Goal: Task Accomplishment & Management: Manage account settings

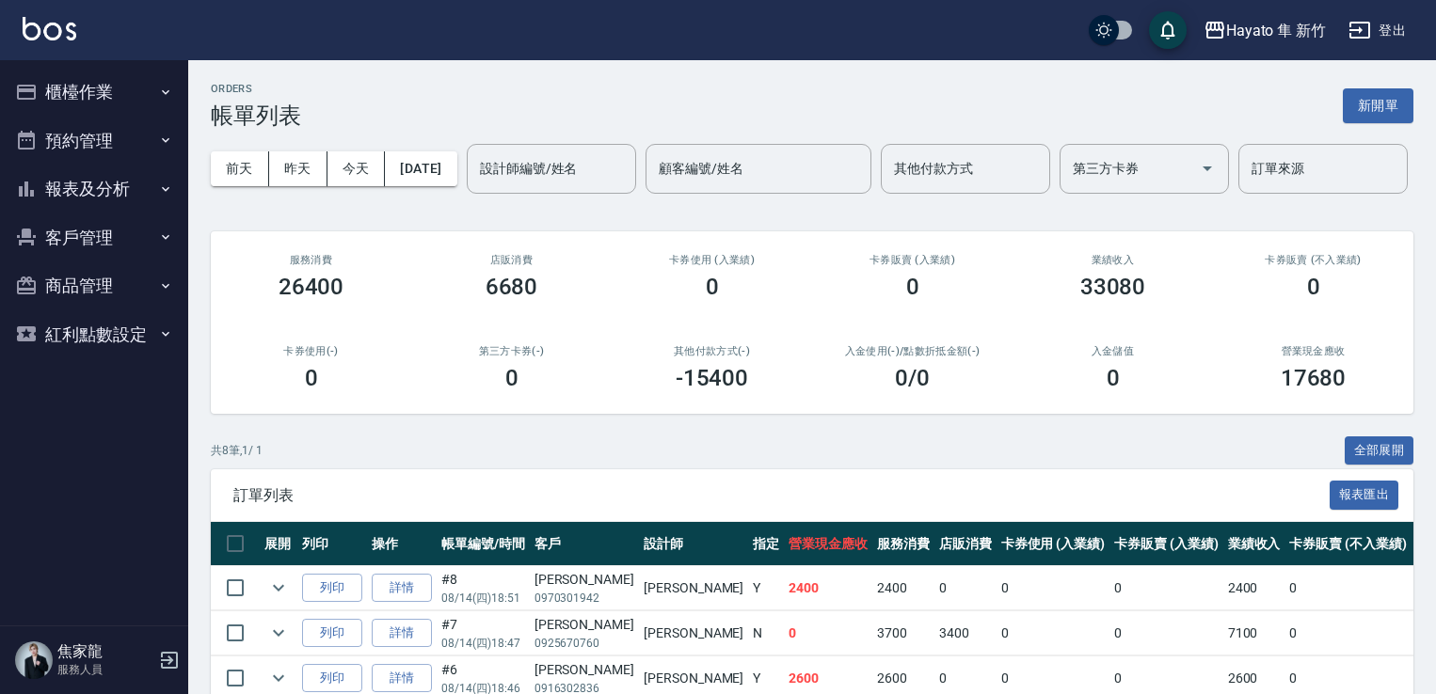
scroll to position [282, 0]
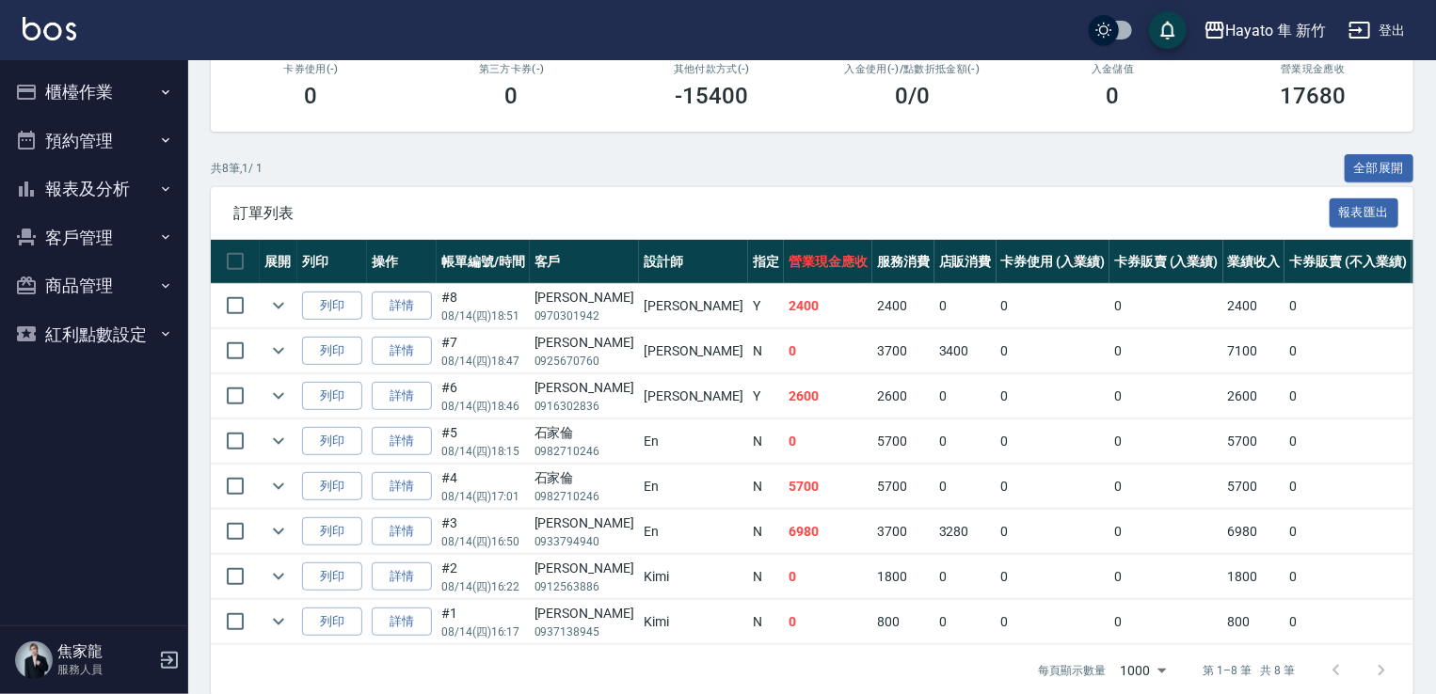
click at [727, 239] on div "訂單列表 報表匯出" at bounding box center [812, 213] width 1202 height 52
click at [86, 72] on button "櫃檯作業" at bounding box center [94, 92] width 173 height 49
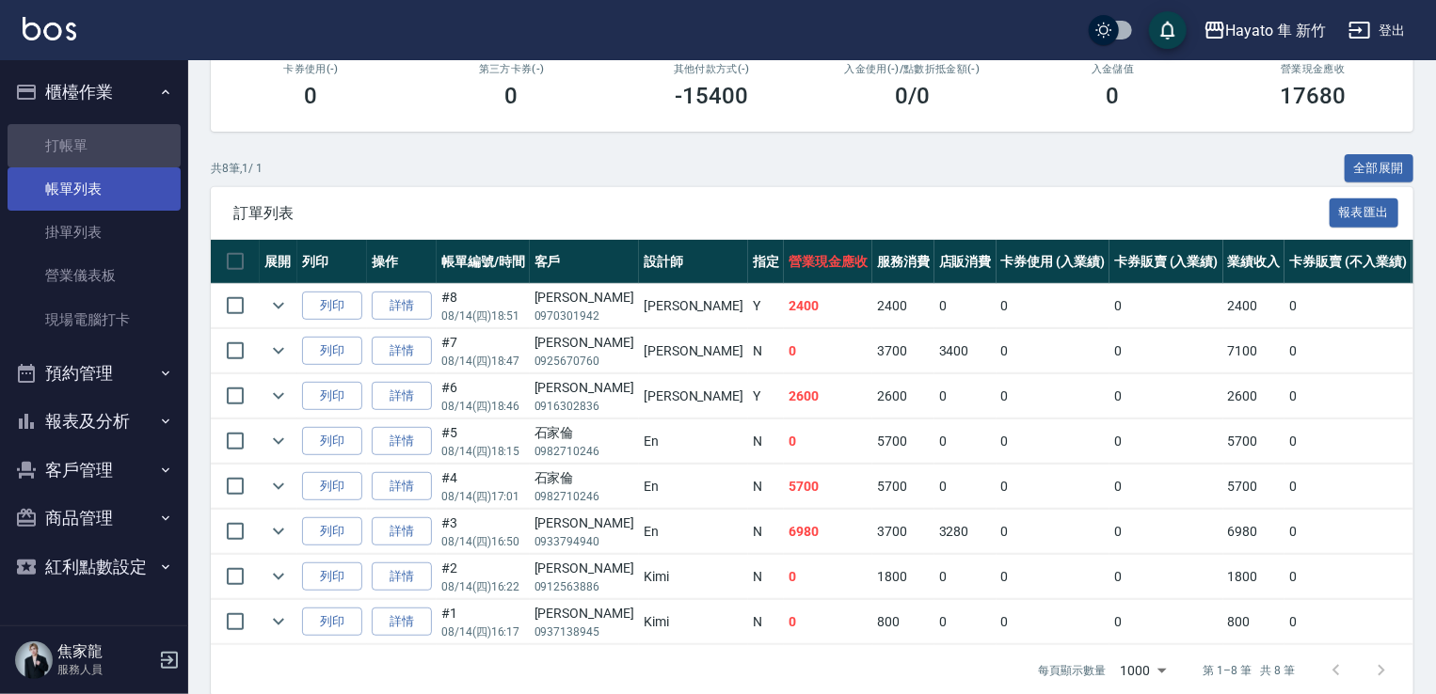
drag, startPoint x: 74, startPoint y: 139, endPoint x: 95, endPoint y: 171, distance: 38.1
click at [76, 140] on link "打帳單" at bounding box center [94, 145] width 173 height 43
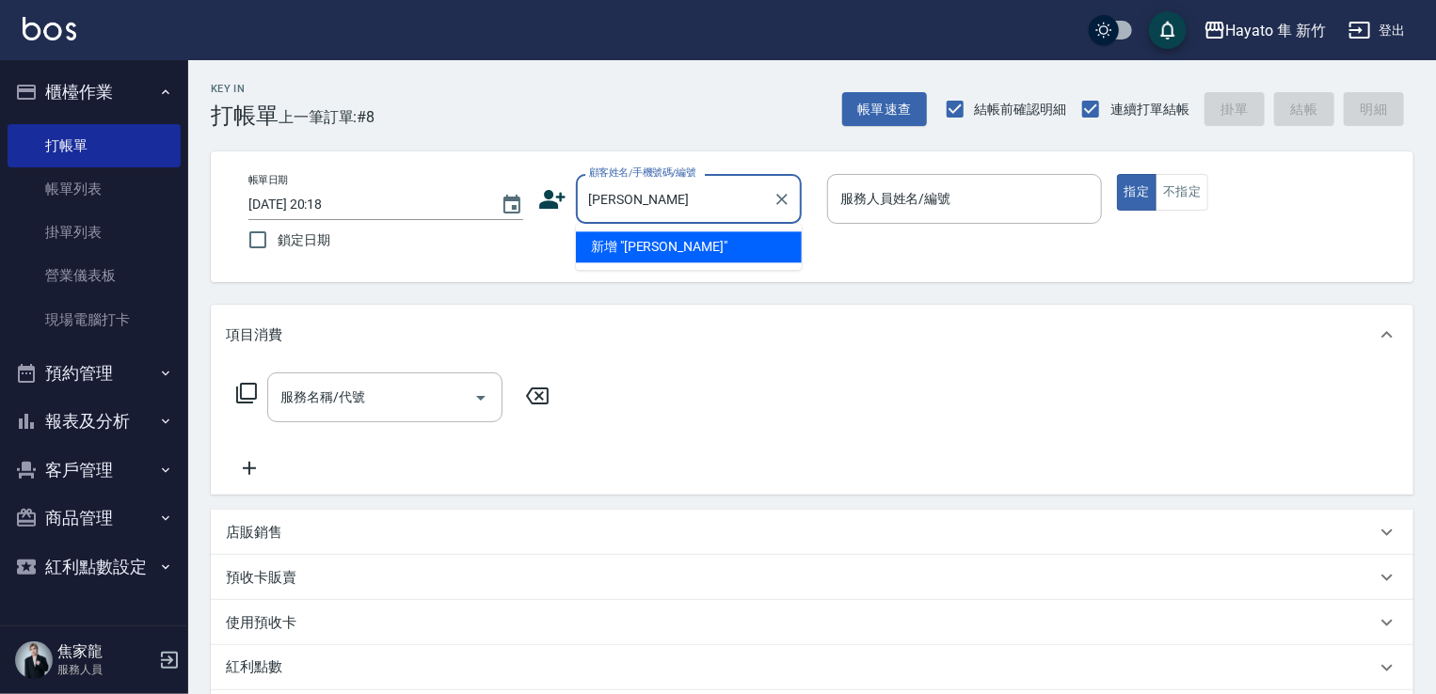
drag, startPoint x: 590, startPoint y: 201, endPoint x: 704, endPoint y: 214, distance: 114.5
click at [704, 214] on input "[PERSON_NAME]" at bounding box center [674, 199] width 181 height 33
type input "[PERSON_NAME]"
click at [552, 199] on icon at bounding box center [552, 199] width 28 height 28
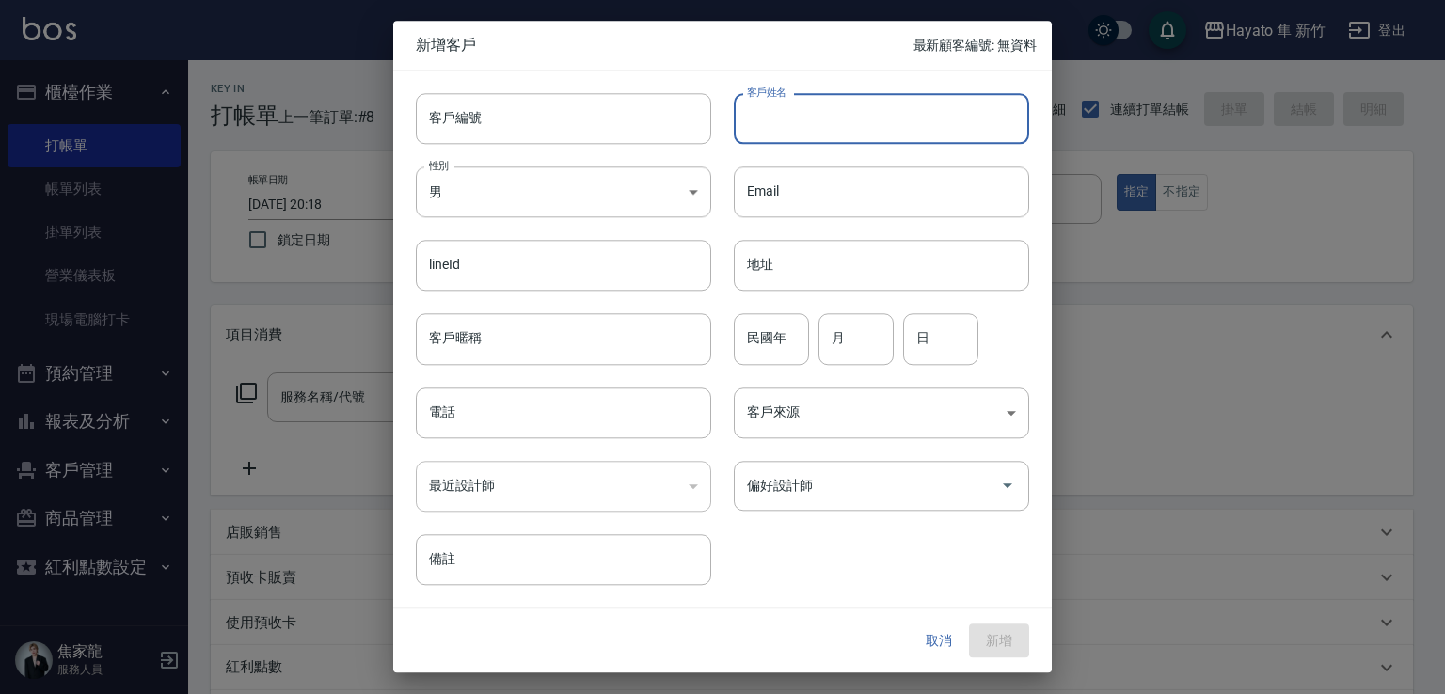
click at [777, 116] on input "客戶姓名" at bounding box center [881, 118] width 295 height 51
paste input "[PERSON_NAME]"
type input "[PERSON_NAME]"
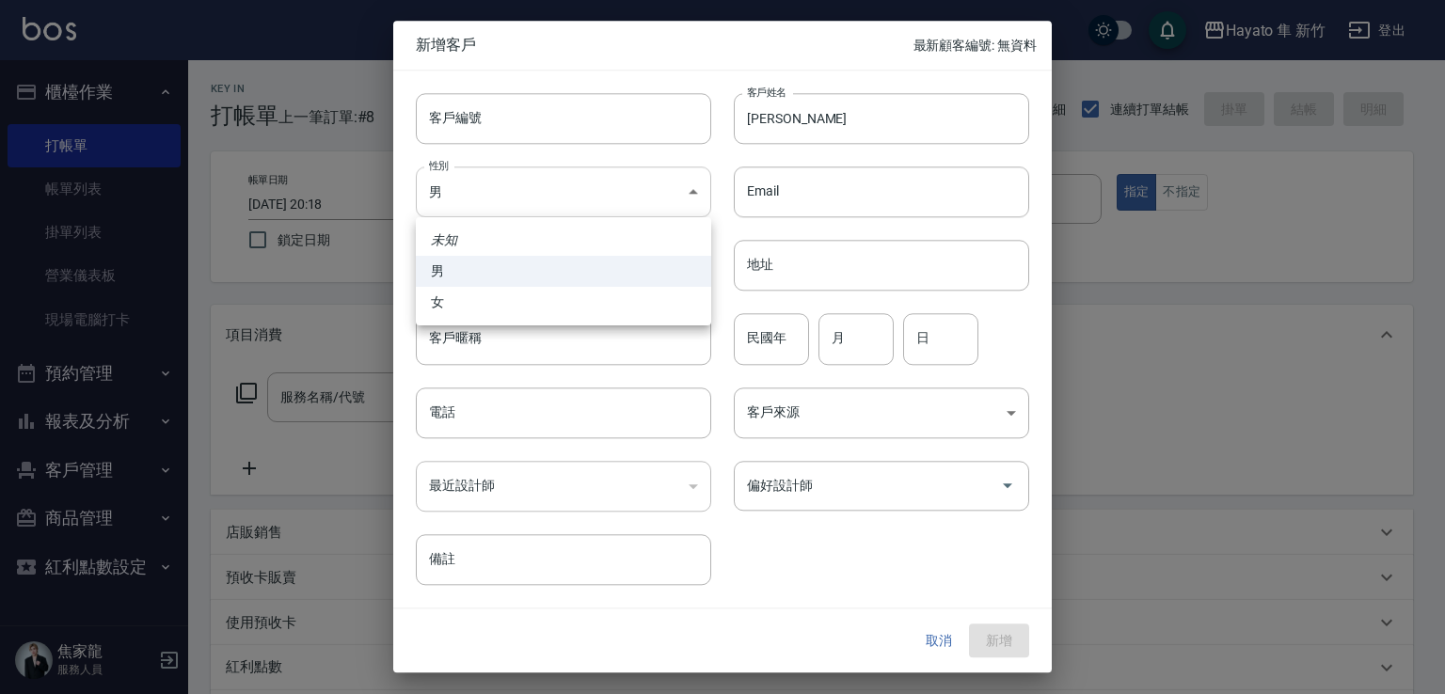
click at [501, 188] on body "Hayato 隼 新竹 登出 櫃檯作業 打帳單 帳單列表 掛單列表 營業儀表板 現場電腦打卡 預約管理 預約管理 報表及分析 報表目錄 店家日報表 互助日報表…" at bounding box center [722, 492] width 1445 height 985
click at [501, 309] on li "女" at bounding box center [563, 302] width 295 height 31
type input "FEMALE"
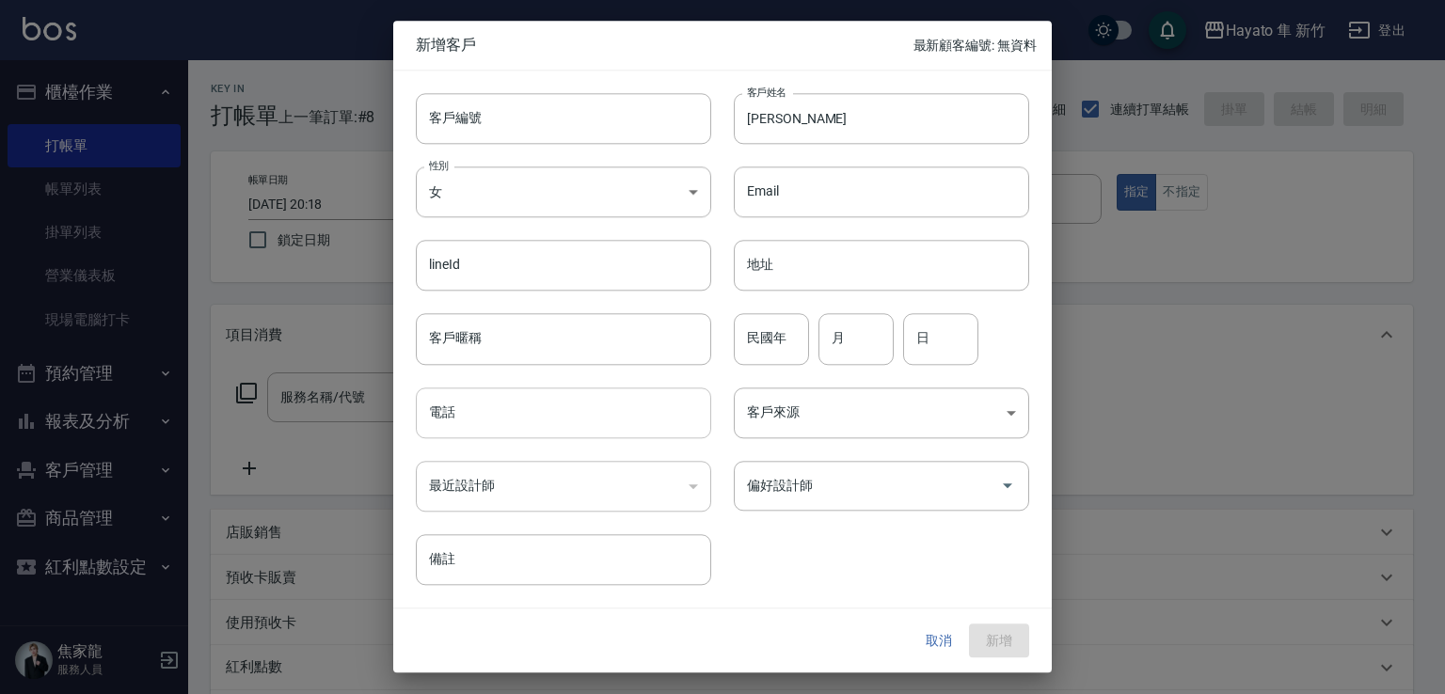
click at [556, 427] on input "電話" at bounding box center [563, 413] width 295 height 51
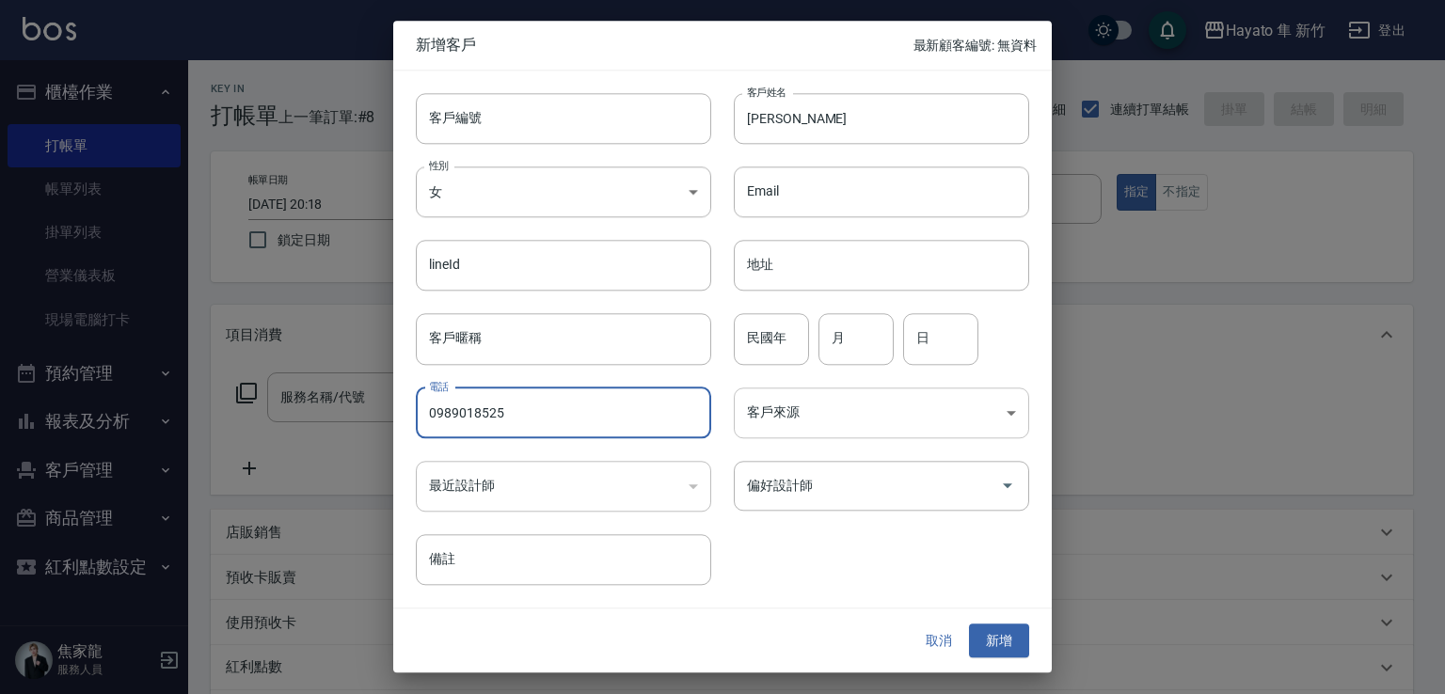
type input "0989018525"
click at [838, 409] on body "Hayato 隼 新竹 登出 櫃檯作業 打帳單 帳單列表 掛單列表 營業儀表板 現場電腦打卡 預約管理 預約管理 報表及分析 報表目錄 店家日報表 互助日報表…" at bounding box center [722, 492] width 1445 height 985
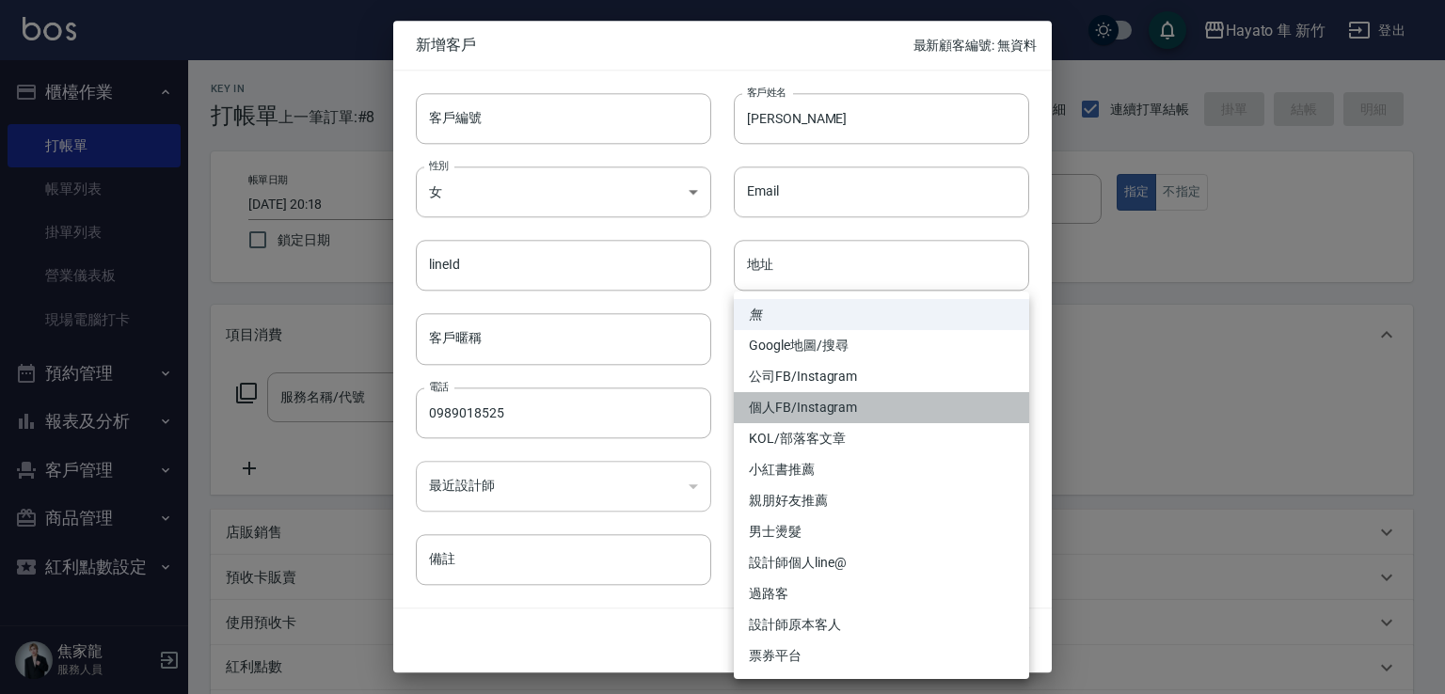
click at [803, 411] on li "個人FB/Instagram" at bounding box center [881, 407] width 295 height 31
type input "個人FB/Instagram"
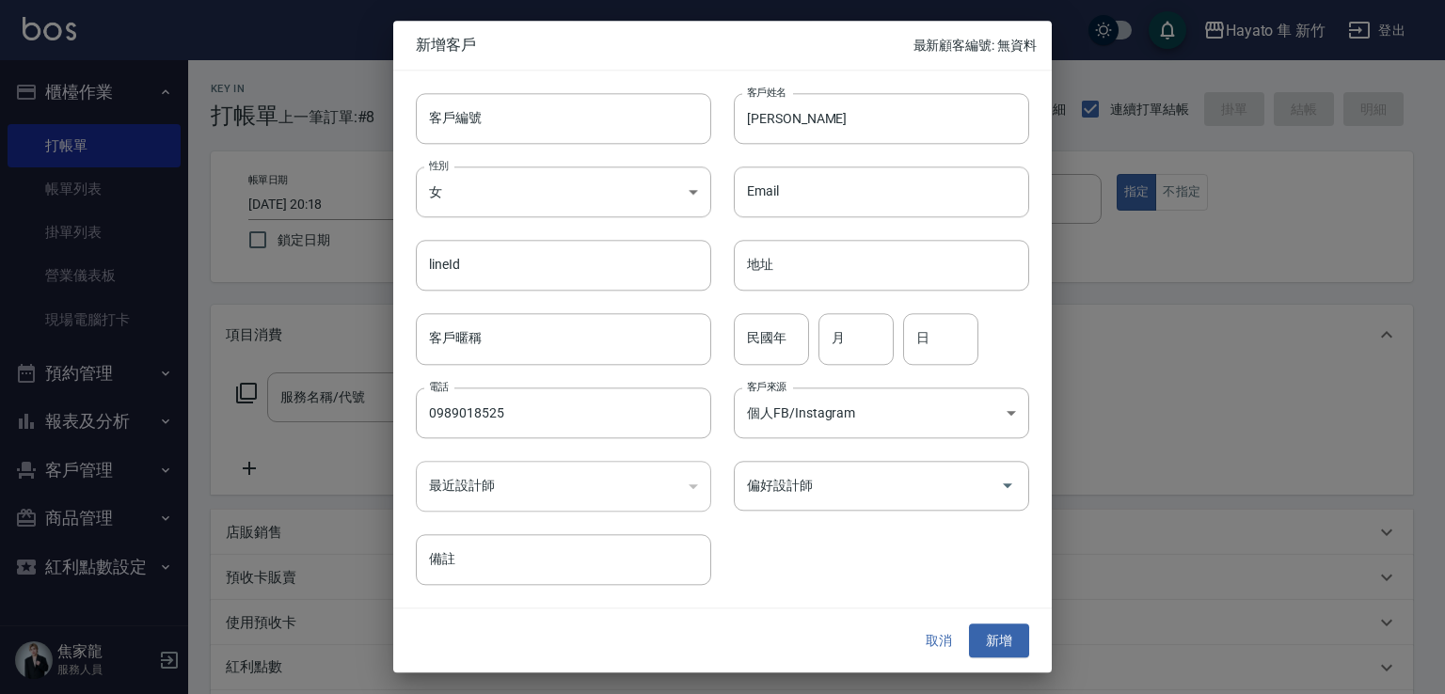
click at [806, 494] on input "偏好設計師" at bounding box center [867, 485] width 250 height 33
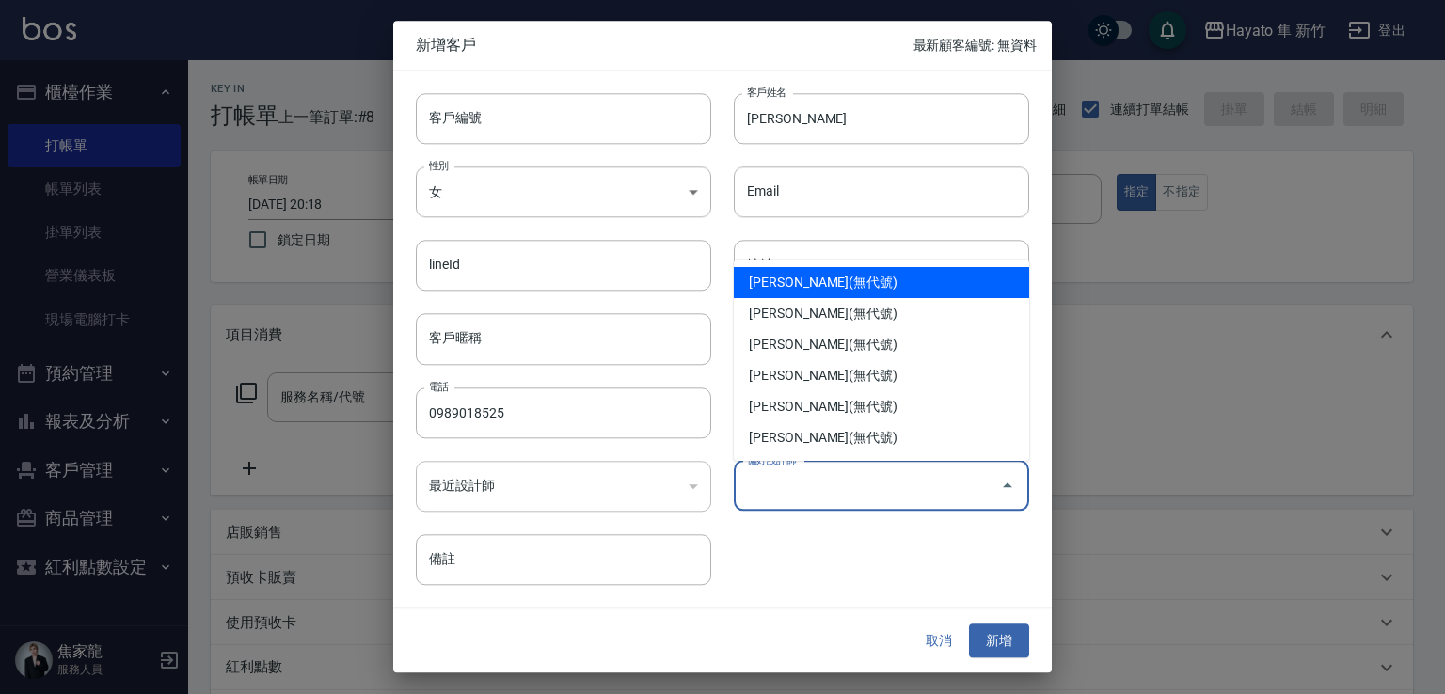
click at [791, 278] on li "李仕芬(無代號)" at bounding box center [881, 282] width 295 height 31
type input "李仕芬"
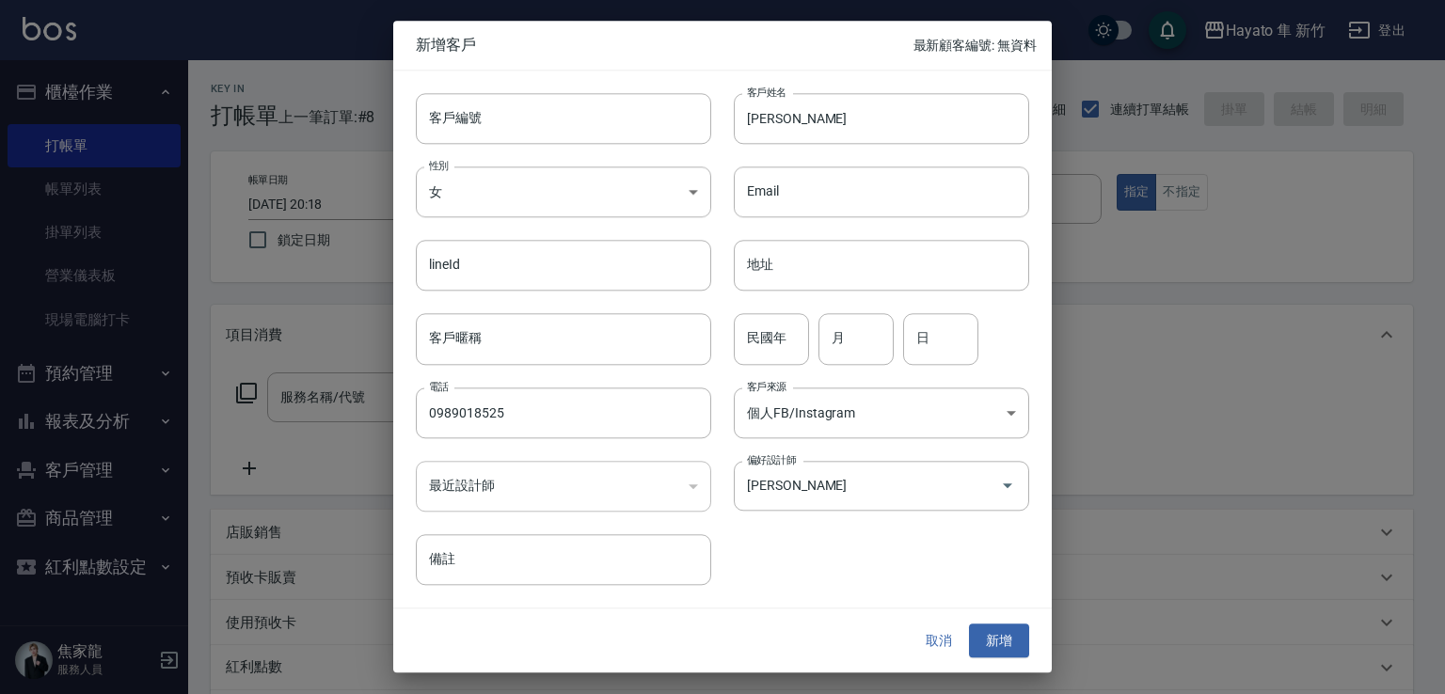
click at [1005, 622] on div "取消 新增" at bounding box center [722, 641] width 659 height 65
click at [998, 648] on button "新增" at bounding box center [999, 641] width 60 height 35
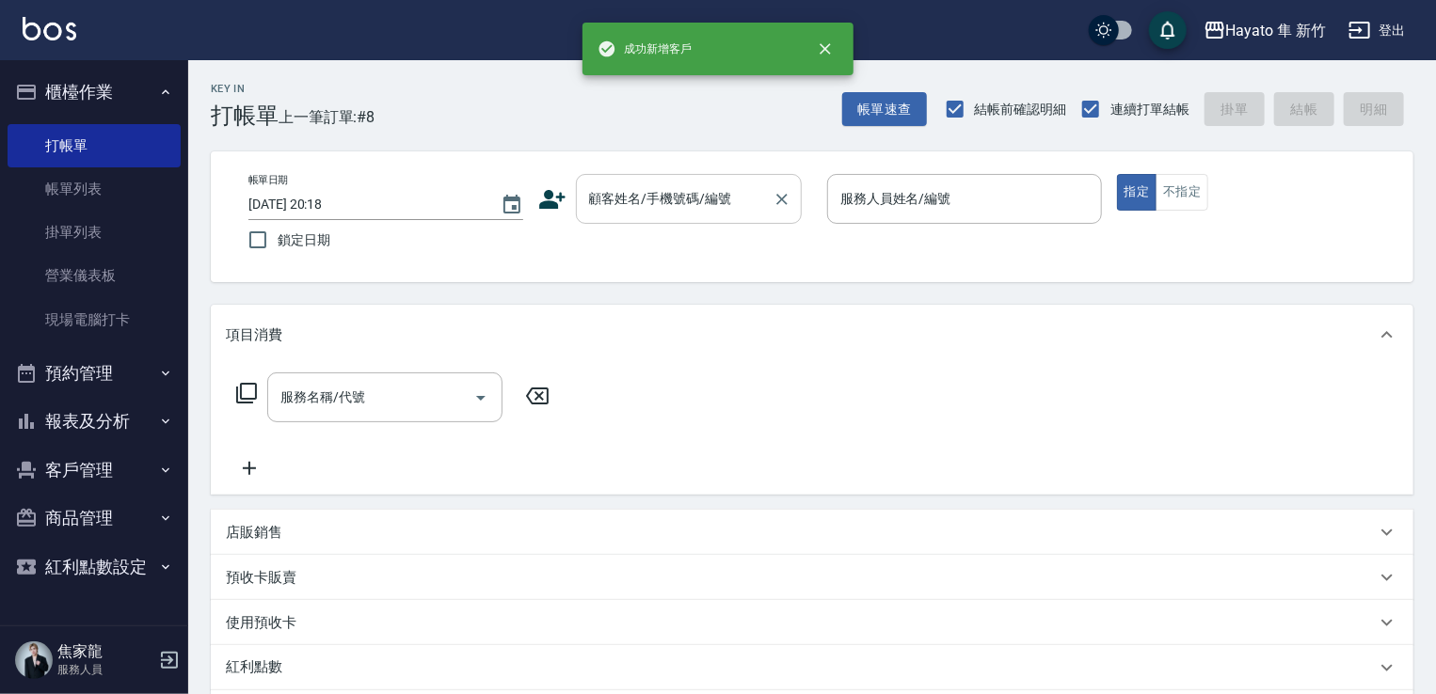
click at [686, 193] on input "顧客姓名/手機號碼/編號" at bounding box center [674, 199] width 181 height 33
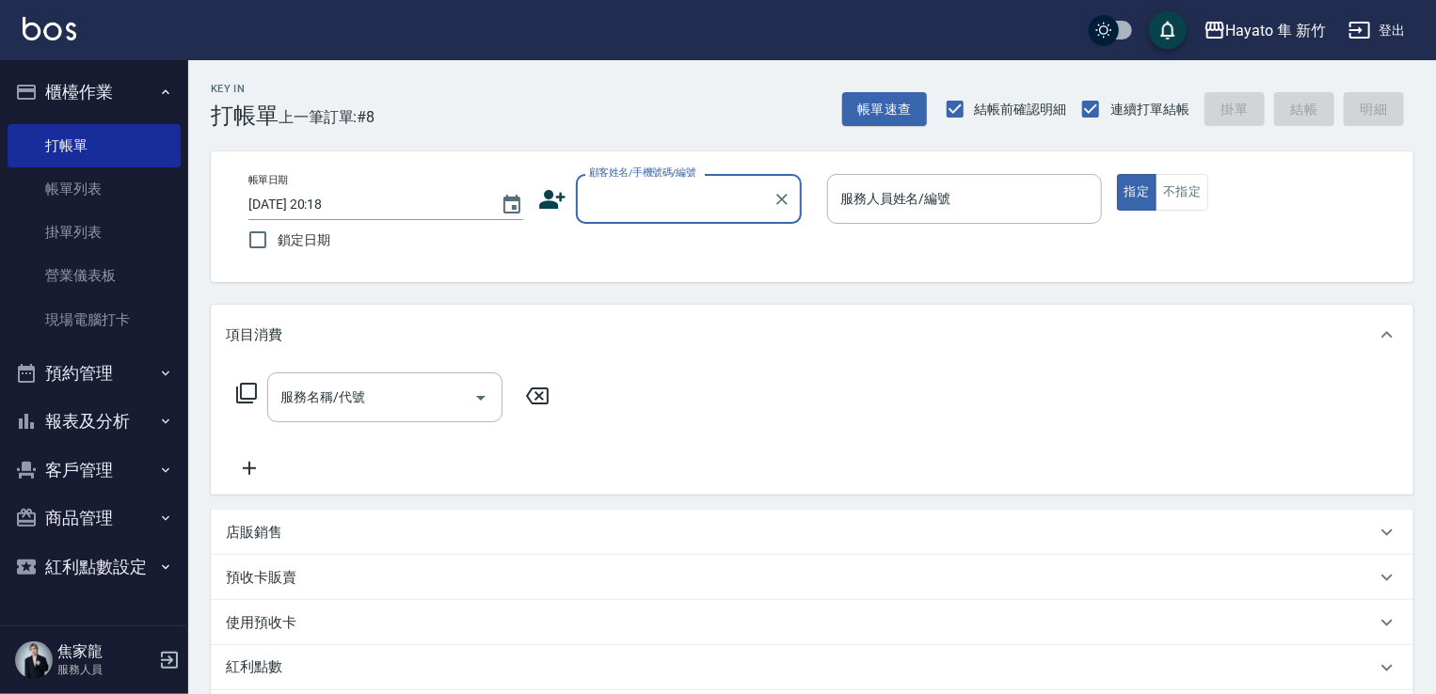
click at [631, 204] on input "顧客姓名/手機號碼/編號" at bounding box center [674, 199] width 181 height 33
paste input "[PERSON_NAME]"
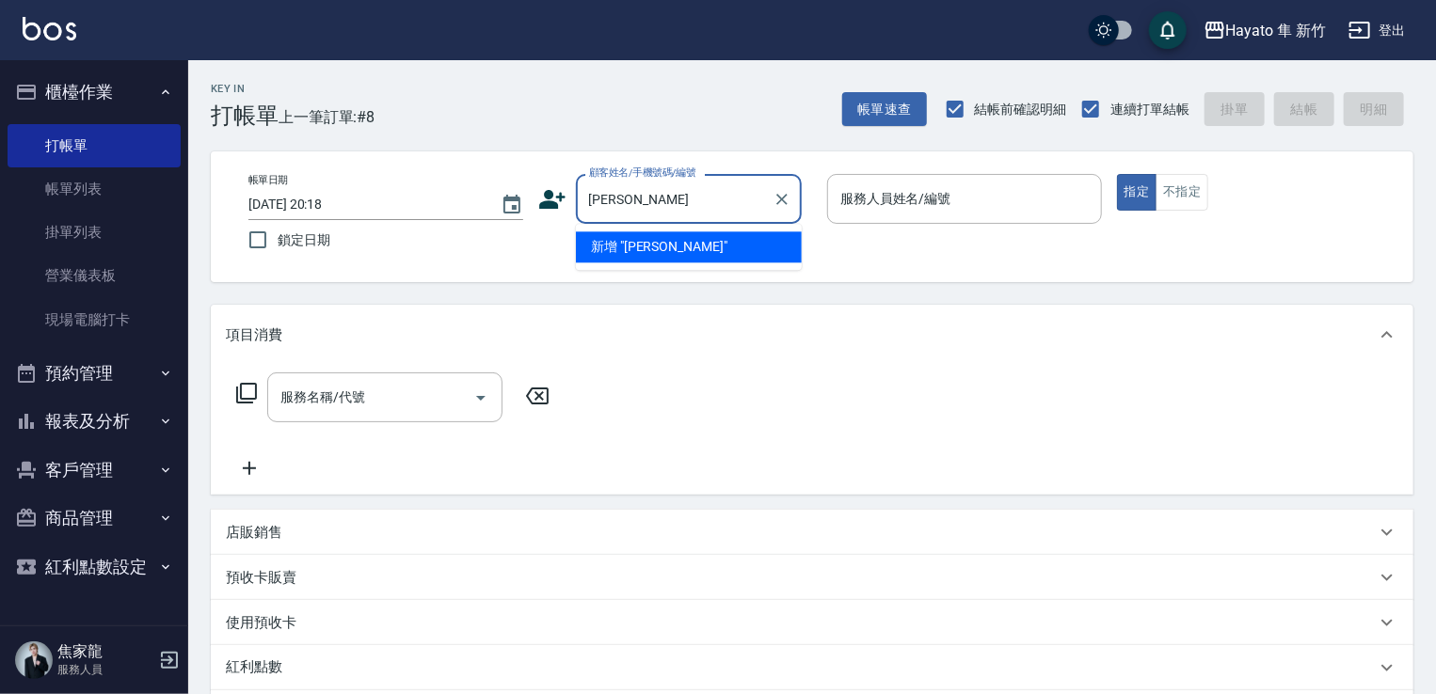
click at [641, 246] on li "新增 "蔡秀如"" at bounding box center [689, 246] width 226 height 31
type input "[PERSON_NAME]"
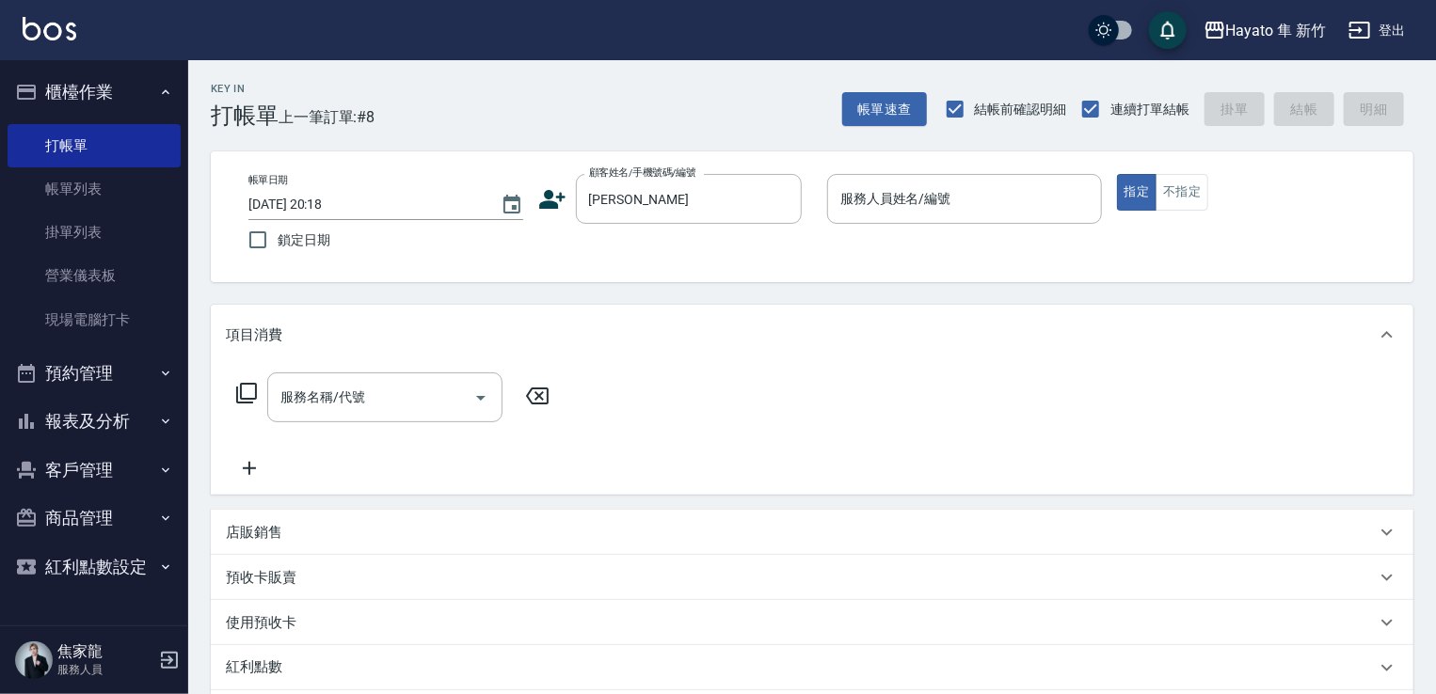
click at [551, 179] on div "顧客姓名/手機號碼/編號 蔡秀如 顧客姓名/手機號碼/編號" at bounding box center [675, 199] width 275 height 50
click at [552, 197] on icon at bounding box center [552, 199] width 28 height 28
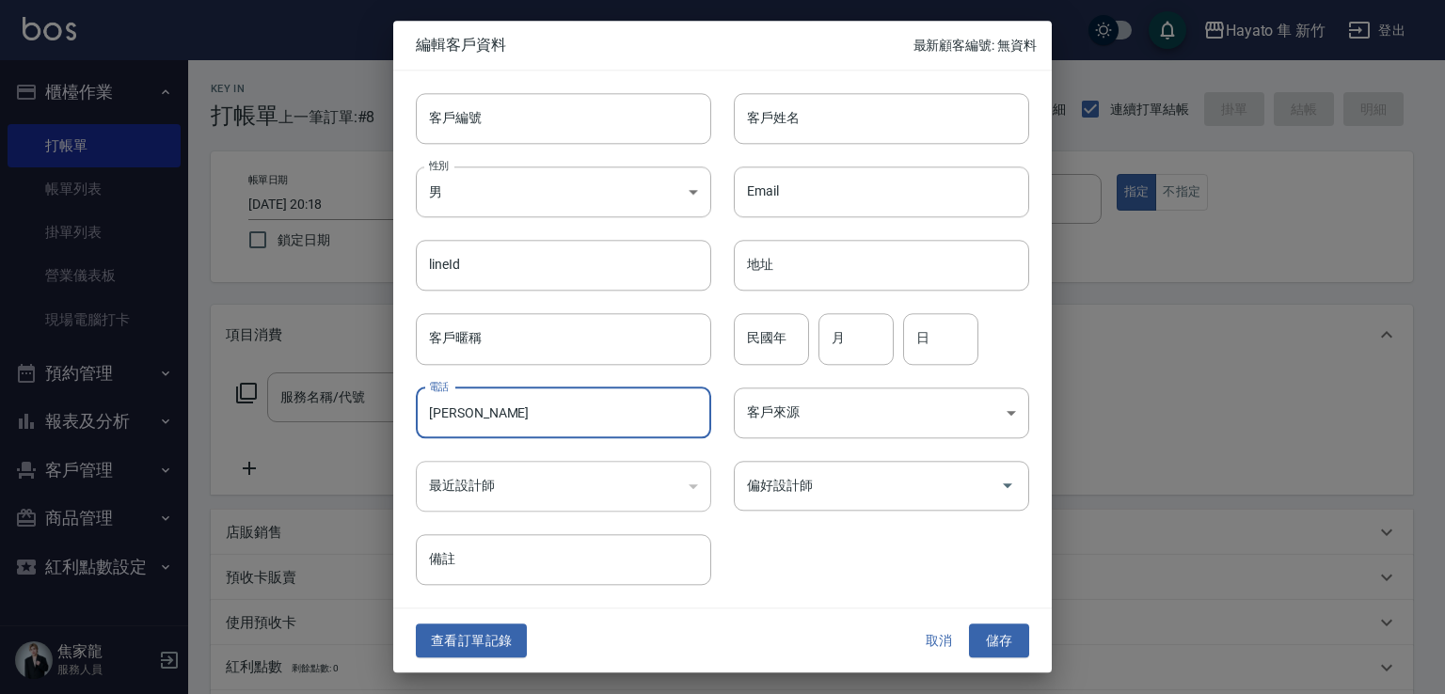
click at [597, 419] on input "[PERSON_NAME]" at bounding box center [563, 413] width 295 height 51
type input "蔡秀"
click at [947, 637] on button "取消" at bounding box center [939, 641] width 60 height 35
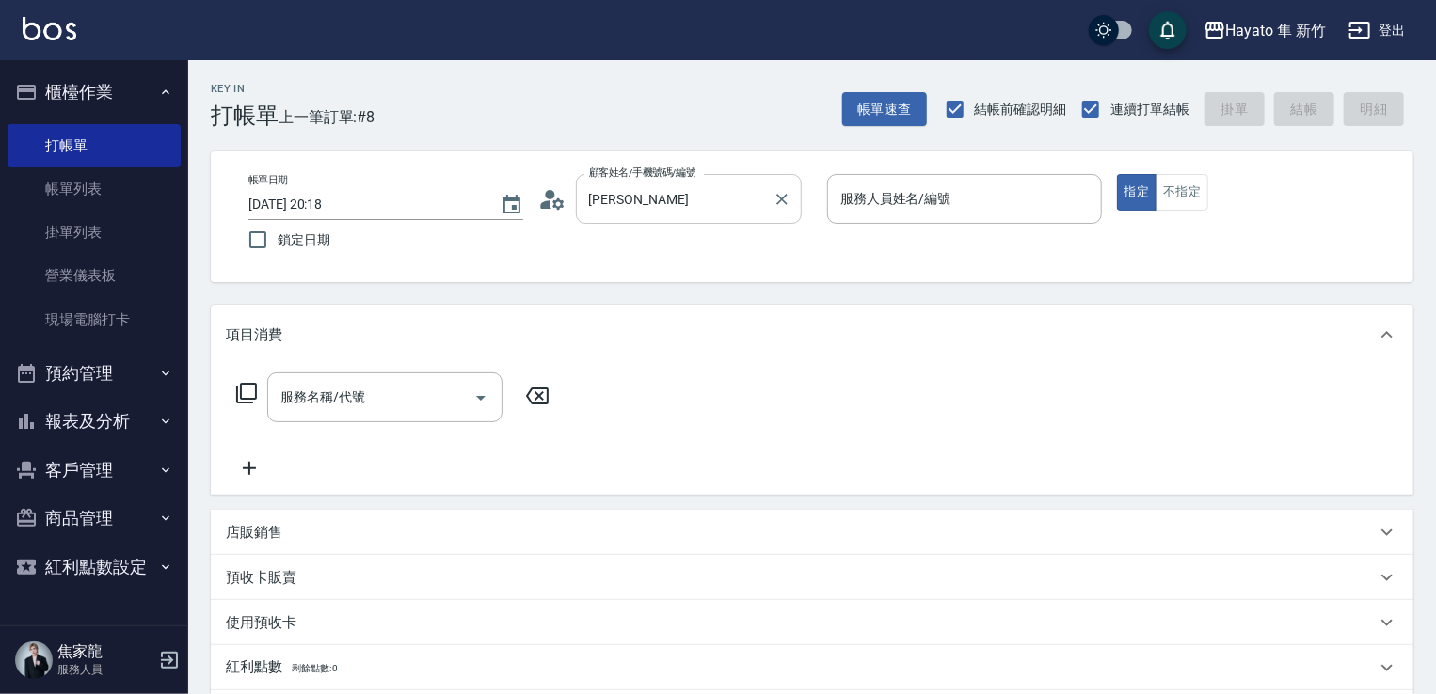
click at [633, 183] on input "[PERSON_NAME]" at bounding box center [674, 199] width 181 height 33
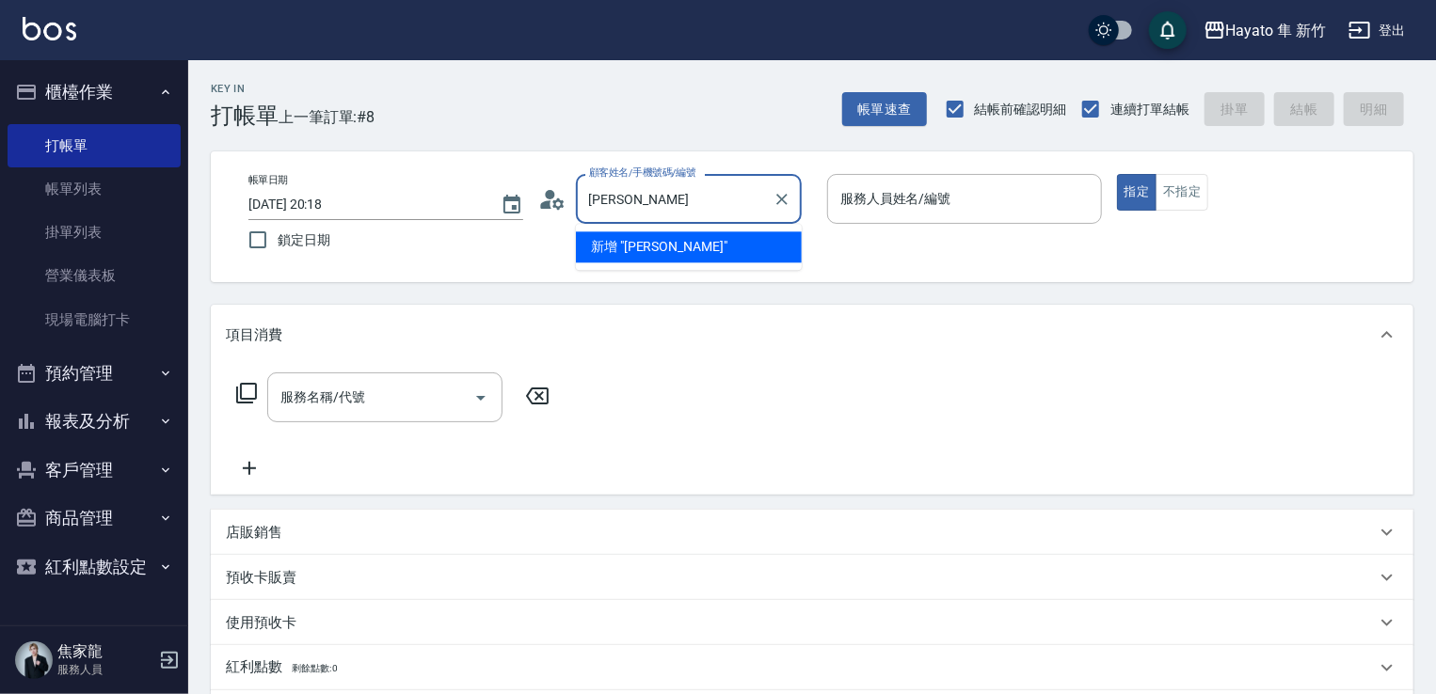
type input "蔡"
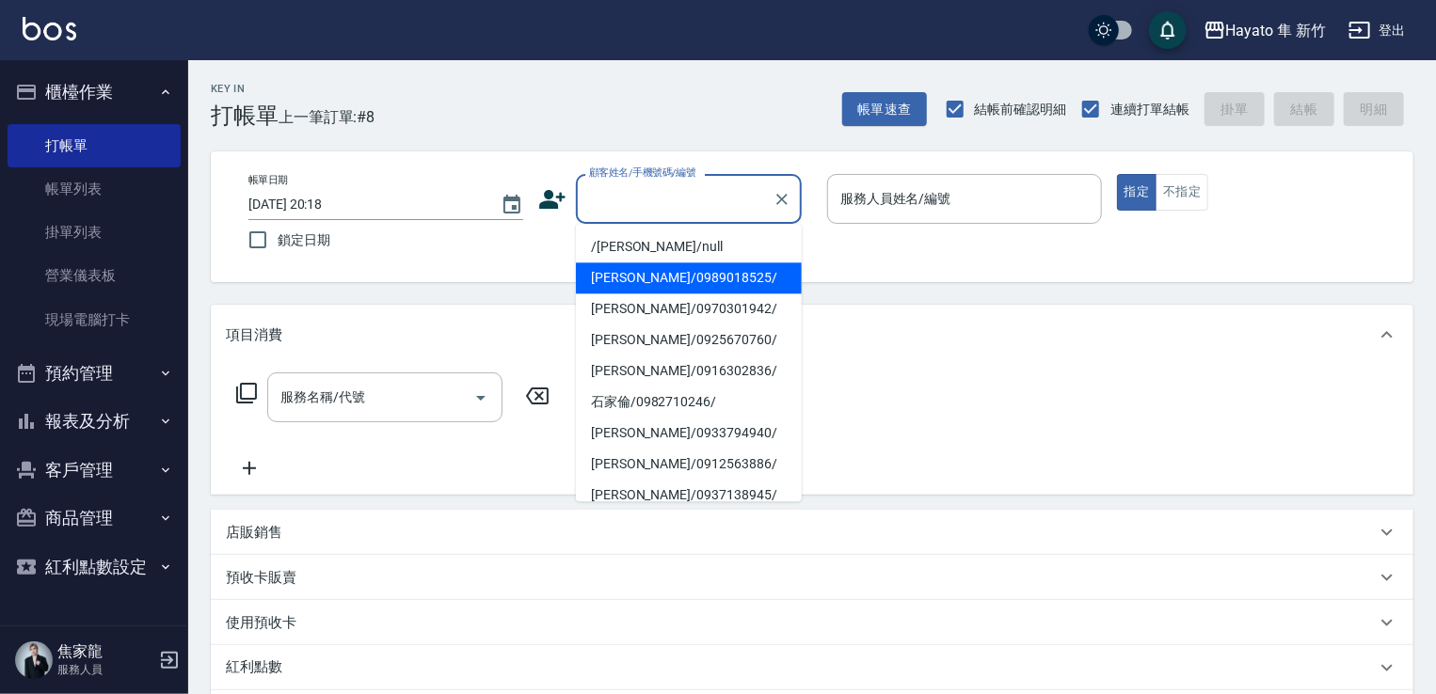
click at [702, 276] on li "蔡秀如/0989018525/" at bounding box center [689, 277] width 226 height 31
type input "蔡秀如/0989018525/"
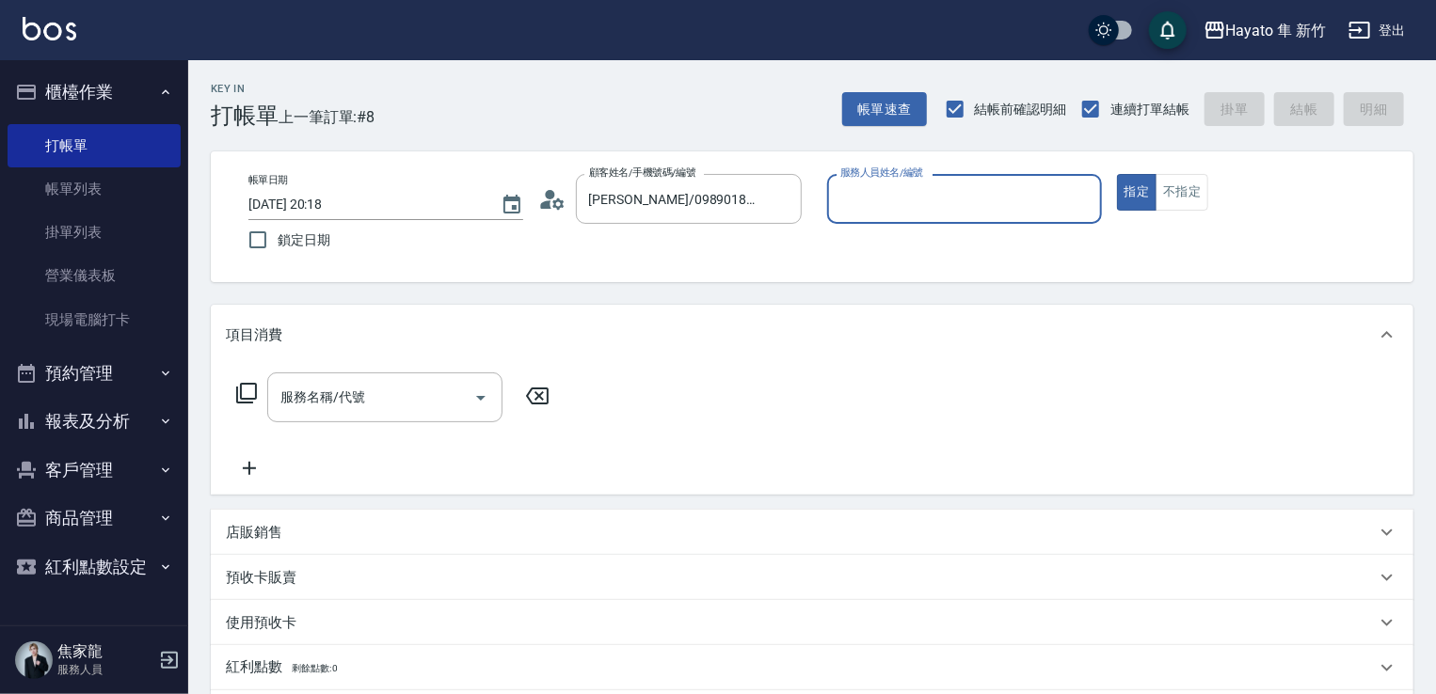
type input "Amy(無代號)"
click at [1196, 196] on button "不指定" at bounding box center [1181, 192] width 53 height 37
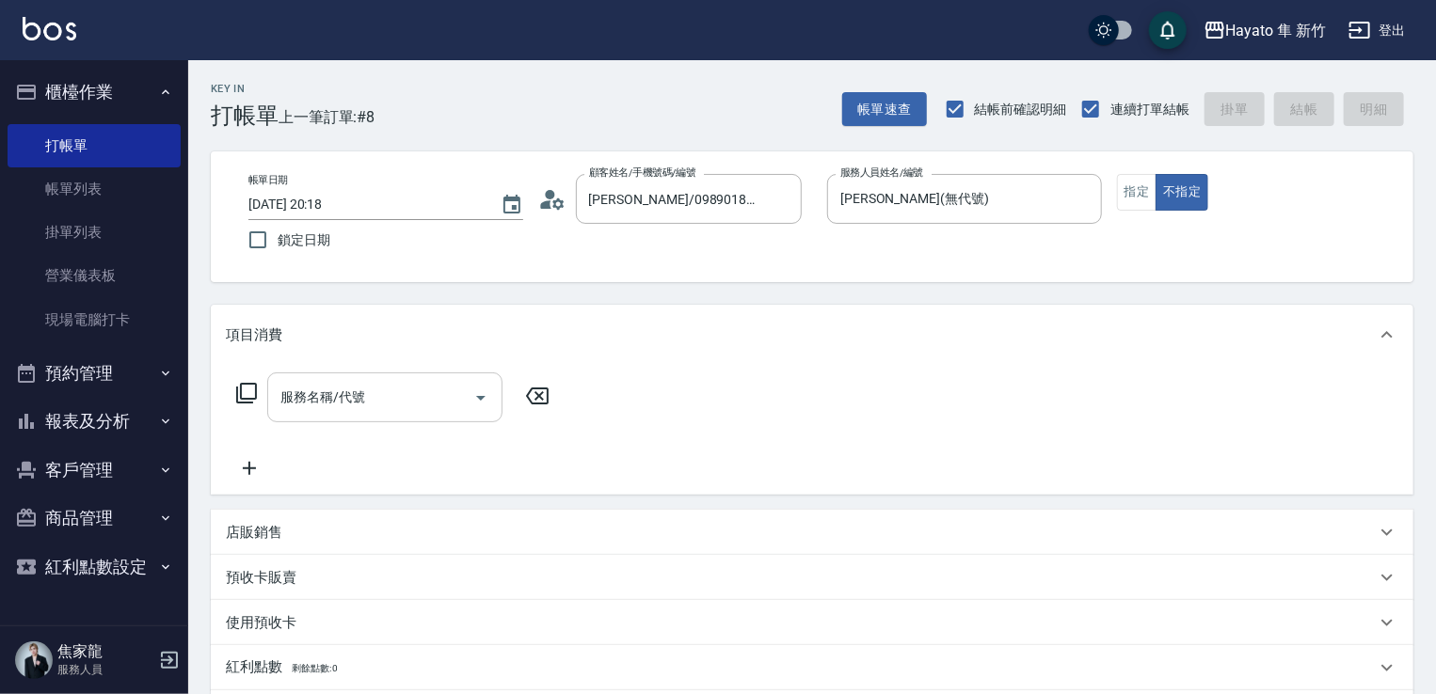
click at [319, 411] on input "服務名稱/代號" at bounding box center [371, 397] width 190 height 33
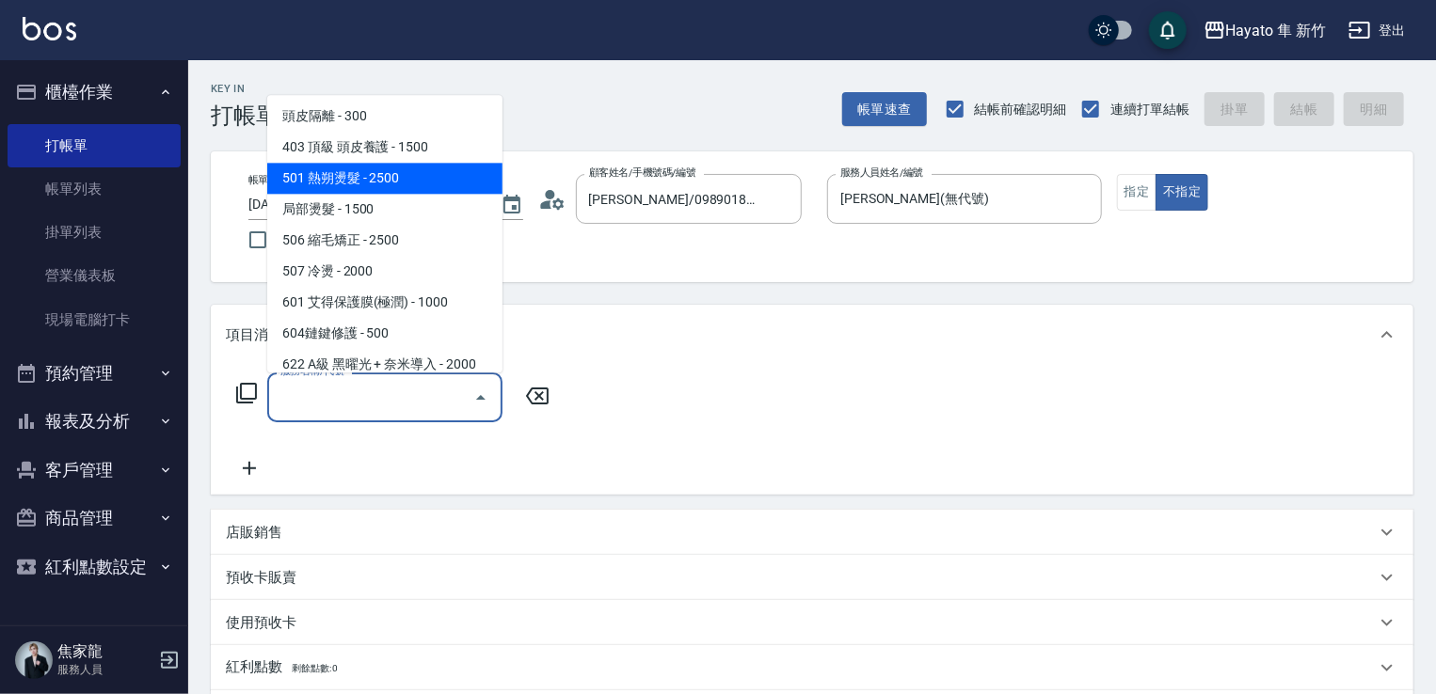
scroll to position [282, 0]
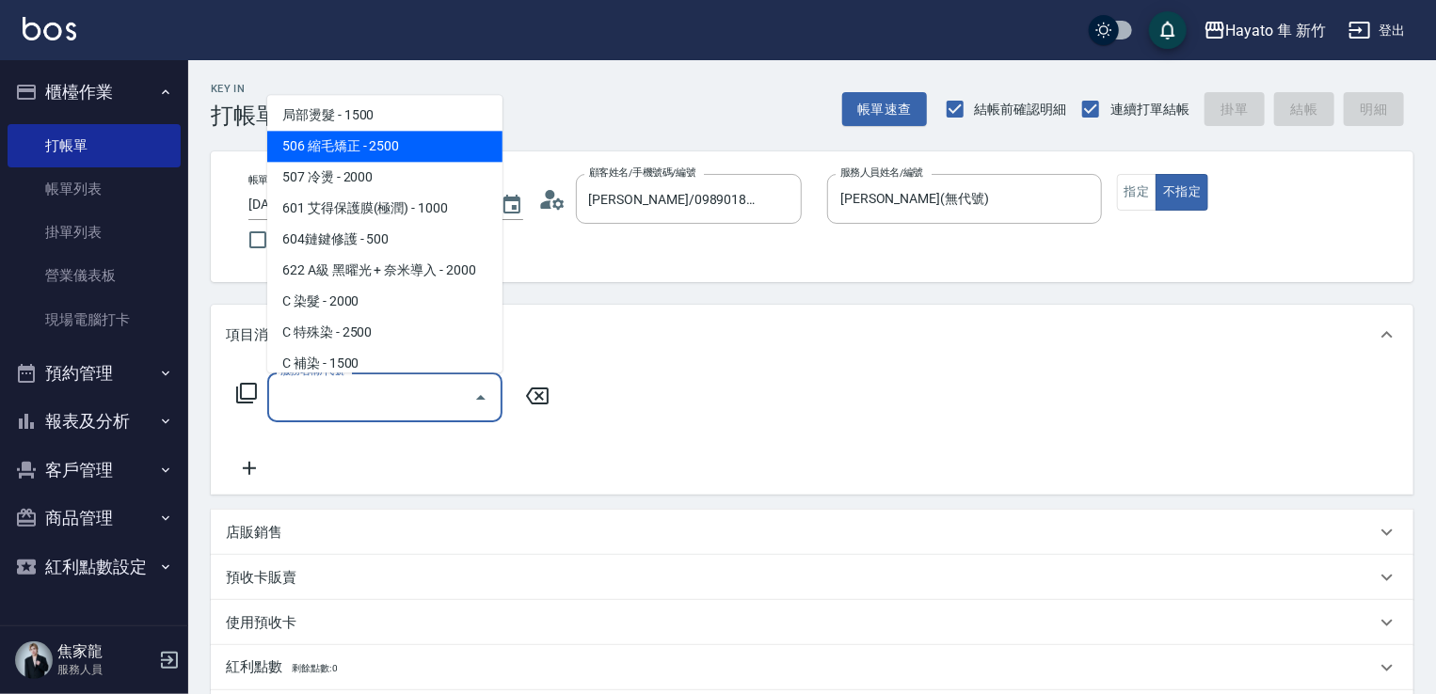
click at [396, 158] on span "506 縮毛矯正 - 2500" at bounding box center [384, 146] width 235 height 31
type input "506 縮毛矯正 (506)"
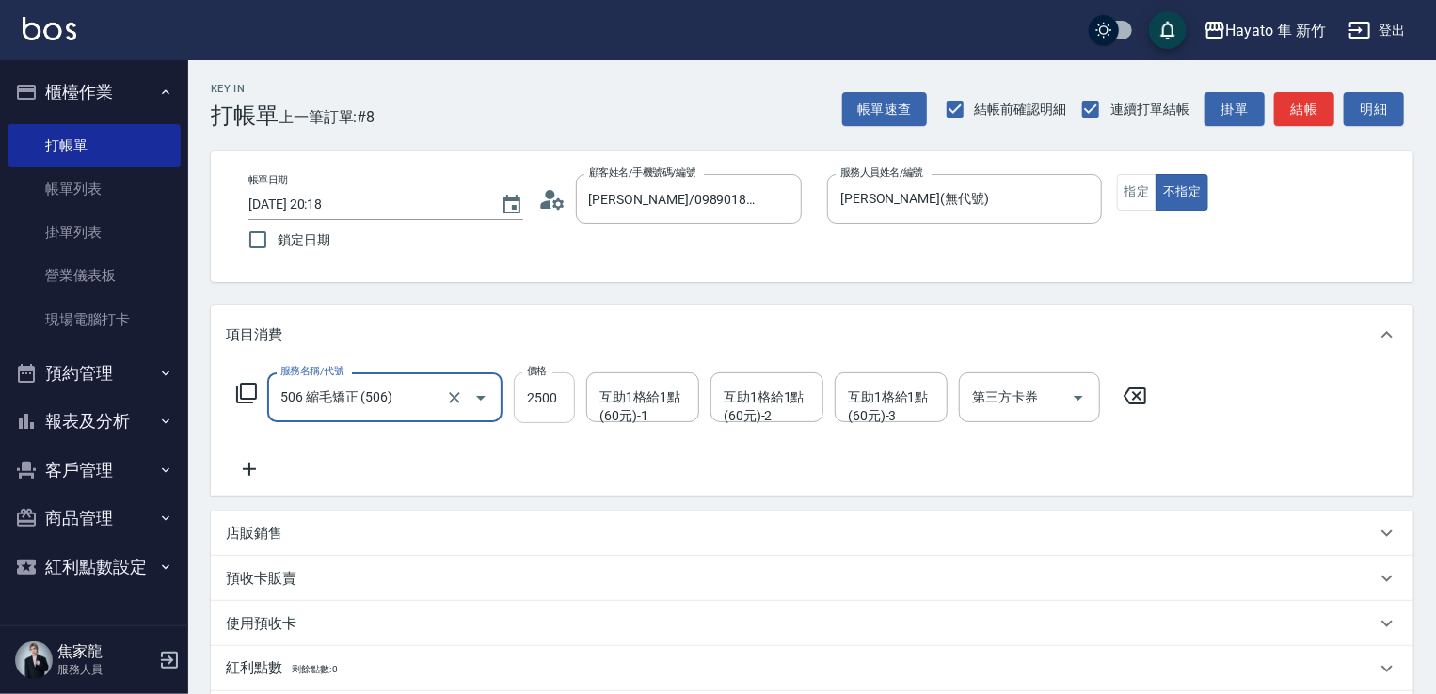
click at [549, 407] on input "2500" at bounding box center [544, 398] width 61 height 51
type input "1980"
drag, startPoint x: 437, startPoint y: 444, endPoint x: 369, endPoint y: 472, distance: 73.4
click at [435, 444] on div "服務名稱/代號 506 縮毛矯正 (506) 服務名稱/代號 價格 1980 價格 互助1格給1點(60元)-1 互助1格給1點(60元)-1 互助1格給1點…" at bounding box center [692, 427] width 932 height 108
click at [250, 468] on icon at bounding box center [249, 469] width 47 height 23
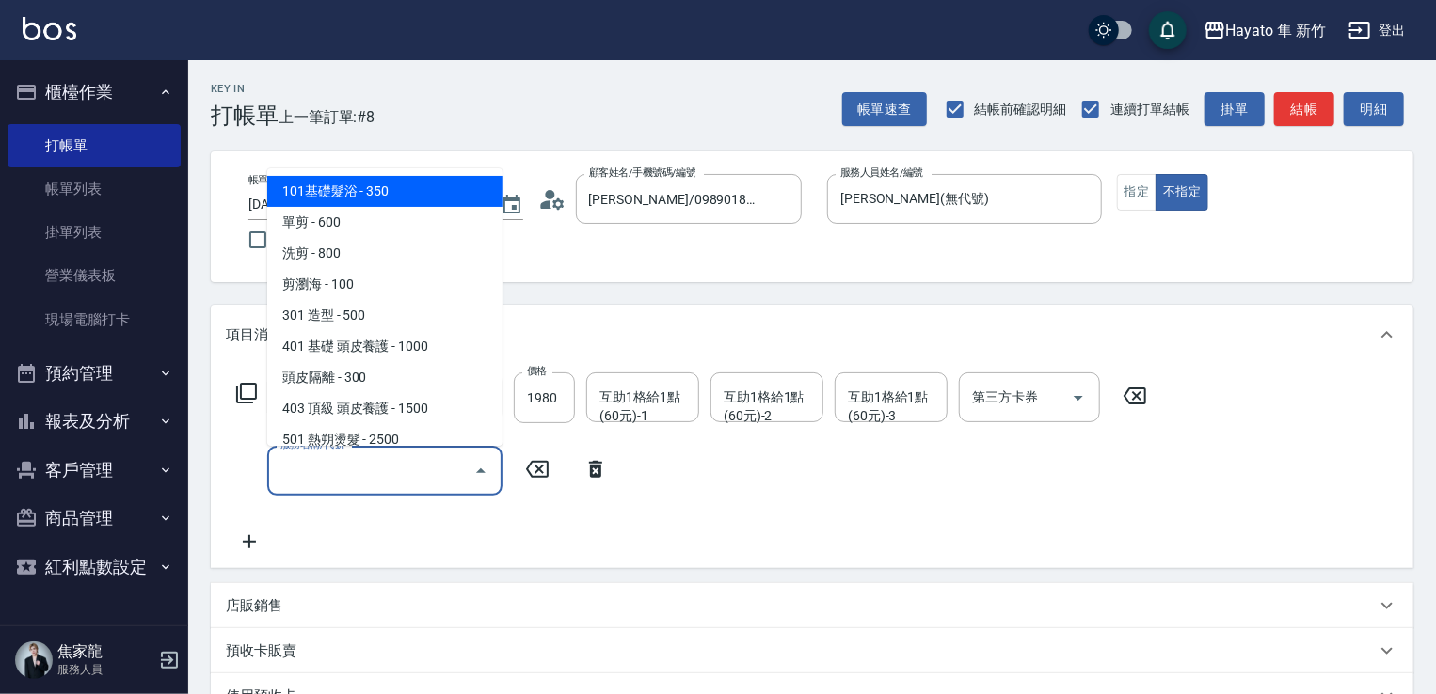
click at [410, 459] on input "服務名稱/代號" at bounding box center [371, 470] width 190 height 33
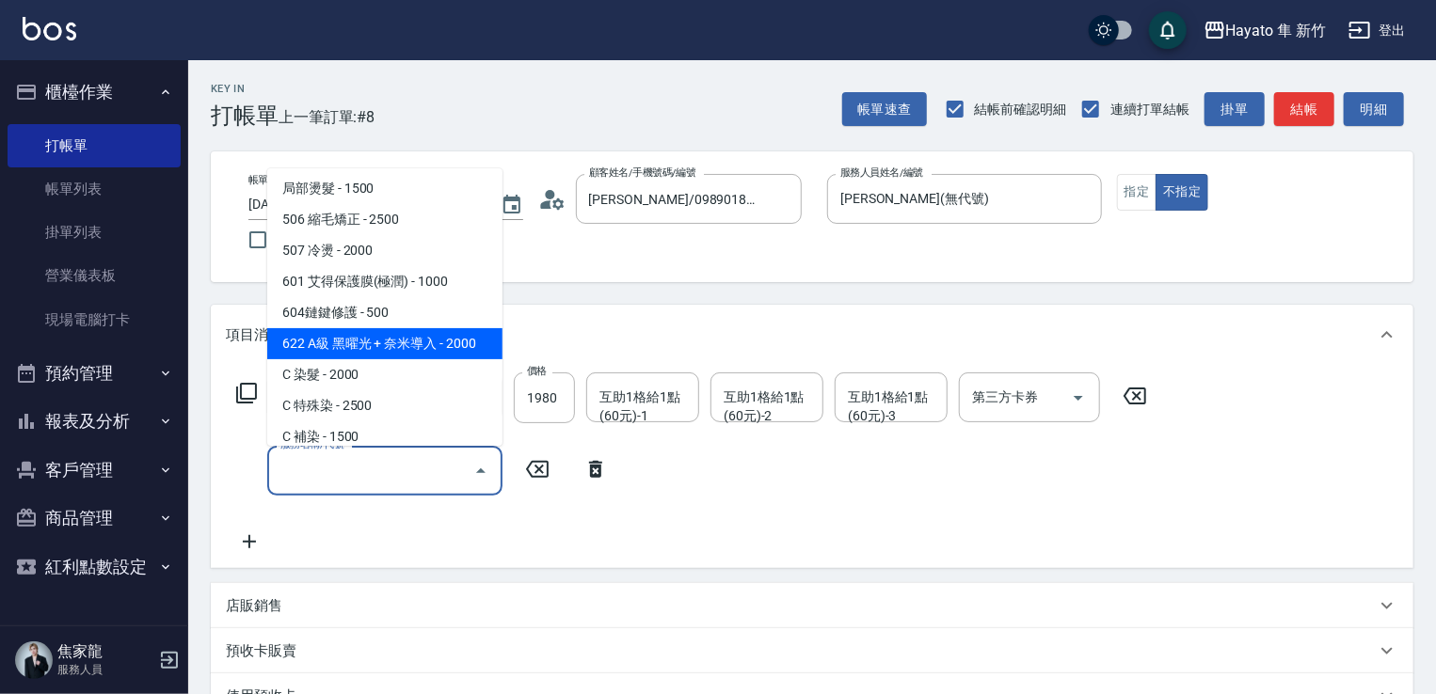
click at [424, 343] on span "622 A級 黑曜光 + 奈米導入 - 2000" at bounding box center [384, 343] width 235 height 31
type input "622 A級 黑曜光 + 奈米導入(622)"
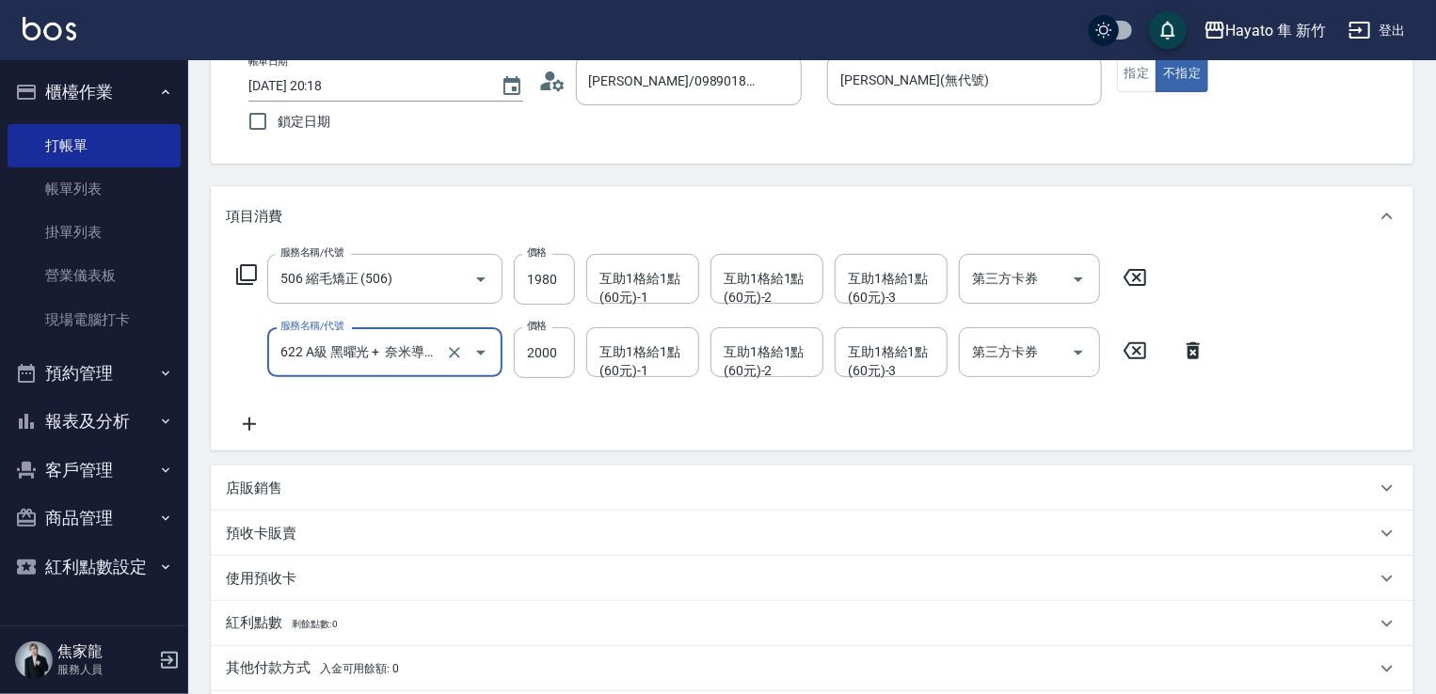
scroll to position [188, 0]
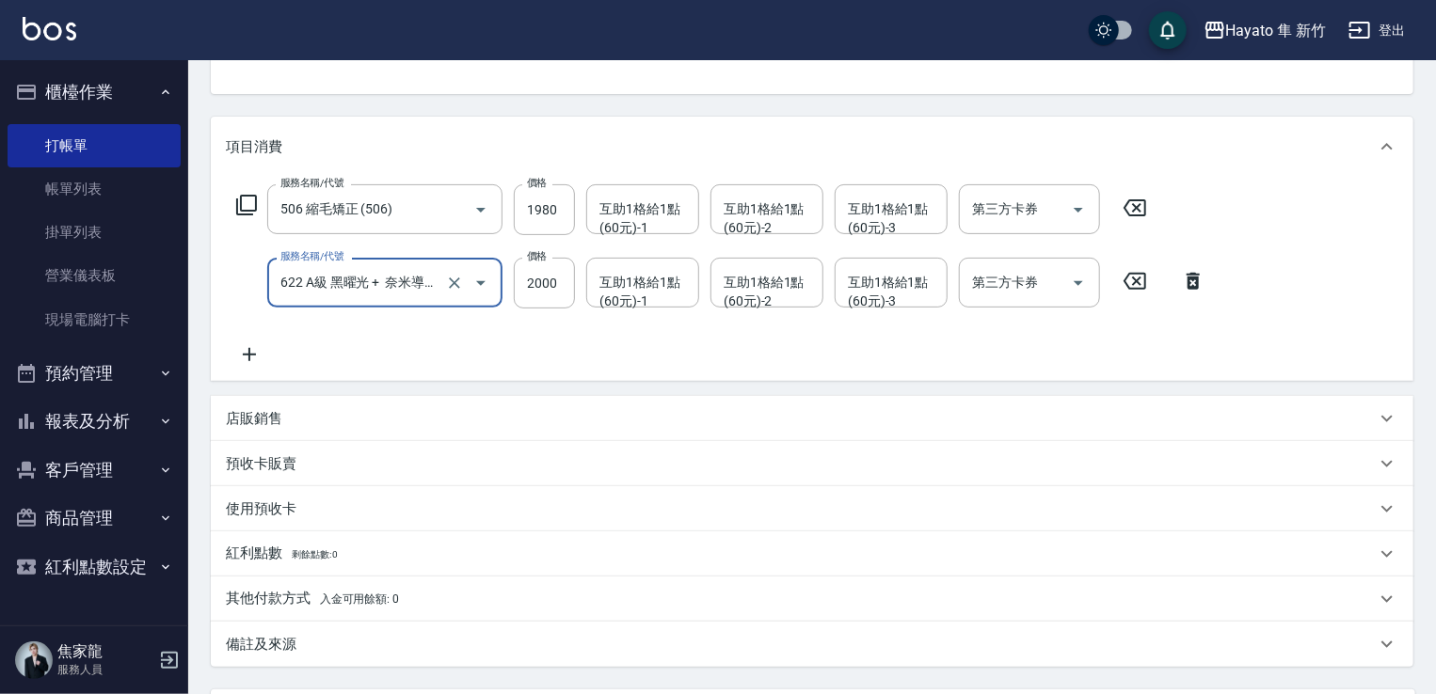
click at [370, 415] on div "店販銷售" at bounding box center [801, 419] width 1150 height 20
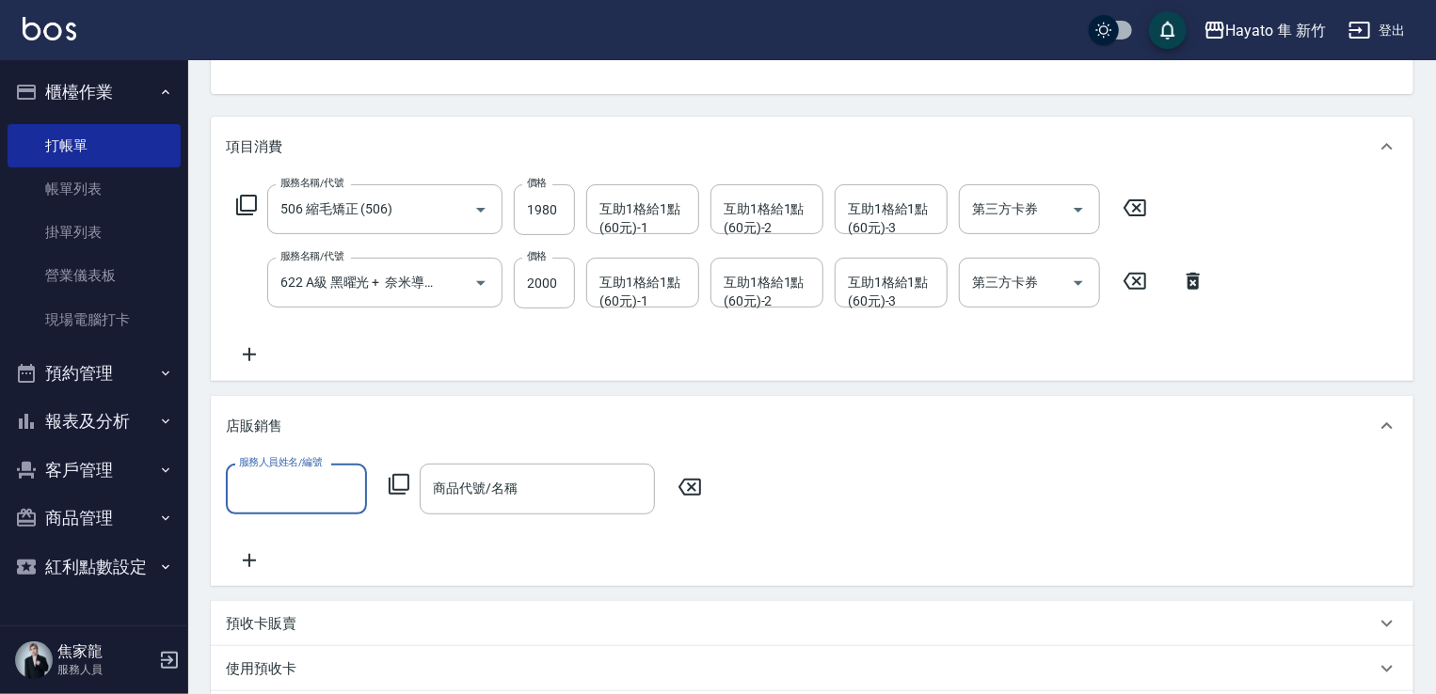
scroll to position [0, 0]
click at [282, 494] on input "服務人員姓名/編號" at bounding box center [296, 488] width 124 height 33
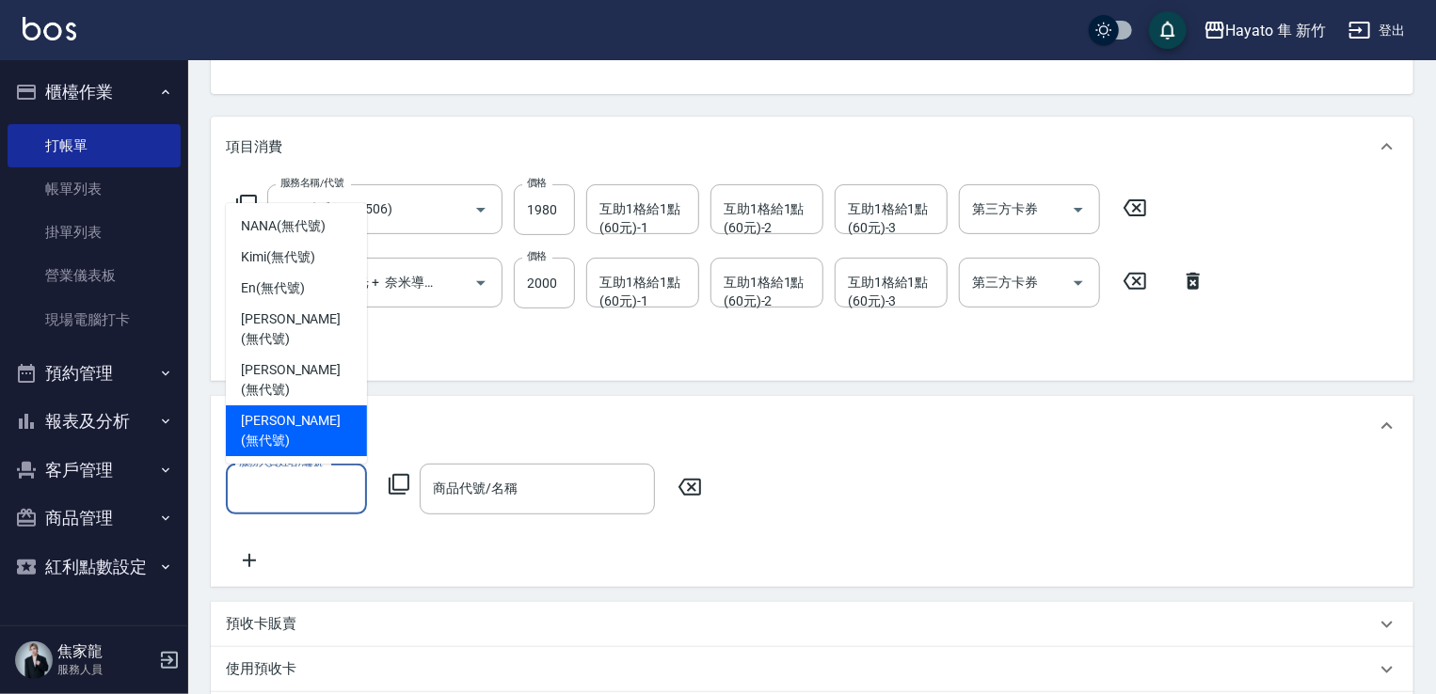
click at [279, 453] on div "Amy (無代號)" at bounding box center [296, 431] width 141 height 51
type input "Amy(無代號)"
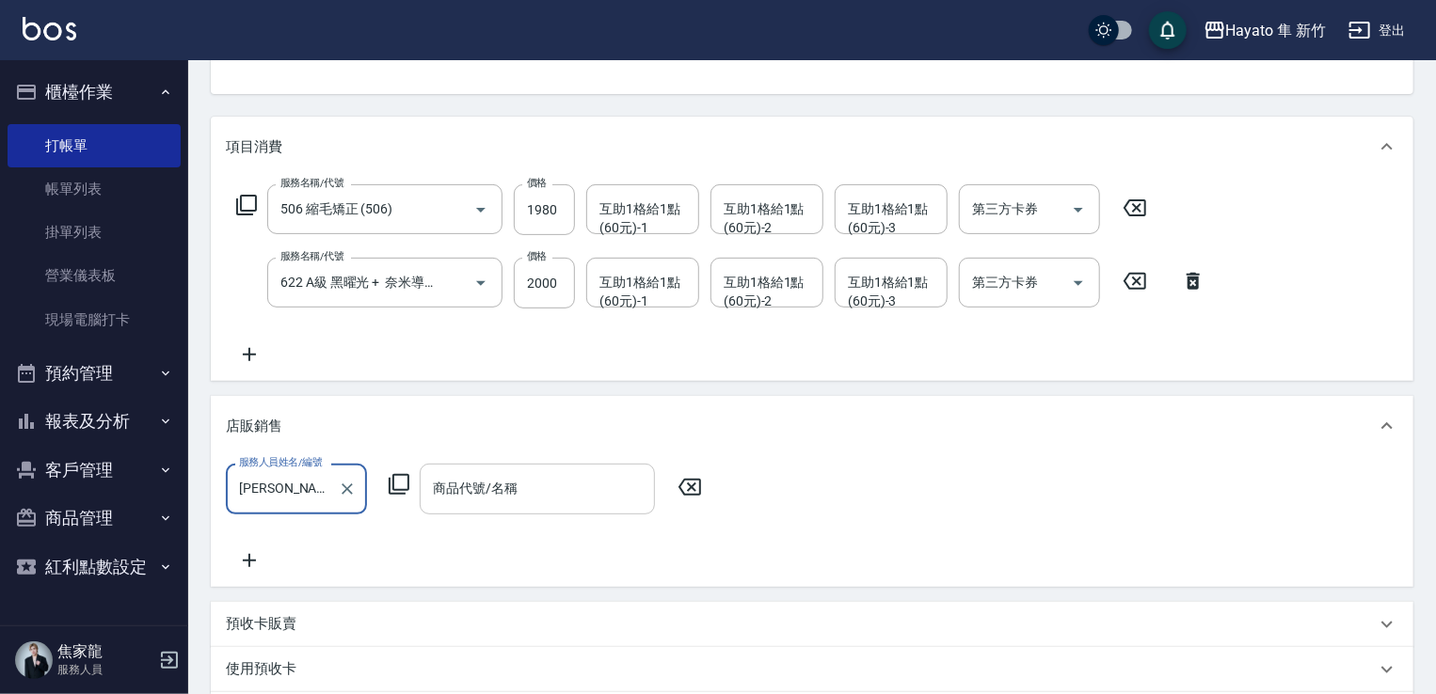
click at [500, 501] on input "商品代號/名稱" at bounding box center [537, 488] width 218 height 33
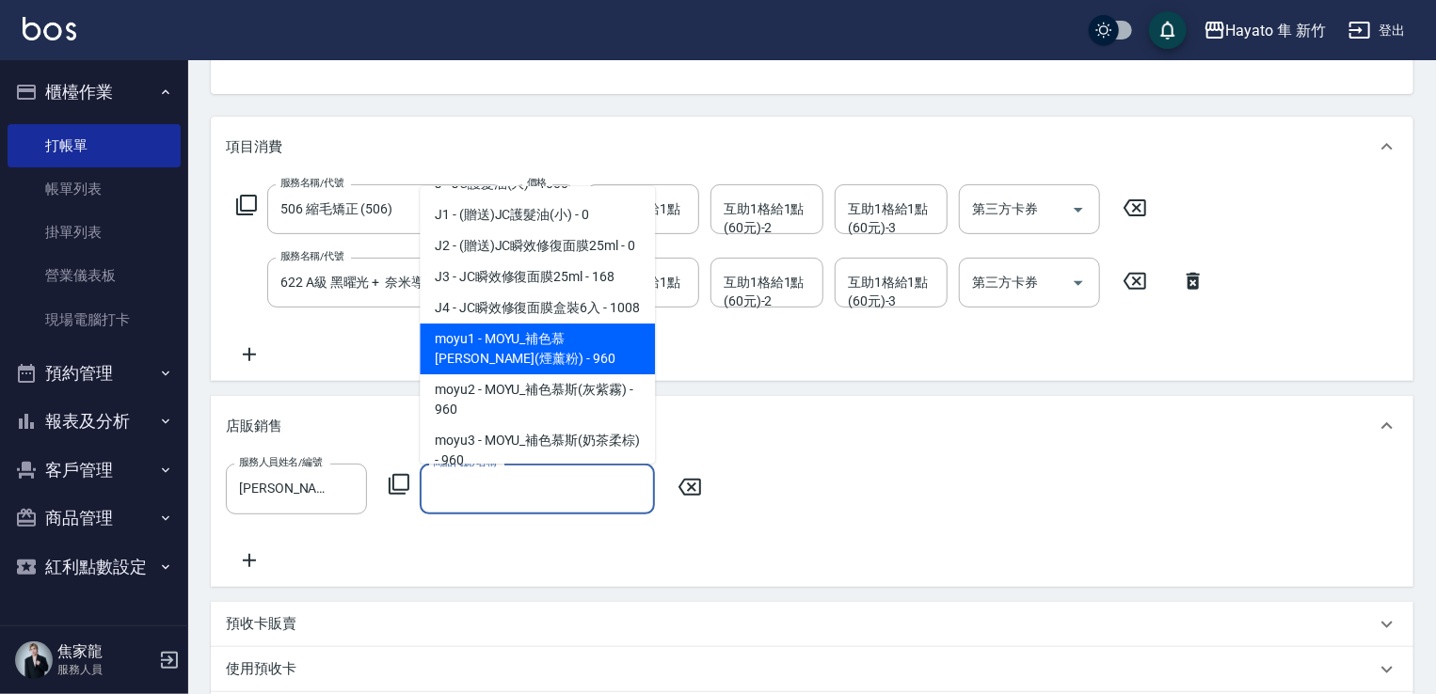
scroll to position [94, 0]
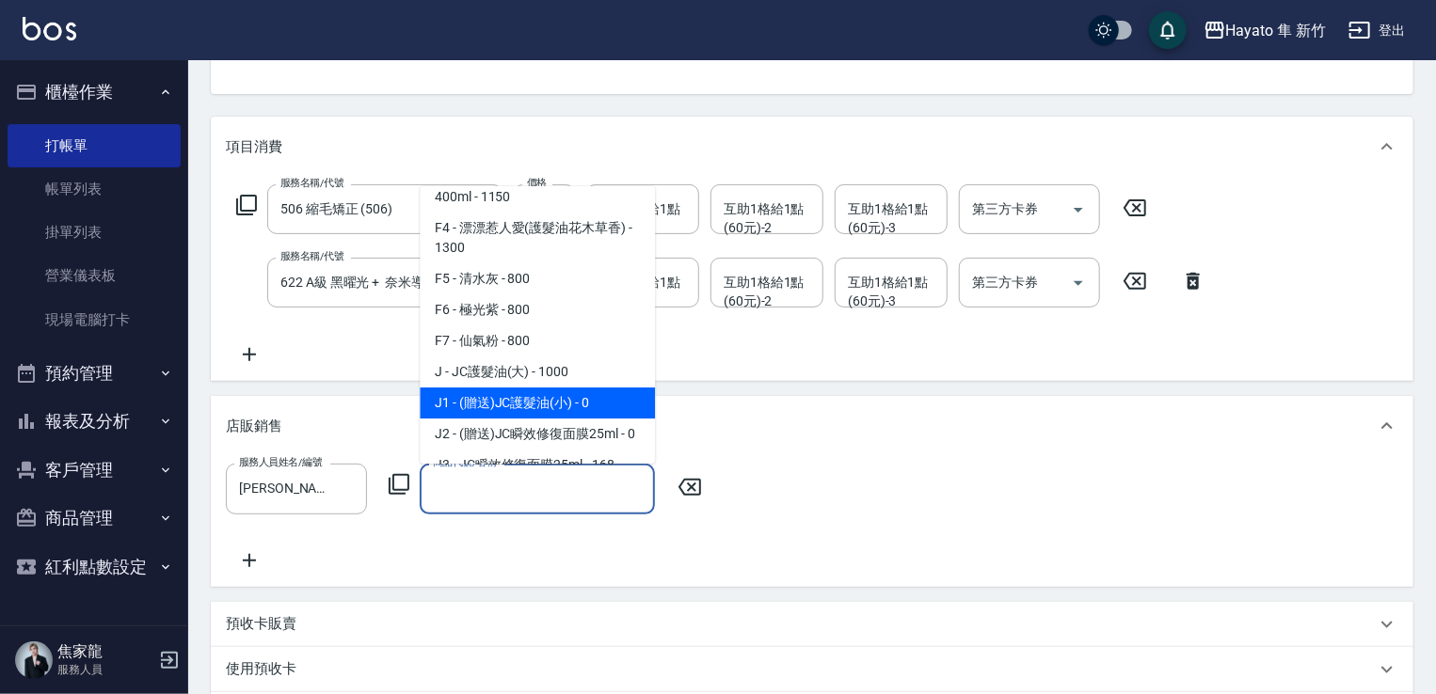
click at [538, 392] on span "J1 - (贈送)JC護髮油(小) - 0" at bounding box center [537, 403] width 235 height 31
type input "(贈送)JC護髮油(小)"
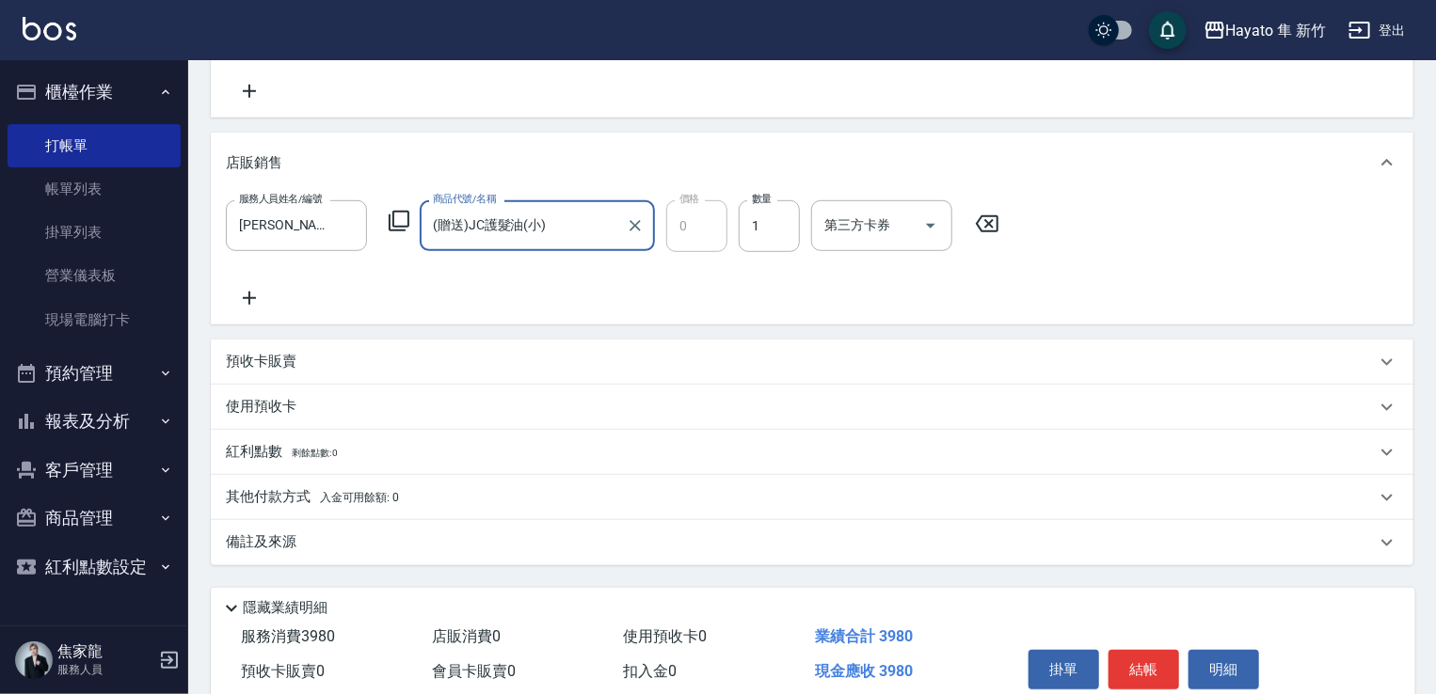
scroll to position [470, 0]
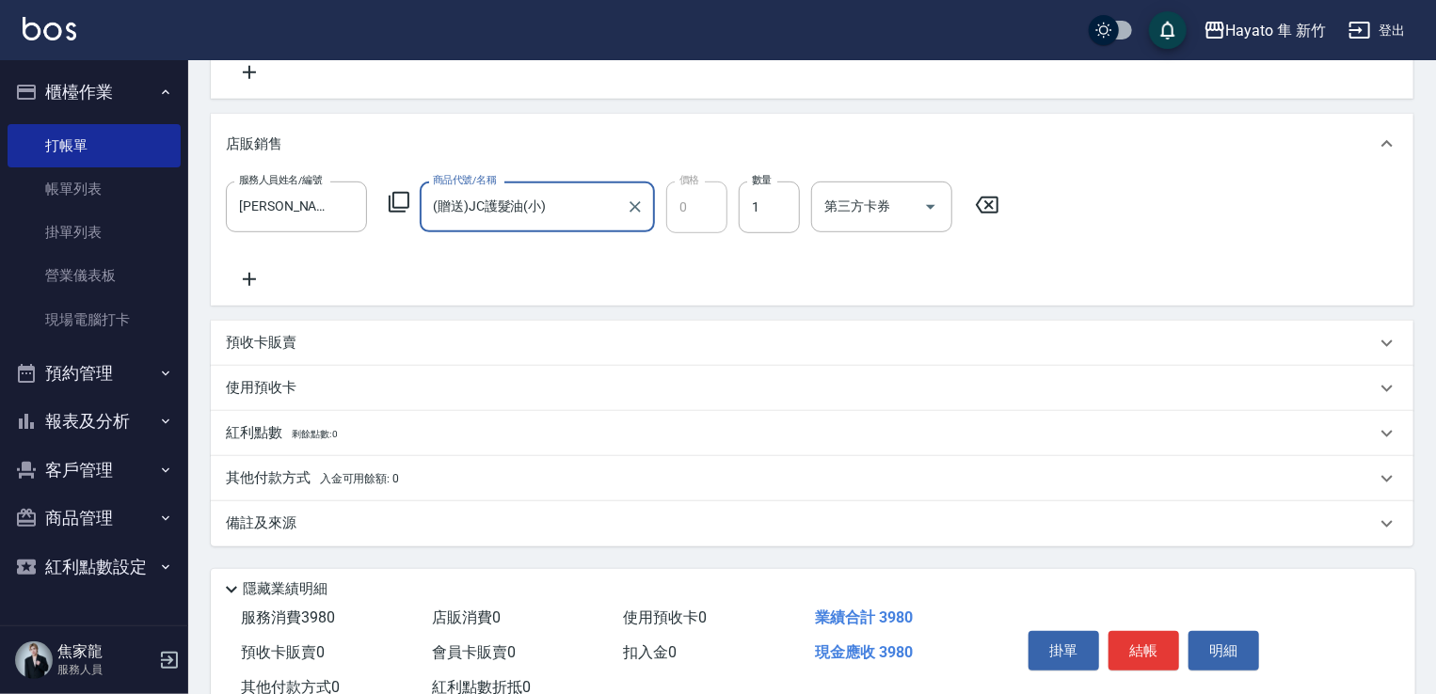
click at [496, 505] on div "備註及來源" at bounding box center [812, 523] width 1202 height 45
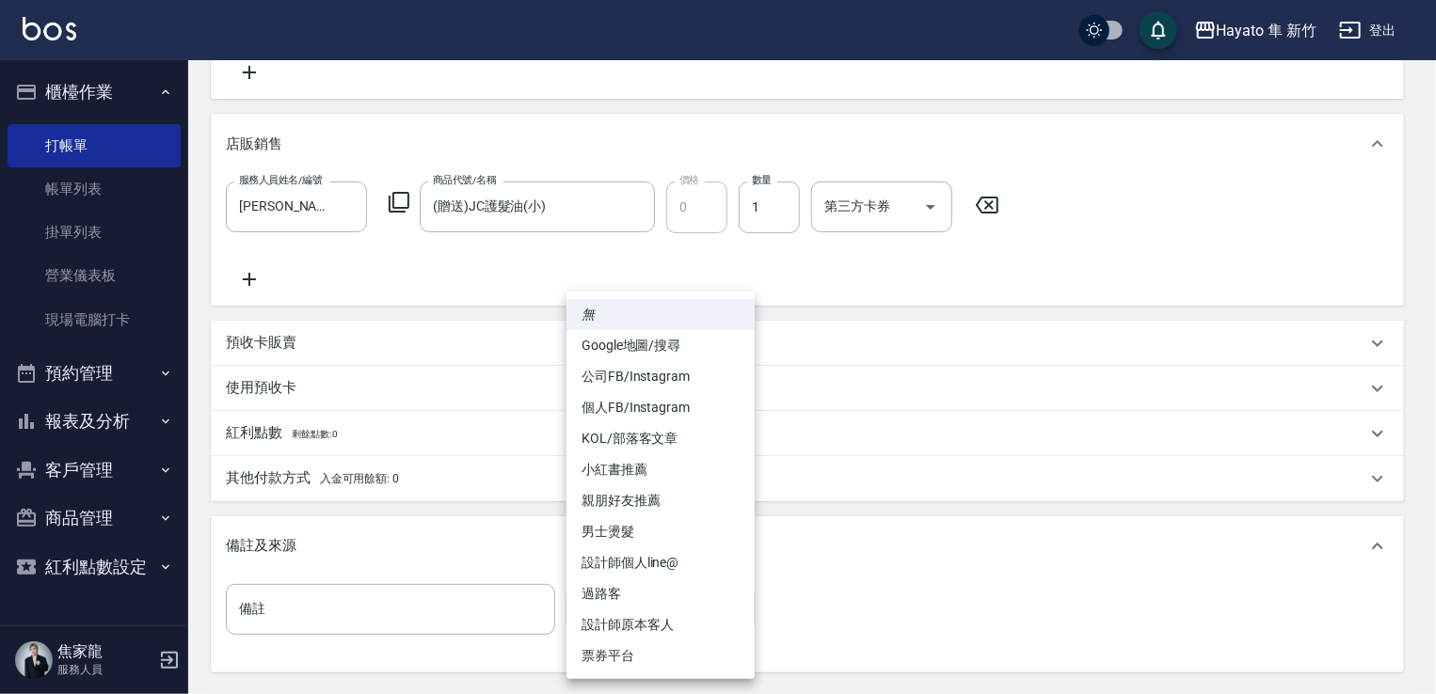
click at [650, 597] on body "Hayato 隼 新竹 登出 櫃檯作業 打帳單 帳單列表 掛單列表 營業儀表板 現場電腦打卡 預約管理 預約管理 報表及分析 報表目錄 店家日報表 互助日報表…" at bounding box center [718, 203] width 1436 height 1347
drag, startPoint x: 662, startPoint y: 407, endPoint x: 674, endPoint y: 453, distance: 47.5
click at [662, 405] on li "個人FB/Instagram" at bounding box center [660, 407] width 188 height 31
type input "個人FB/Instagram"
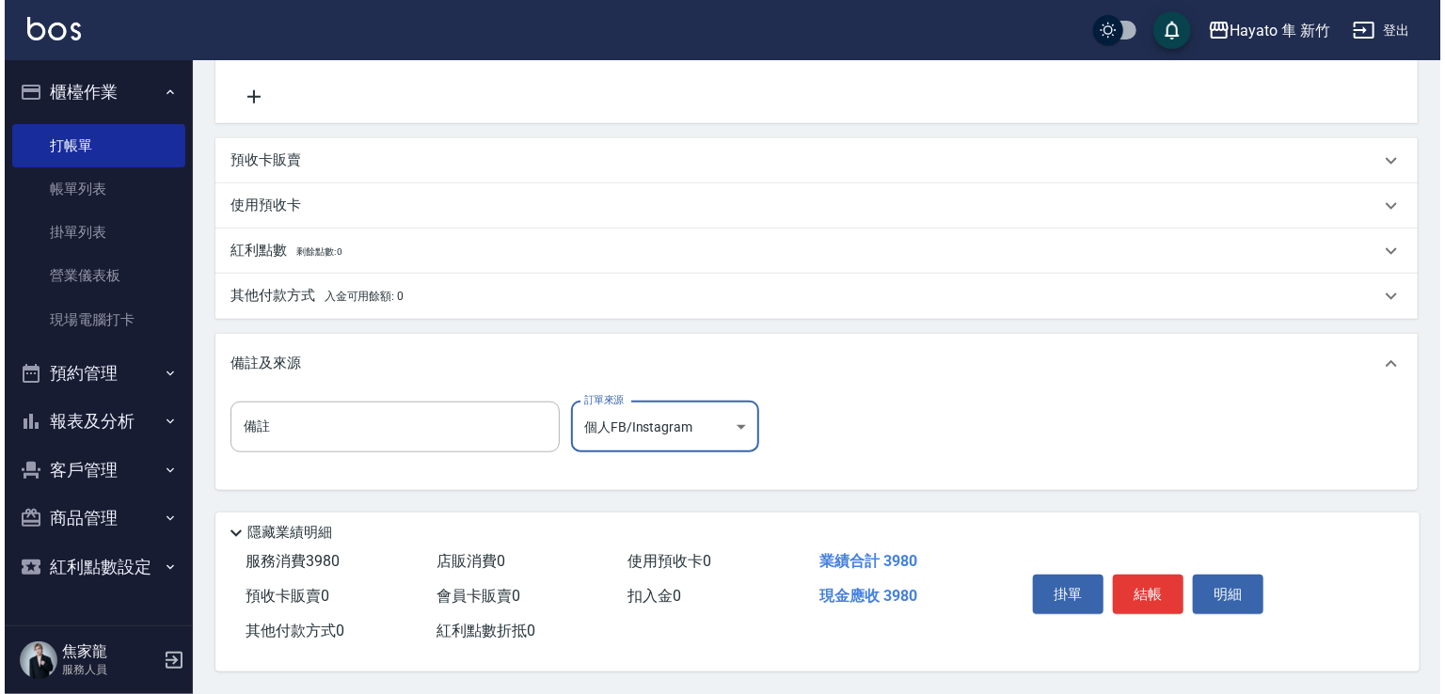
scroll to position [659, 0]
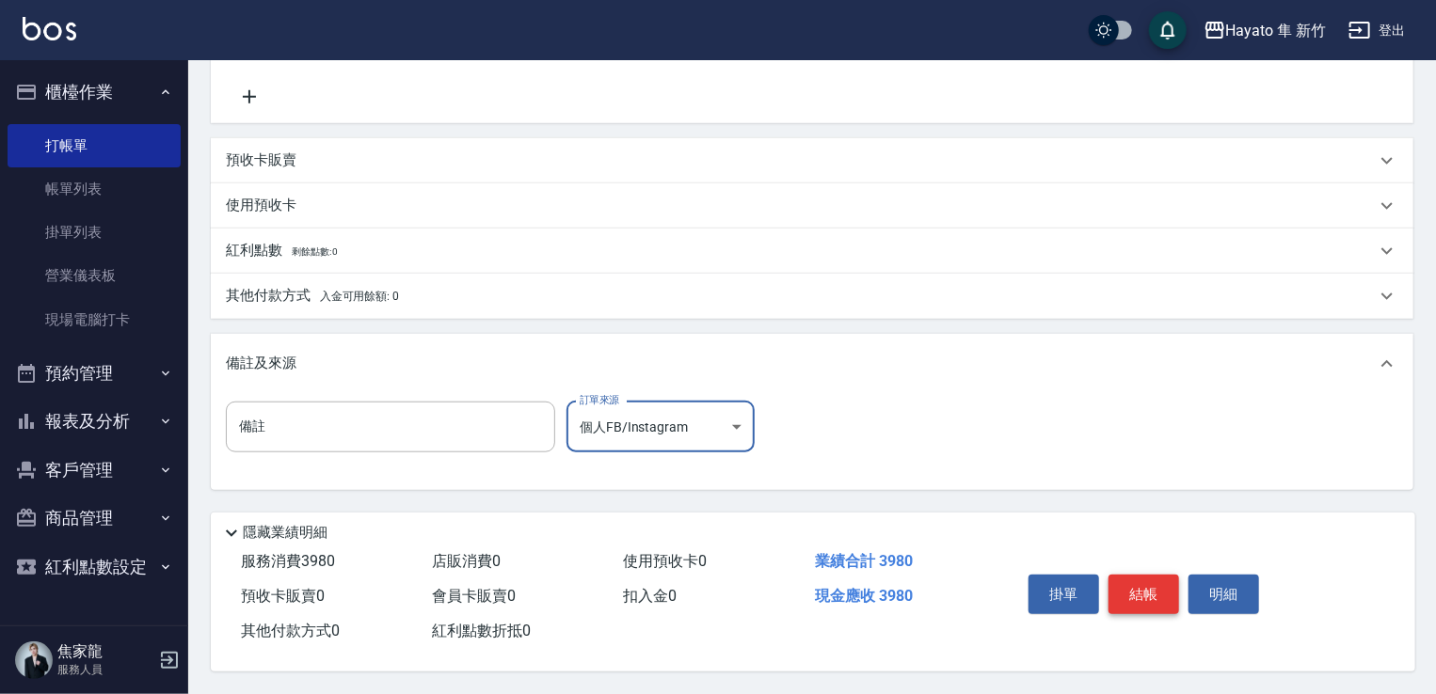
click at [1150, 585] on button "結帳" at bounding box center [1143, 595] width 71 height 40
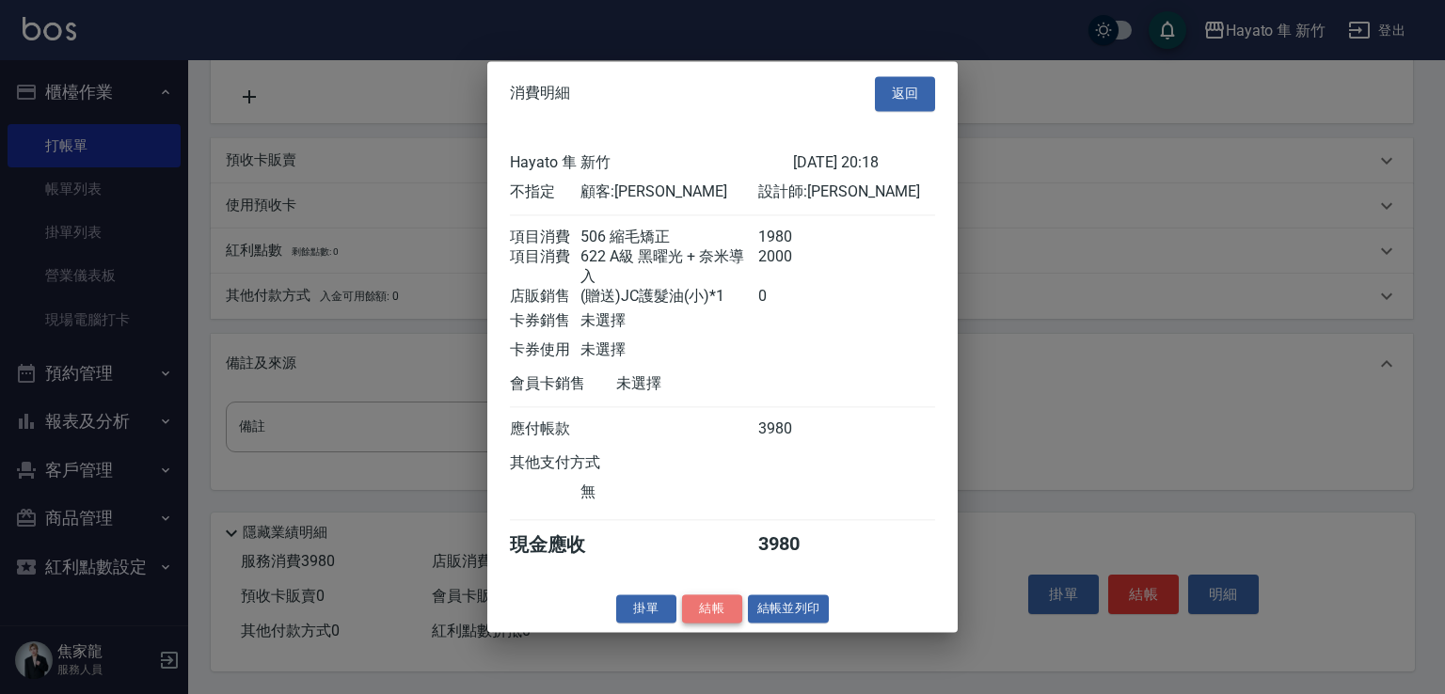
click at [697, 624] on button "結帳" at bounding box center [712, 609] width 60 height 29
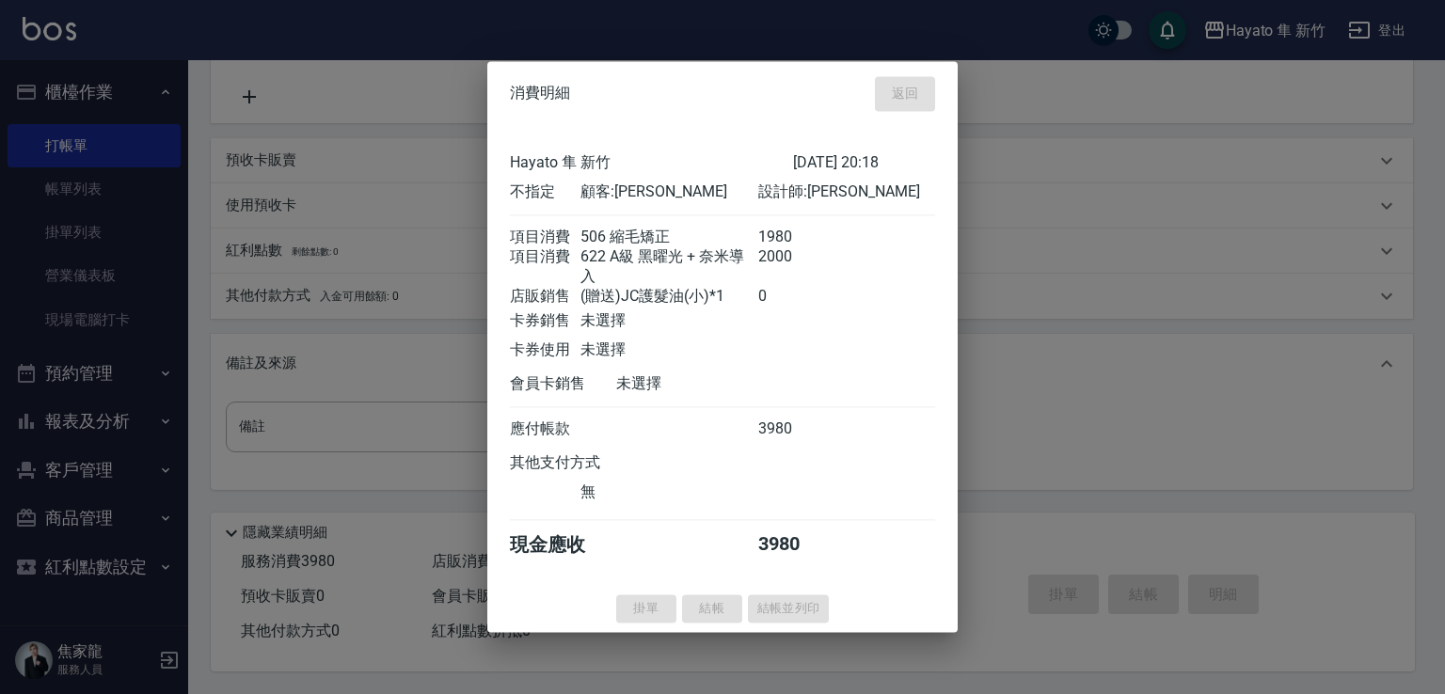
type input "2025/08/14 20:21"
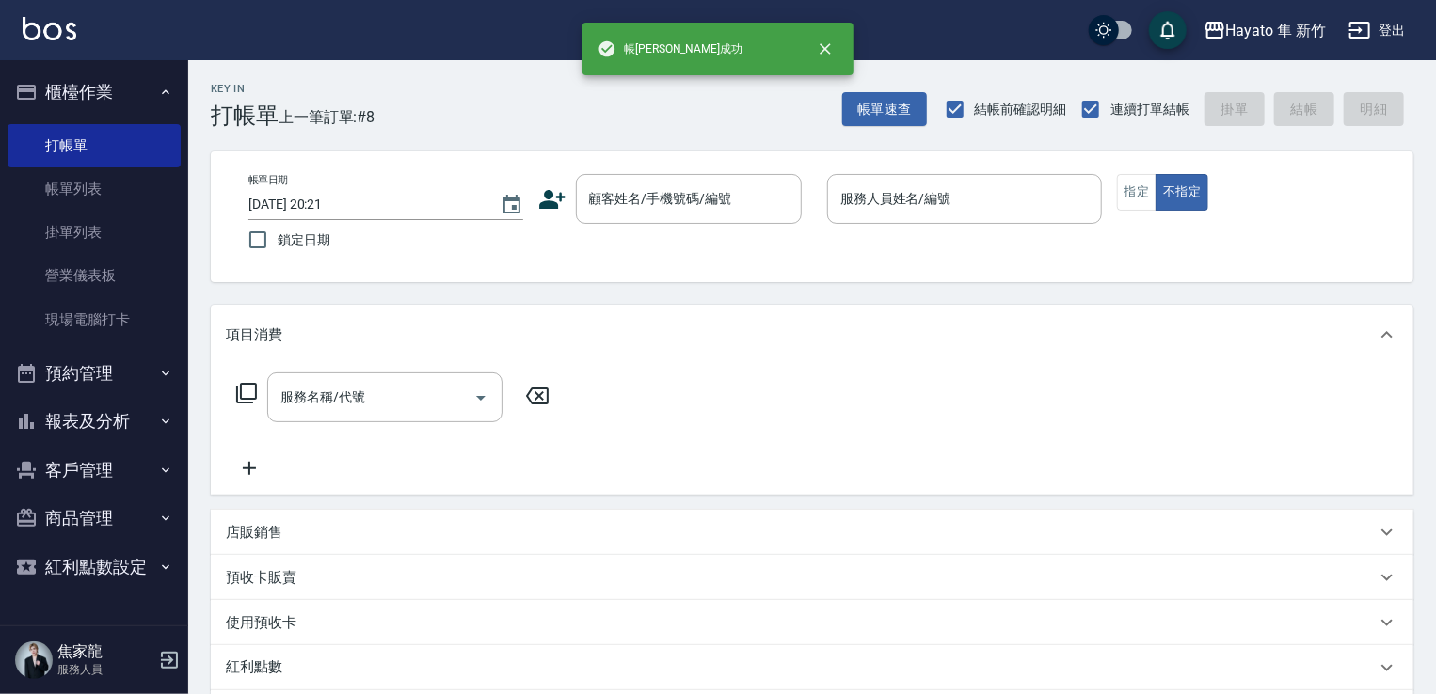
scroll to position [0, 0]
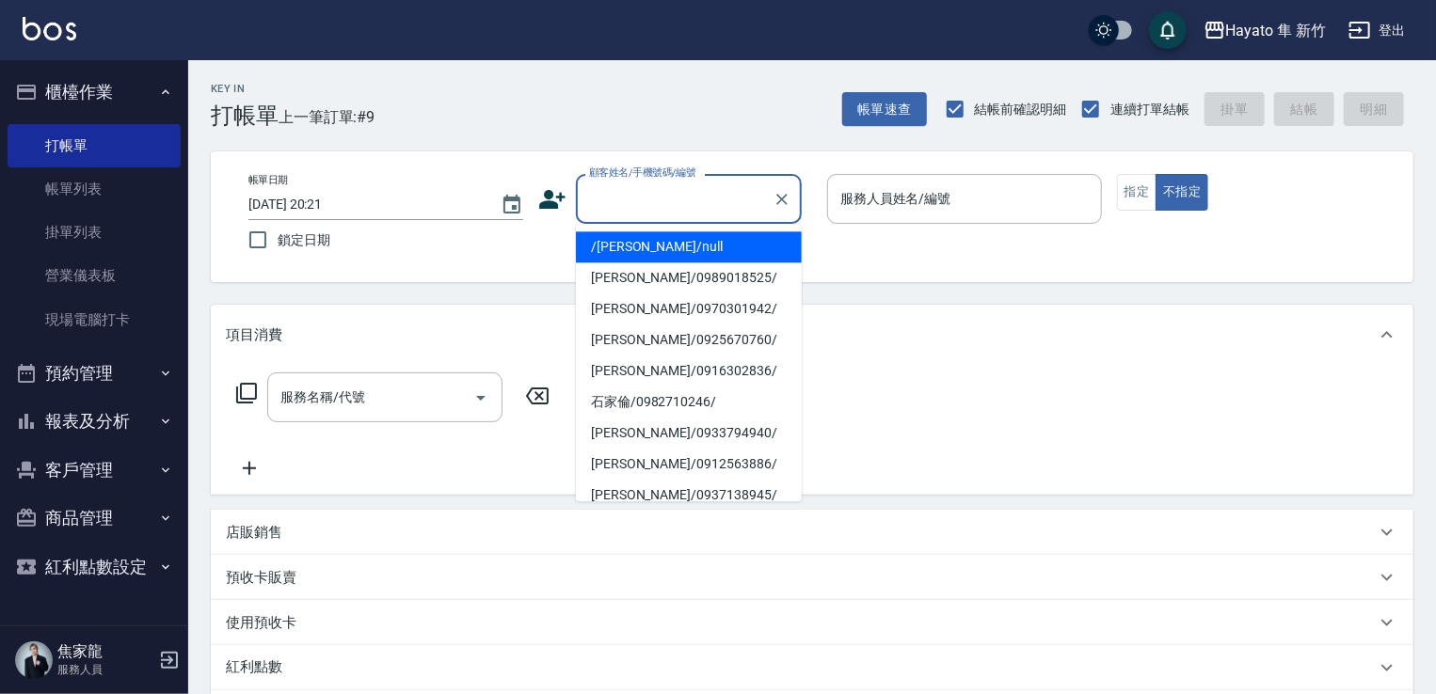
click at [611, 189] on input "顧客姓名/手機號碼/編號" at bounding box center [674, 199] width 181 height 33
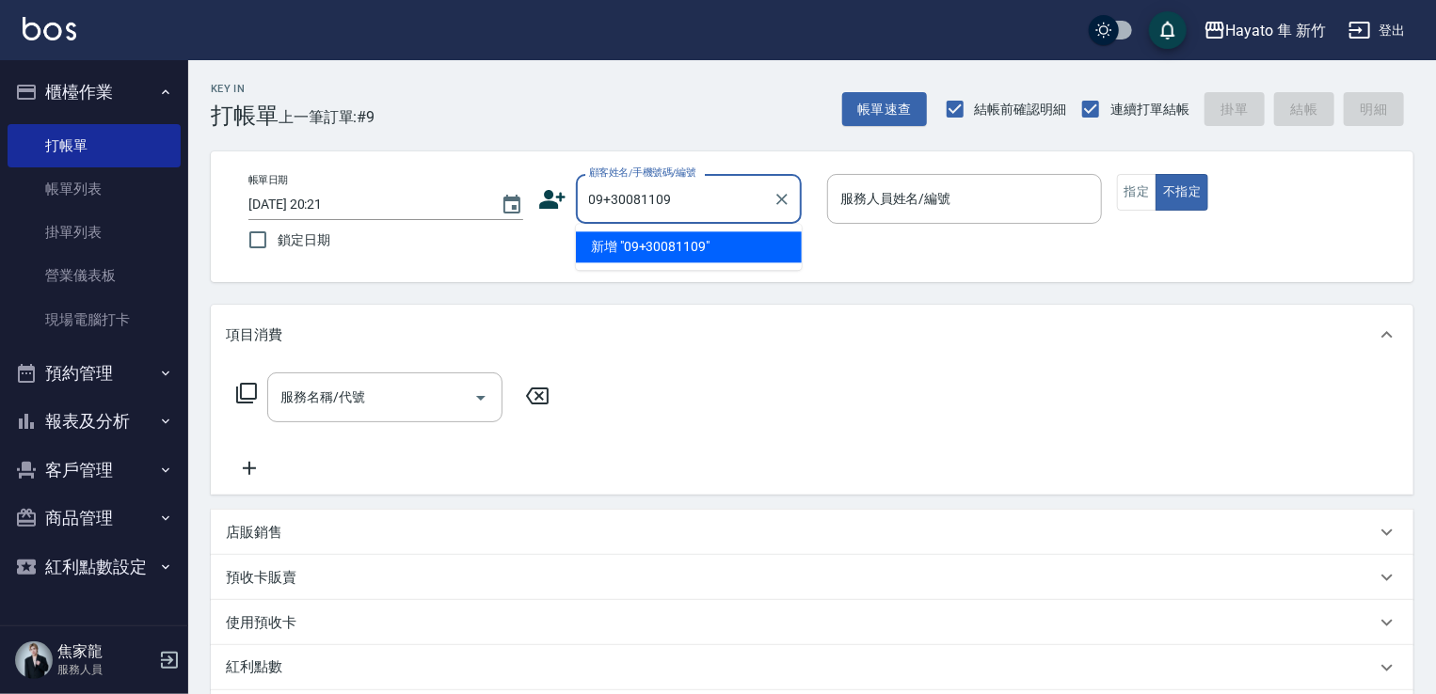
click at [612, 188] on input "09+30081109" at bounding box center [674, 199] width 181 height 33
click at [667, 254] on li "李姍/0930081109/" at bounding box center [689, 246] width 226 height 31
type input "李姍/0930081109/"
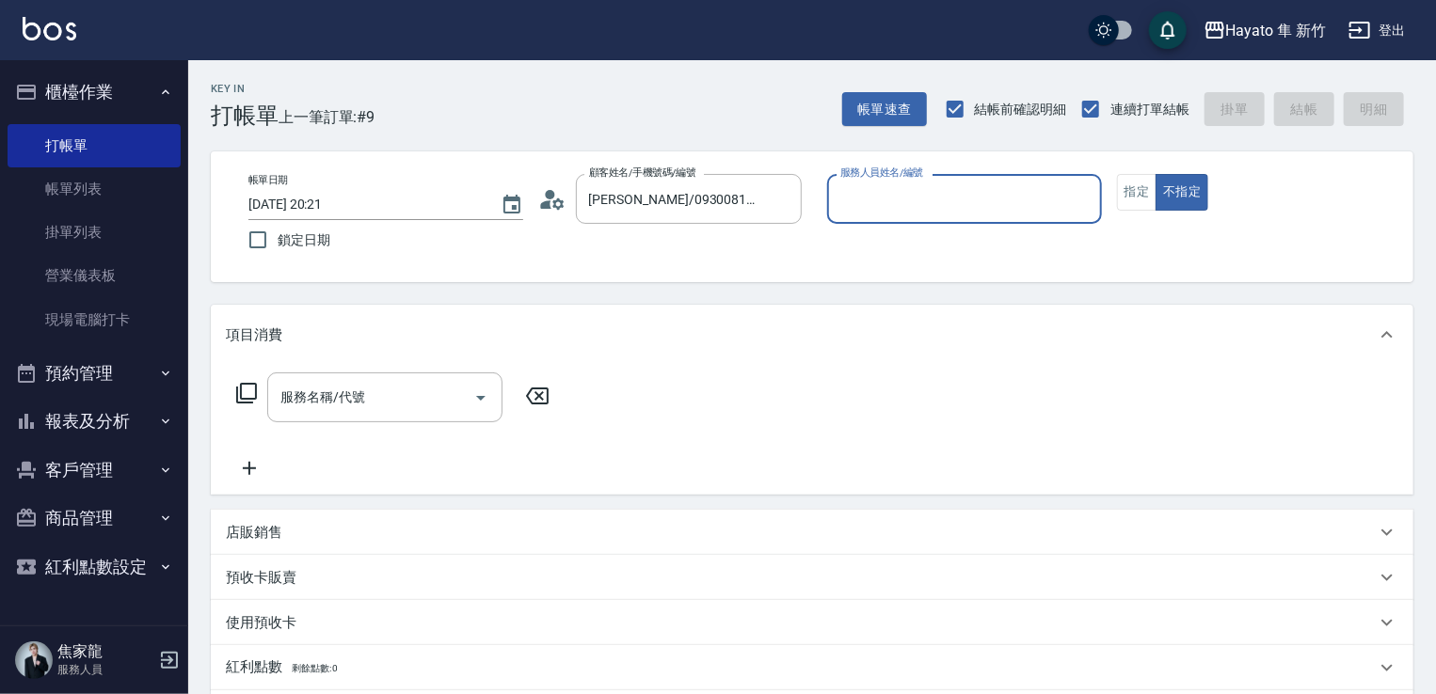
type input "Amy(無代號)"
click at [1142, 178] on button "指定" at bounding box center [1137, 192] width 40 height 37
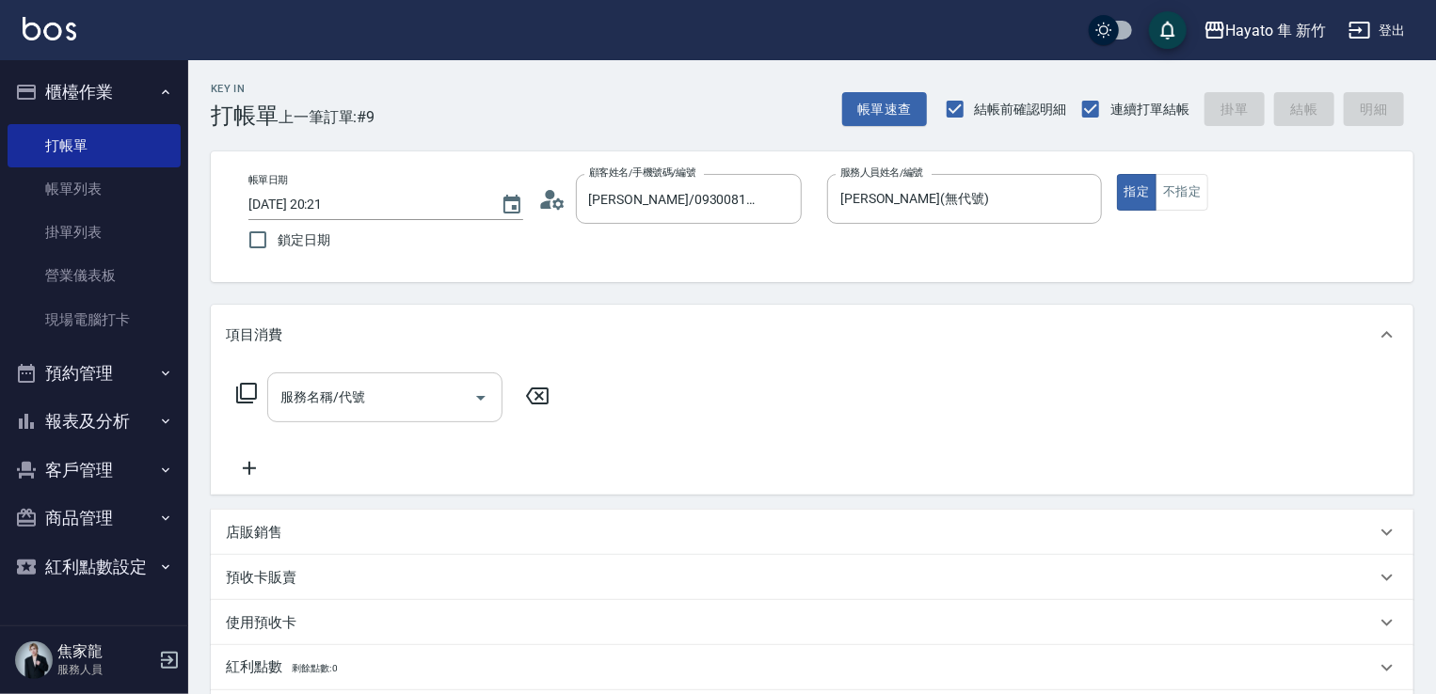
click at [387, 403] on input "服務名稱/代號" at bounding box center [371, 397] width 190 height 33
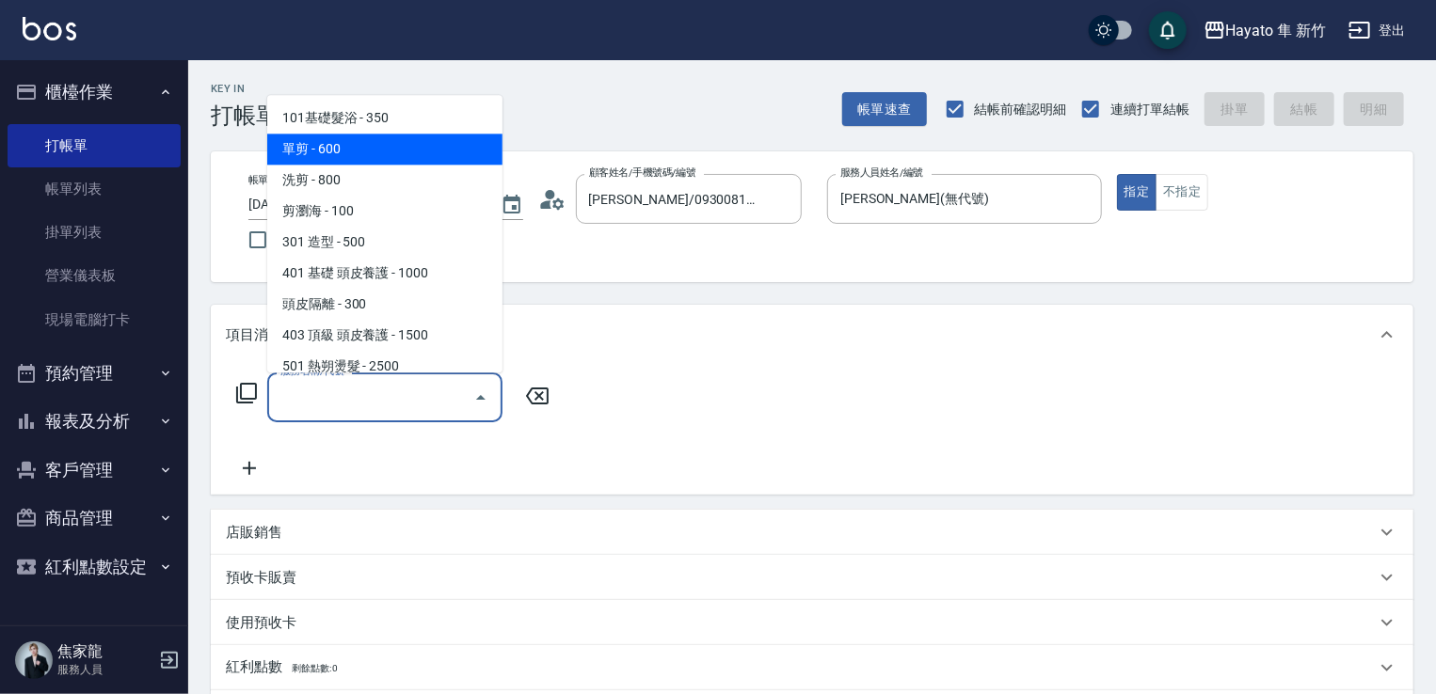
click at [335, 148] on span "單剪 - 600" at bounding box center [384, 149] width 235 height 31
type input "單剪(102)"
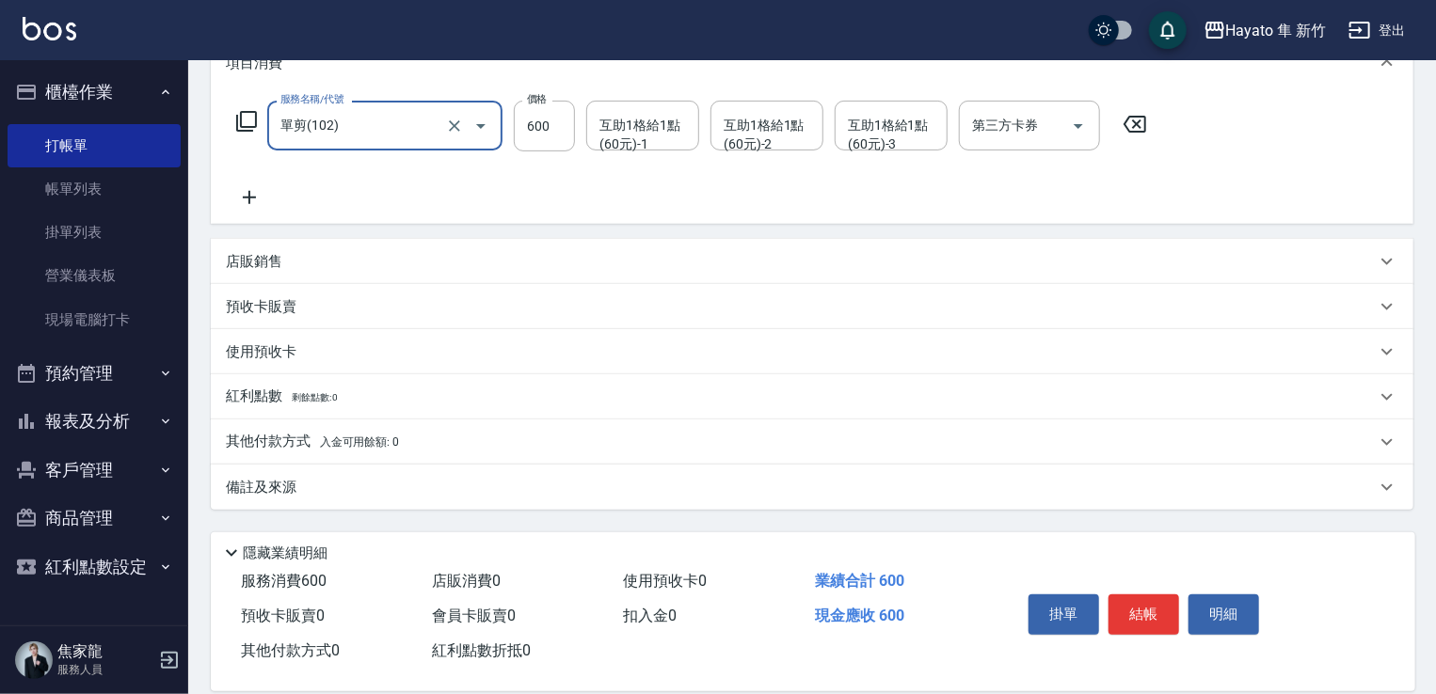
scroll to position [282, 0]
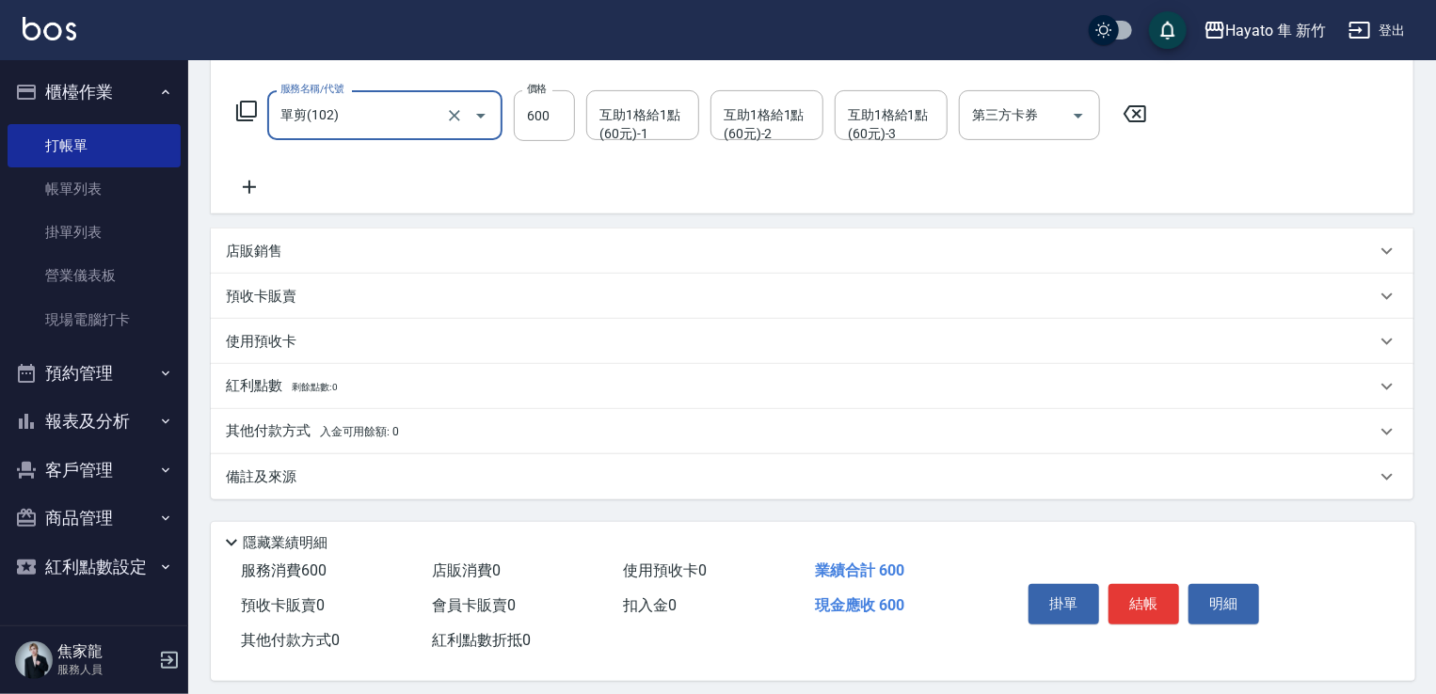
click at [391, 484] on div "備註及來源" at bounding box center [801, 478] width 1150 height 20
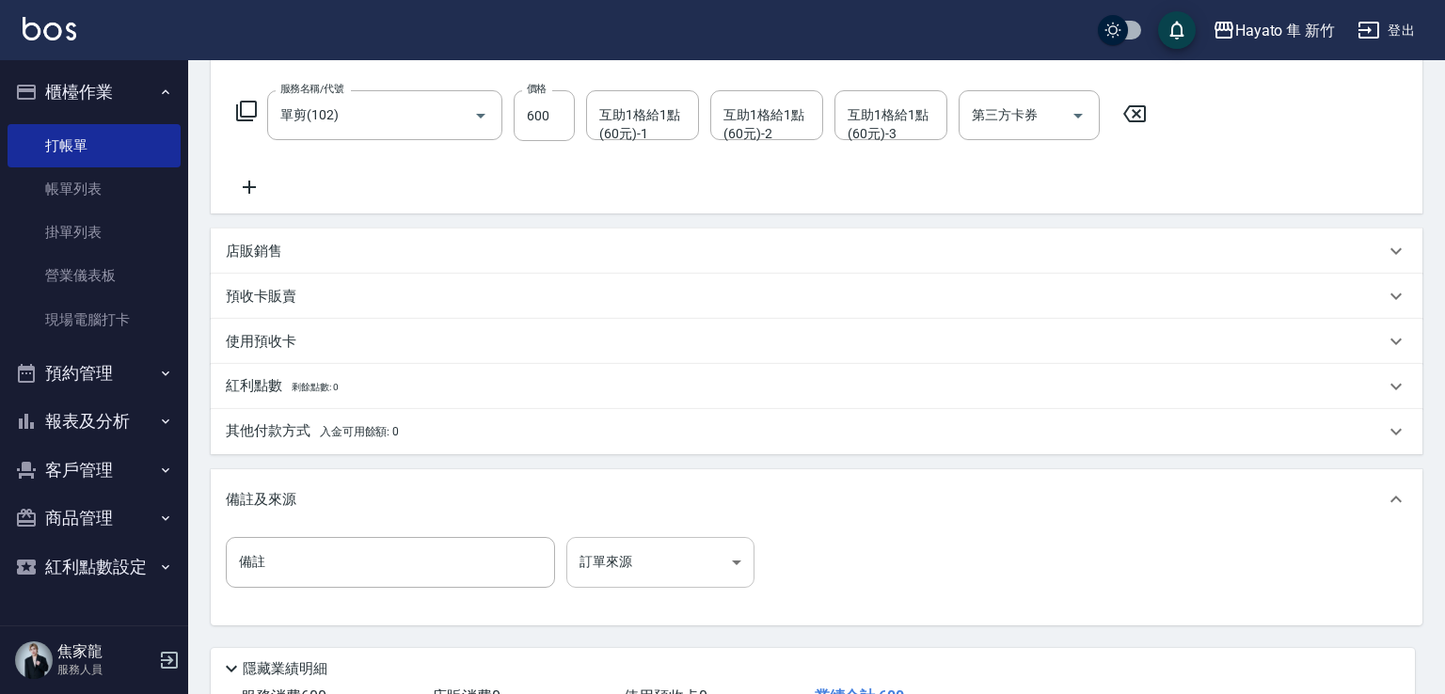
click at [653, 560] on body "Hayato 隼 新竹 登出 櫃檯作業 打帳單 帳單列表 掛單列表 營業儀表板 現場電腦打卡 預約管理 預約管理 報表及分析 報表目錄 店家日報表 互助日報表…" at bounding box center [722, 274] width 1445 height 1112
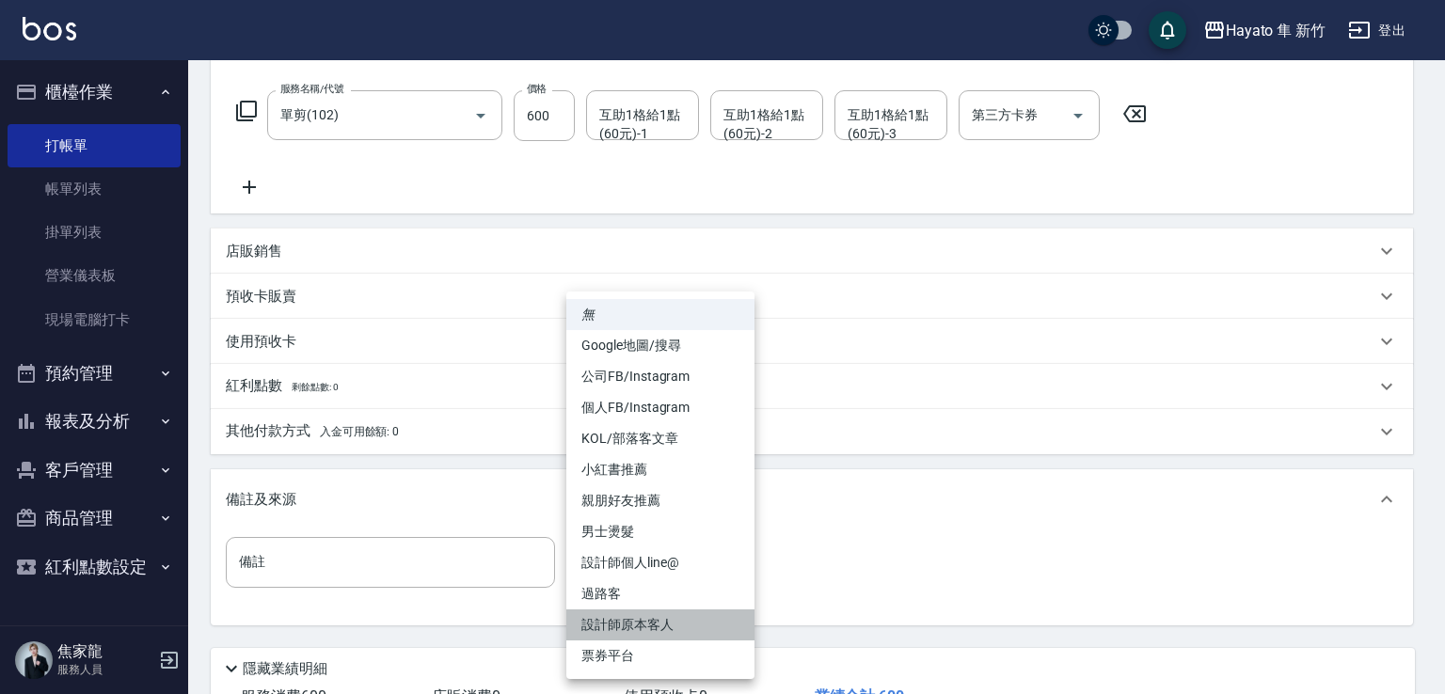
click at [617, 621] on li "設計師原本客人" at bounding box center [660, 625] width 188 height 31
type input "設計師原本客人"
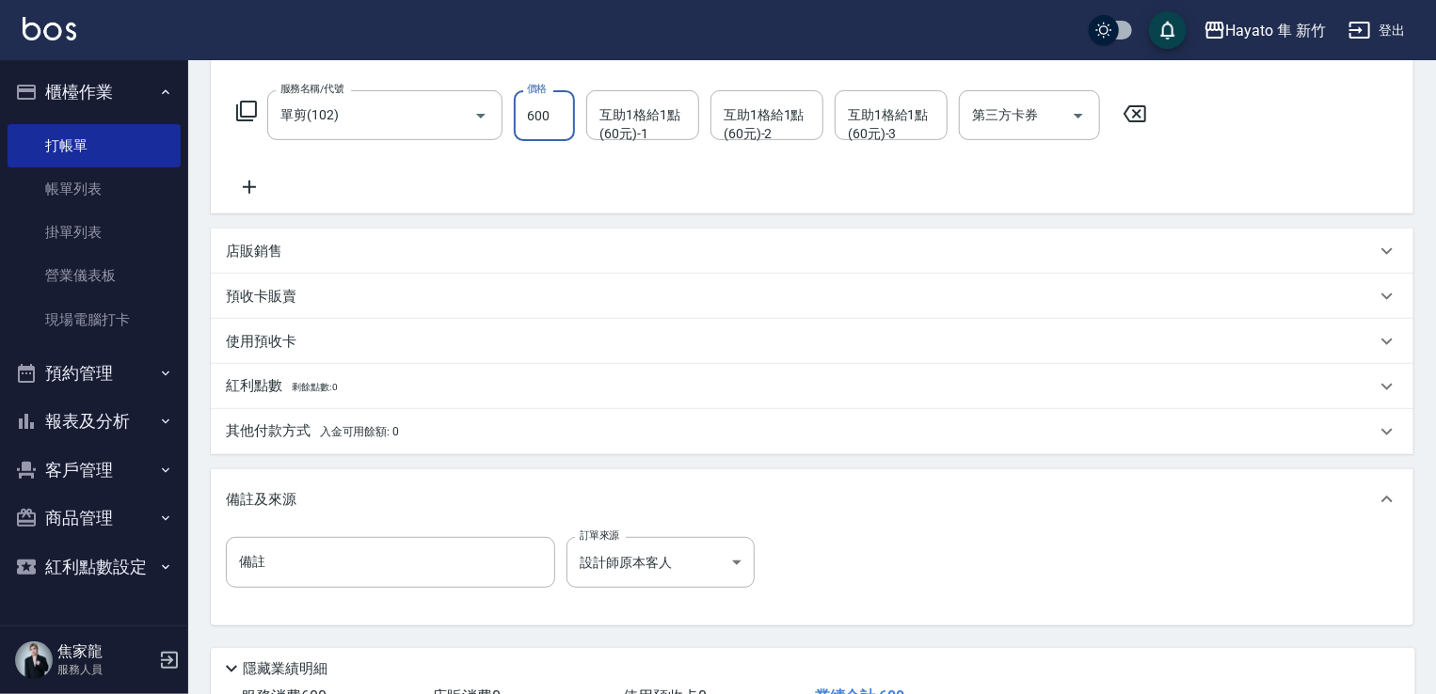
click at [547, 106] on input "600" at bounding box center [544, 115] width 61 height 51
type input "650"
click at [527, 199] on div "服務名稱/代號 單剪(102) 服務名稱/代號 價格 650 價格 互助1格給1點(60元)-1 互助1格給1點(60元)-1 互助1格給1點(60元)-2 …" at bounding box center [812, 148] width 1202 height 131
click at [366, 238] on div "店販銷售" at bounding box center [812, 251] width 1202 height 45
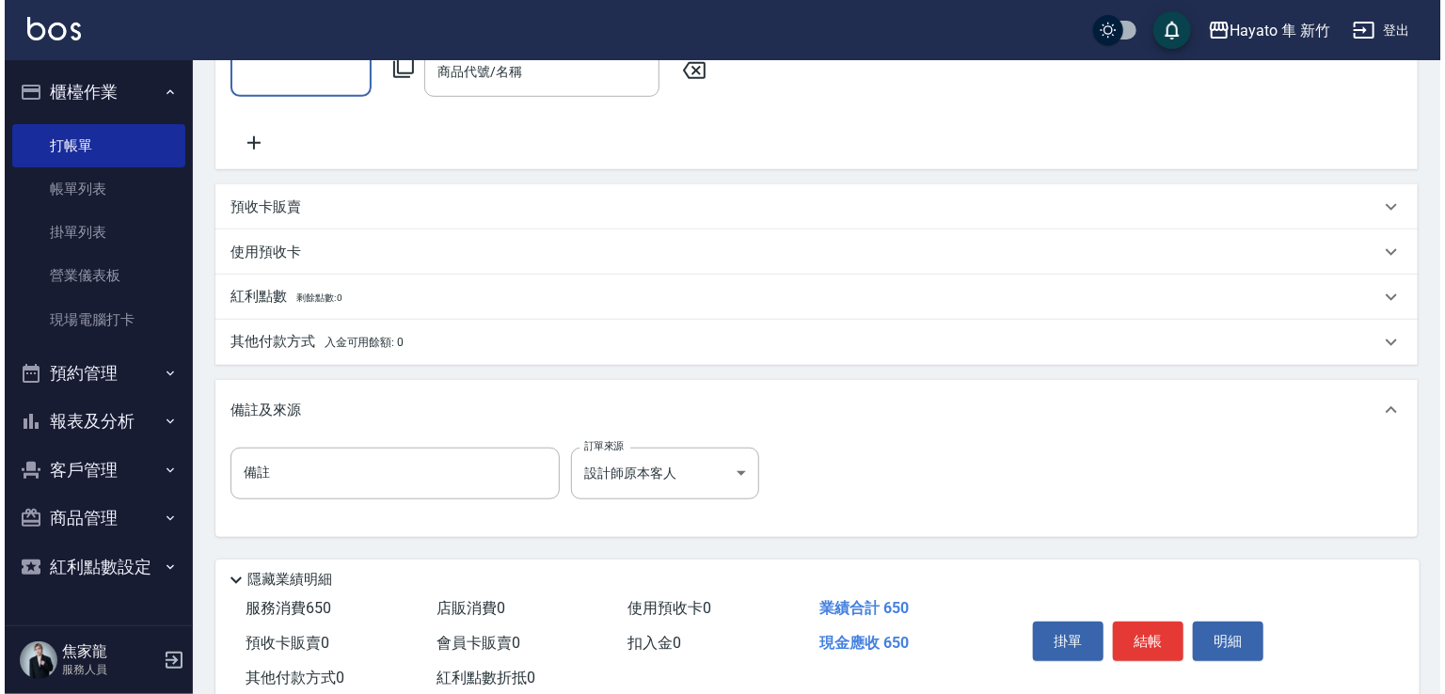
scroll to position [565, 0]
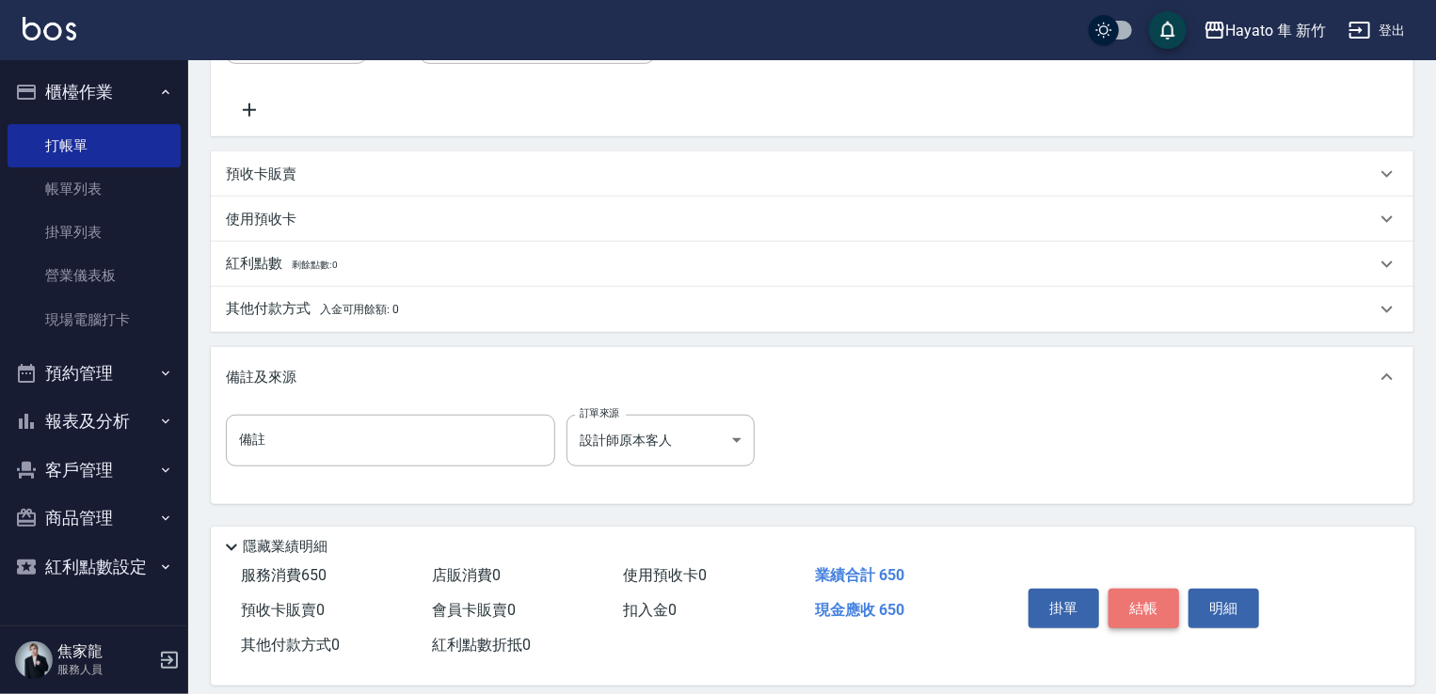
click at [1150, 603] on button "結帳" at bounding box center [1143, 609] width 71 height 40
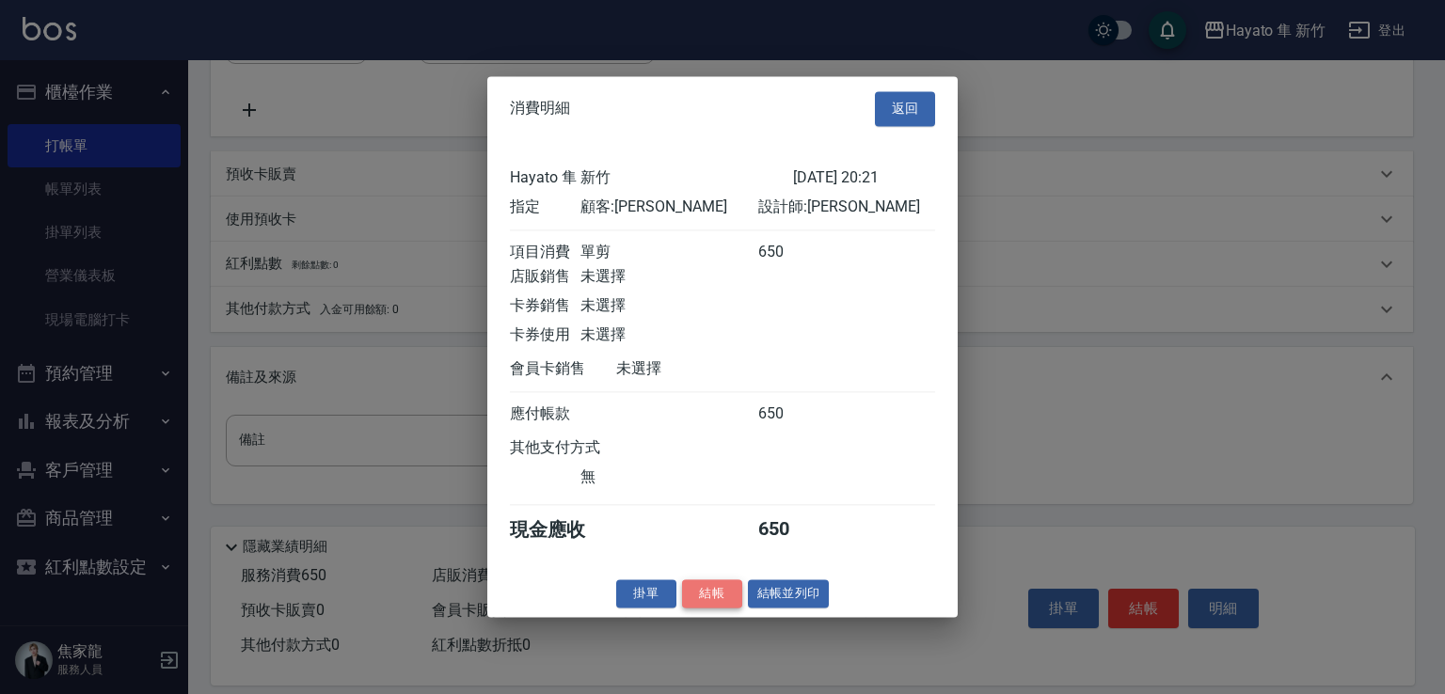
click at [711, 605] on button "結帳" at bounding box center [712, 594] width 60 height 29
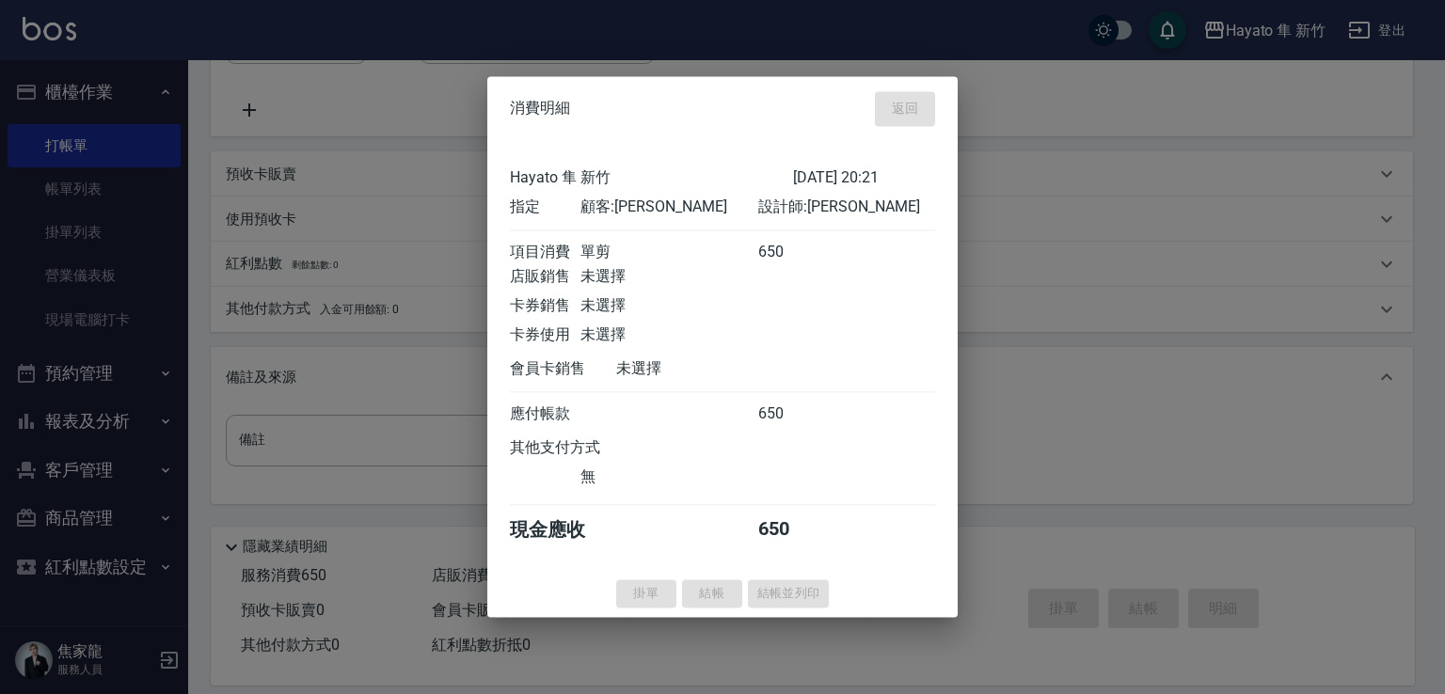
type input "2025/08/14 20:23"
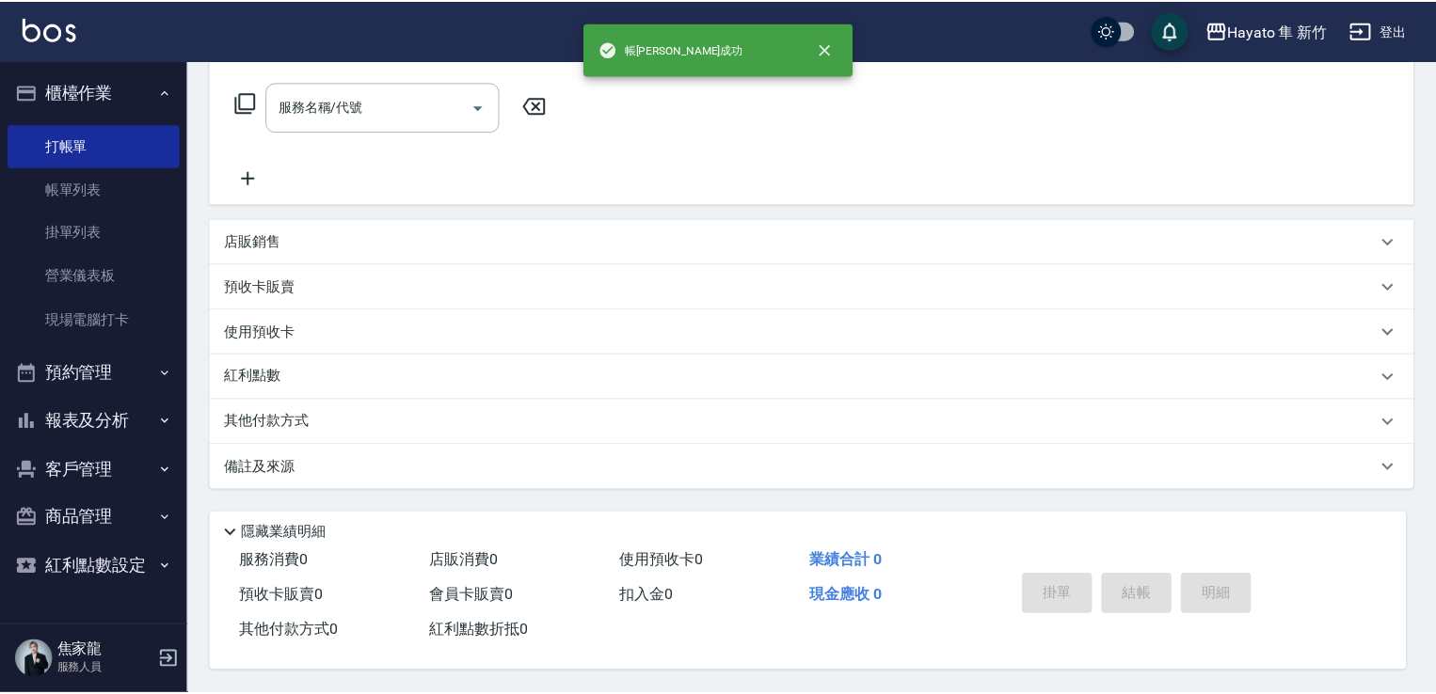
scroll to position [0, 0]
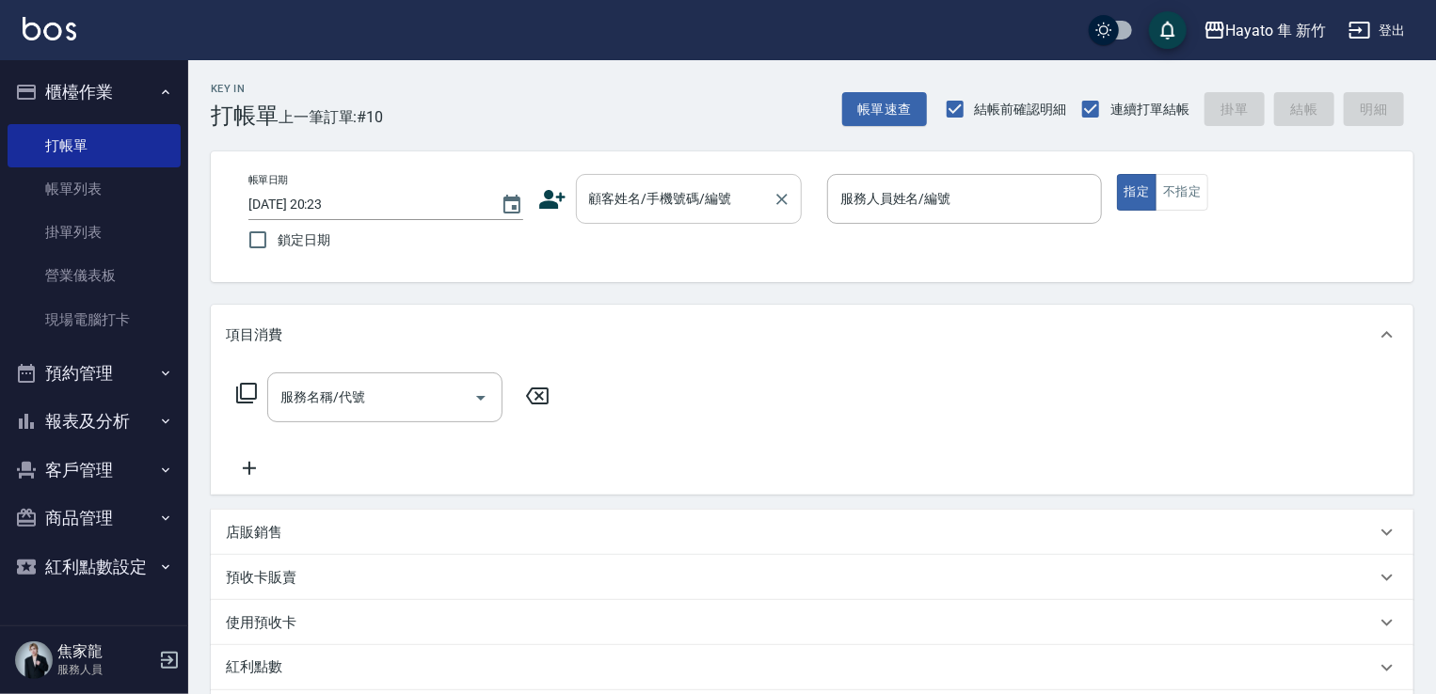
click at [667, 188] on input "顧客姓名/手機號碼/編號" at bounding box center [674, 199] width 181 height 33
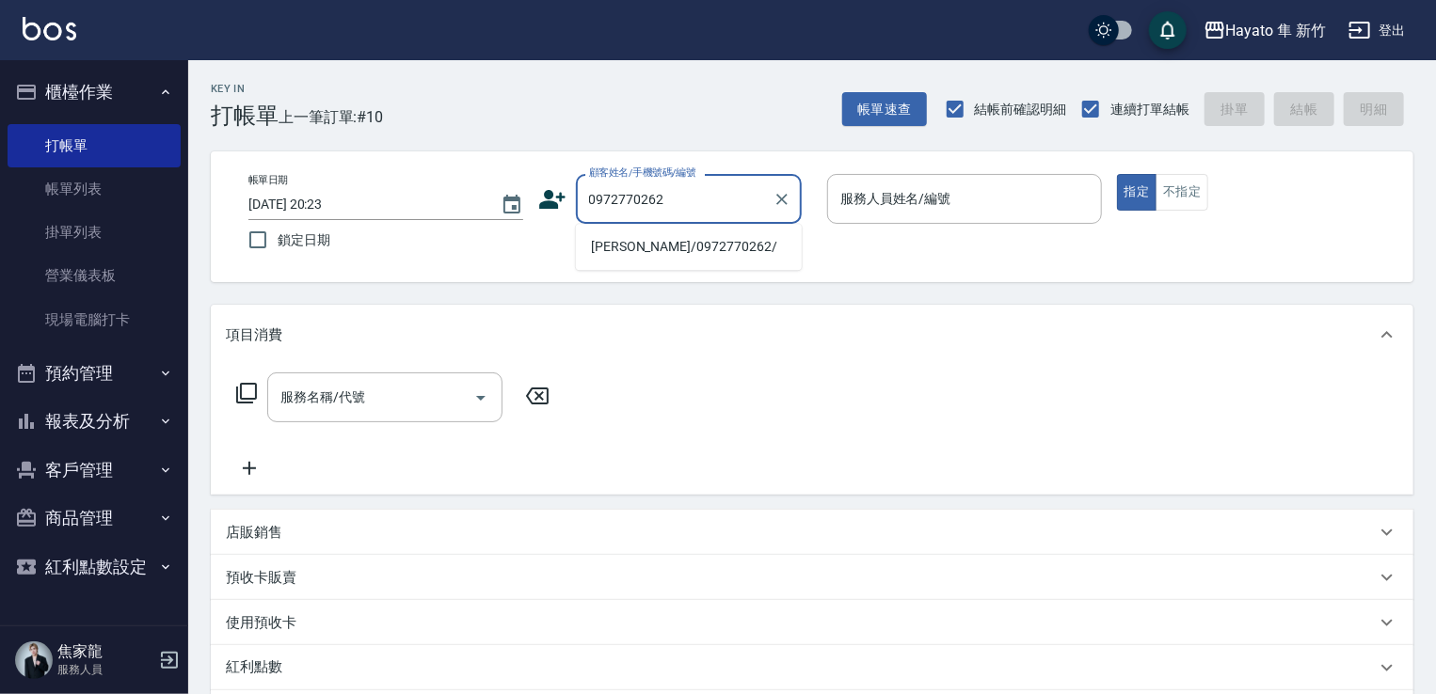
click at [625, 257] on li "湯鈞馨/0972770262/" at bounding box center [689, 246] width 226 height 31
type input "湯鈞馨/0972770262/"
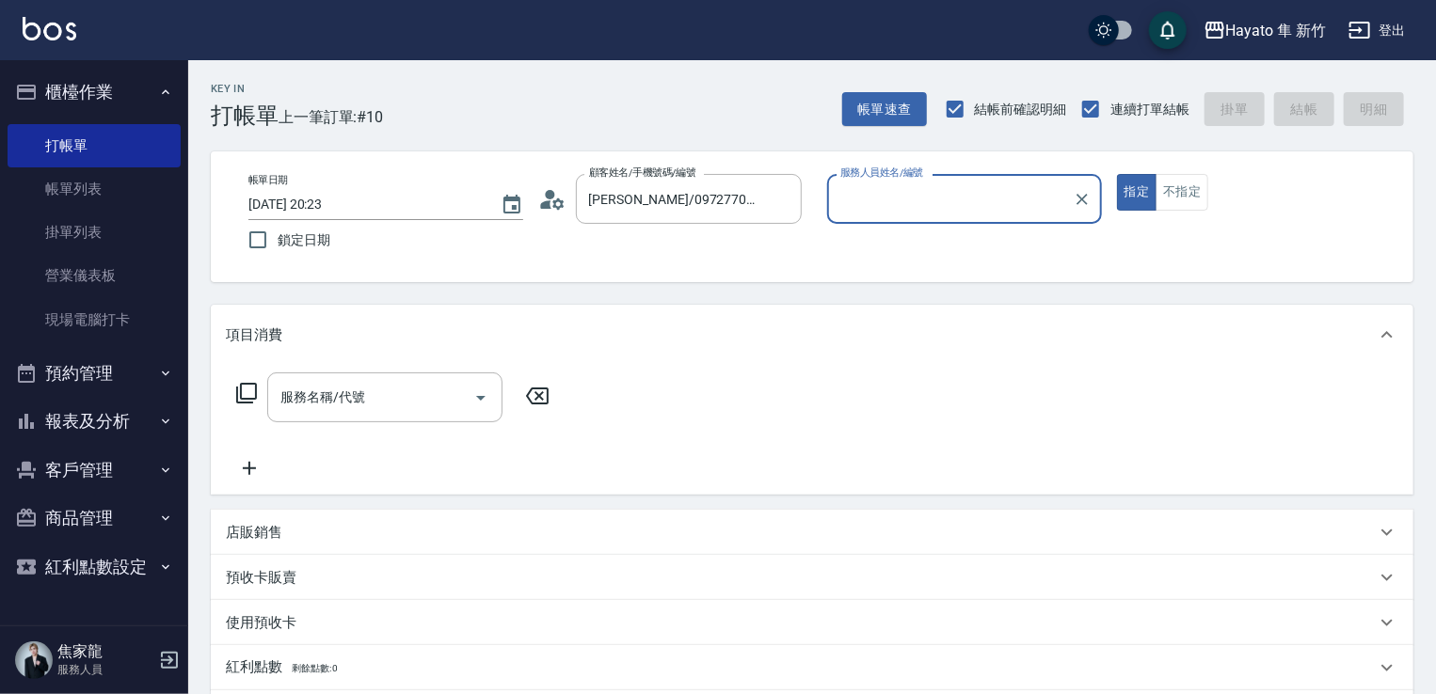
type input "Amy(無代號)"
click at [389, 396] on input "服務名稱/代號" at bounding box center [371, 397] width 190 height 33
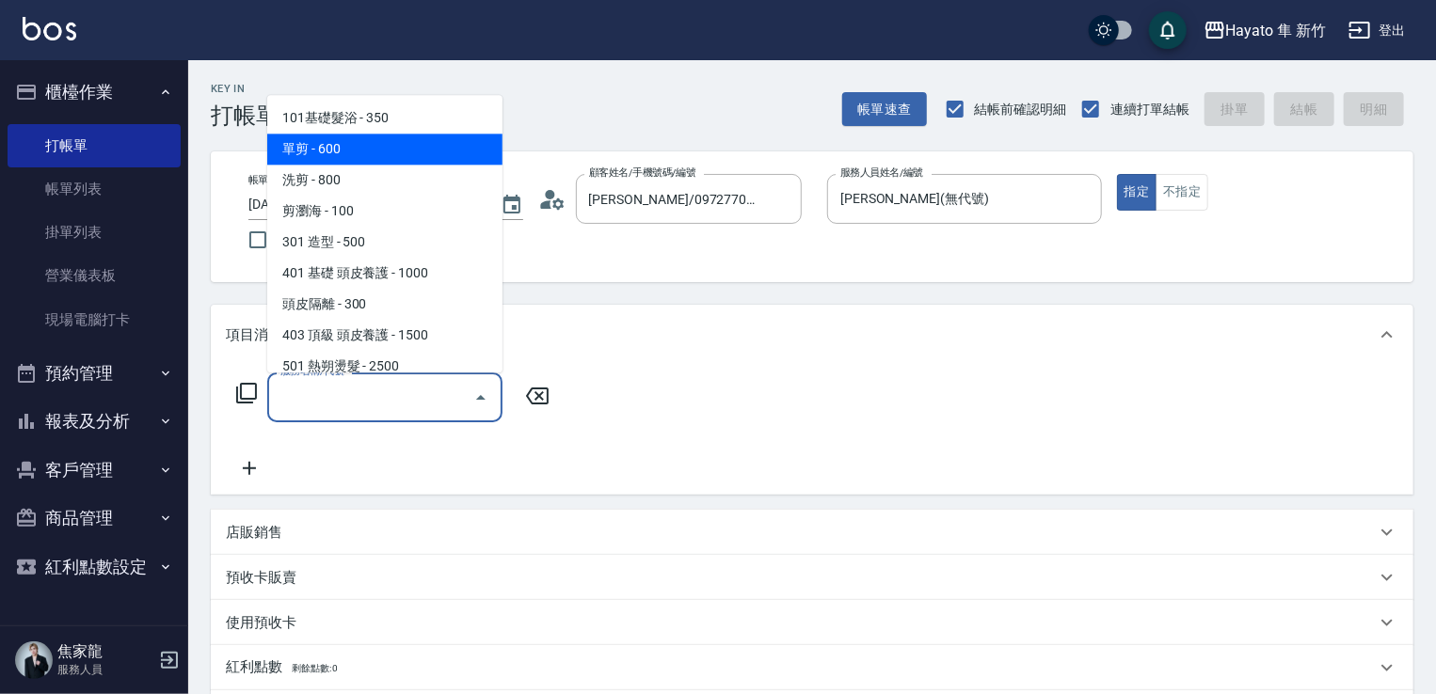
click at [311, 151] on span "單剪 - 600" at bounding box center [384, 149] width 235 height 31
type input "單剪(102)"
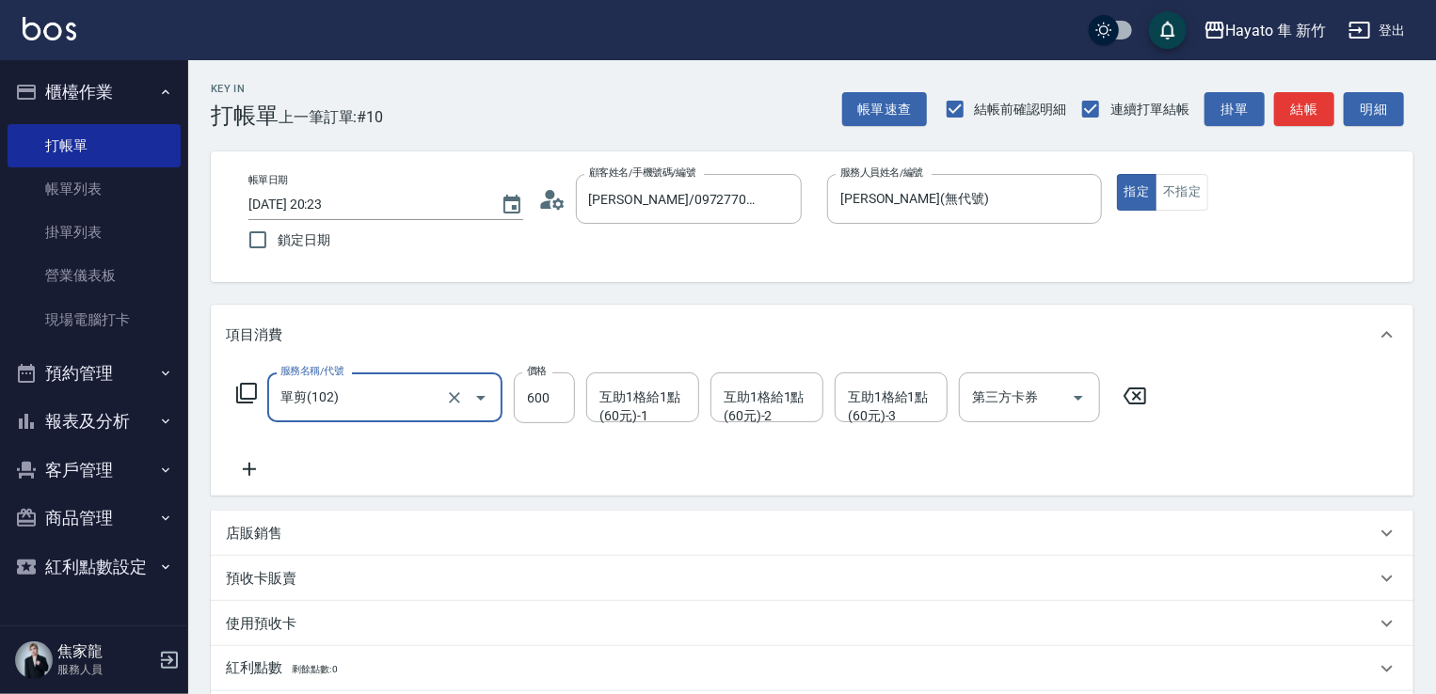
scroll to position [188, 0]
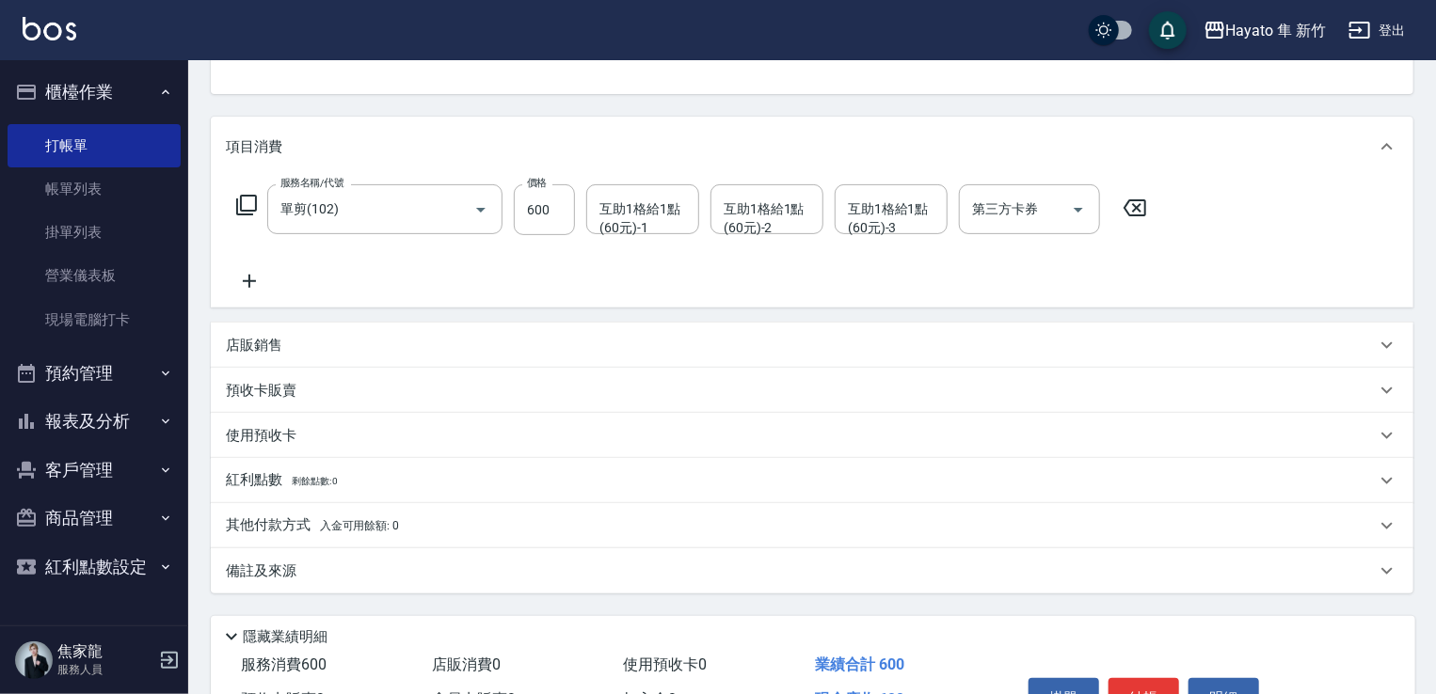
click at [241, 276] on icon at bounding box center [249, 281] width 47 height 23
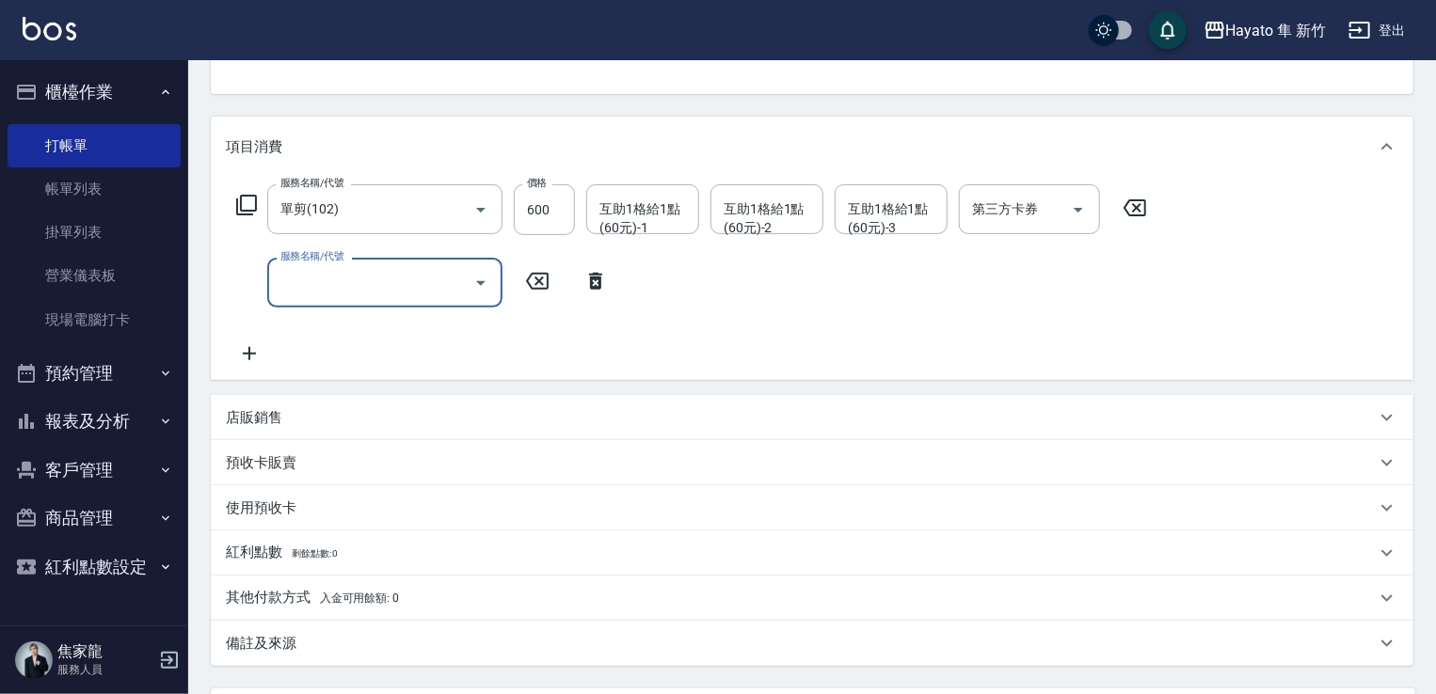
click at [418, 295] on input "服務名稱/代號" at bounding box center [371, 282] width 190 height 33
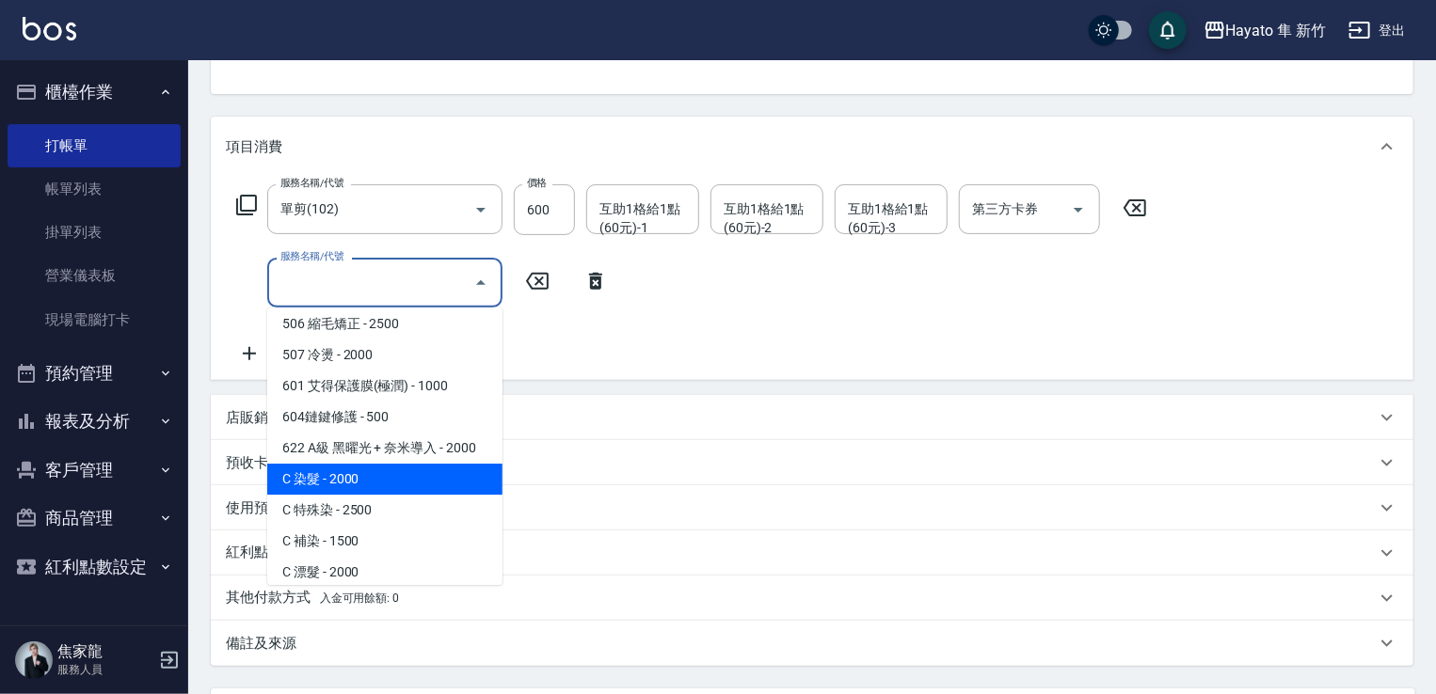
scroll to position [327, 0]
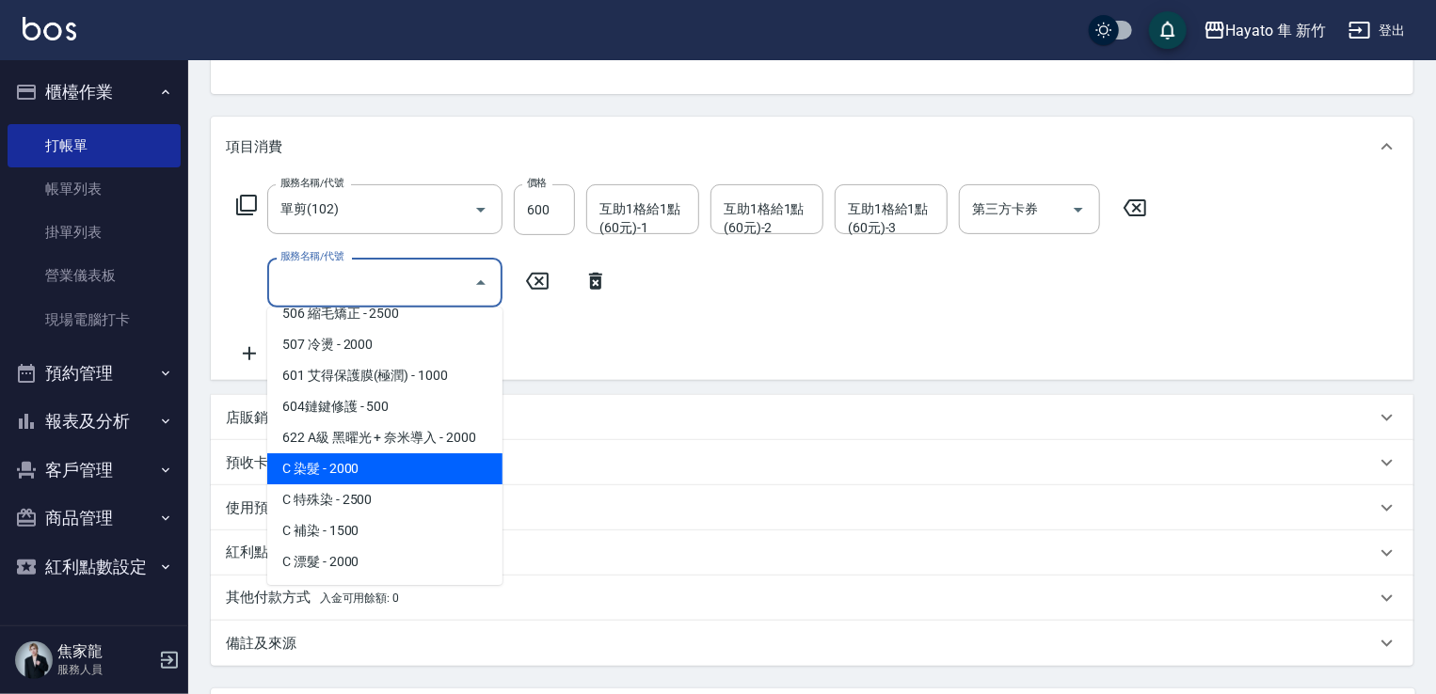
click at [352, 479] on span "C 染髮 - 2000" at bounding box center [384, 468] width 235 height 31
type input "C 染髮(701)"
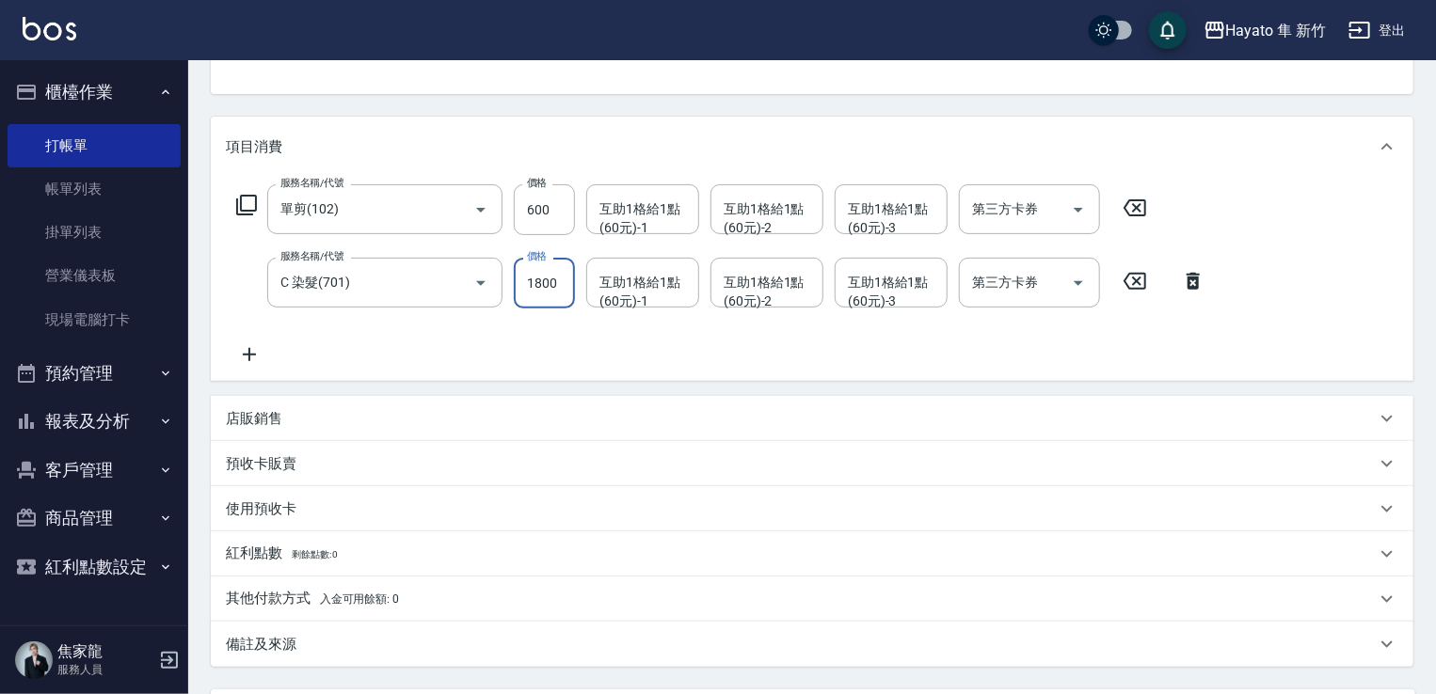
type input "1800"
click at [603, 336] on div "服務名稱/代號 單剪(102) 服務名稱/代號 價格 600 價格 互助1格給1點(60元)-1 互助1格給1點(60元)-1 互助1格給1點(60元)-2 …" at bounding box center [721, 275] width 991 height 182
click at [342, 415] on div "店販銷售" at bounding box center [801, 419] width 1150 height 20
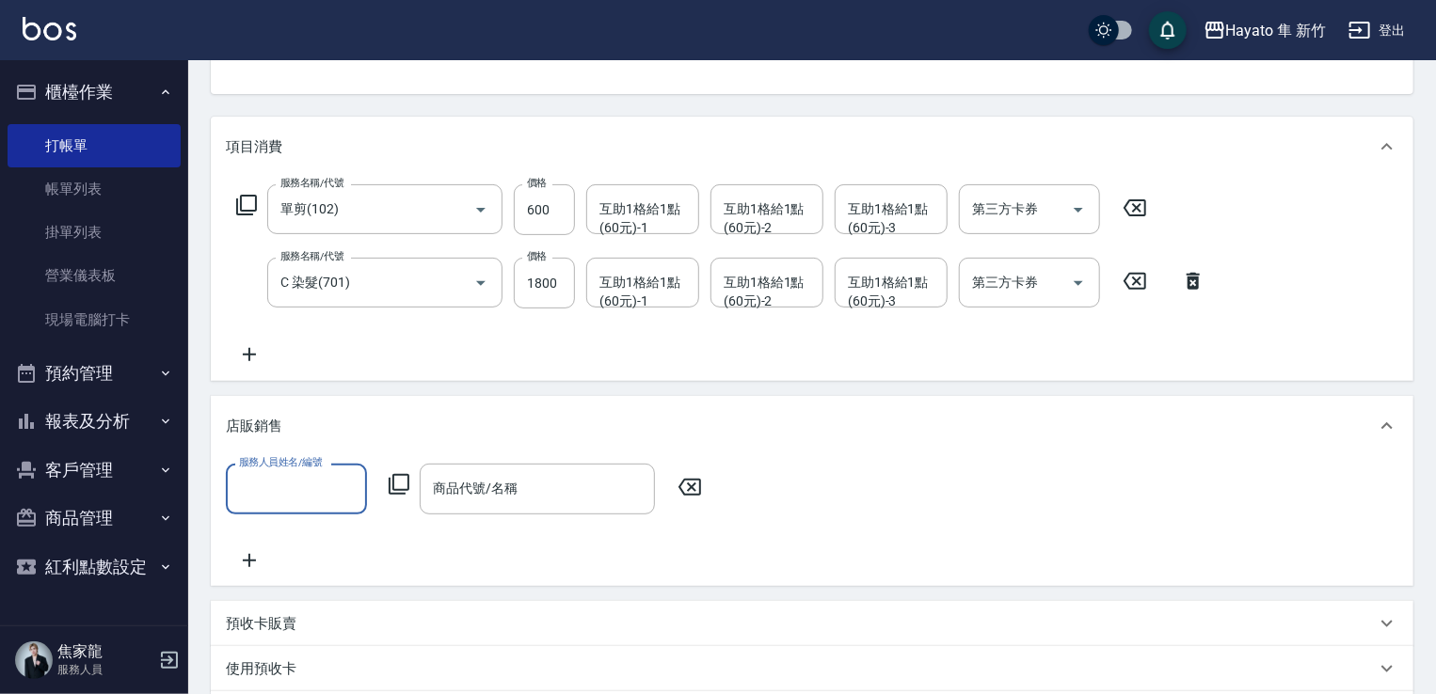
scroll to position [0, 0]
click at [311, 509] on div "服務人員姓名/編號" at bounding box center [296, 489] width 141 height 50
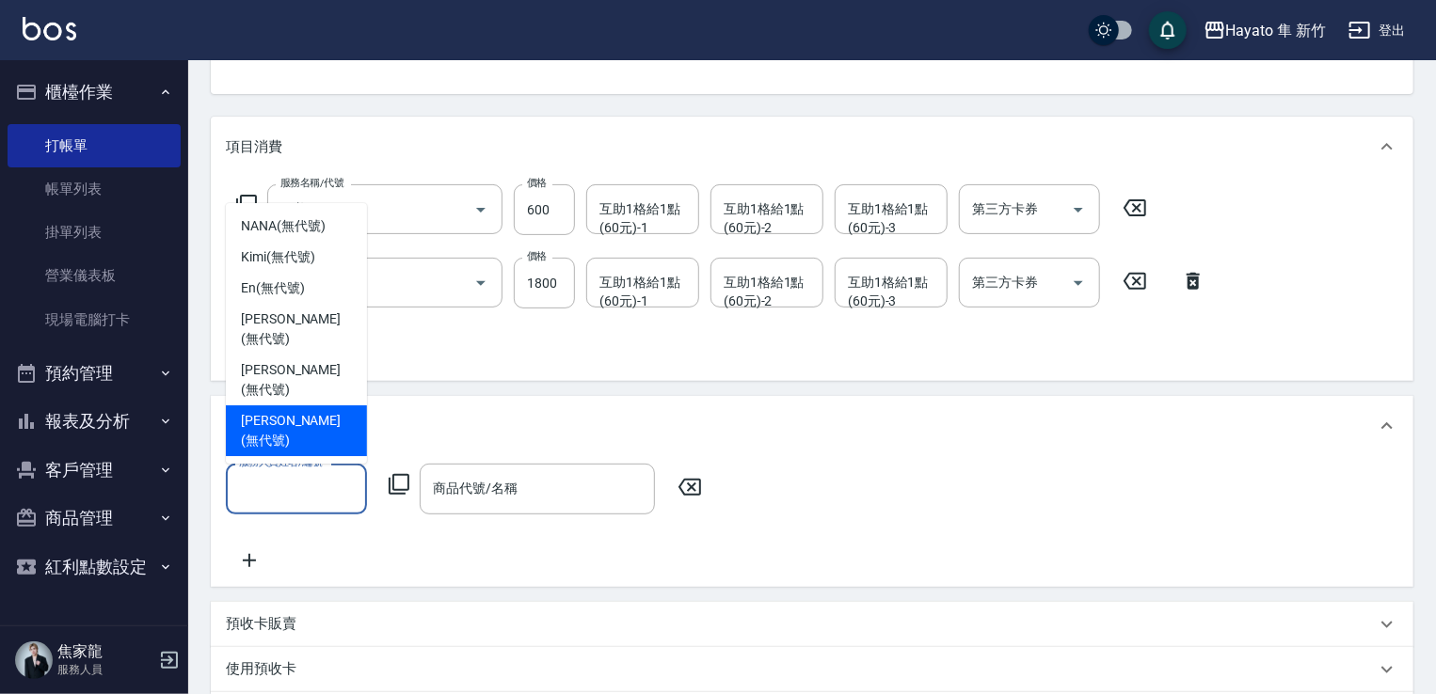
click at [291, 435] on span "Amy (無代號)" at bounding box center [296, 431] width 111 height 40
type input "Amy(無代號)"
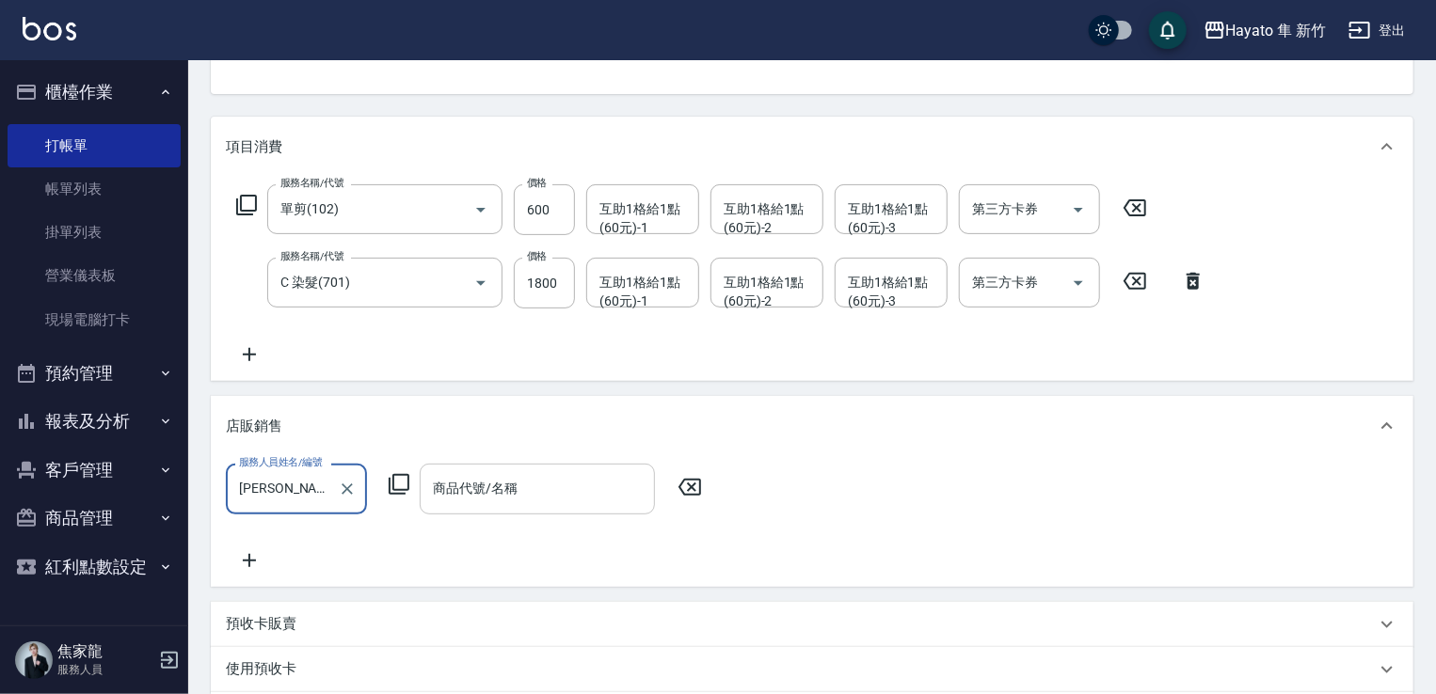
click at [464, 502] on input "商品代號/名稱" at bounding box center [537, 488] width 218 height 33
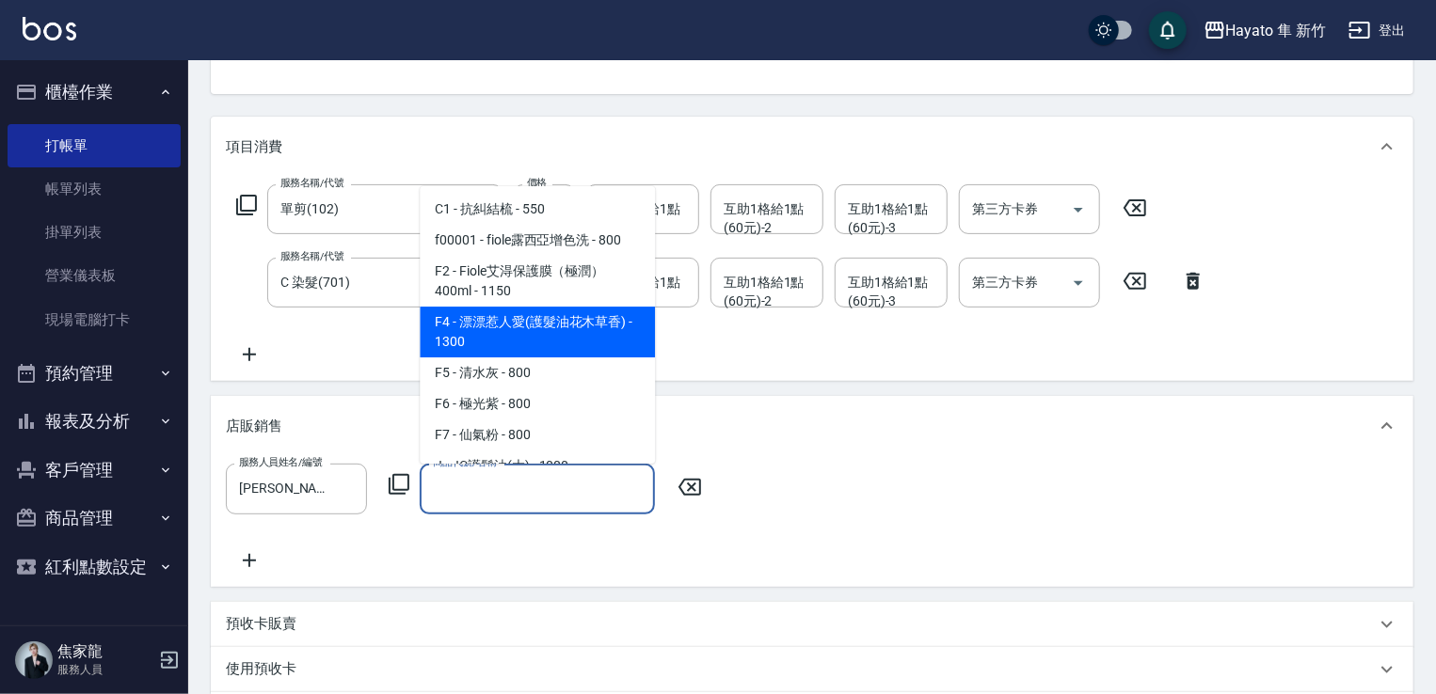
scroll to position [94, 0]
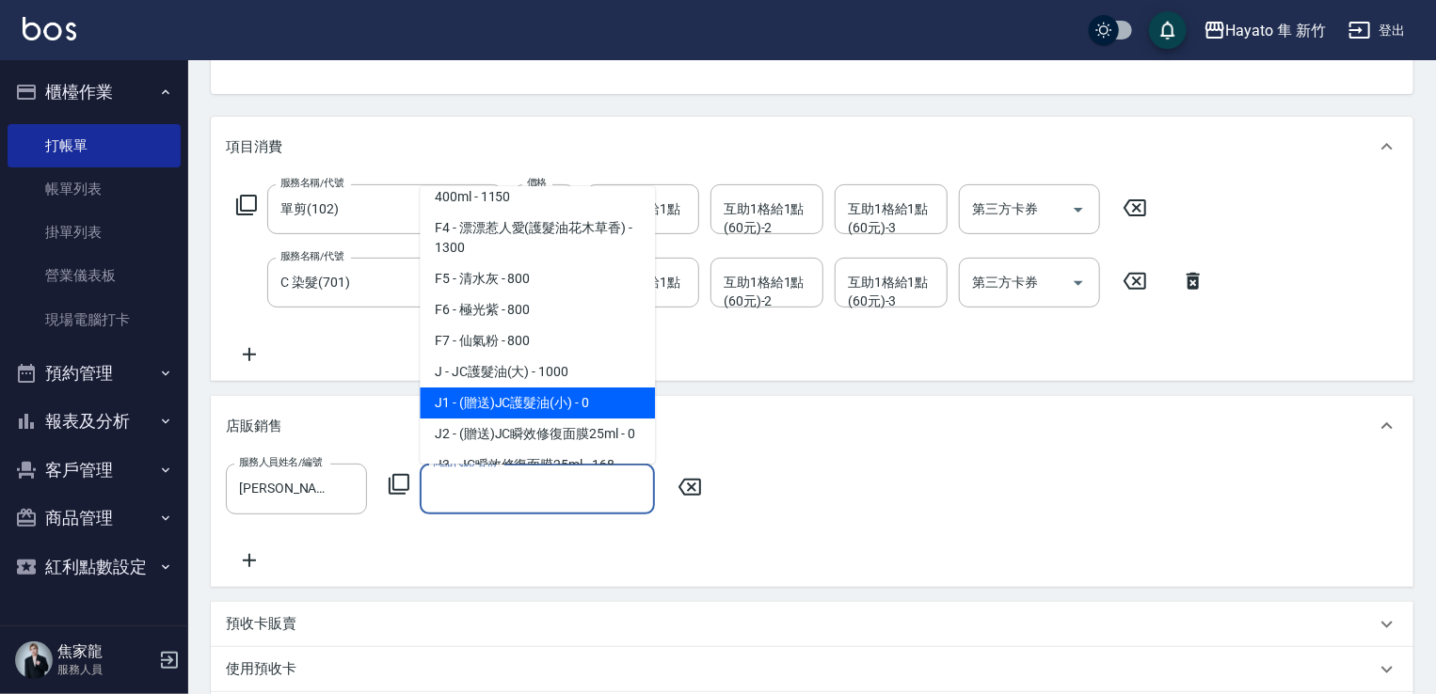
click at [546, 396] on span "J1 - (贈送)JC護髮油(小) - 0" at bounding box center [537, 403] width 235 height 31
type input "(贈送)JC護髮油(小)"
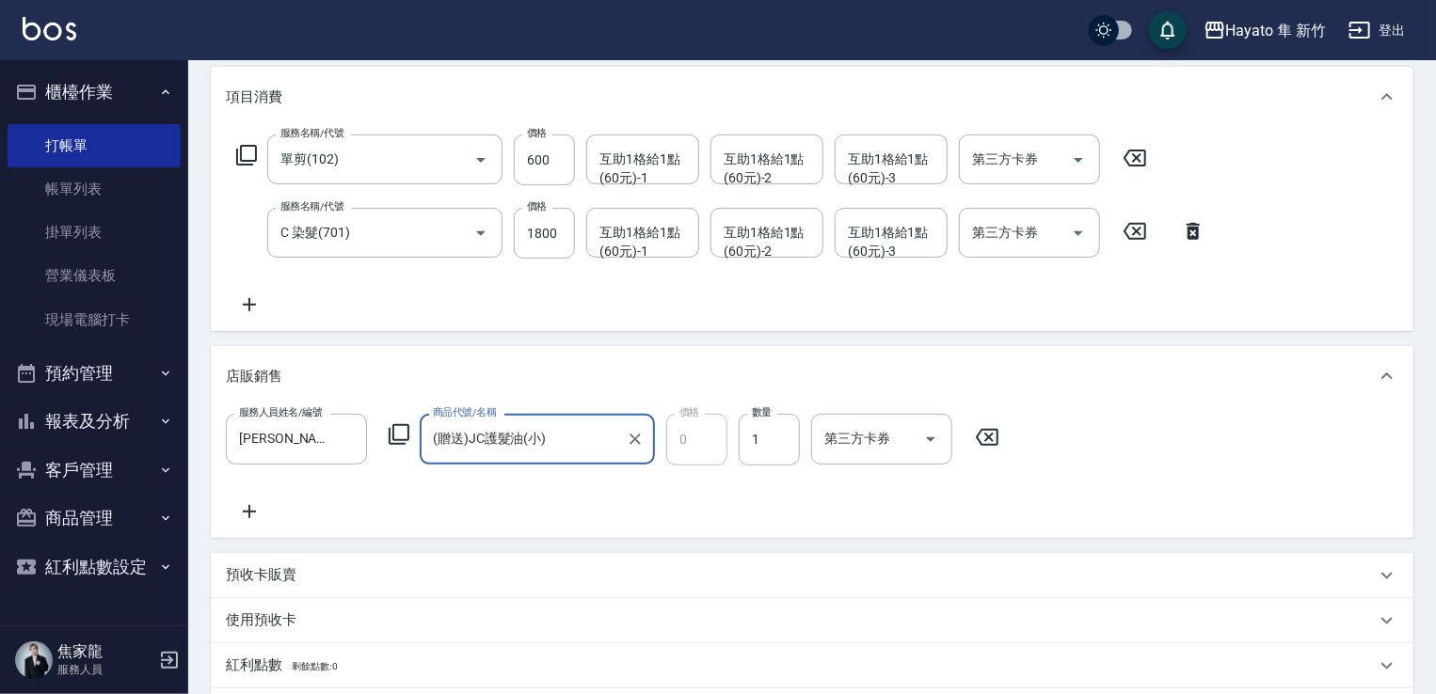
scroll to position [376, 0]
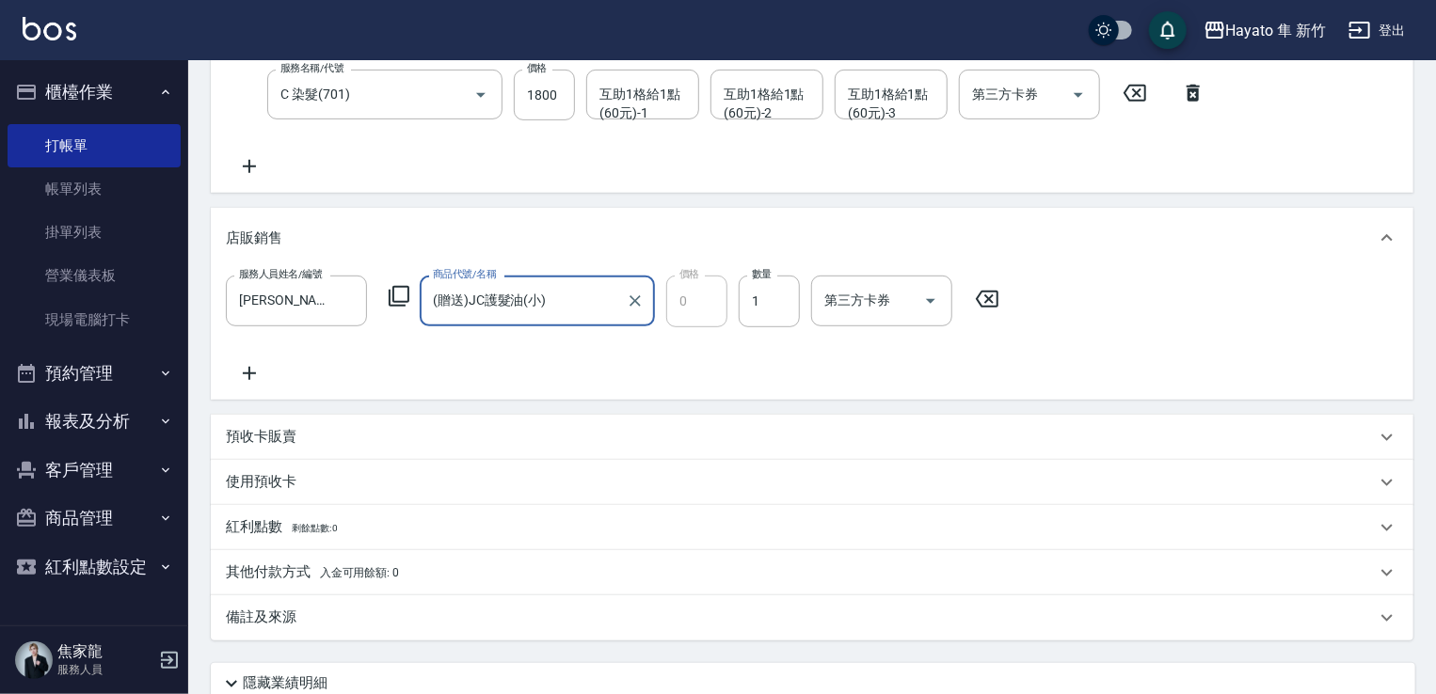
click at [459, 597] on div "備註及來源" at bounding box center [812, 618] width 1202 height 45
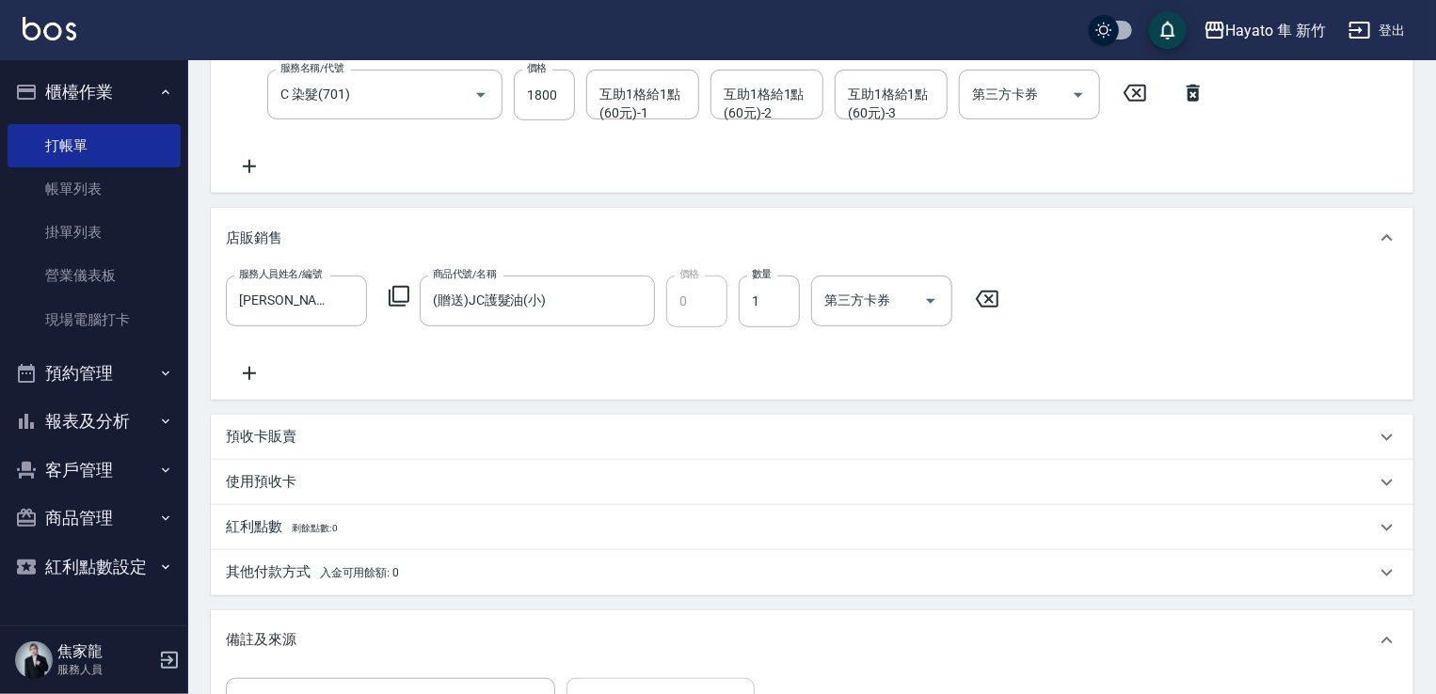
scroll to position [410, 0]
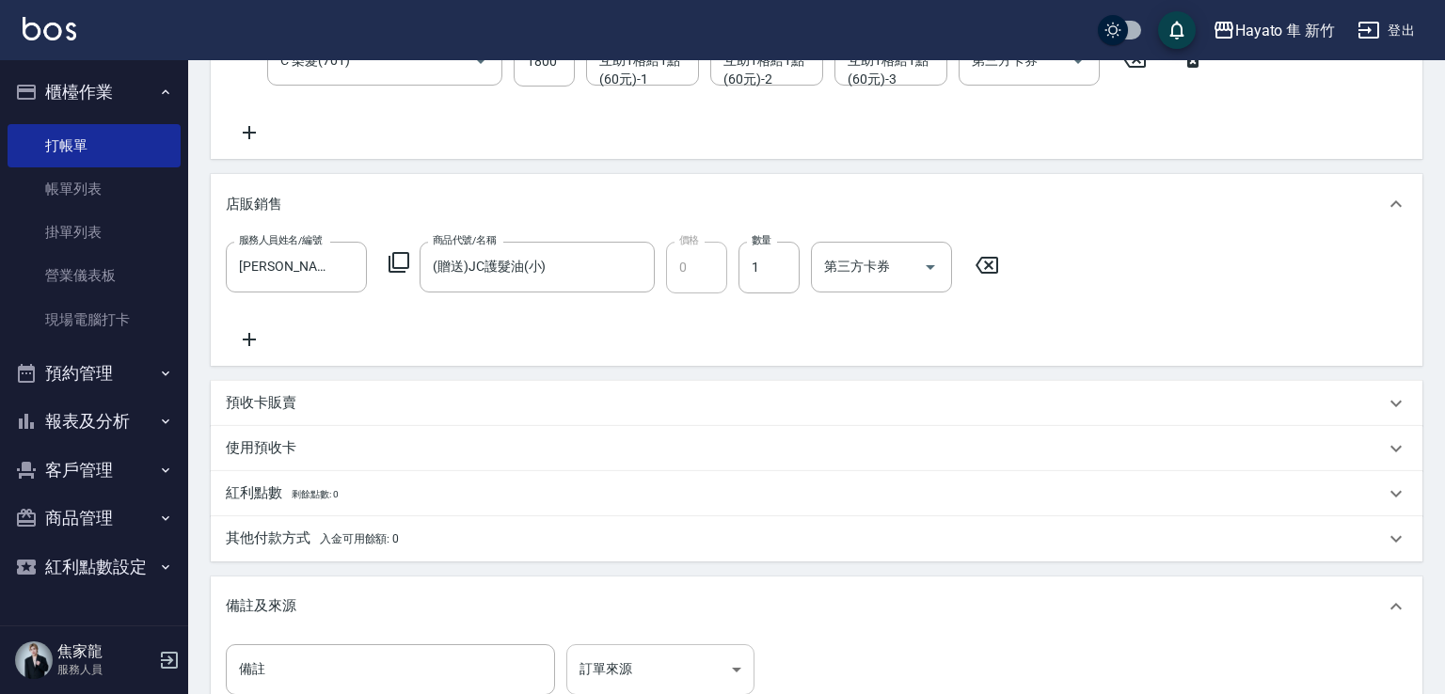
click at [650, 687] on body "Hayato 隼 新竹 登出 櫃檯作業 打帳單 帳單列表 掛單列表 營業儀表板 現場電腦打卡 預約管理 預約管理 報表及分析 報表目錄 店家日報表 互助日報表…" at bounding box center [722, 263] width 1445 height 1347
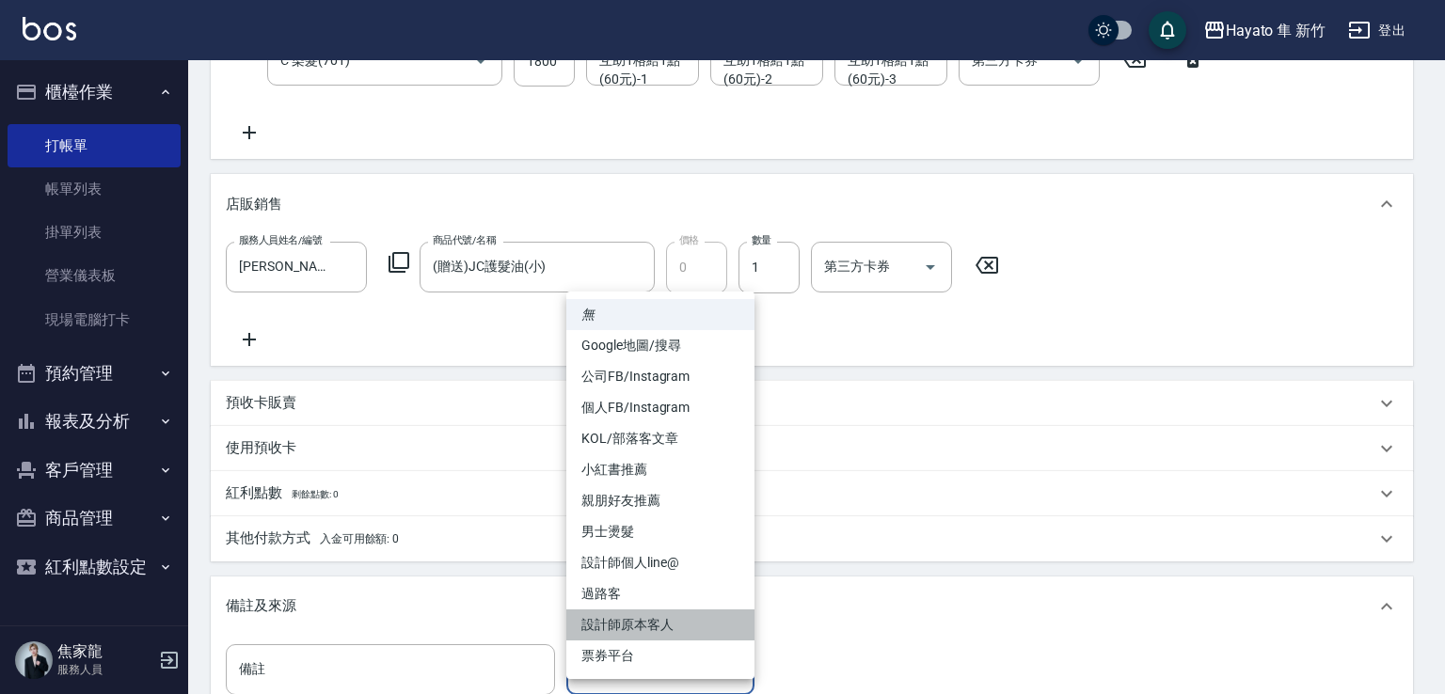
click at [653, 618] on li "設計師原本客人" at bounding box center [660, 625] width 188 height 31
type input "設計師原本客人"
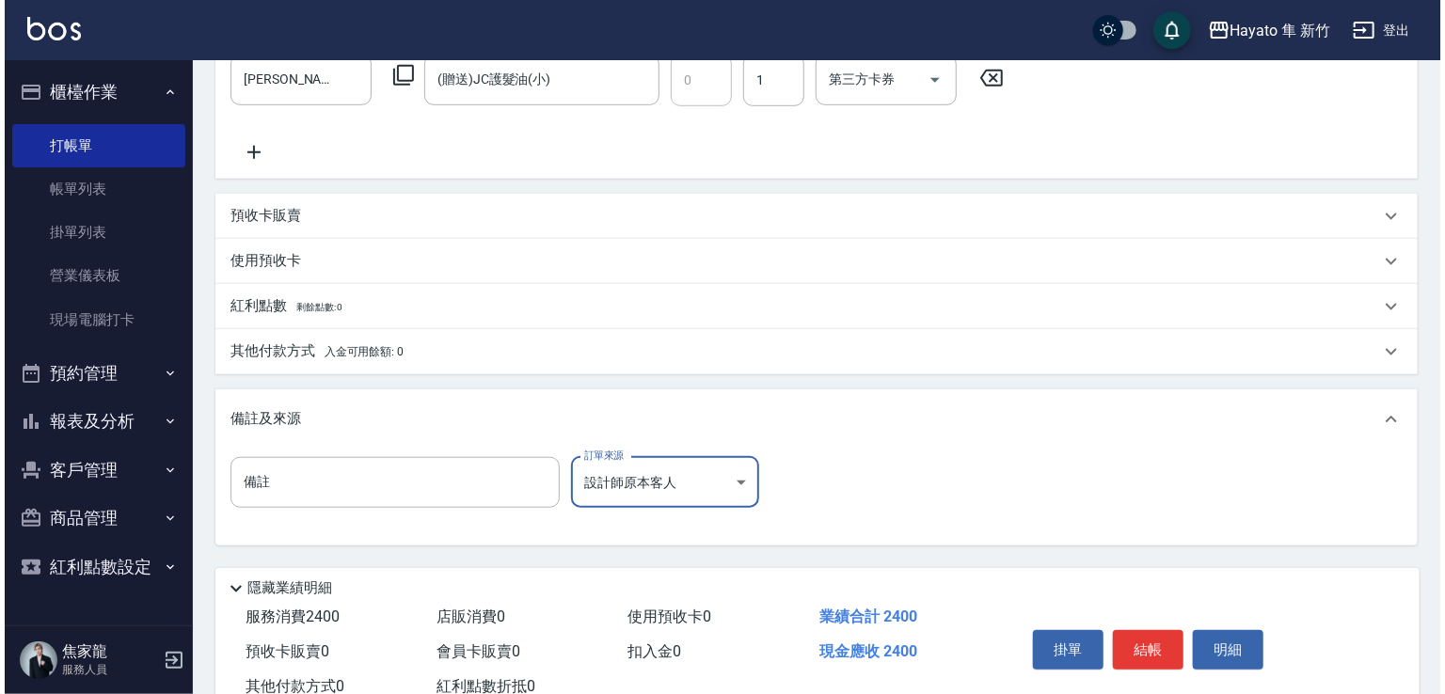
scroll to position [598, 0]
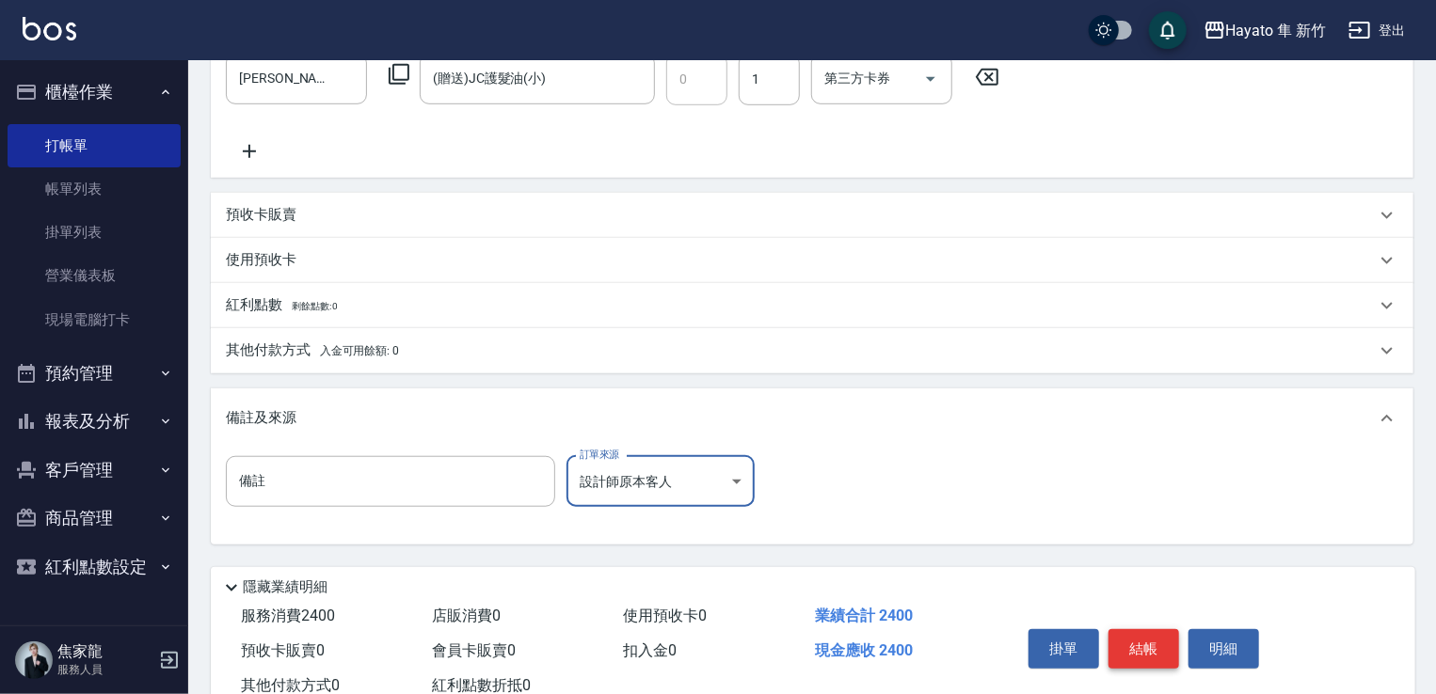
click at [1153, 641] on button "結帳" at bounding box center [1143, 649] width 71 height 40
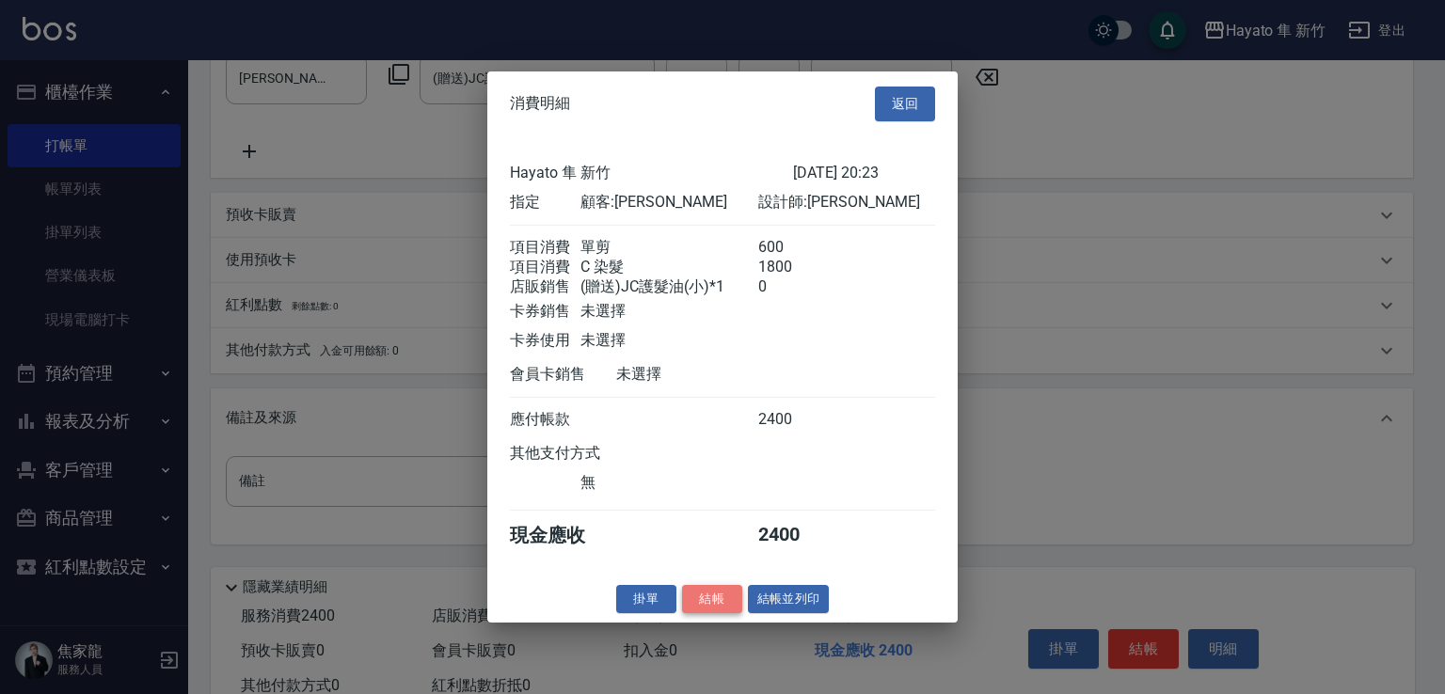
click at [717, 607] on button "結帳" at bounding box center [712, 598] width 60 height 29
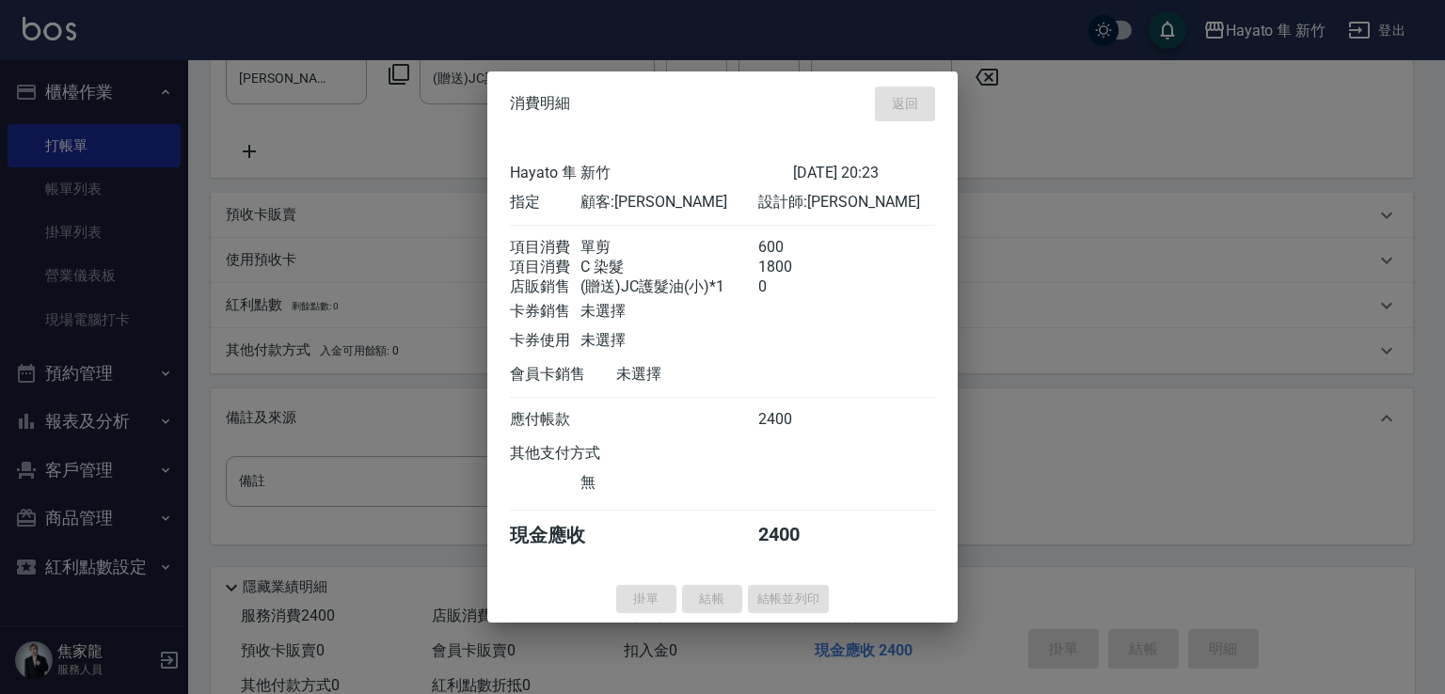
type input "2025/08/14 20:24"
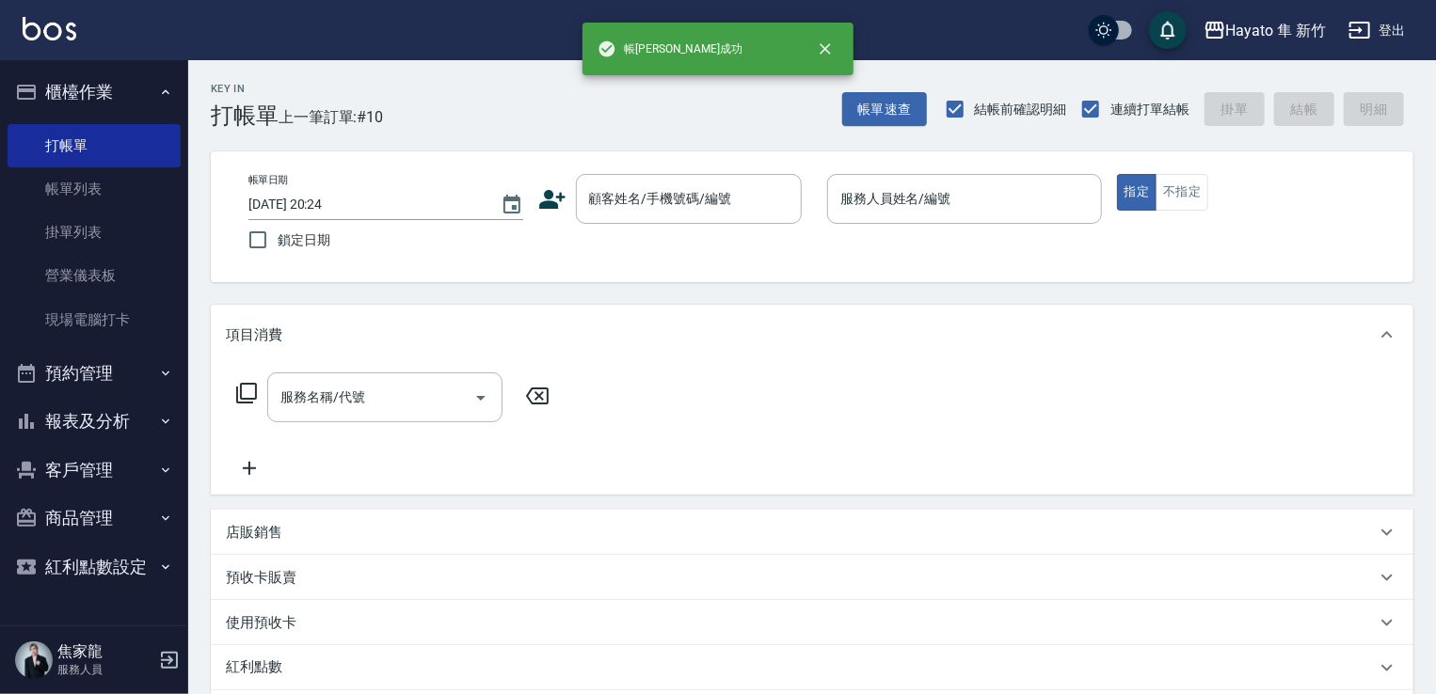
scroll to position [0, 0]
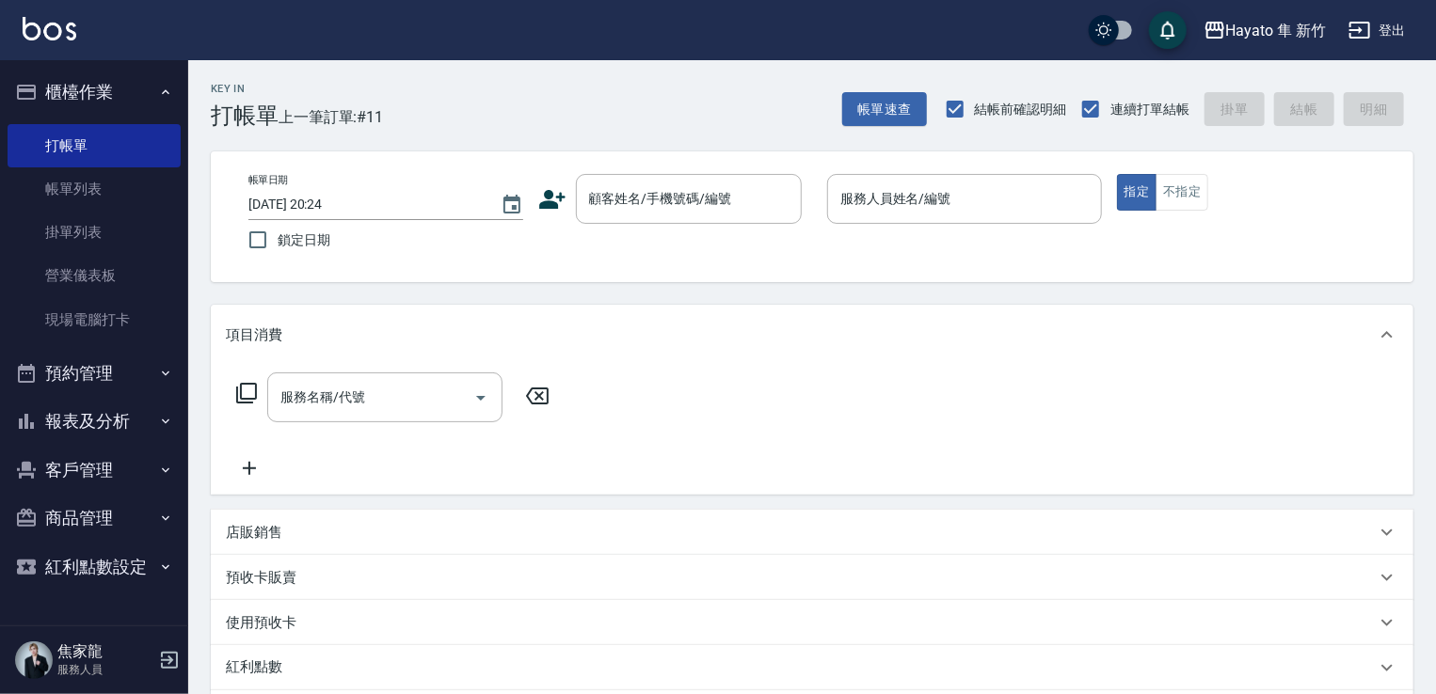
click at [548, 202] on icon at bounding box center [552, 199] width 26 height 19
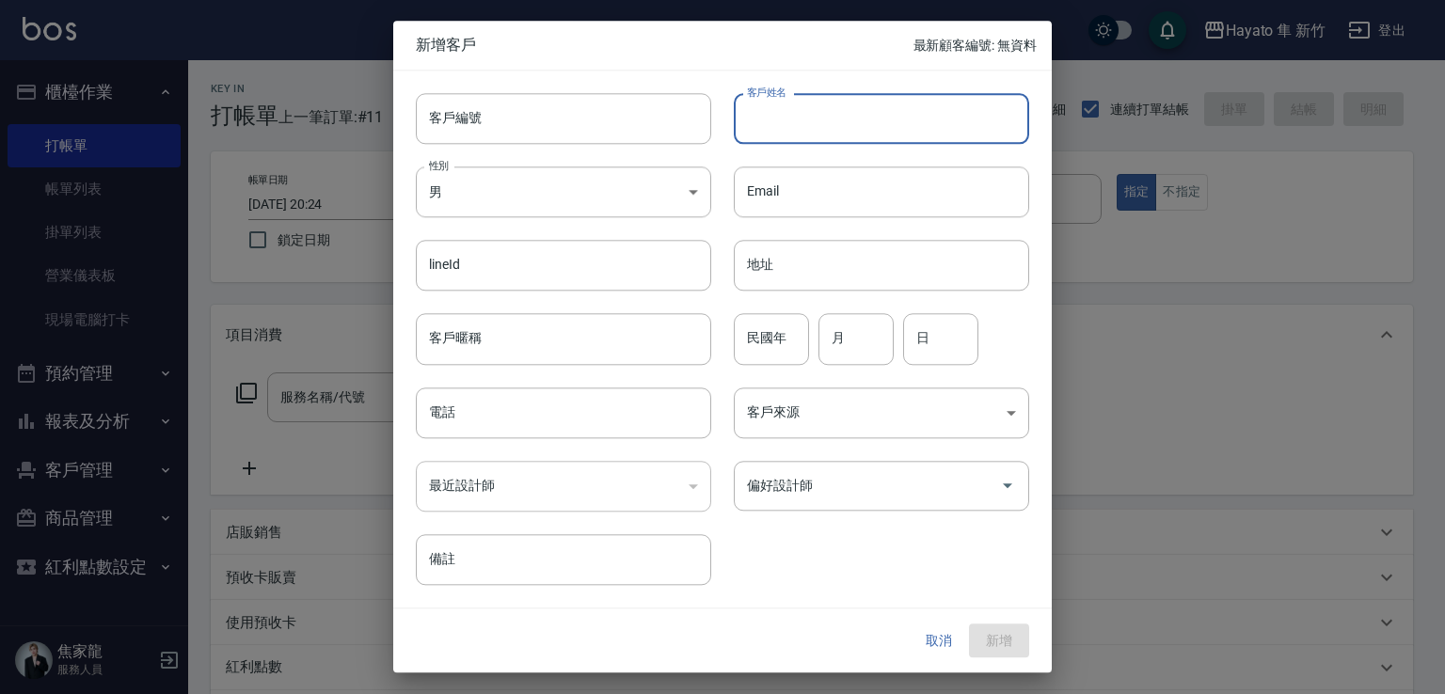
click at [794, 135] on input "客戶姓名" at bounding box center [881, 118] width 295 height 51
type input "林"
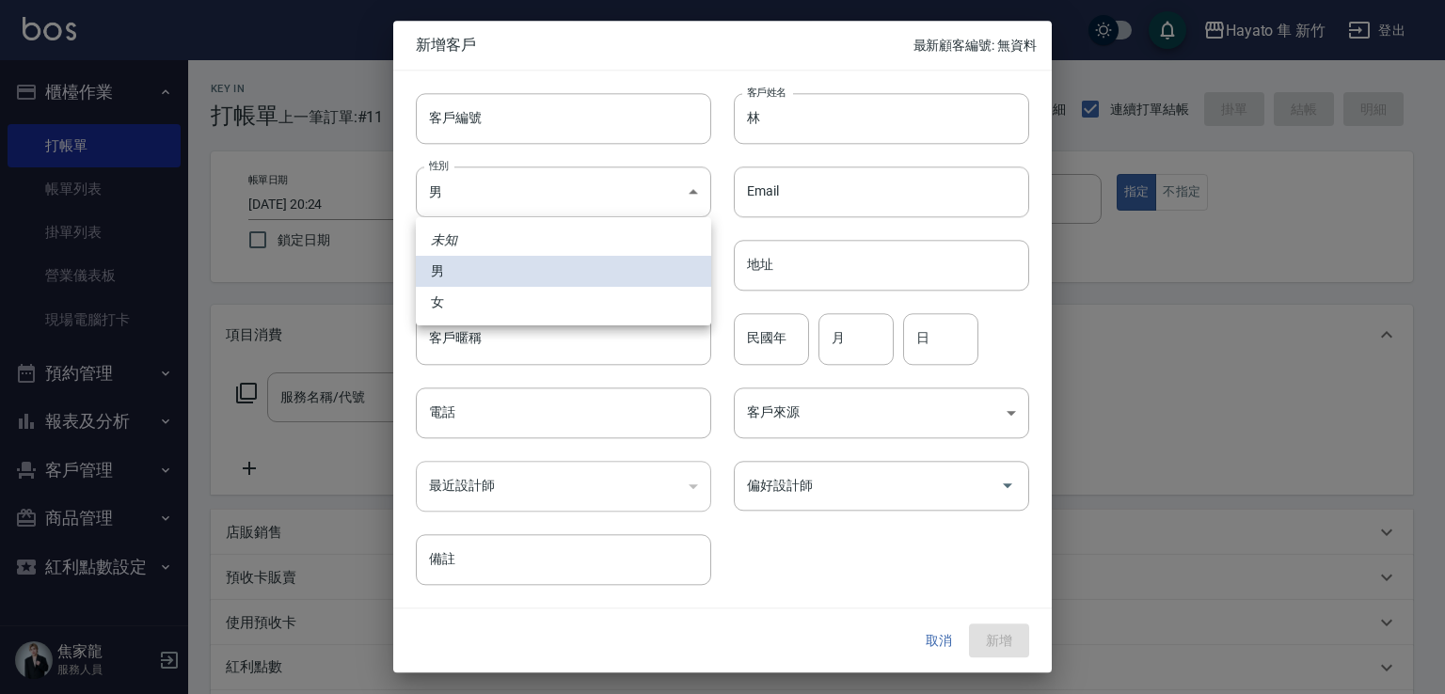
click at [556, 193] on body "Hayato 隼 新竹 登出 櫃檯作業 打帳單 帳單列表 掛單列表 營業儀表板 現場電腦打卡 預約管理 預約管理 報表及分析 報表目錄 店家日報表 互助日報表…" at bounding box center [722, 492] width 1445 height 985
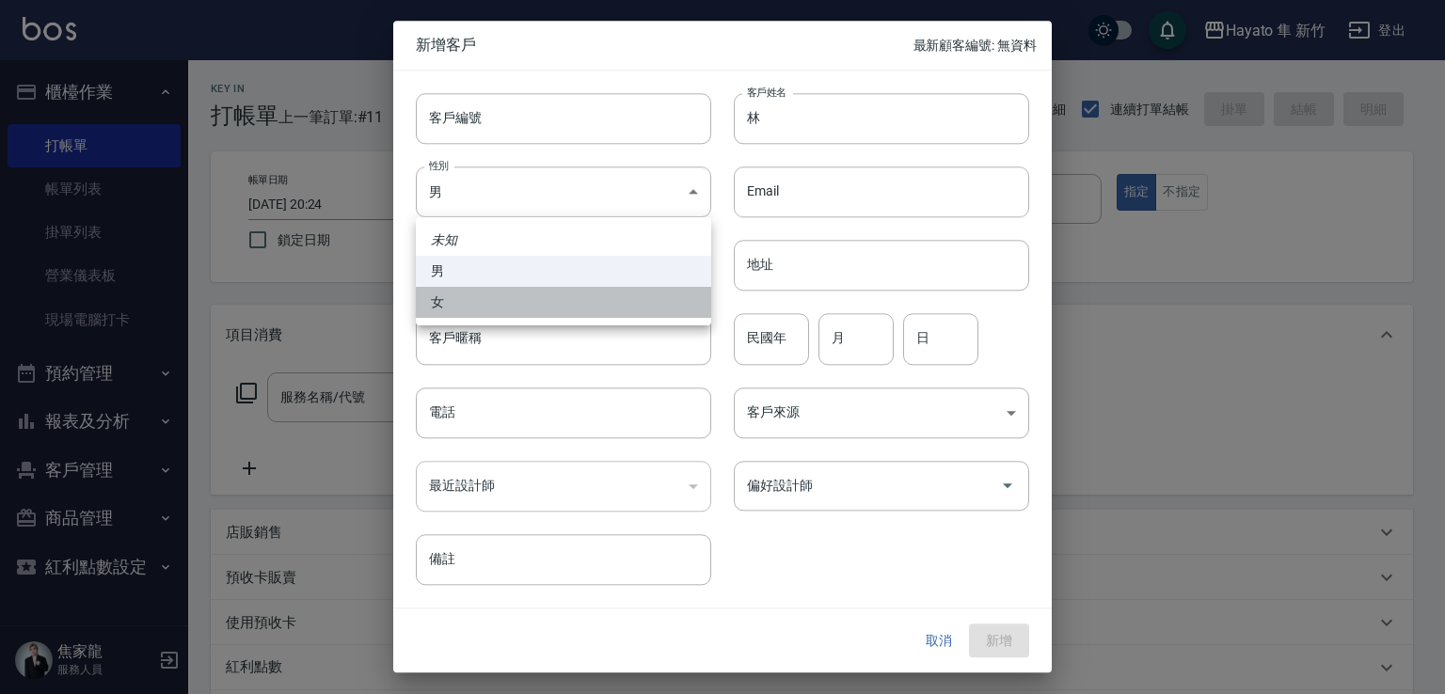
click at [549, 298] on li "女" at bounding box center [563, 302] width 295 height 31
type input "FEMALE"
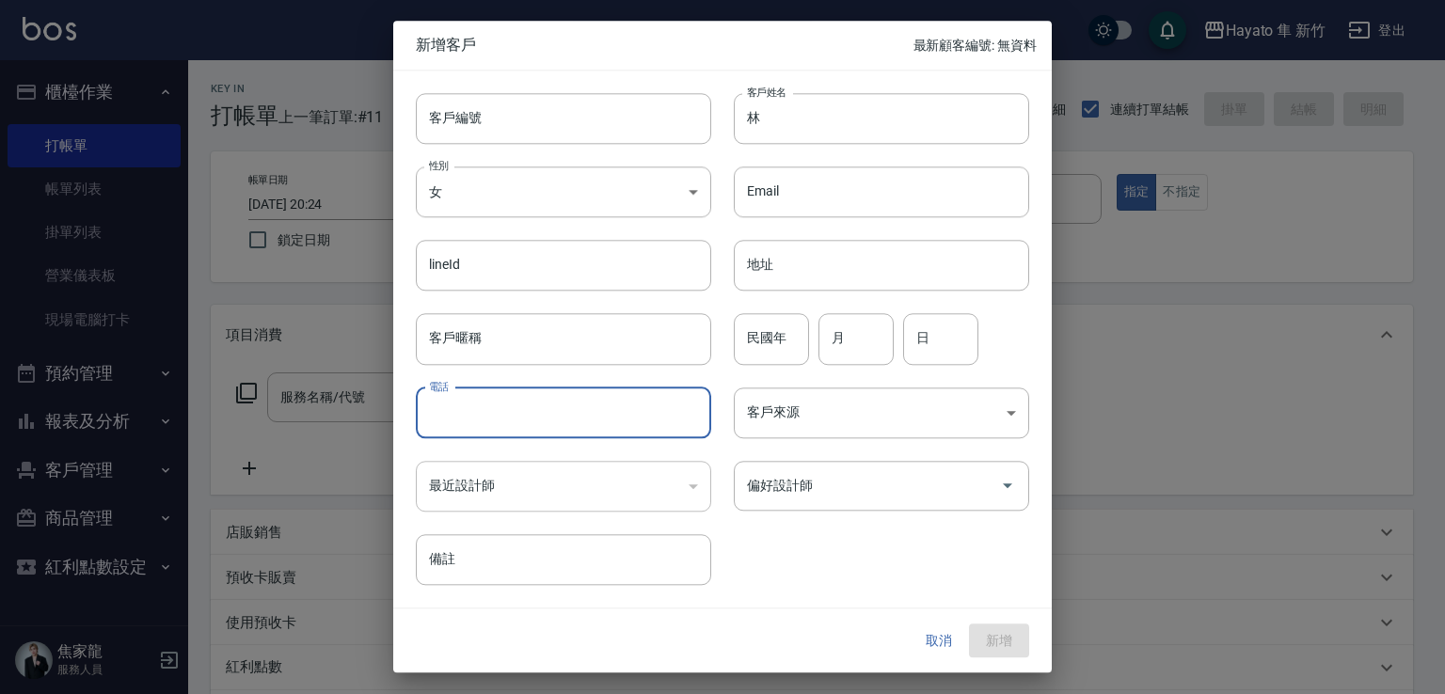
click at [558, 419] on input "電話" at bounding box center [563, 413] width 295 height 51
type input "0920310525"
click at [862, 415] on body "Hayato 隼 新竹 登出 櫃檯作業 打帳單 帳單列表 掛單列表 營業儀表板 現場電腦打卡 預約管理 預約管理 報表及分析 報表目錄 店家日報表 互助日報表…" at bounding box center [722, 492] width 1445 height 985
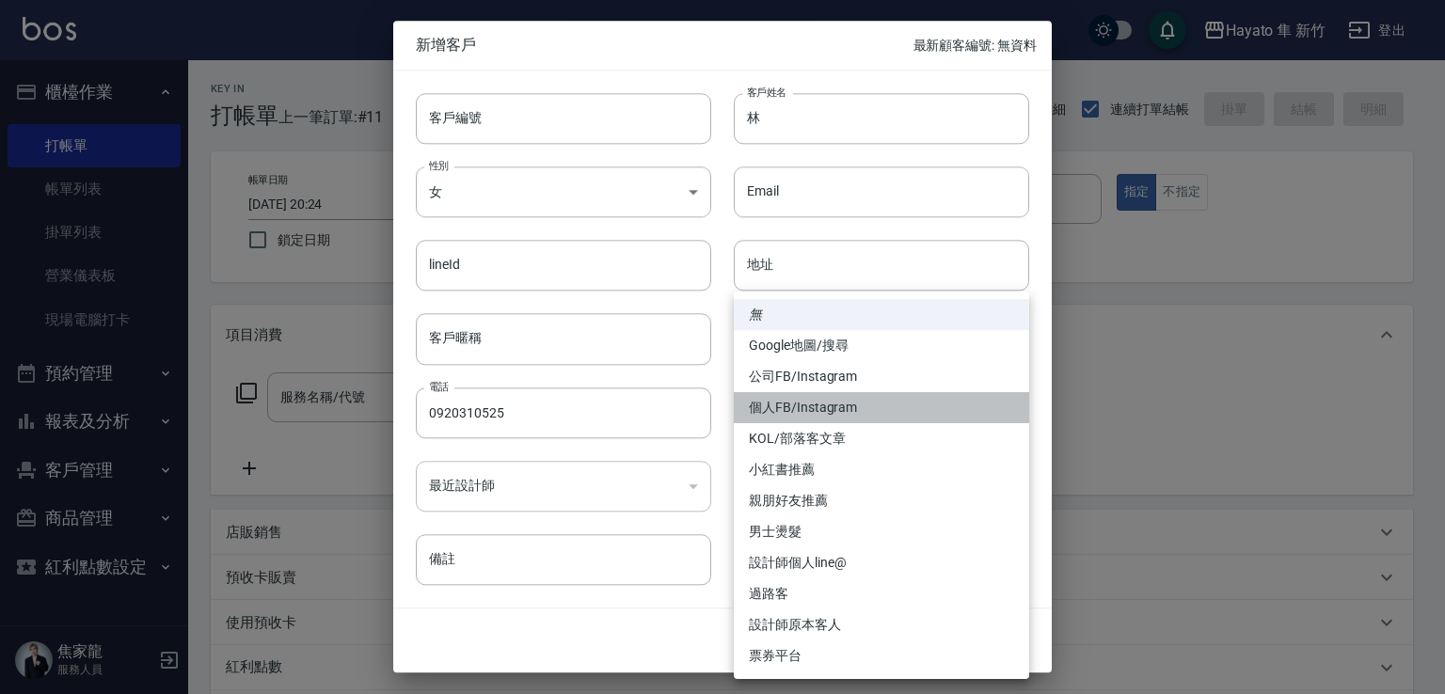
click at [858, 409] on li "個人FB/Instagram" at bounding box center [881, 407] width 295 height 31
type input "個人FB/Instagram"
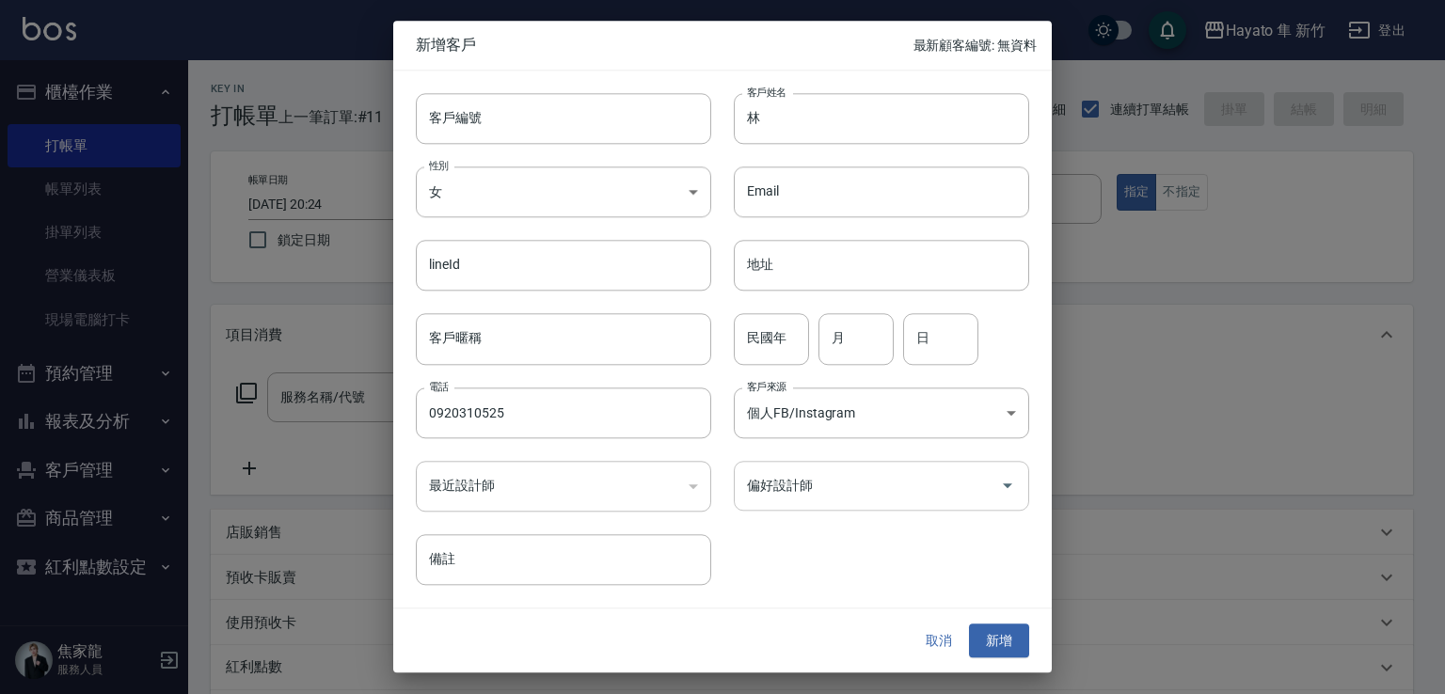
click at [859, 491] on input "偏好設計師" at bounding box center [867, 485] width 250 height 33
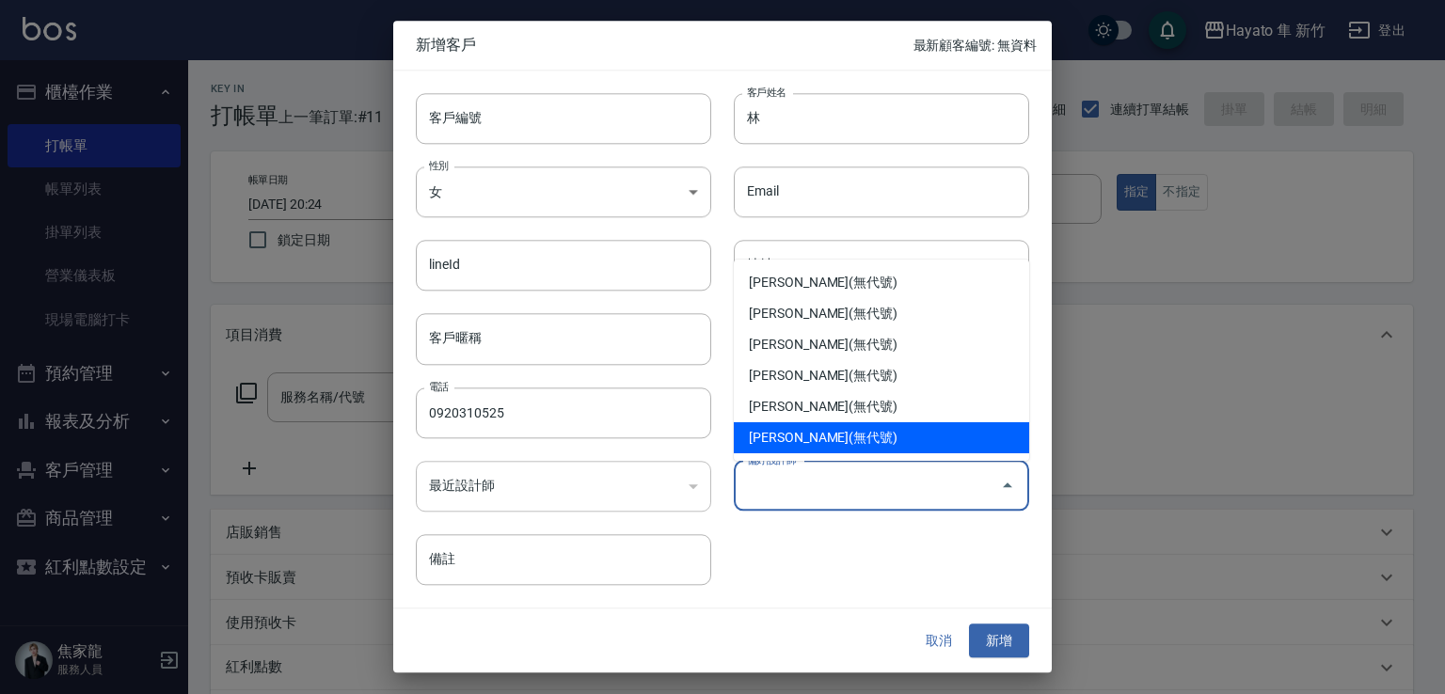
click at [813, 446] on li "李仕芬(無代號)" at bounding box center [881, 437] width 295 height 31
type input "李仕芬"
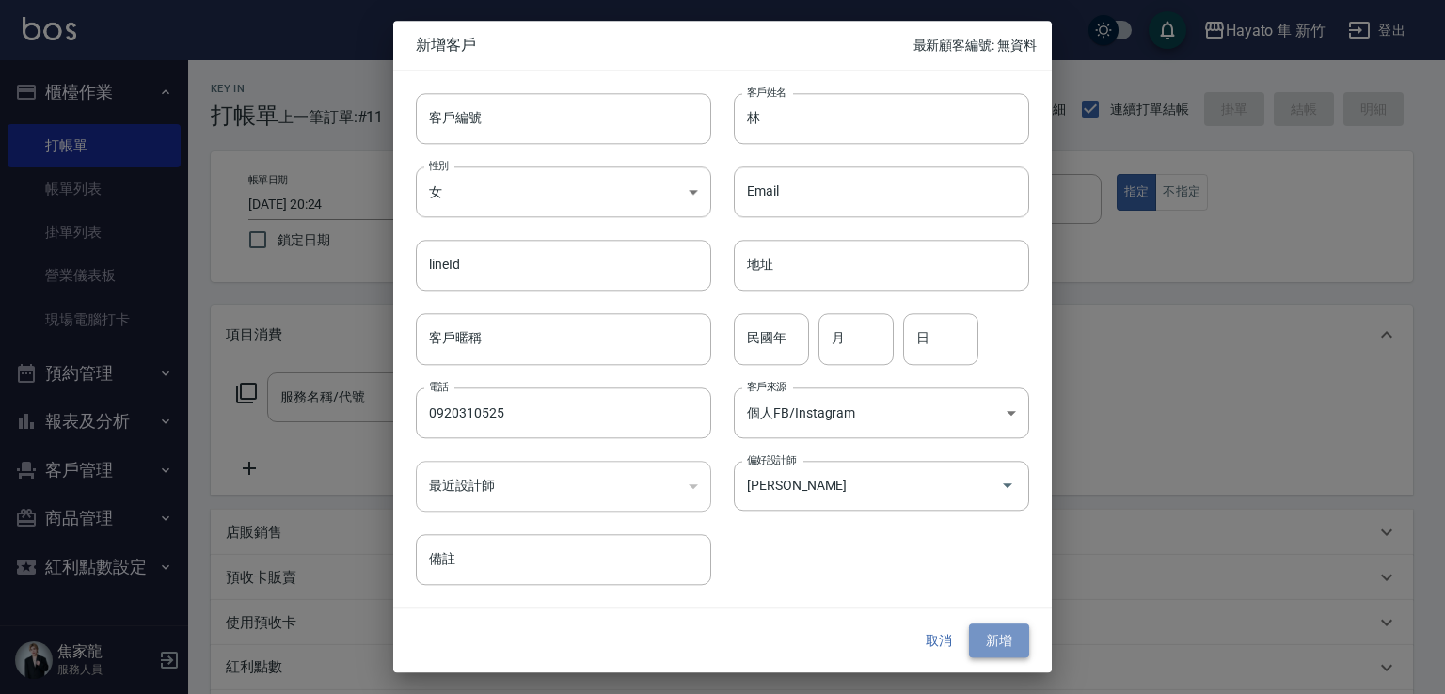
click at [1015, 641] on button "新增" at bounding box center [999, 641] width 60 height 35
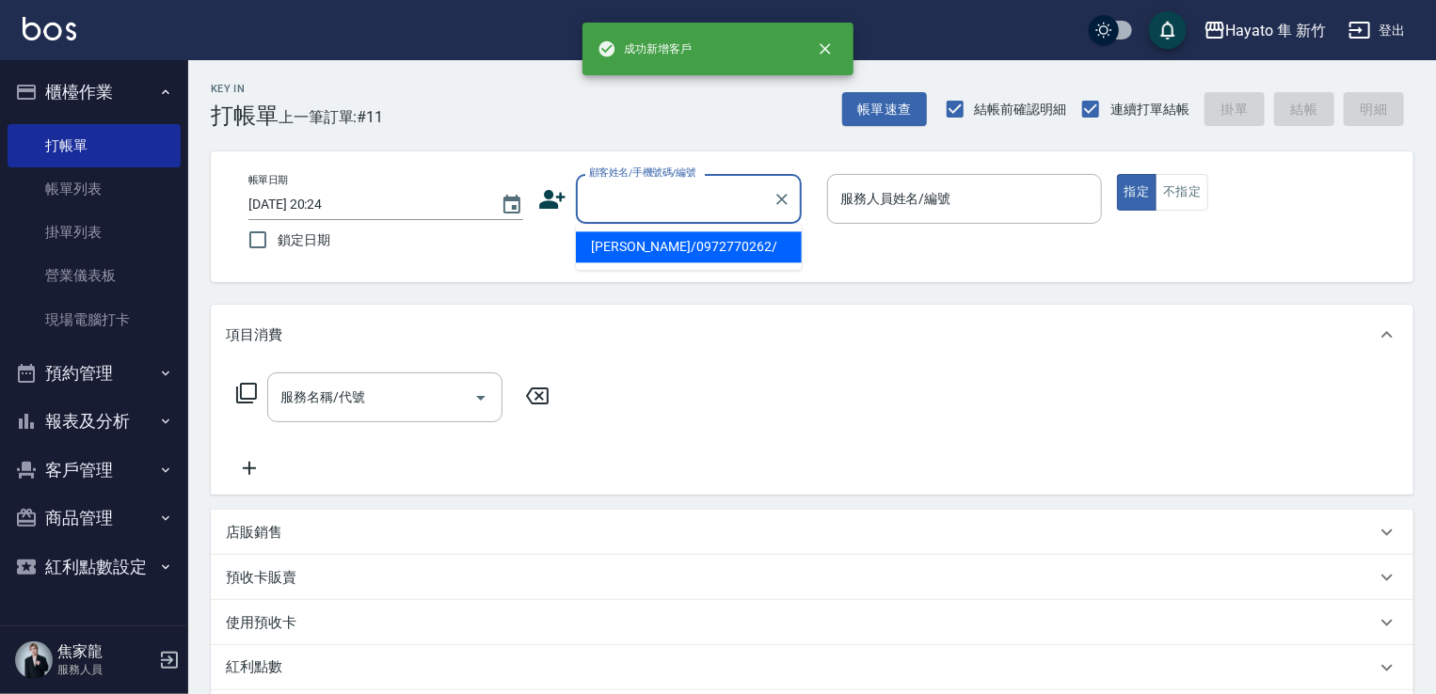
click at [621, 195] on input "顧客姓名/手機號碼/編號" at bounding box center [674, 199] width 181 height 33
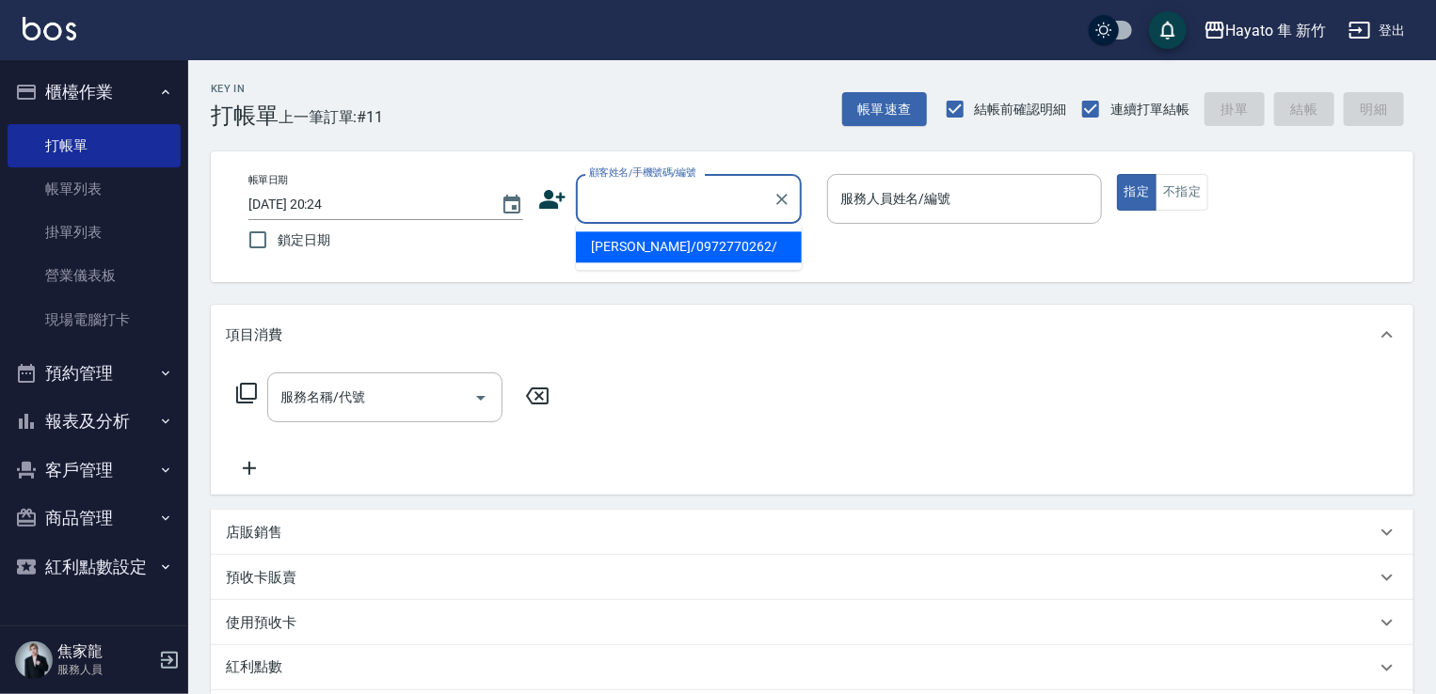
paste input "[PERSON_NAME]"
type input "蔡"
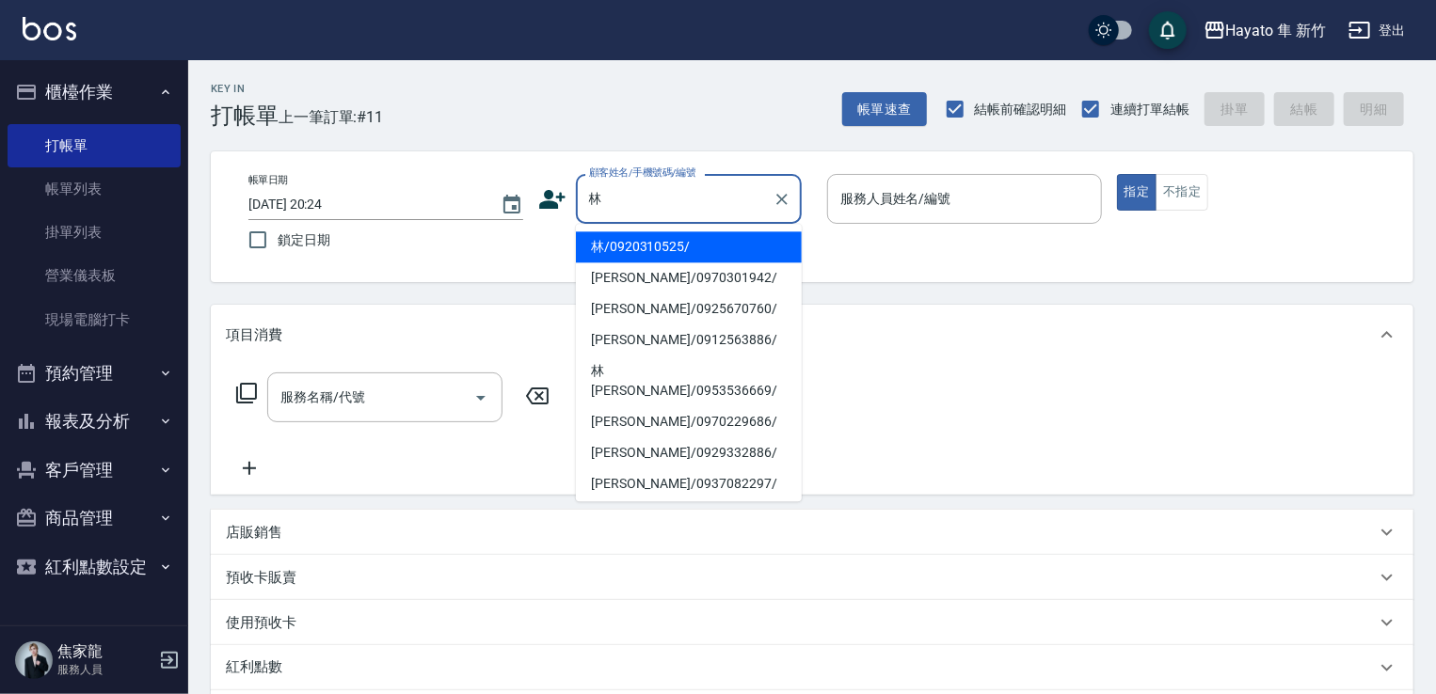
drag, startPoint x: 639, startPoint y: 247, endPoint x: 629, endPoint y: 204, distance: 43.4
click at [641, 247] on li "林/0920310525/" at bounding box center [689, 246] width 226 height 31
type input "林/0920310525/"
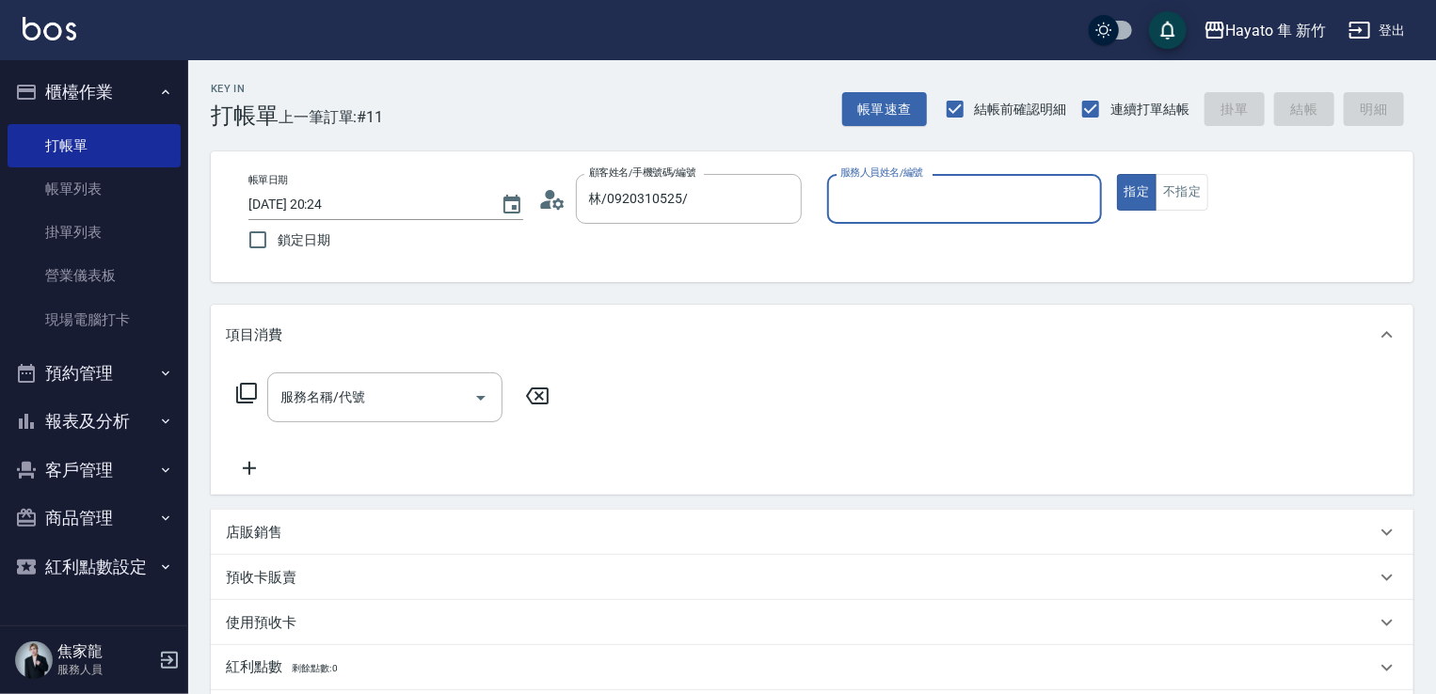
type input "Amy(無代號)"
click at [545, 202] on icon at bounding box center [545, 204] width 11 height 8
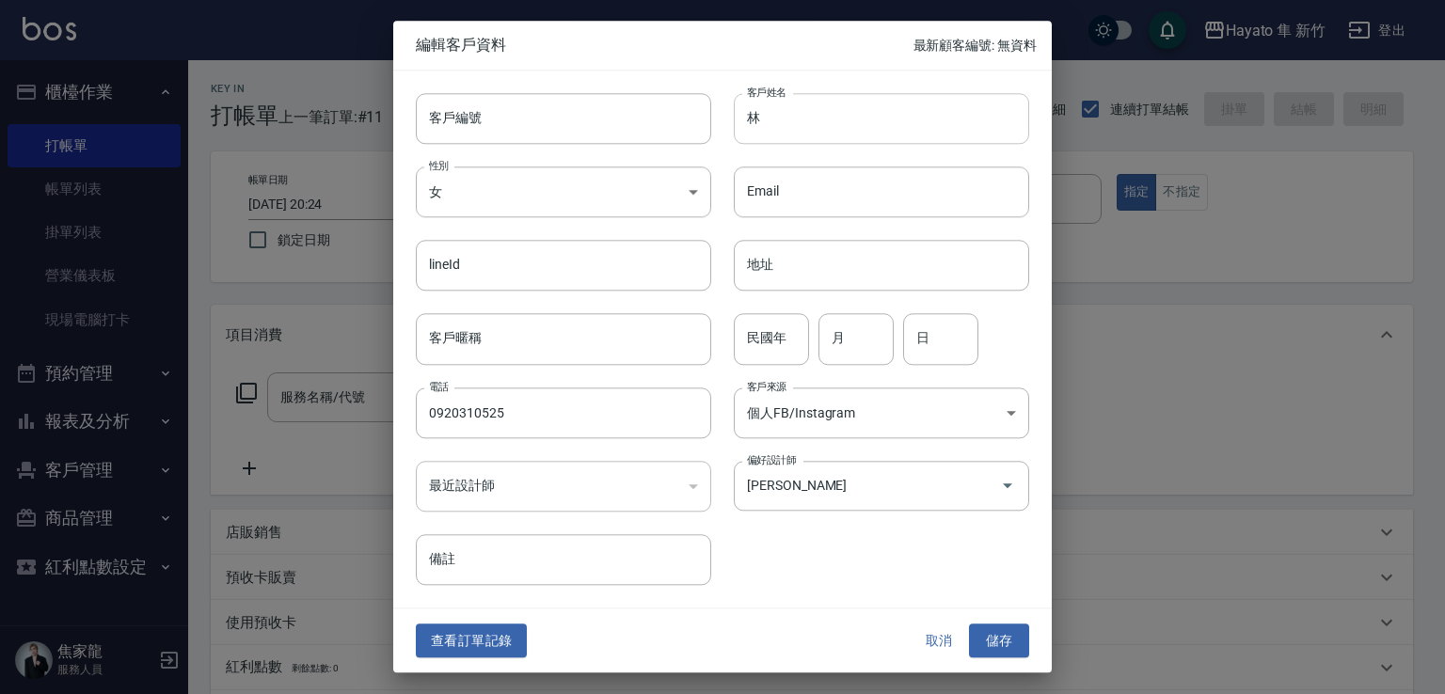
click at [809, 122] on input "林" at bounding box center [881, 118] width 295 height 51
drag, startPoint x: 750, startPoint y: 122, endPoint x: 873, endPoint y: 126, distance: 123.3
click at [873, 126] on input "[PERSON_NAME]" at bounding box center [881, 118] width 295 height 51
type input "[PERSON_NAME]"
drag, startPoint x: 1003, startPoint y: 629, endPoint x: 877, endPoint y: 374, distance: 285.3
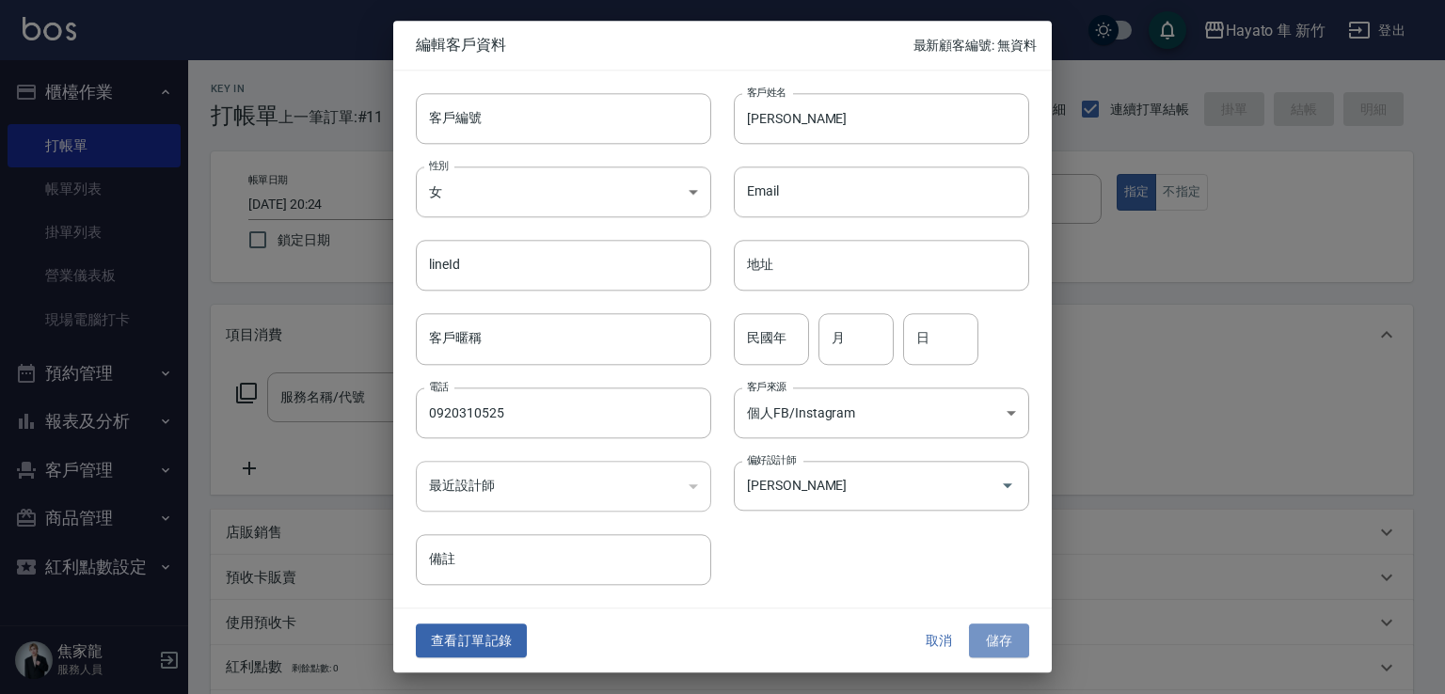
click at [1005, 622] on div "查看訂單記錄 取消 儲存" at bounding box center [722, 641] width 659 height 65
click at [999, 634] on button "儲存" at bounding box center [999, 641] width 60 height 35
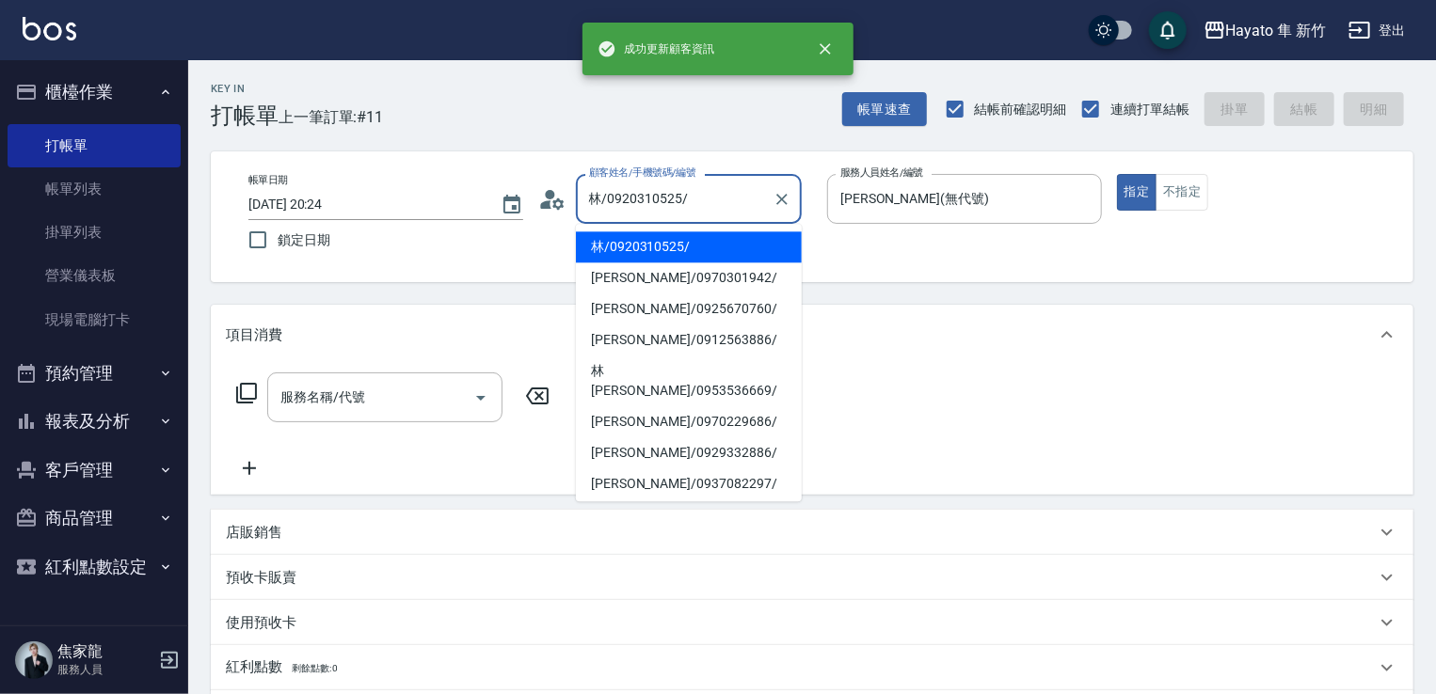
click at [697, 199] on input "林/0920310525/" at bounding box center [674, 199] width 181 height 33
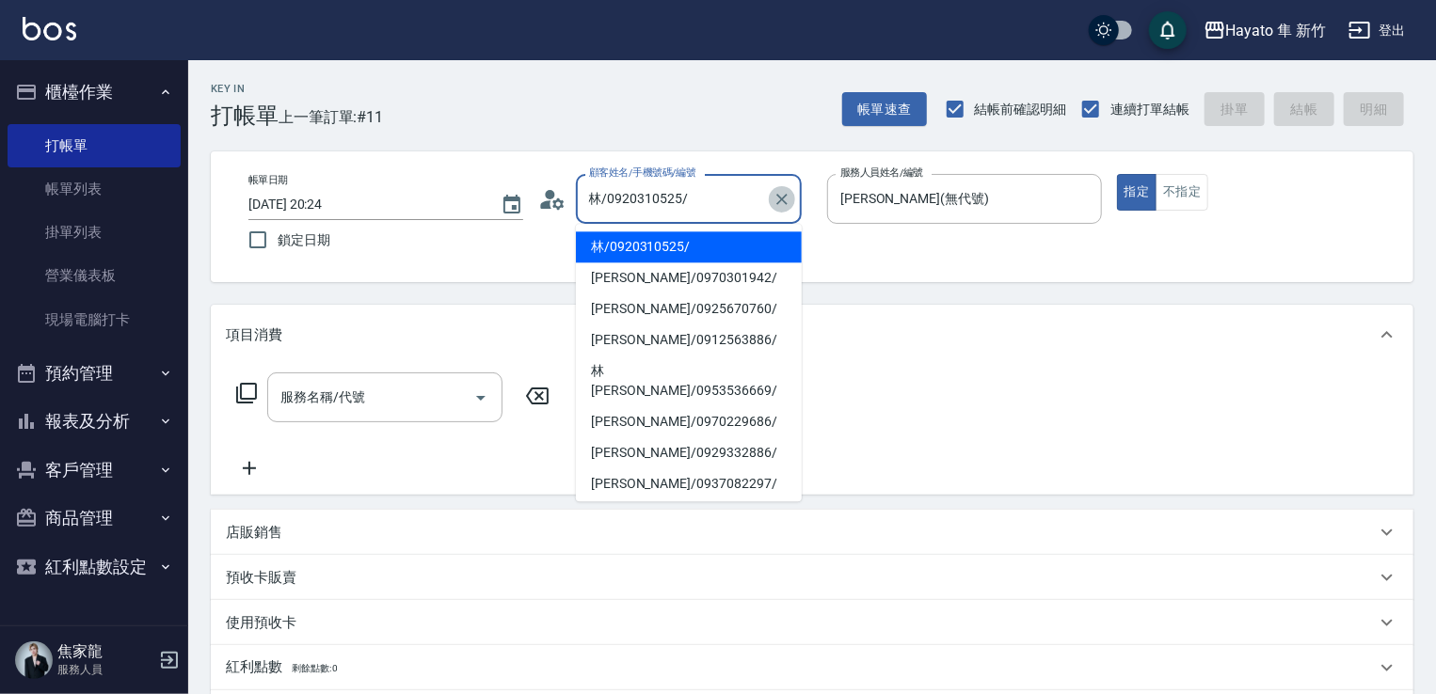
click at [787, 192] on icon "Clear" at bounding box center [781, 199] width 19 height 19
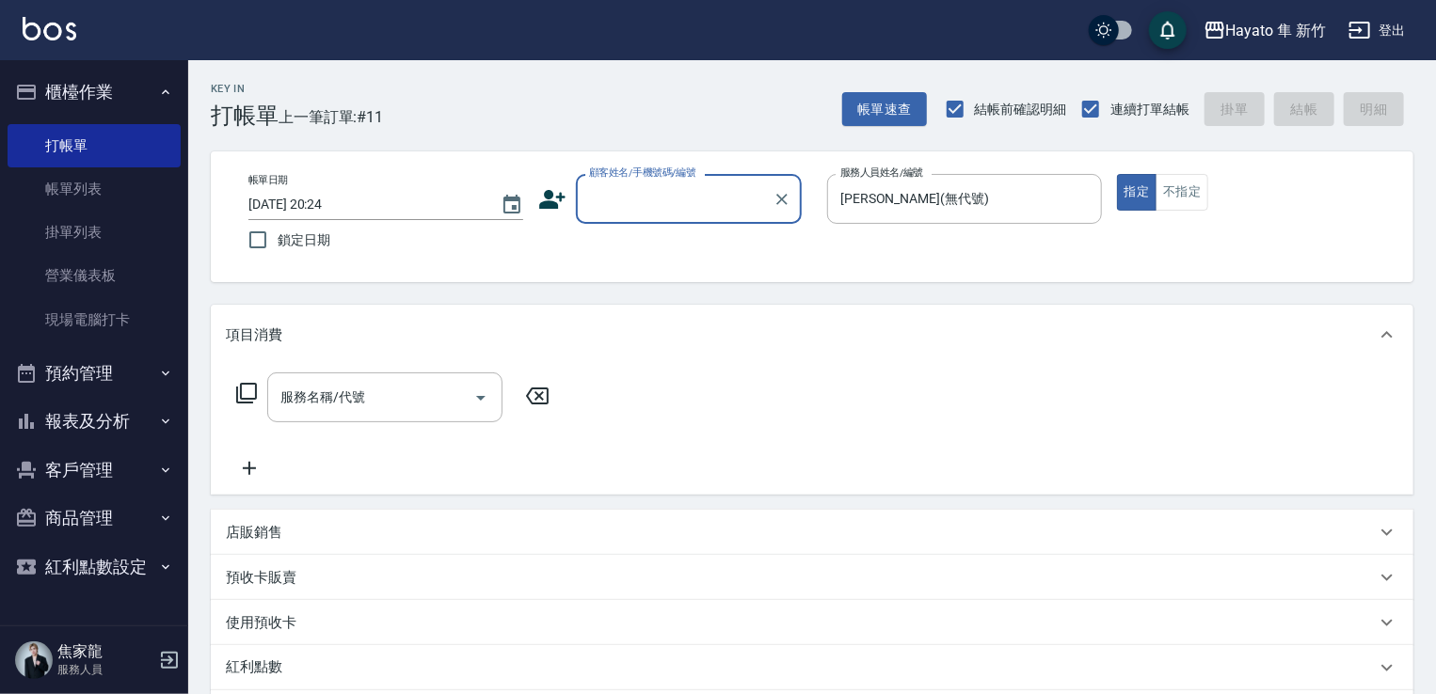
click at [681, 192] on input "顧客姓名/手機號碼/編號" at bounding box center [674, 199] width 181 height 33
click at [665, 199] on input "顧客姓名/手機號碼/編號" at bounding box center [674, 199] width 181 height 33
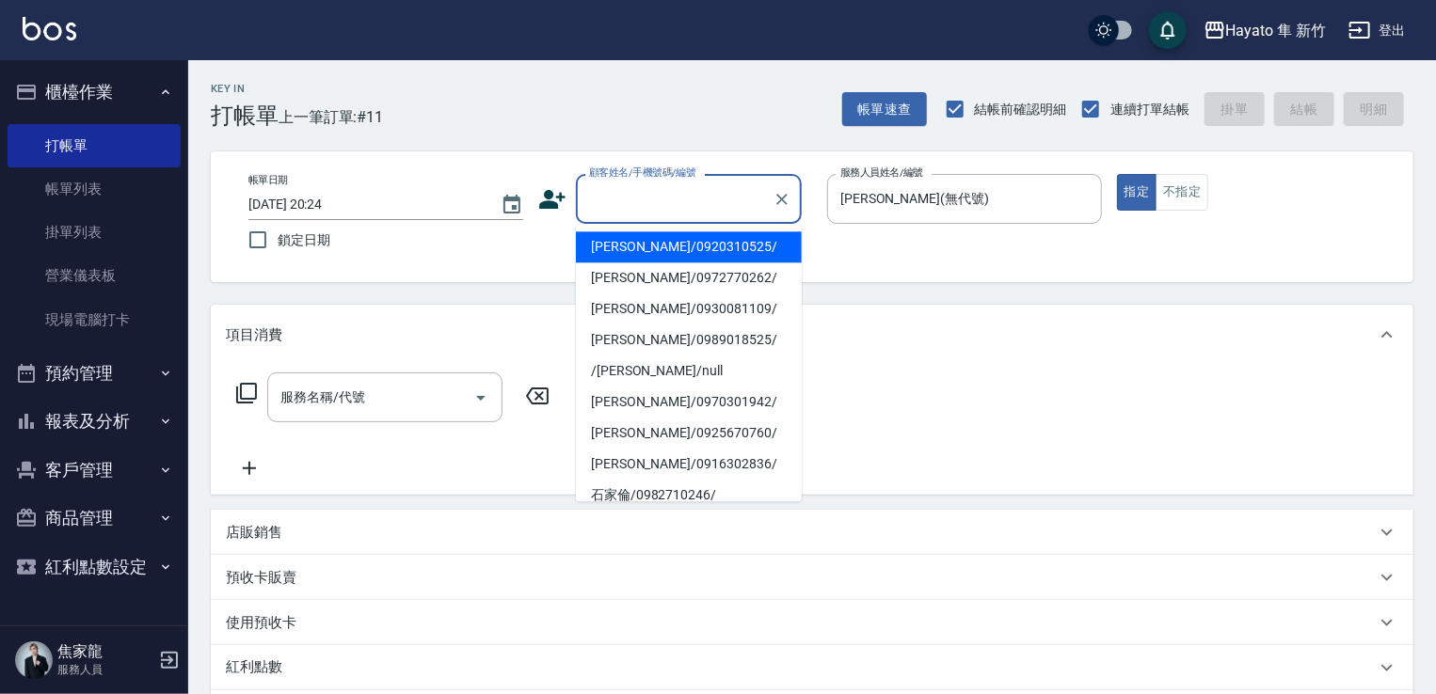
click at [674, 244] on li "林婉儀/0920310525/" at bounding box center [689, 246] width 226 height 31
type input "林婉儀/0920310525/"
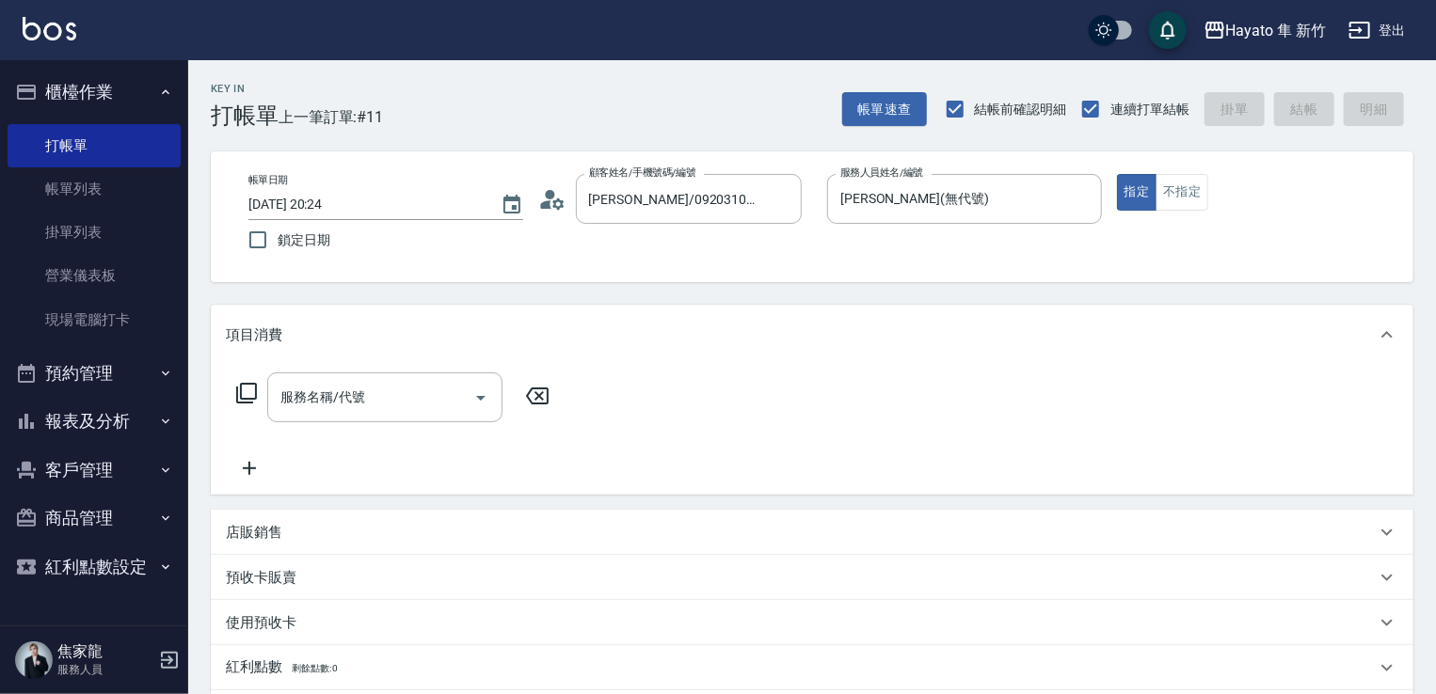
click at [1194, 211] on div "帳單日期 2025/08/14 20:24 鎖定日期 顧客姓名/手機號碼/編號 林婉儀/0920310525/ 顧客姓名/手機號碼/編號 服務人員姓名/編號 …" at bounding box center [811, 217] width 1157 height 86
click at [1189, 193] on button "不指定" at bounding box center [1181, 192] width 53 height 37
click at [408, 404] on input "服務名稱/代號" at bounding box center [371, 397] width 190 height 33
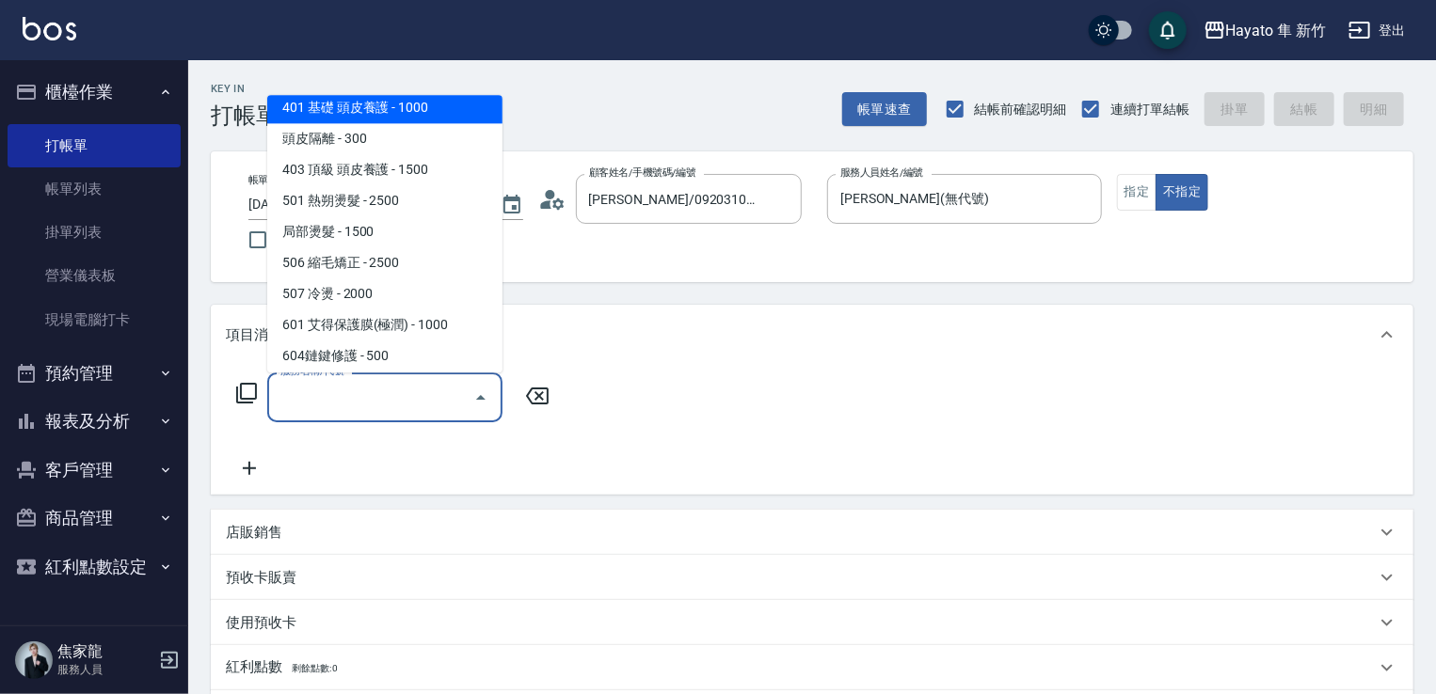
scroll to position [188, 0]
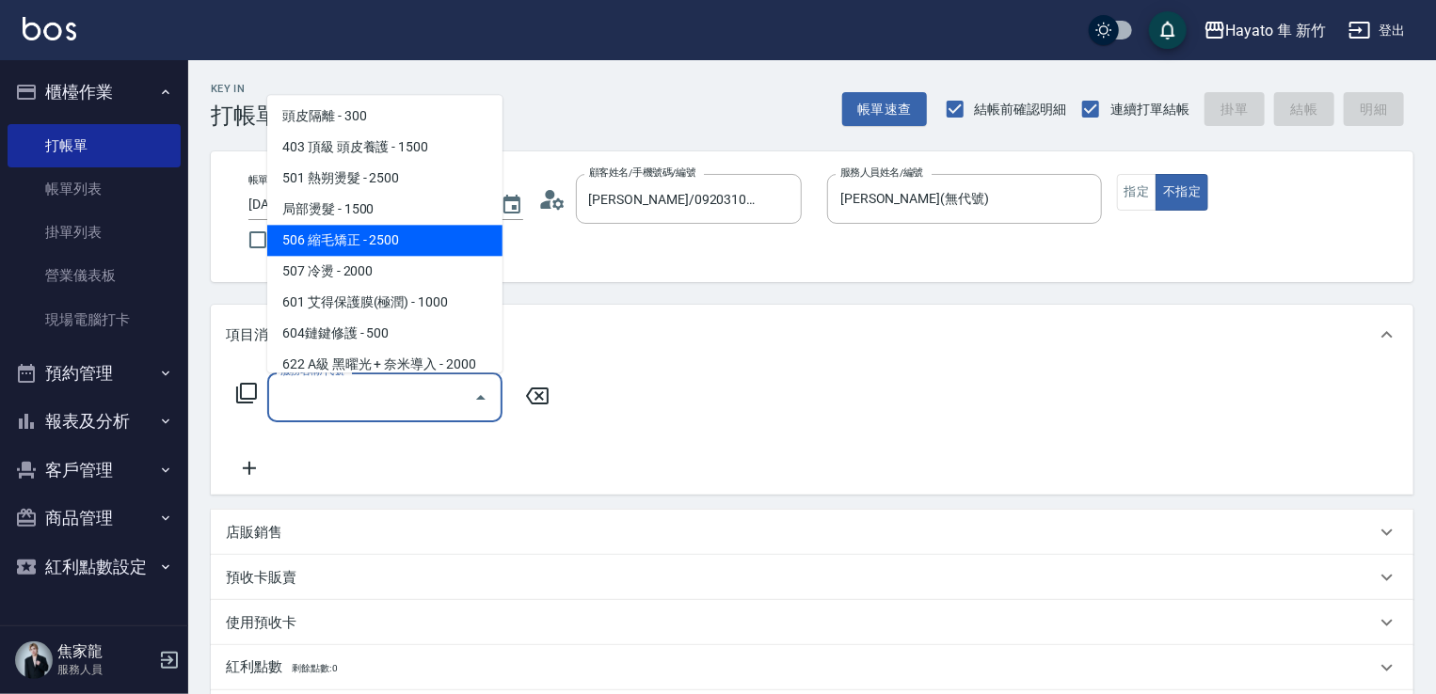
click at [365, 242] on span "506 縮毛矯正 - 2500" at bounding box center [384, 240] width 235 height 31
type input "506 縮毛矯正 (506)"
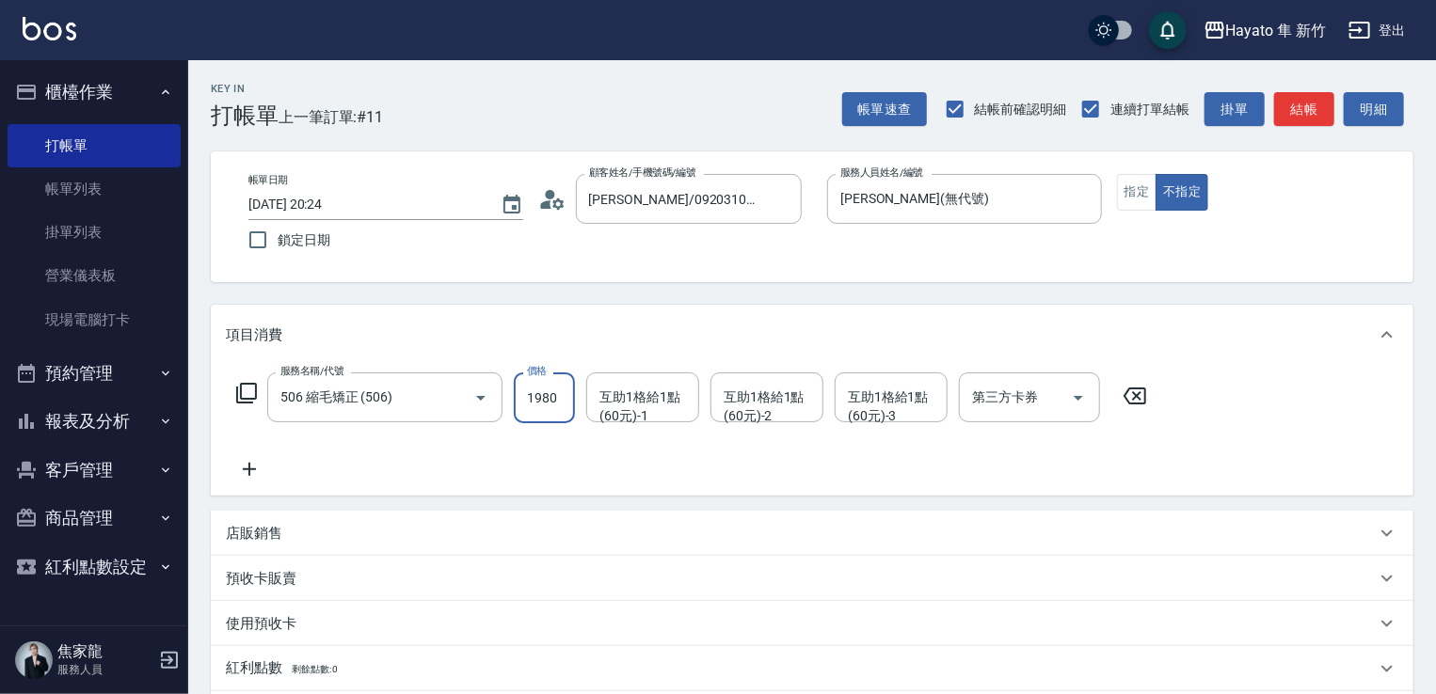
type input "1980"
drag, startPoint x: 491, startPoint y: 444, endPoint x: 270, endPoint y: 475, distance: 223.3
click at [486, 444] on div "服務名稱/代號 506 縮毛矯正 (506) 服務名稱/代號 價格 1980 價格 互助1格給1點(60元)-1 互助1格給1點(60元)-1 互助1格給1點…" at bounding box center [692, 427] width 932 height 108
click at [241, 474] on icon at bounding box center [249, 469] width 47 height 23
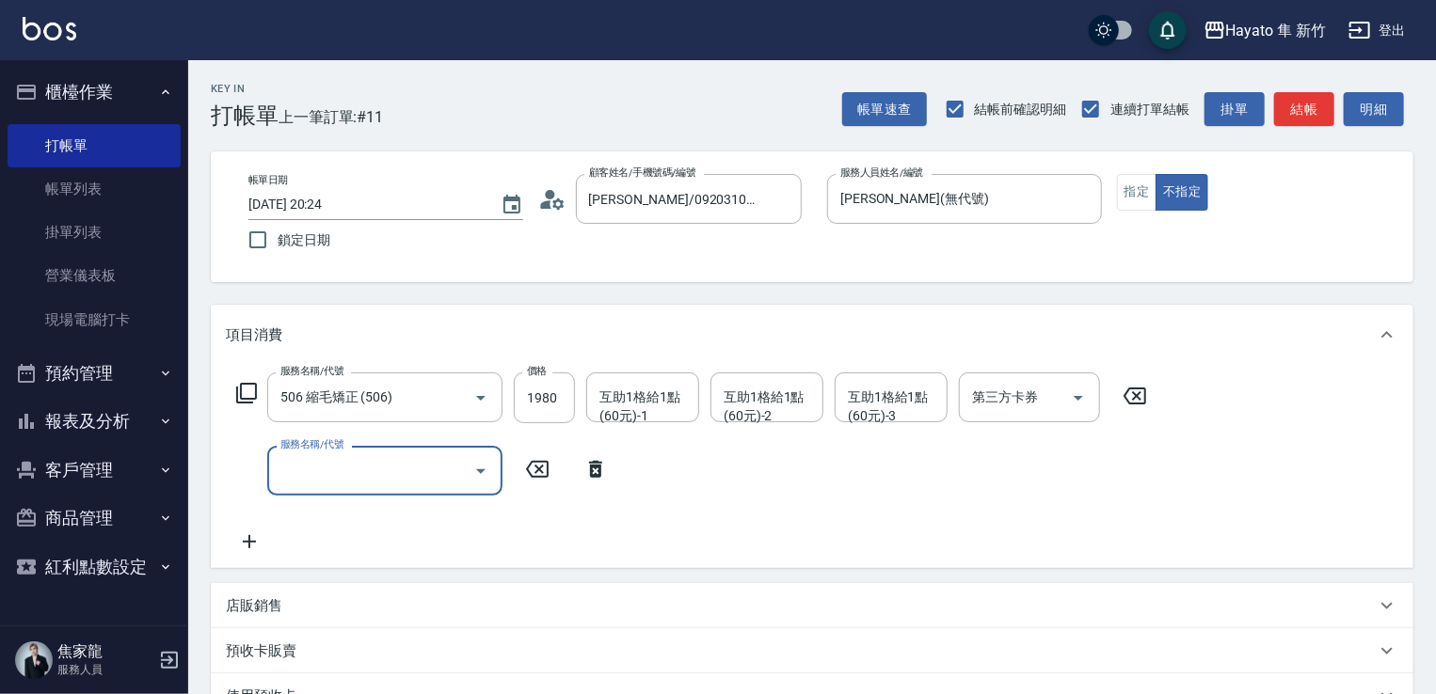
click at [332, 468] on input "服務名稱/代號" at bounding box center [371, 470] width 190 height 33
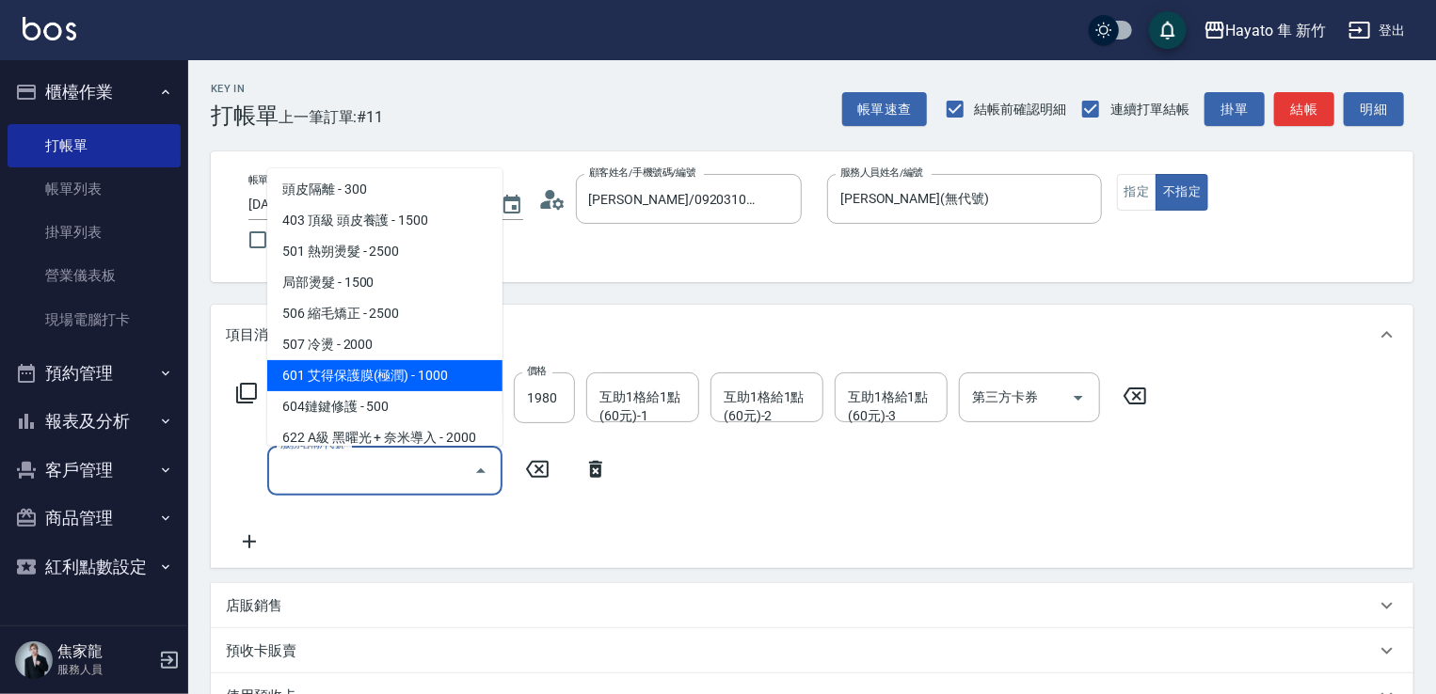
click at [433, 377] on span "601 艾得保護膜(極潤) - 1000" at bounding box center [384, 375] width 235 height 31
type input "601 艾得保護膜(極潤)(601)"
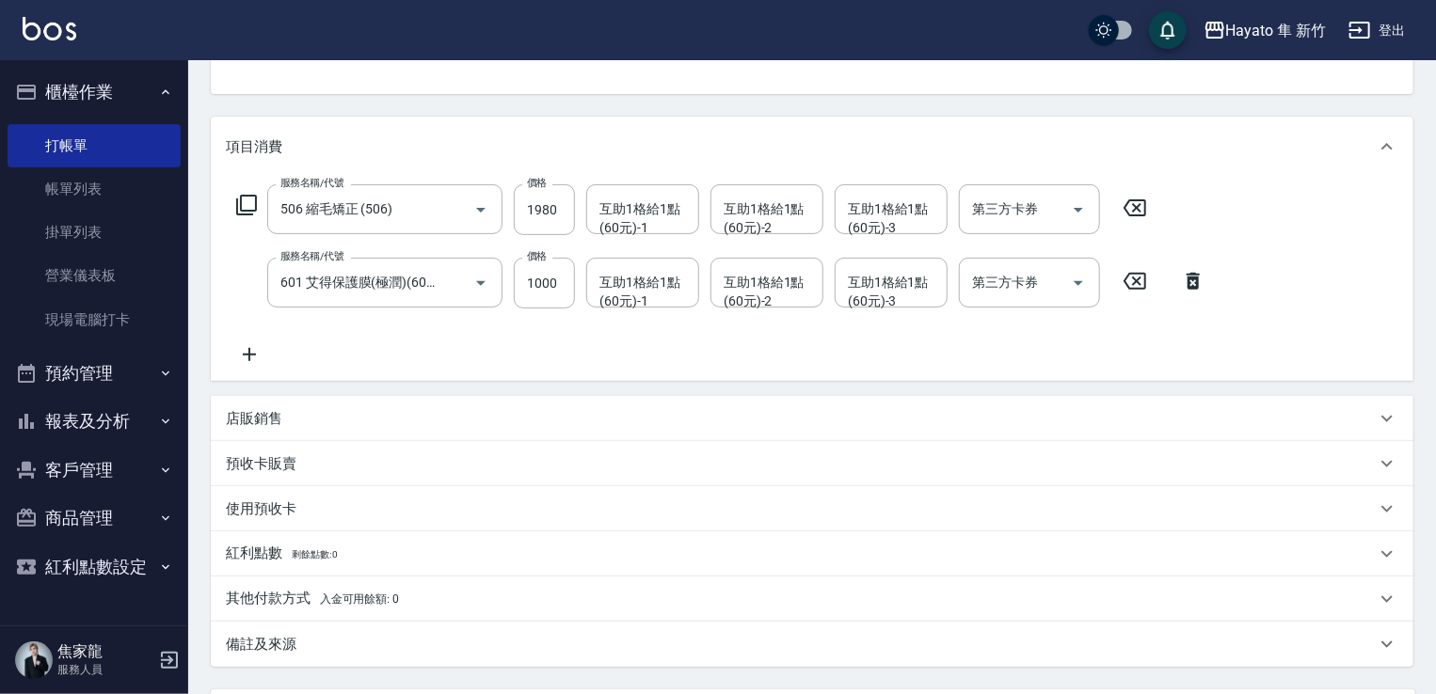
click at [336, 415] on div "店販銷售" at bounding box center [801, 419] width 1150 height 20
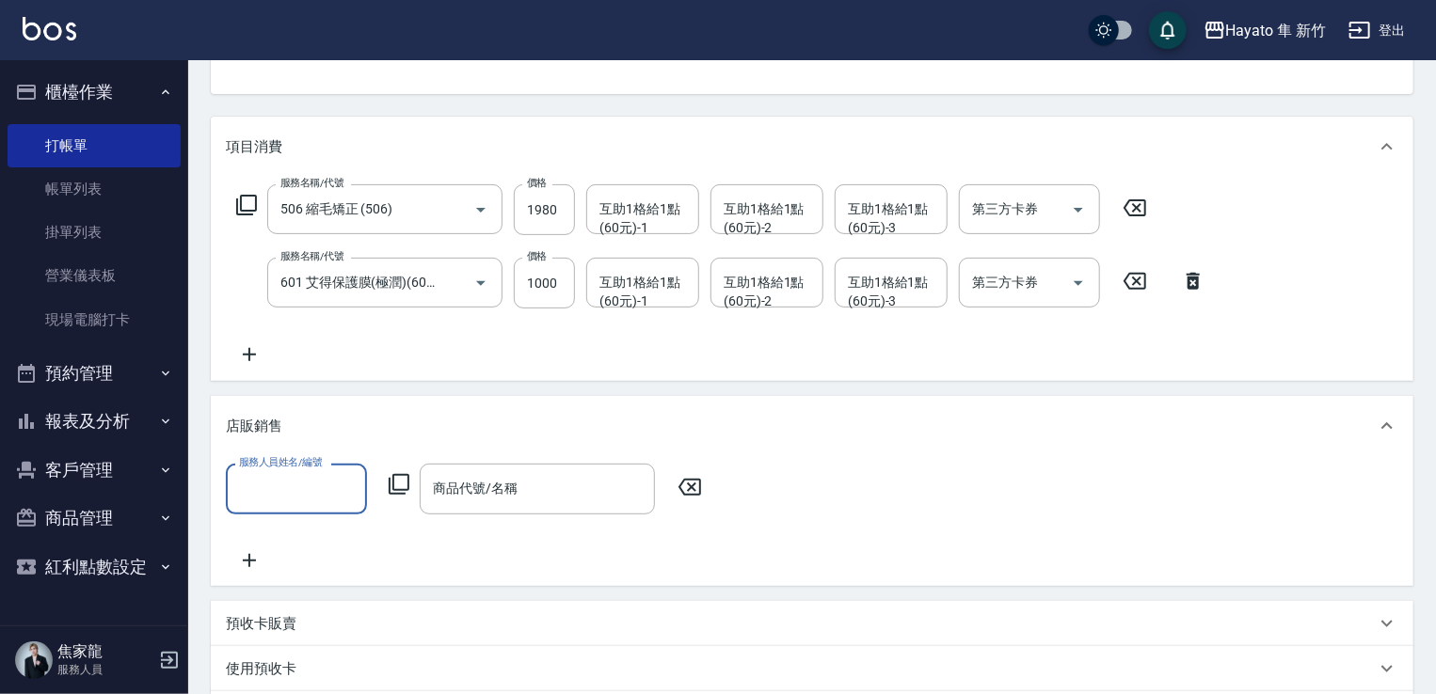
scroll to position [0, 0]
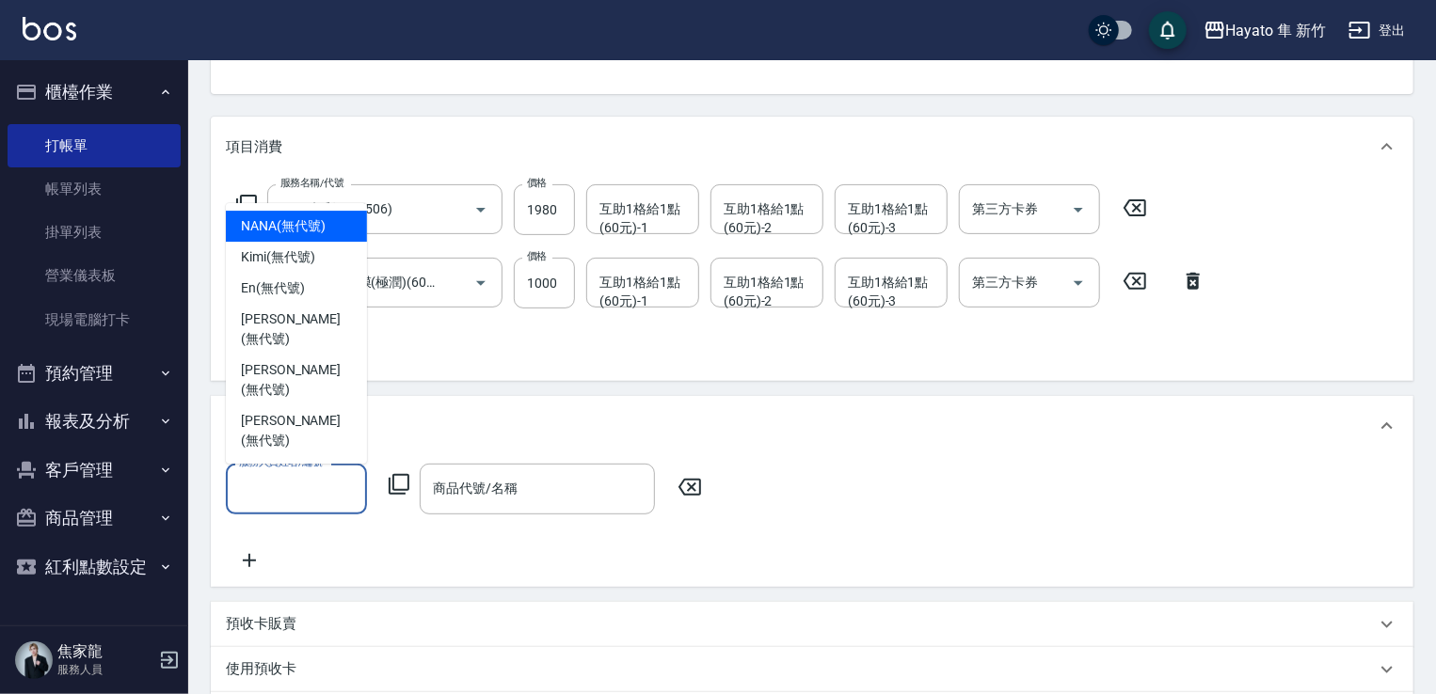
click at [282, 485] on input "服務人員姓名/編號" at bounding box center [296, 488] width 124 height 33
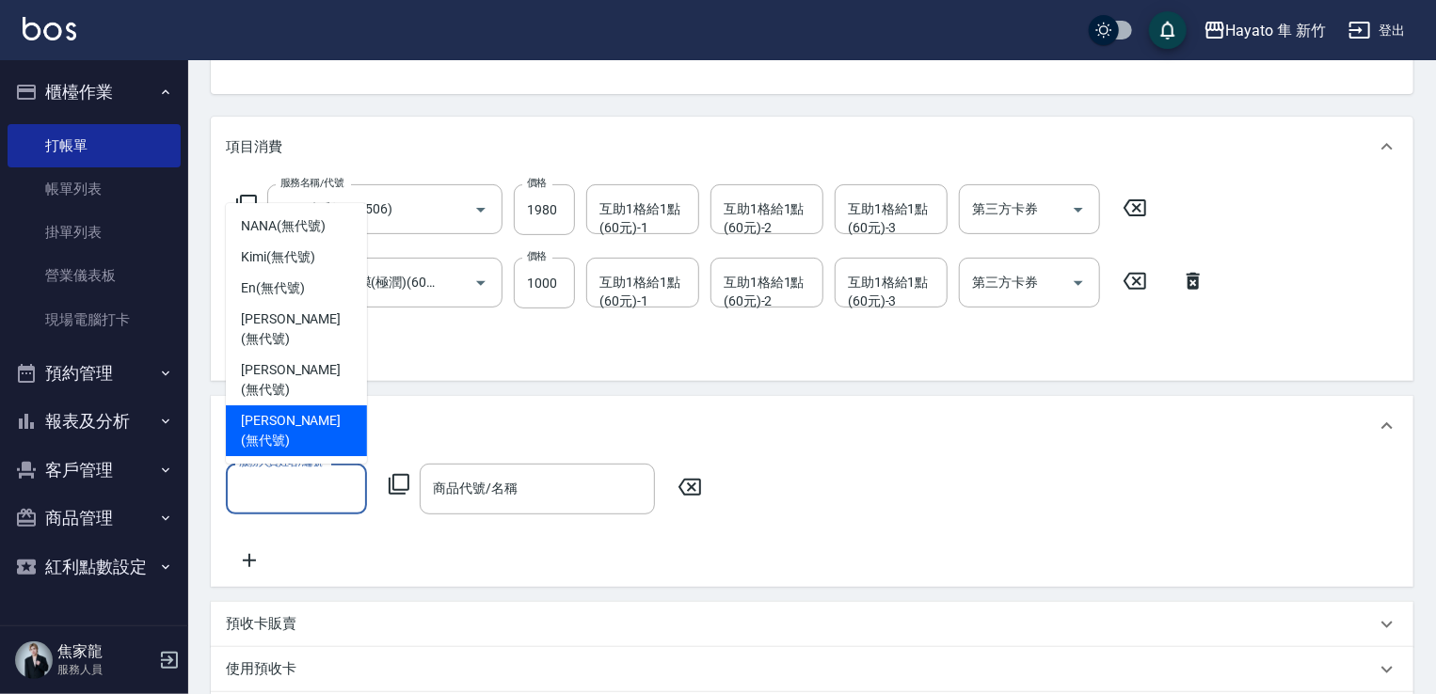
click at [271, 427] on div "Amy (無代號)" at bounding box center [296, 431] width 141 height 51
type input "Amy(無代號)"
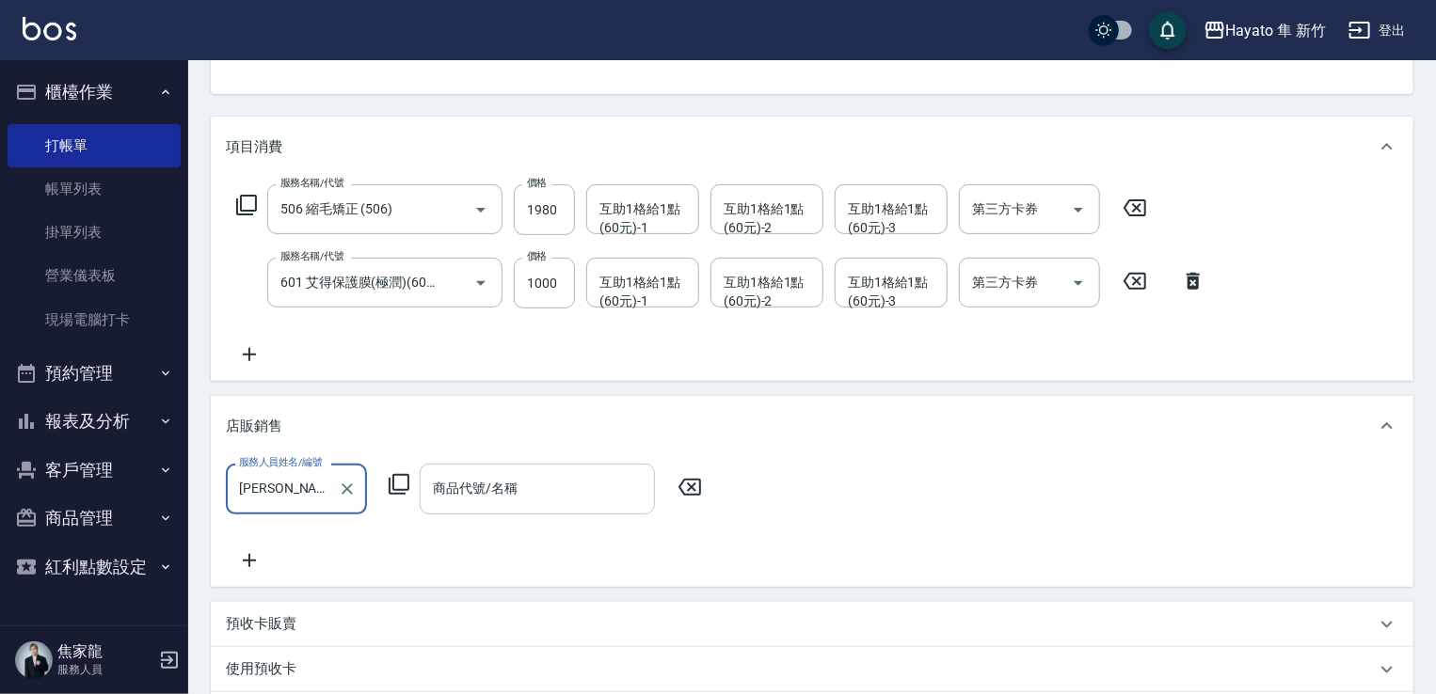
click at [598, 498] on input "商品代號/名稱" at bounding box center [537, 488] width 218 height 33
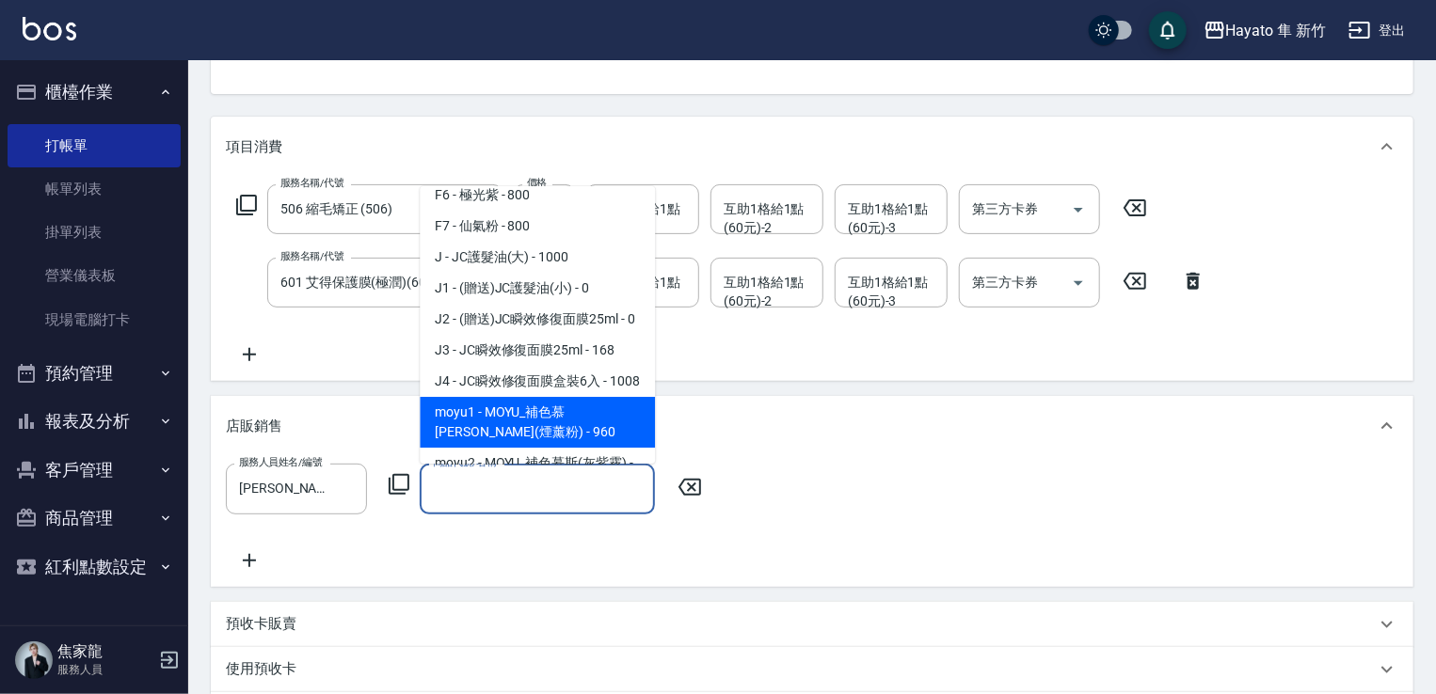
scroll to position [188, 0]
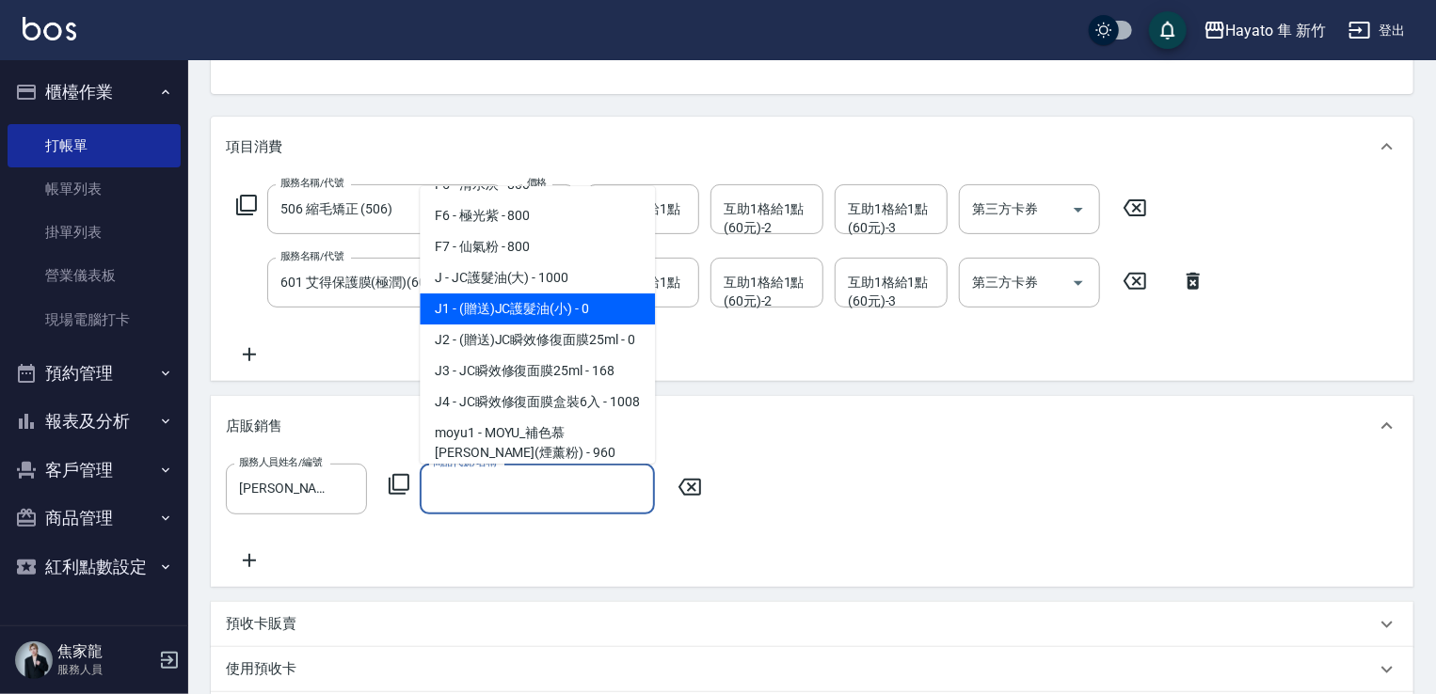
click at [561, 306] on span "J1 - (贈送)JC護髮油(小) - 0" at bounding box center [537, 309] width 235 height 31
type input "(贈送)JC護髮油(小)"
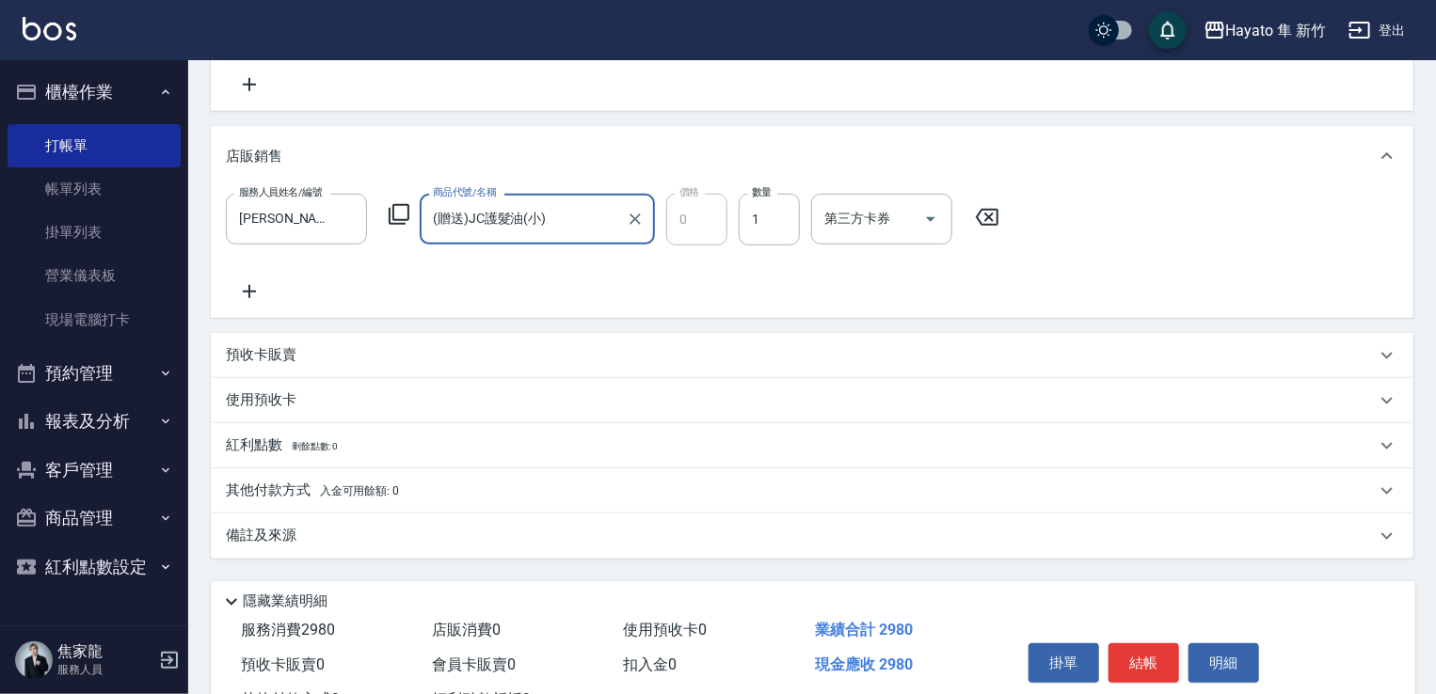
scroll to position [470, 0]
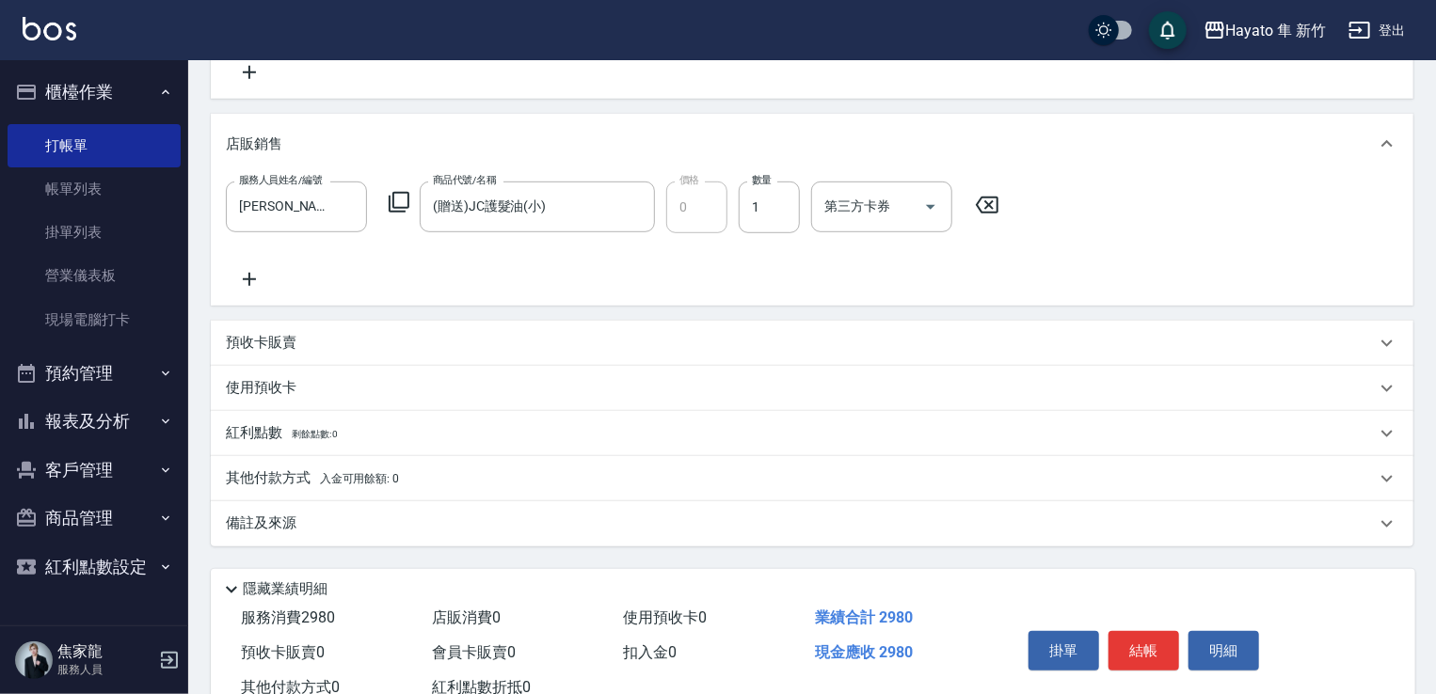
drag, startPoint x: 455, startPoint y: 514, endPoint x: 497, endPoint y: 547, distance: 52.9
click at [453, 512] on div "備註及來源" at bounding box center [812, 523] width 1202 height 45
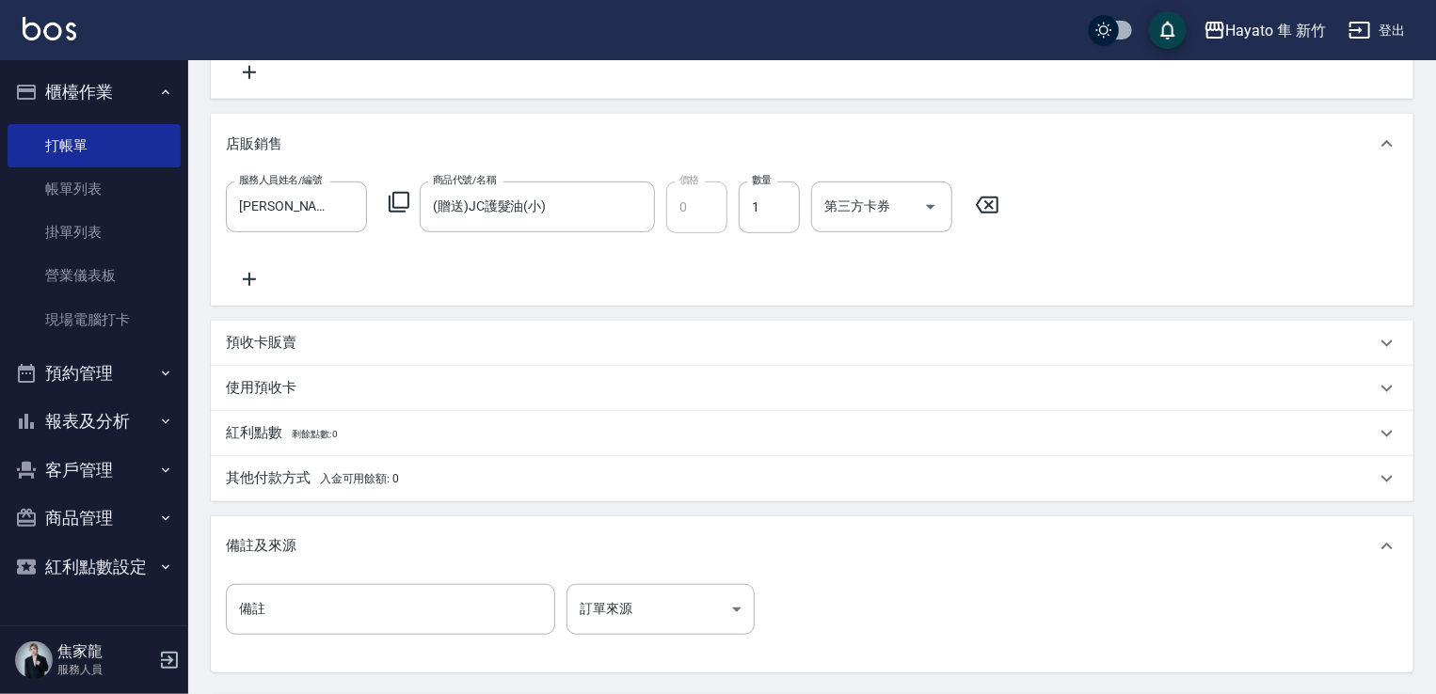
click at [622, 634] on div "訂單來源 ​ 訂單來源" at bounding box center [660, 609] width 188 height 51
click at [671, 599] on body "Hayato 隼 新竹 登出 櫃檯作業 打帳單 帳單列表 掛單列表 營業儀表板 現場電腦打卡 預約管理 預約管理 報表及分析 報表目錄 店家日報表 互助日報表…" at bounding box center [722, 203] width 1445 height 1347
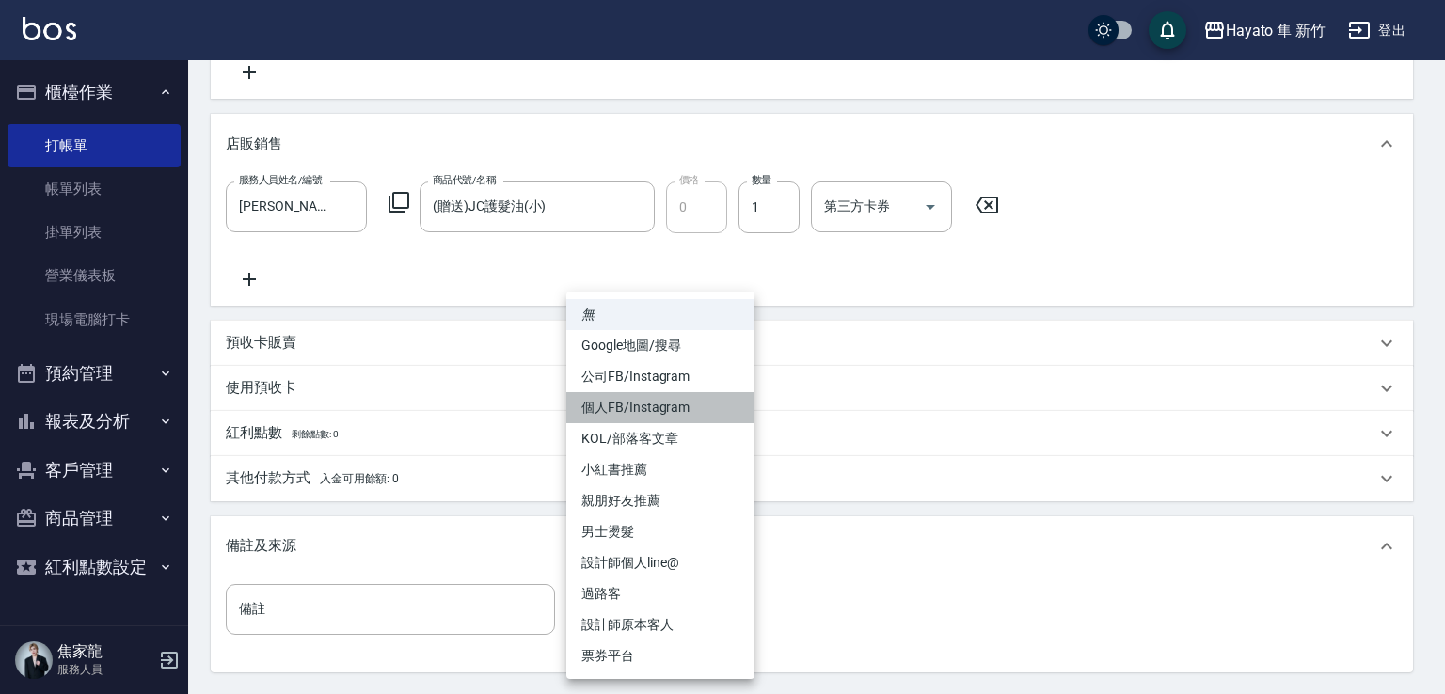
click at [644, 394] on li "個人FB/Instagram" at bounding box center [660, 407] width 188 height 31
type input "個人FB/Instagram"
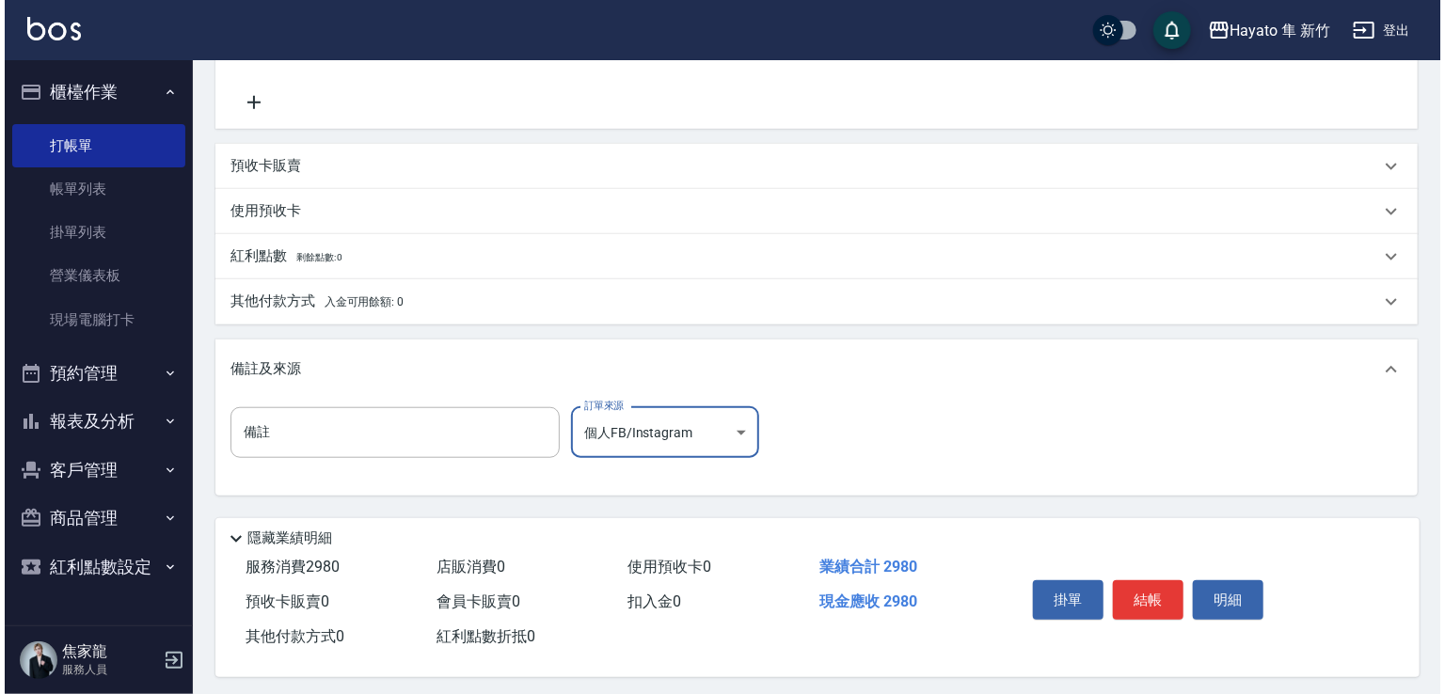
scroll to position [659, 0]
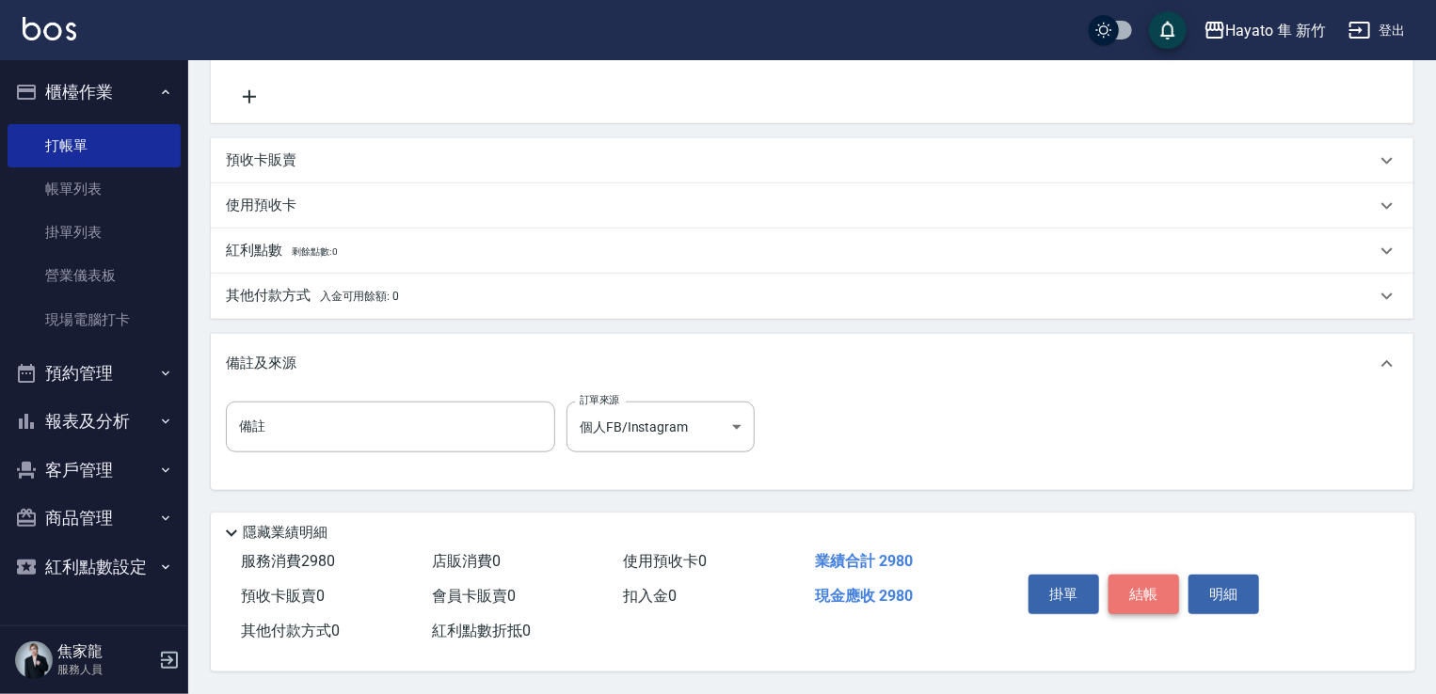
click at [1154, 592] on button "結帳" at bounding box center [1143, 595] width 71 height 40
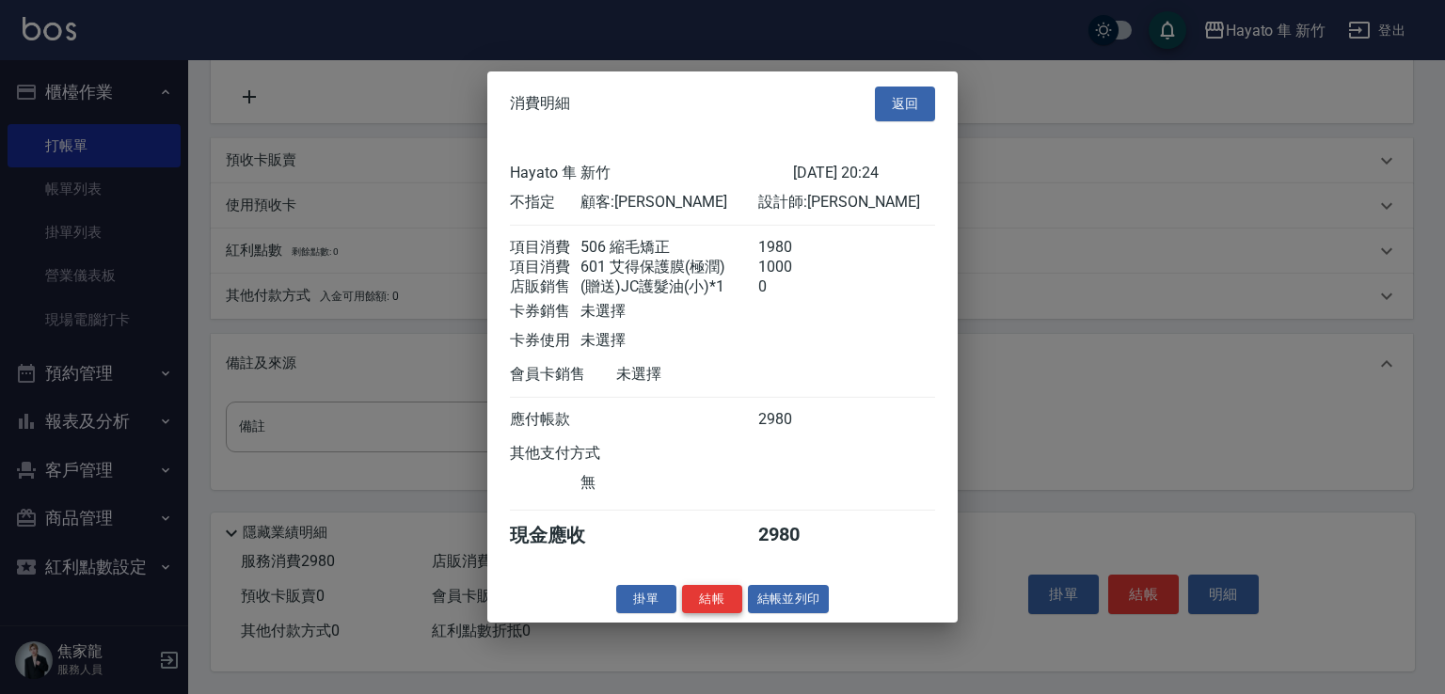
drag, startPoint x: 722, startPoint y: 614, endPoint x: 947, endPoint y: 678, distance: 233.8
click at [740, 613] on button "結帳" at bounding box center [712, 598] width 60 height 29
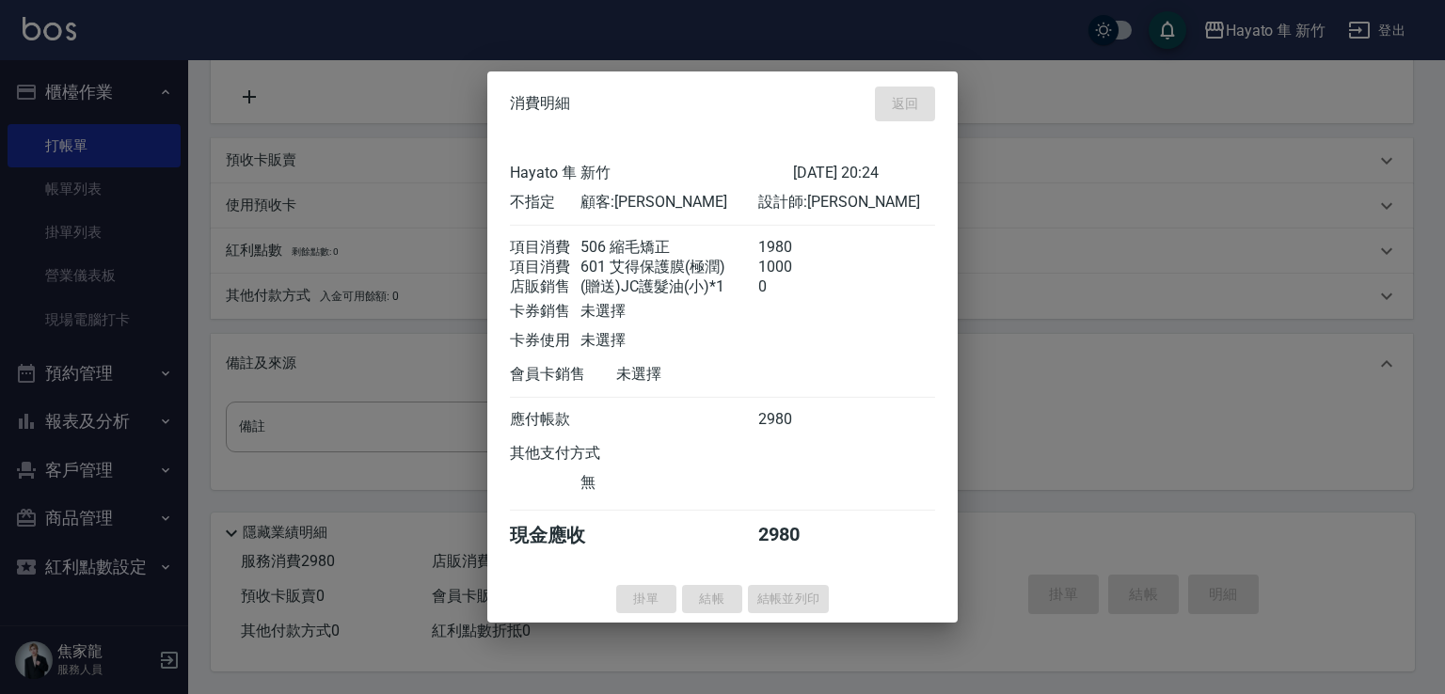
type input "2025/08/14 20:26"
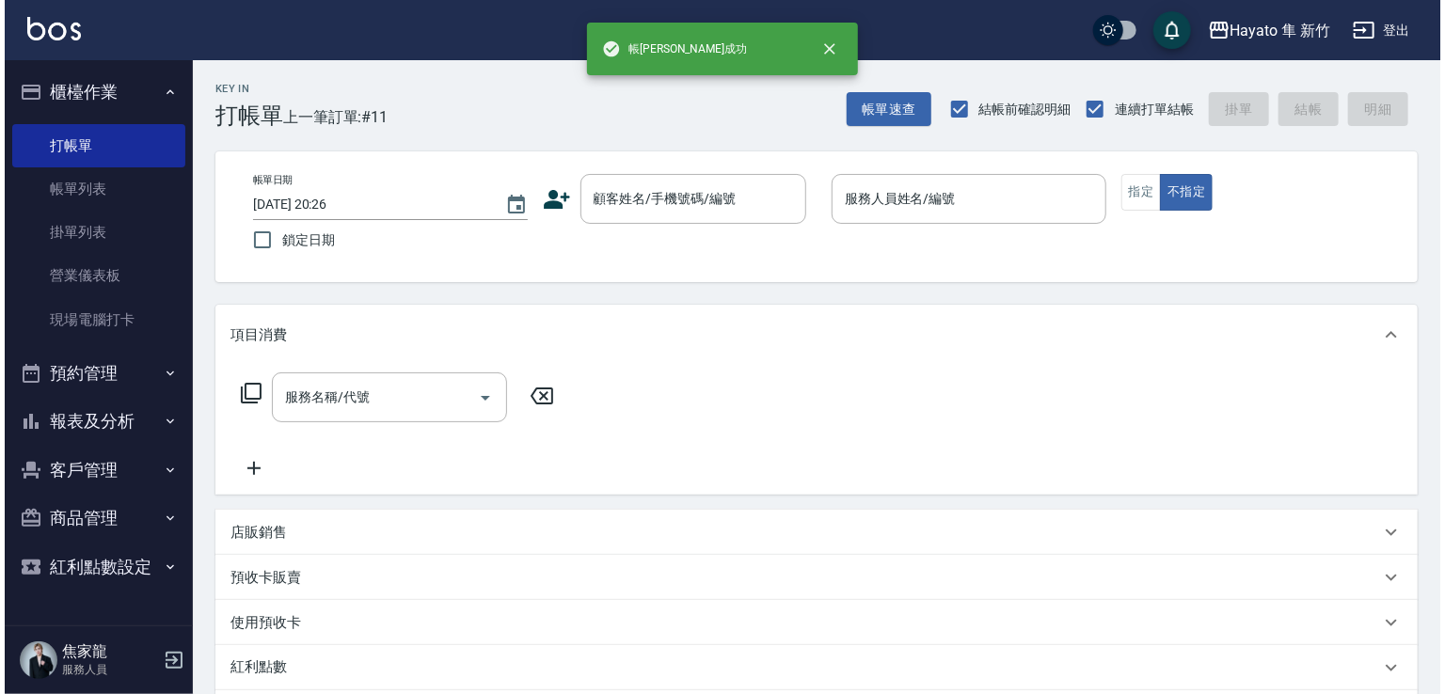
scroll to position [0, 0]
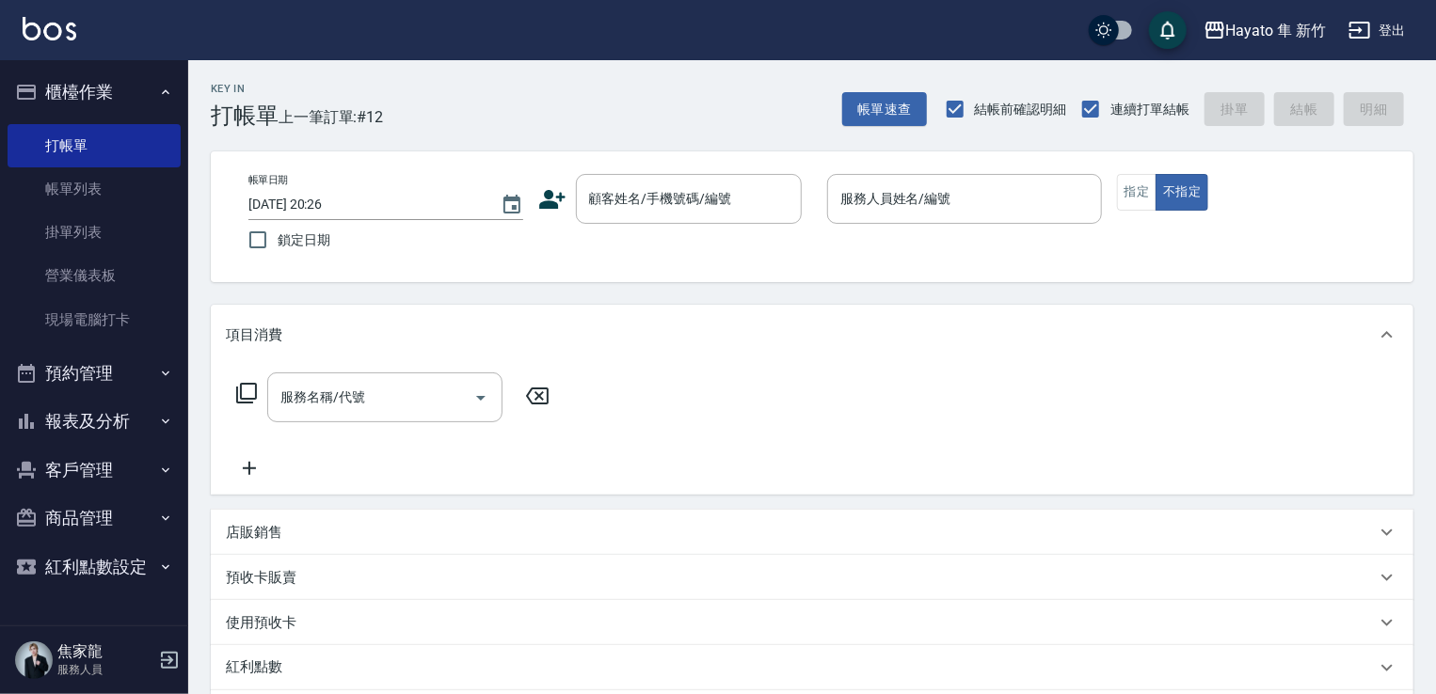
click at [552, 212] on icon at bounding box center [552, 199] width 28 height 28
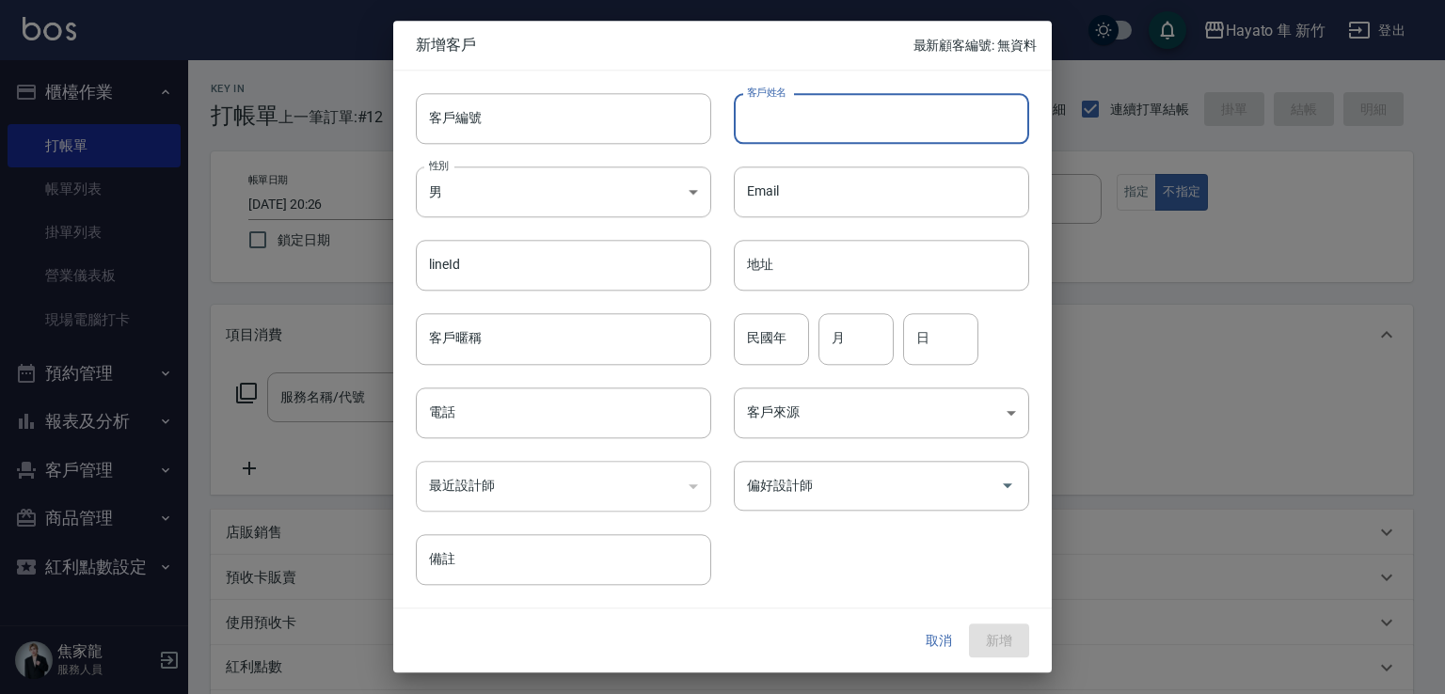
click at [798, 104] on input "客戶姓名" at bounding box center [881, 118] width 295 height 51
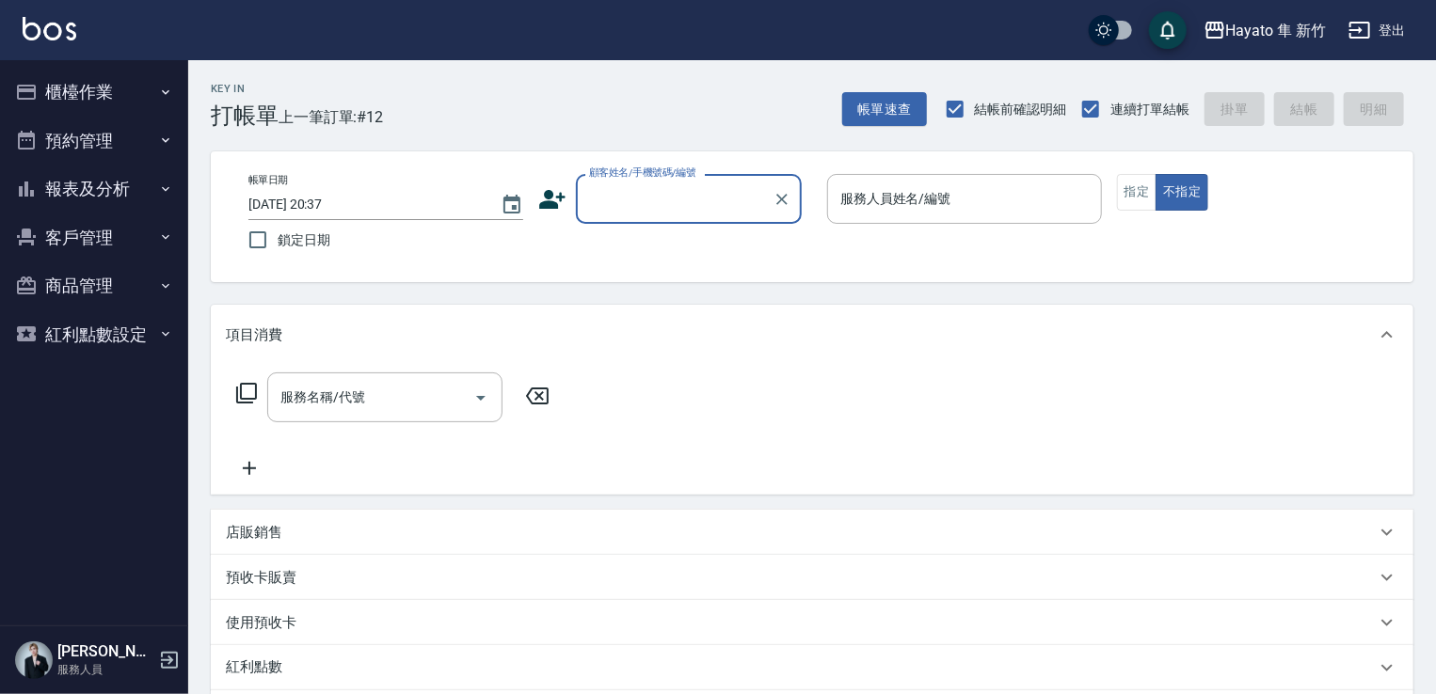
click at [534, 202] on div "帳單日期 [DATE] 20:37 鎖定日期 顧客姓名/手機號碼/編號 顧客姓名/手機號碼/編號 服務人員姓名/編號 服務人員姓名/編號 指定 不指定" at bounding box center [811, 217] width 1157 height 86
click at [549, 191] on icon at bounding box center [552, 199] width 26 height 19
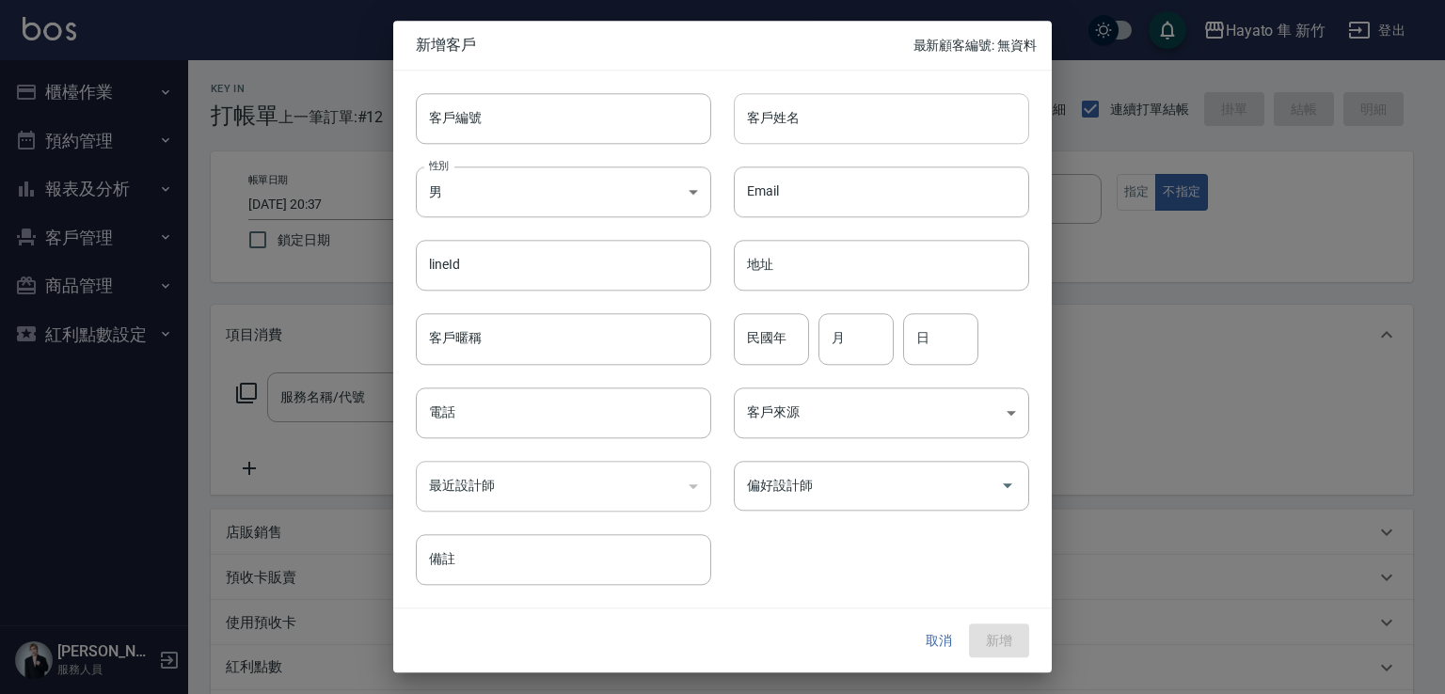
click at [805, 125] on input "客戶姓名" at bounding box center [881, 118] width 295 height 51
type input "frion"
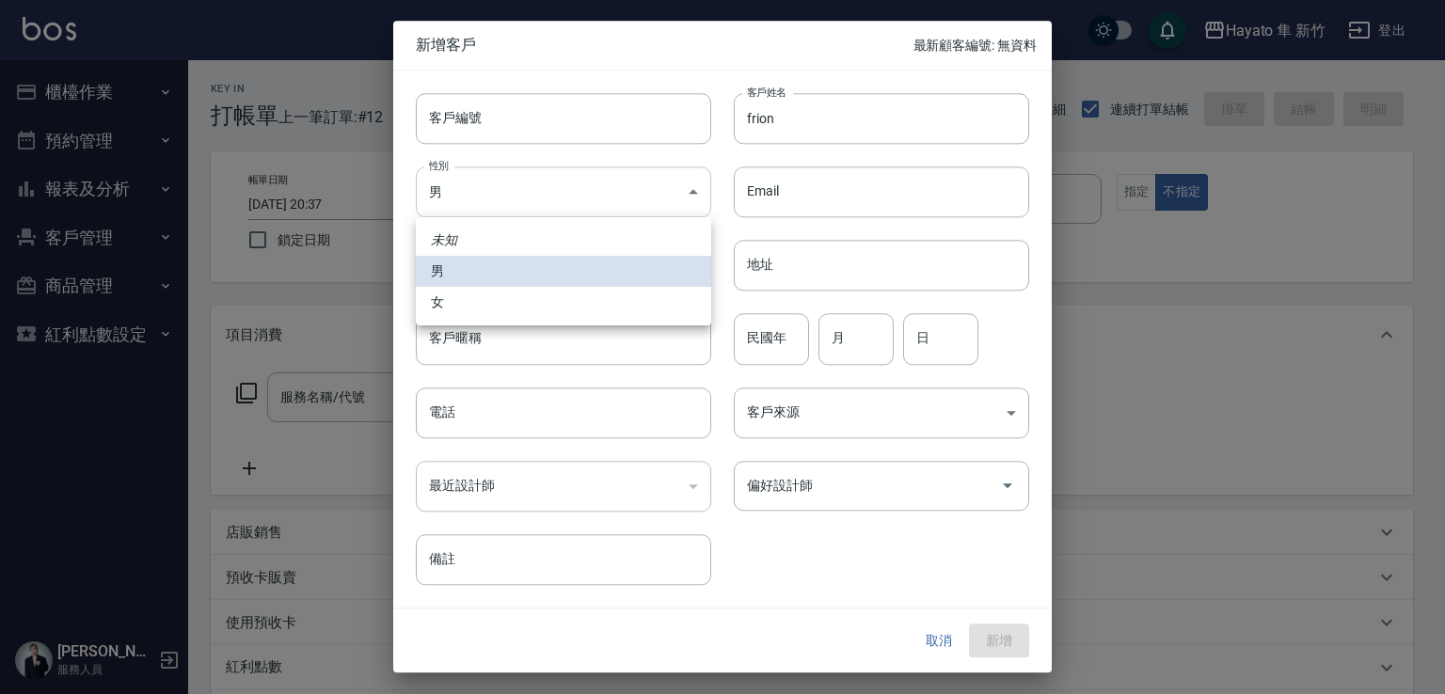
click at [595, 177] on body "Hayato 隼 新竹 登出 櫃檯作業 打帳單 帳單列表 掛單列表 營業儀表板 現場電腦打卡 預約管理 預約管理 報表及分析 報表目錄 店家日報表 互助日報表…" at bounding box center [722, 492] width 1445 height 985
click at [568, 303] on li "女" at bounding box center [563, 302] width 295 height 31
type input "[DEMOGRAPHIC_DATA]"
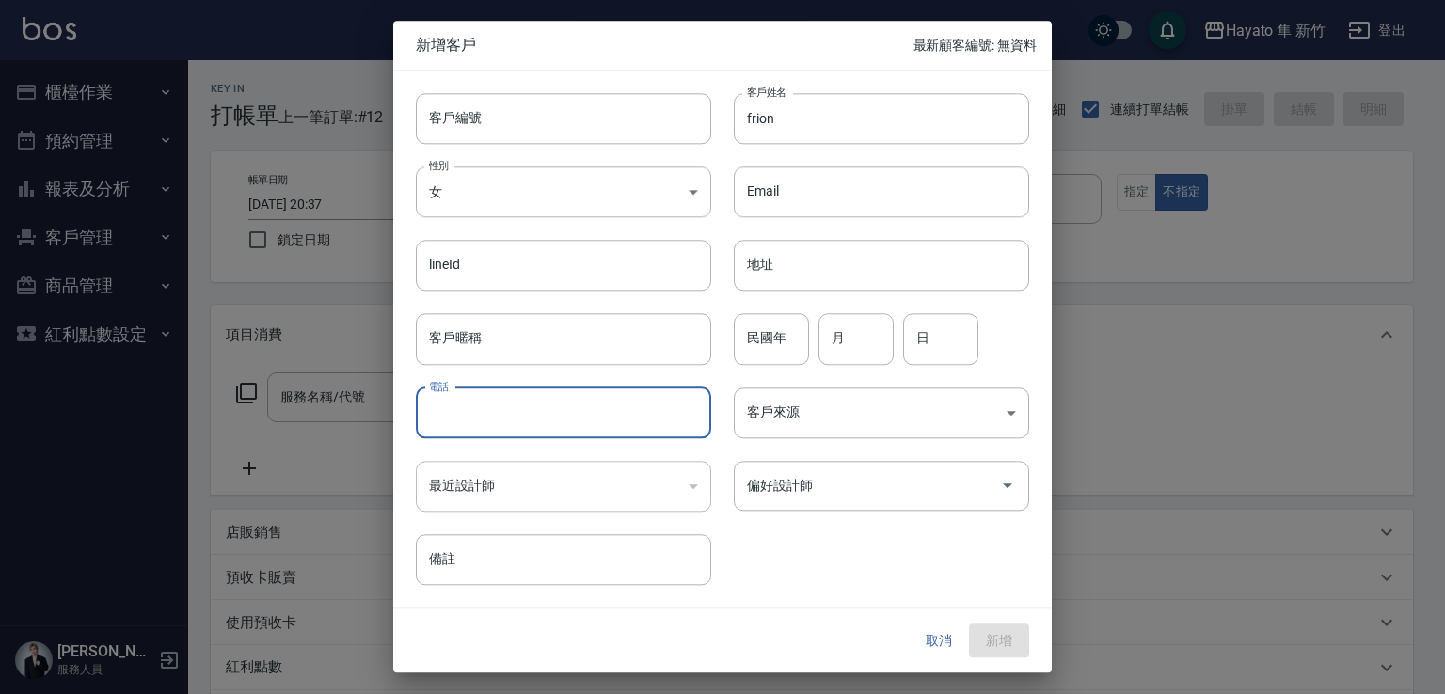
click at [552, 430] on input "電話" at bounding box center [563, 413] width 295 height 51
type input "0916484585"
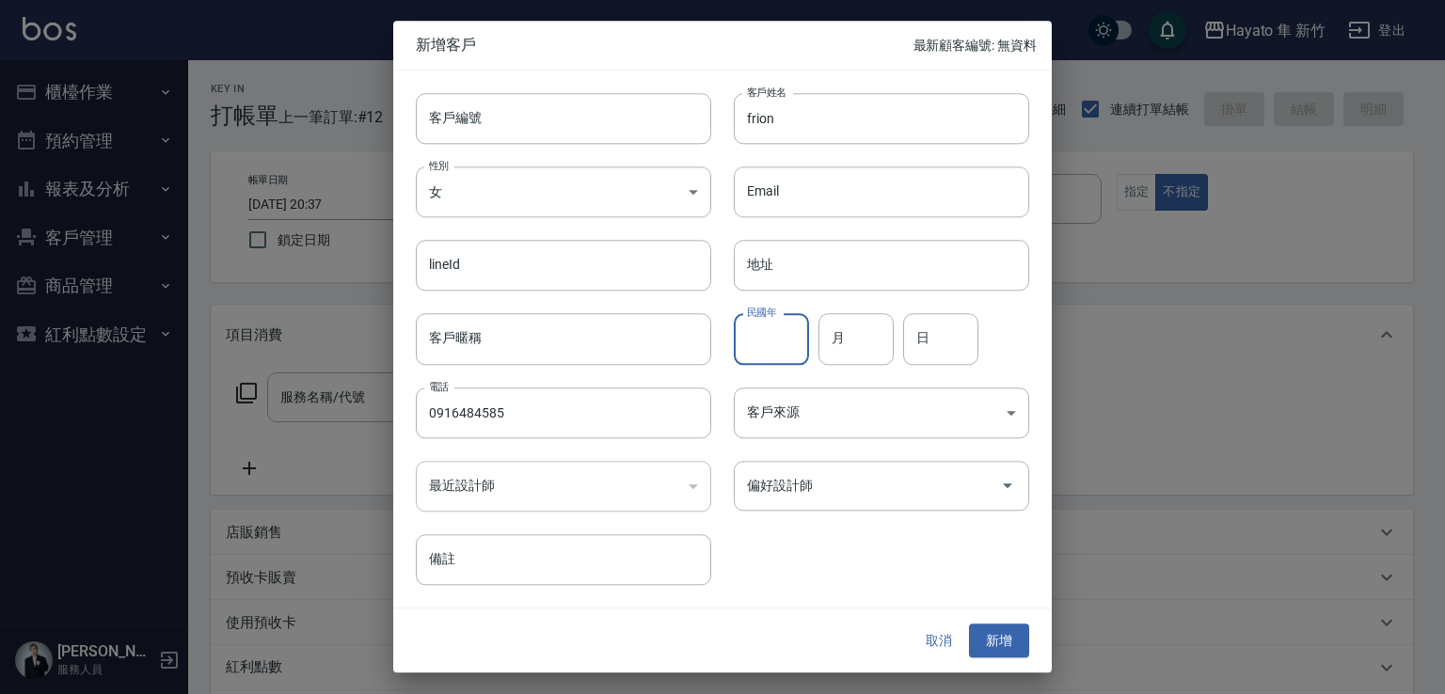
click at [803, 340] on input "民國年" at bounding box center [771, 339] width 75 height 51
type input "63"
drag, startPoint x: 877, startPoint y: 336, endPoint x: 877, endPoint y: 358, distance: 21.6
click at [877, 336] on input "月" at bounding box center [856, 339] width 75 height 51
type input "4"
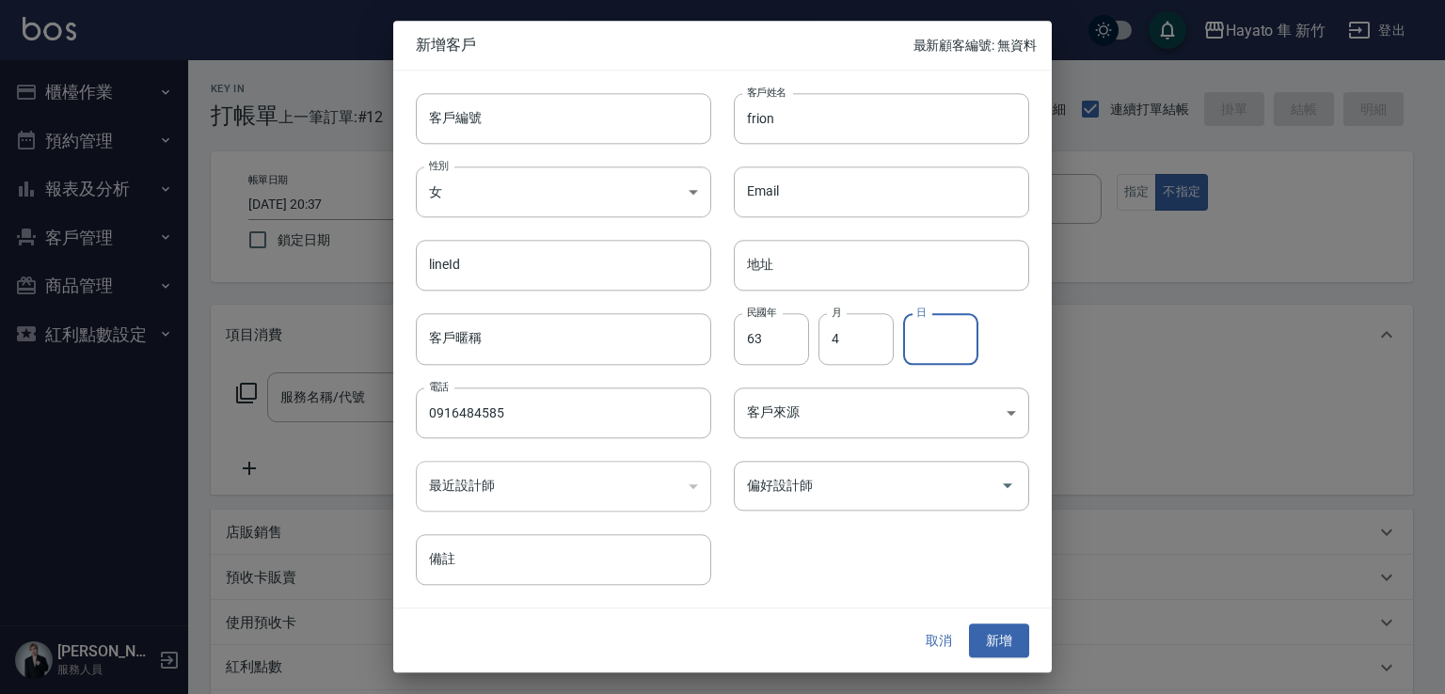
click at [954, 353] on input "日" at bounding box center [940, 339] width 75 height 51
type input "5"
click at [900, 398] on body "Hayato 隼 新竹 登出 櫃檯作業 打帳單 帳單列表 掛單列表 營業儀表板 現場電腦打卡 預約管理 預約管理 報表及分析 報表目錄 店家日報表 互助日報表…" at bounding box center [722, 492] width 1445 height 985
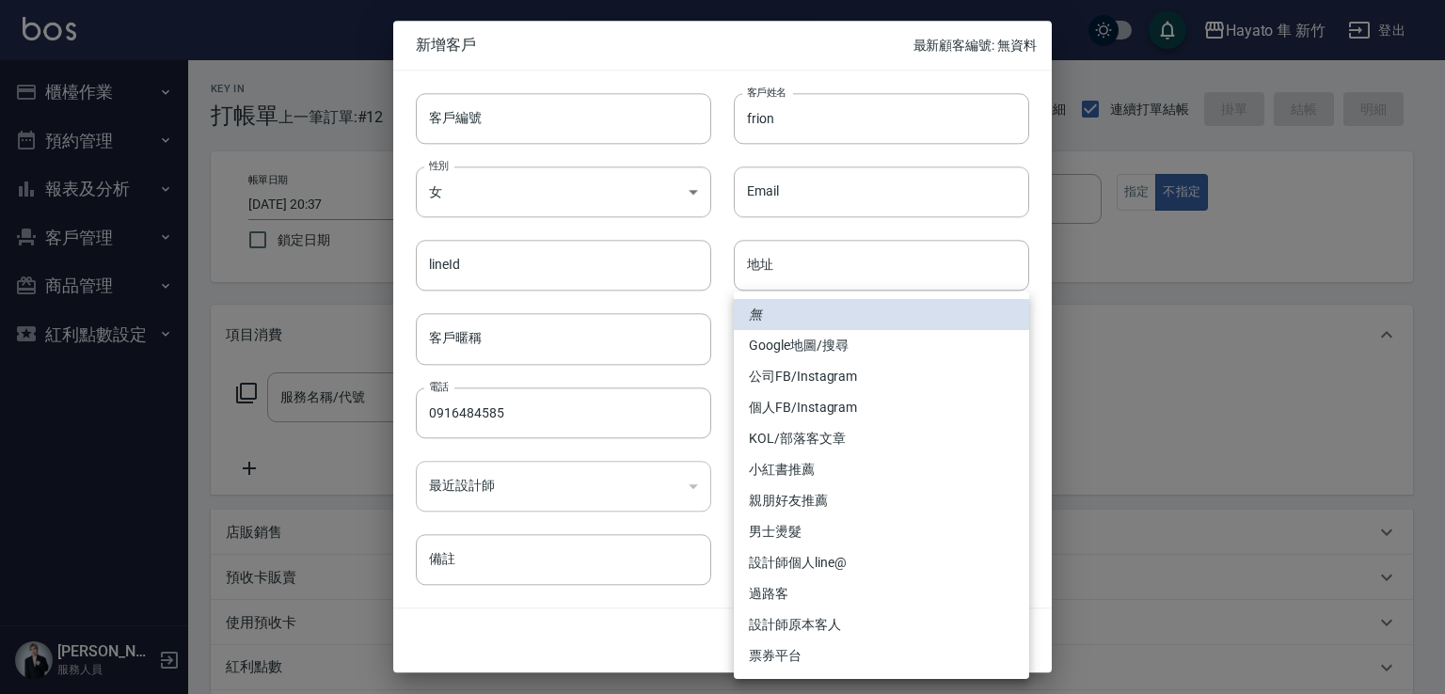
click at [820, 398] on li "個人FB/Instagram" at bounding box center [881, 407] width 295 height 31
type input "個人FB/Instagram"
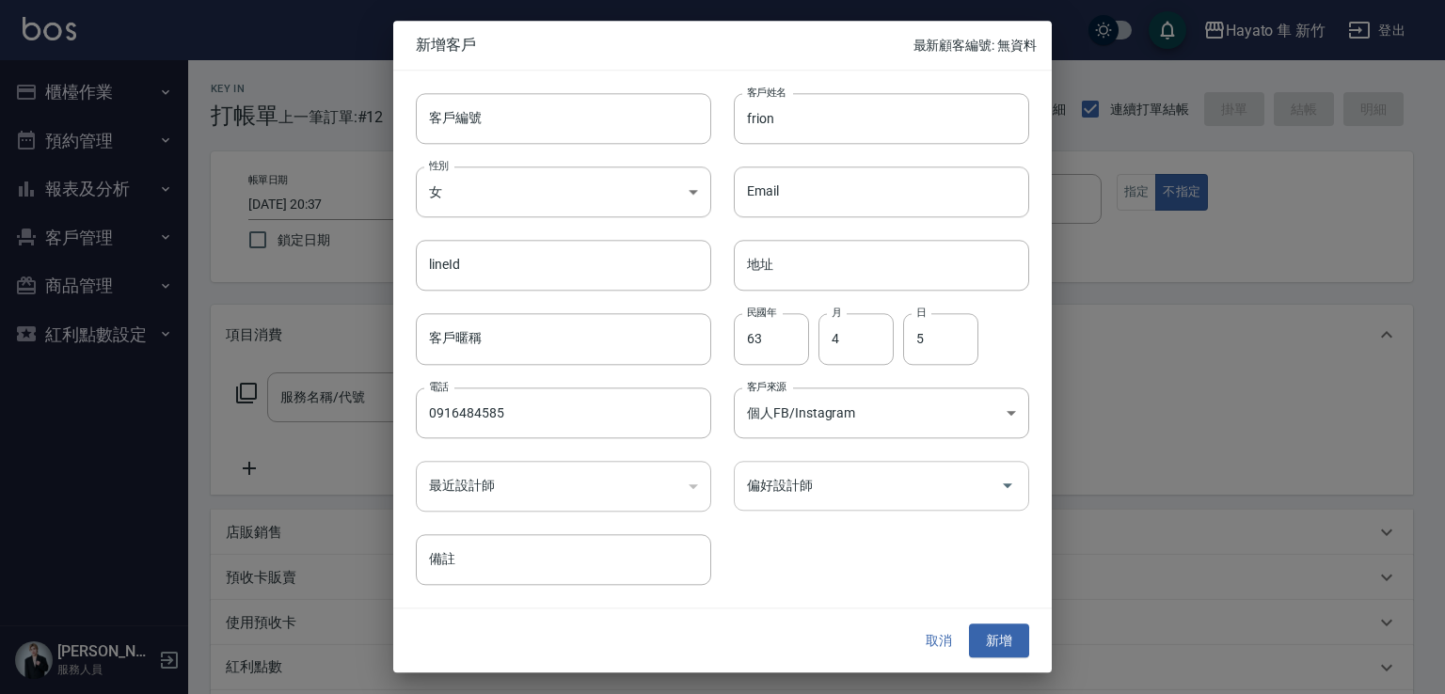
click at [813, 473] on input "偏好設計師" at bounding box center [867, 485] width 250 height 33
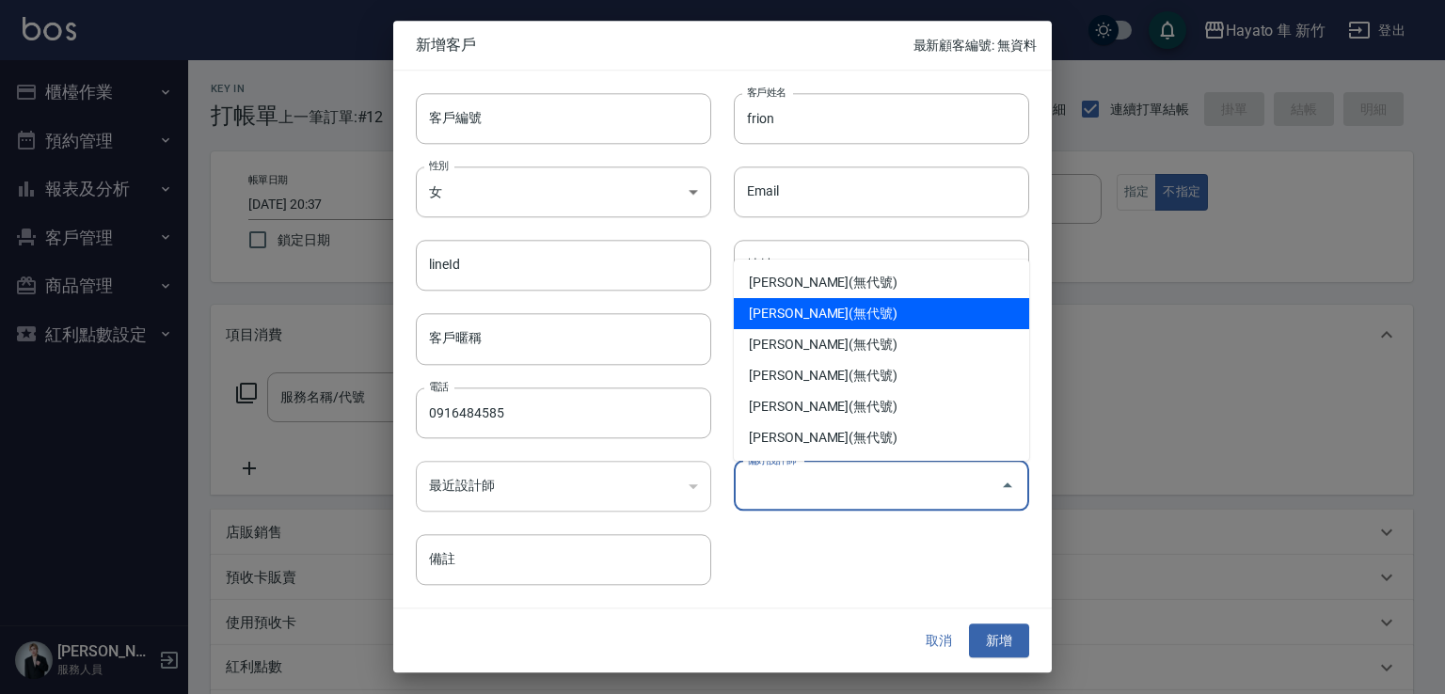
click at [797, 309] on li "李仕芬(無代號)" at bounding box center [881, 313] width 295 height 31
type input "李仕芬"
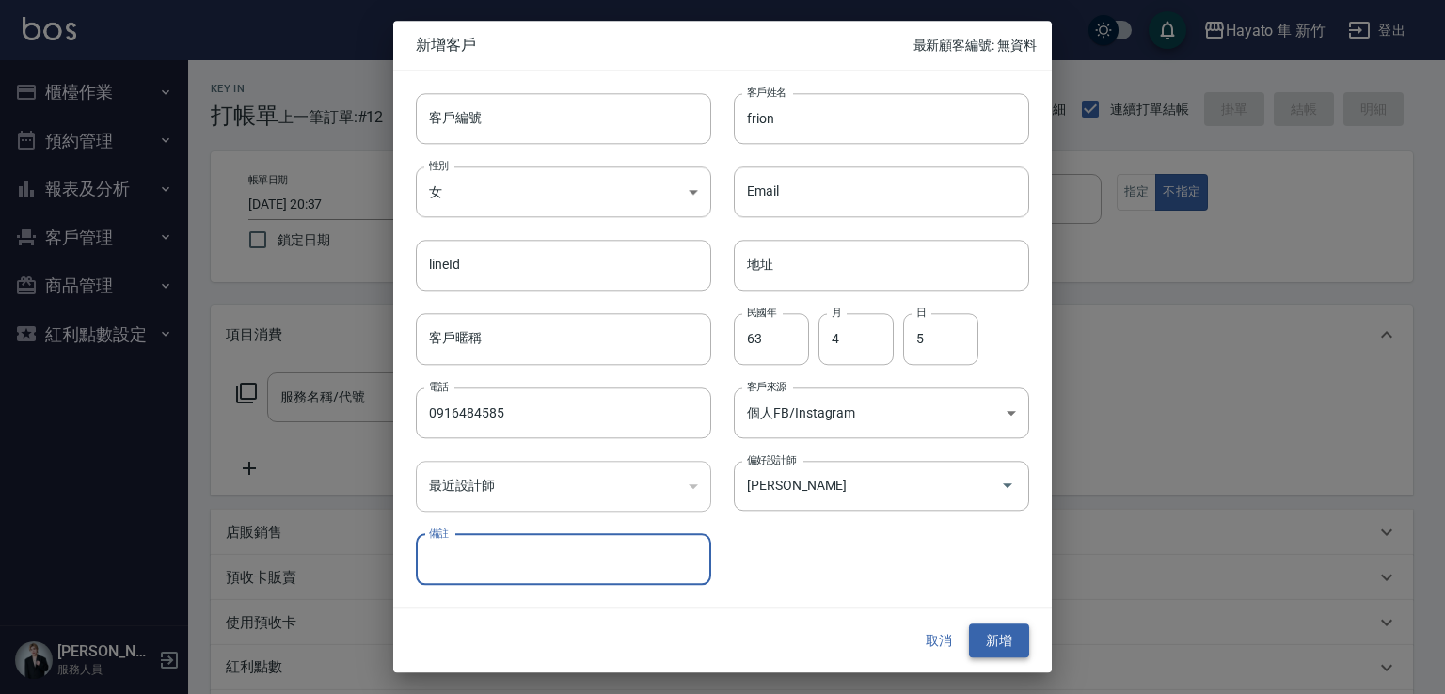
click at [992, 641] on button "新增" at bounding box center [999, 641] width 60 height 35
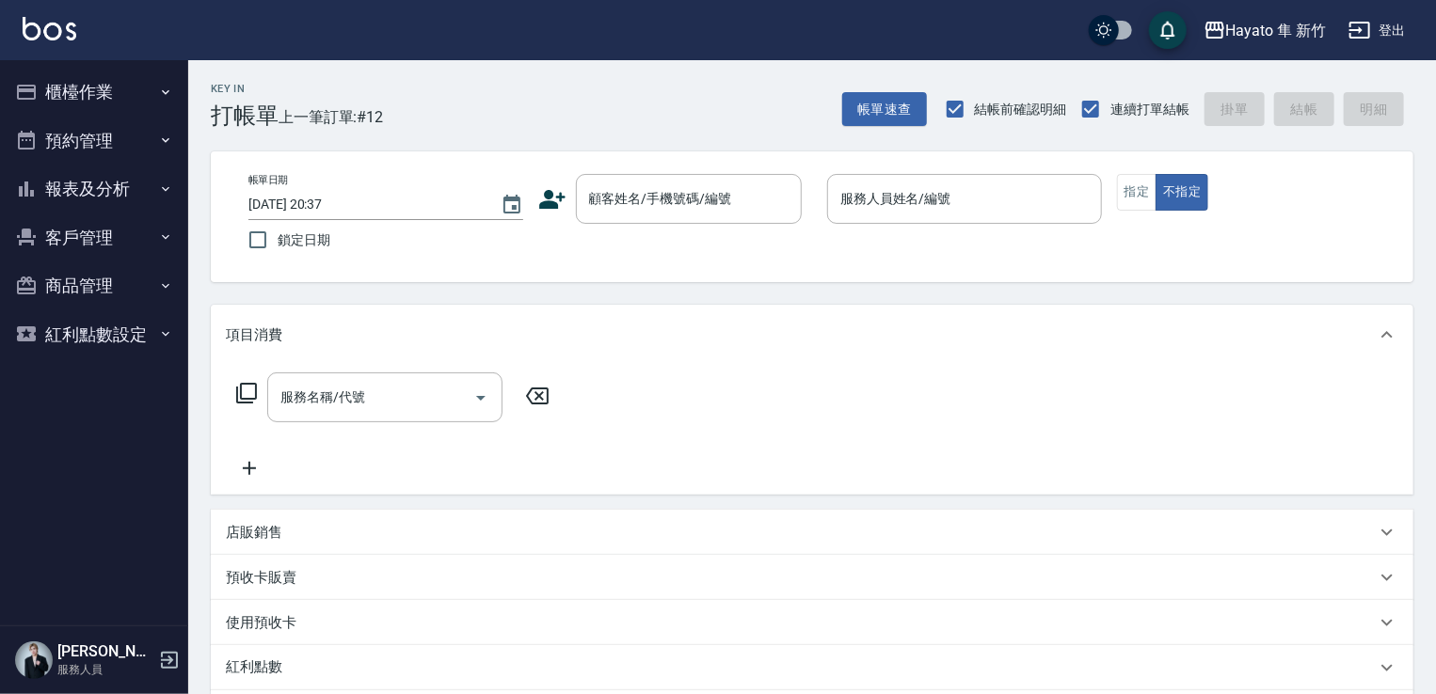
click at [64, 111] on button "櫃檯作業" at bounding box center [94, 92] width 173 height 49
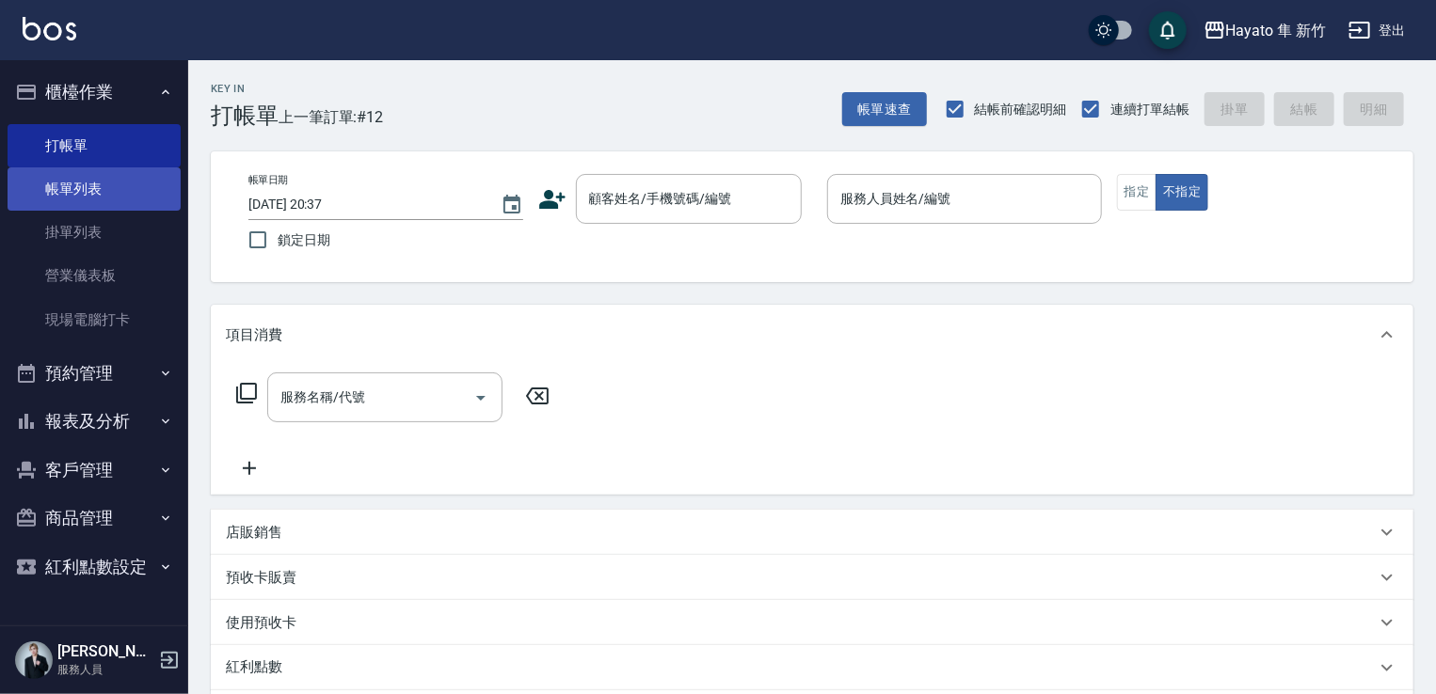
click at [76, 176] on link "帳單列表" at bounding box center [94, 188] width 173 height 43
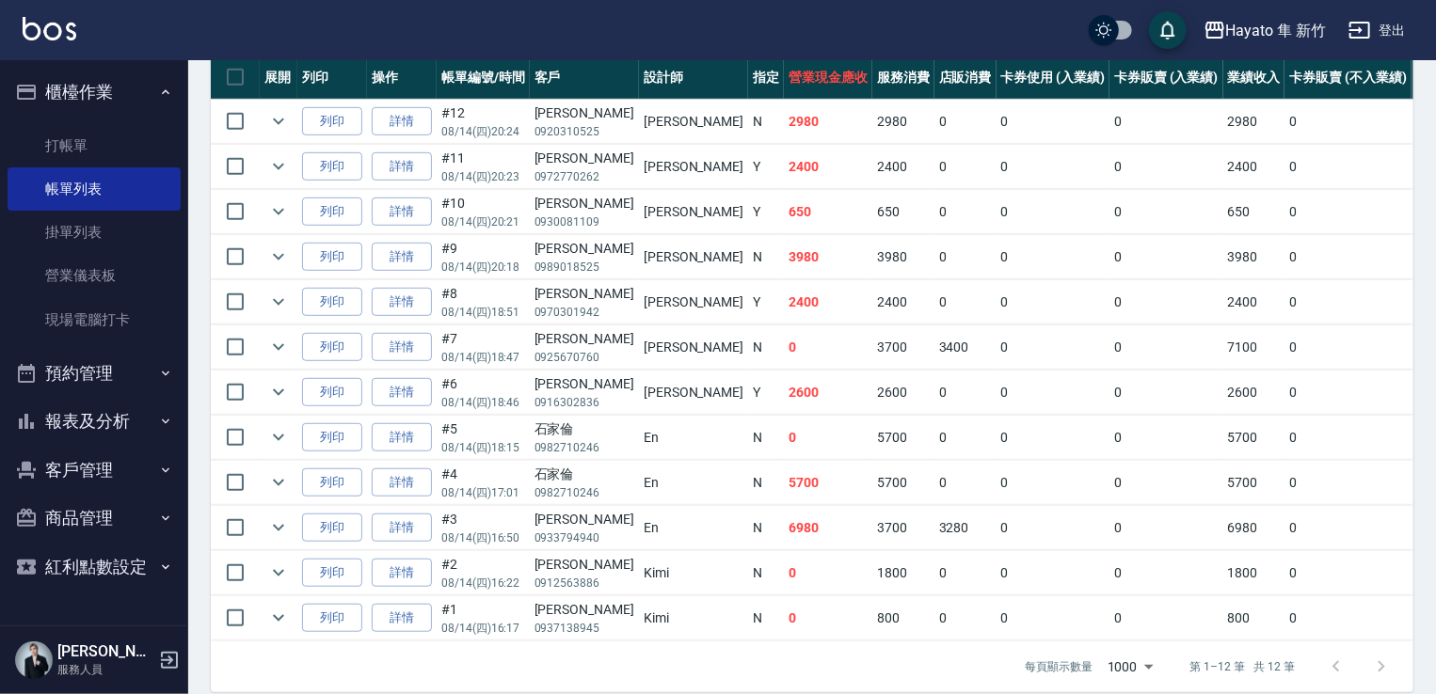
scroll to position [470, 0]
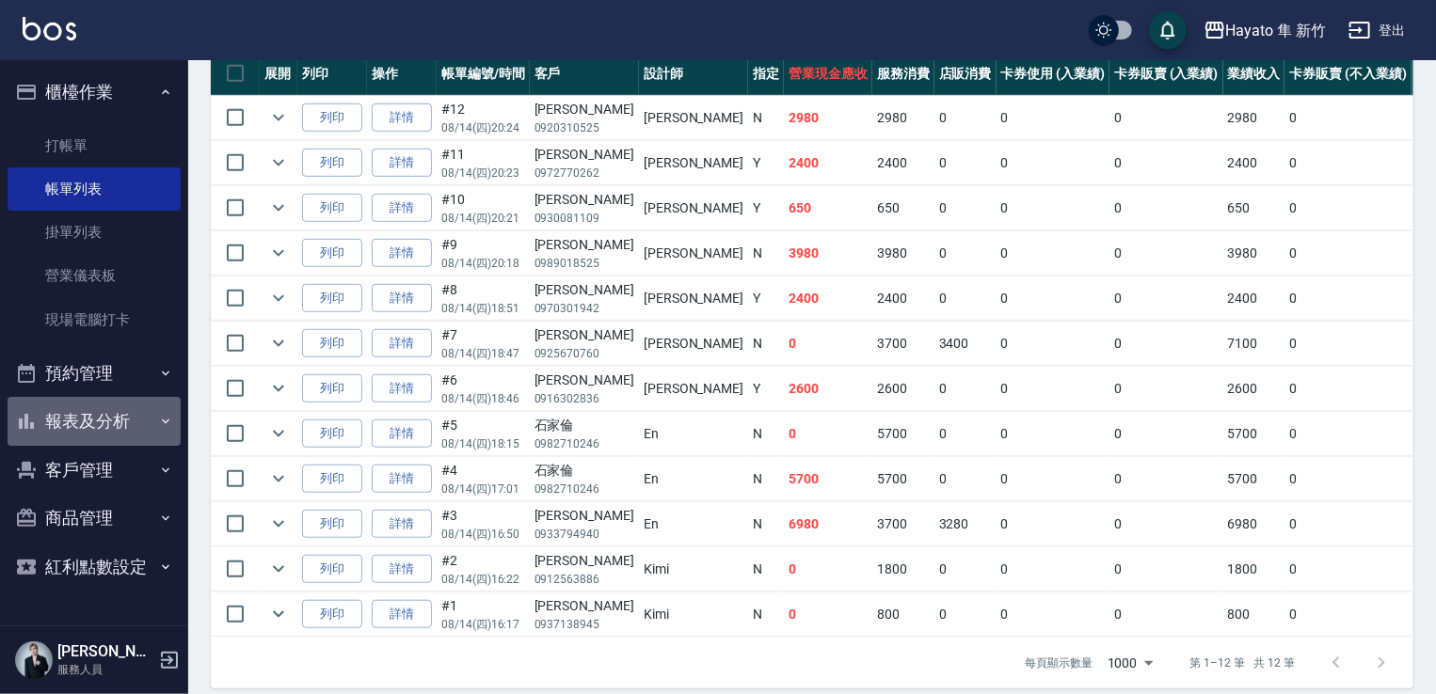
click at [140, 428] on button "報表及分析" at bounding box center [94, 421] width 173 height 49
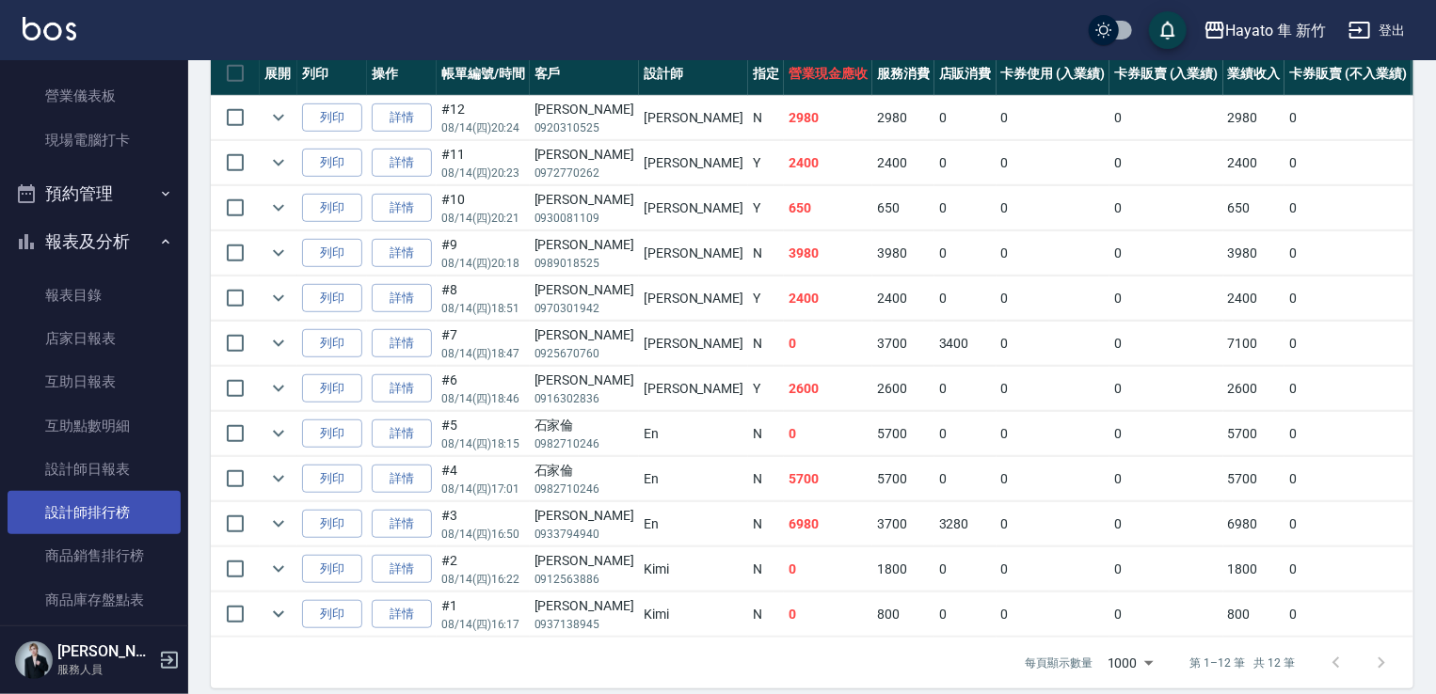
scroll to position [282, 0]
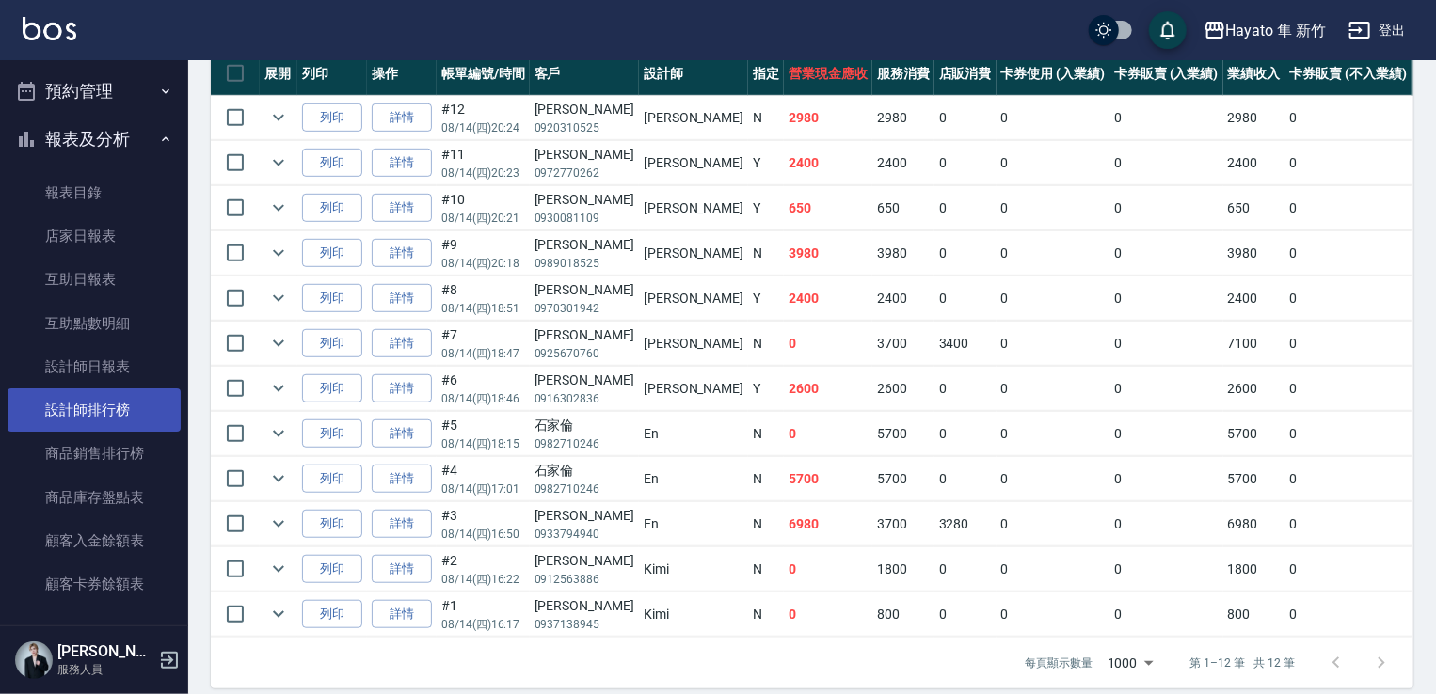
click at [60, 423] on link "設計師排行榜" at bounding box center [94, 410] width 173 height 43
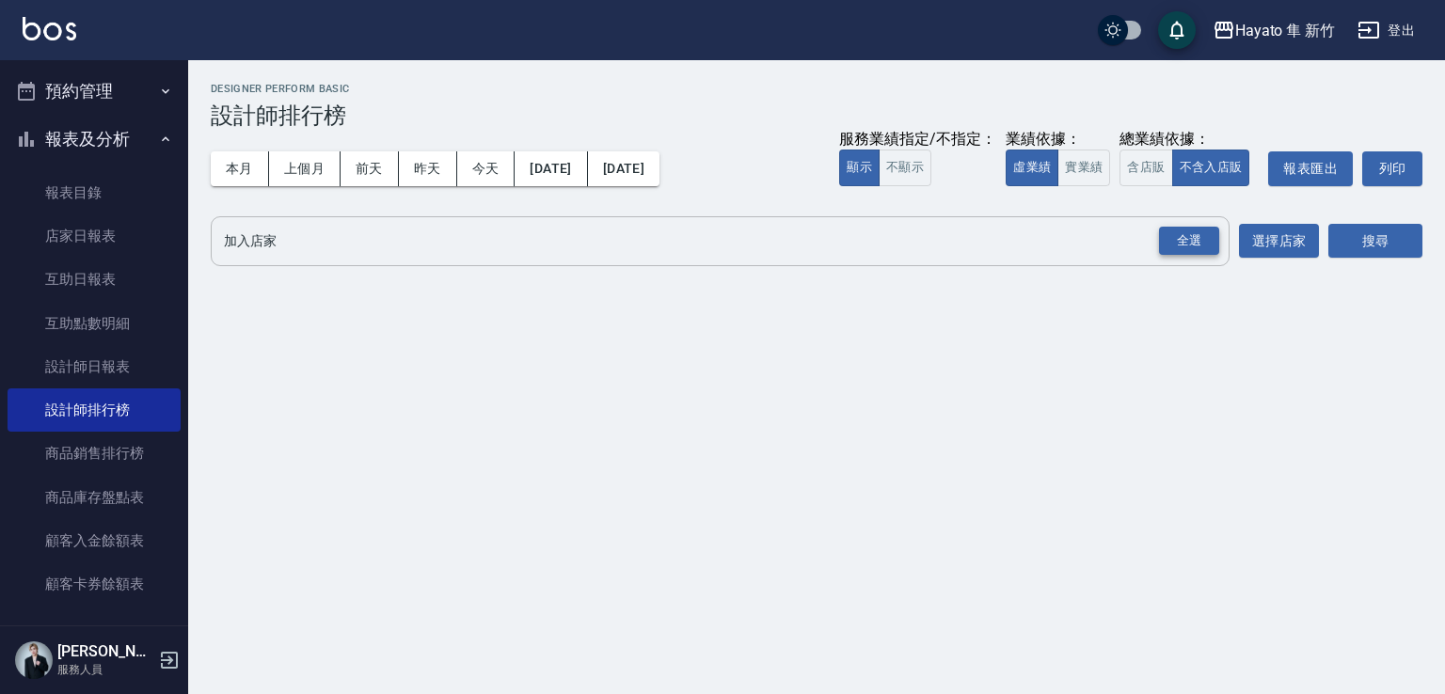
click at [1201, 245] on div "全選" at bounding box center [1189, 241] width 60 height 29
click at [1404, 243] on button "搜尋" at bounding box center [1375, 242] width 94 height 35
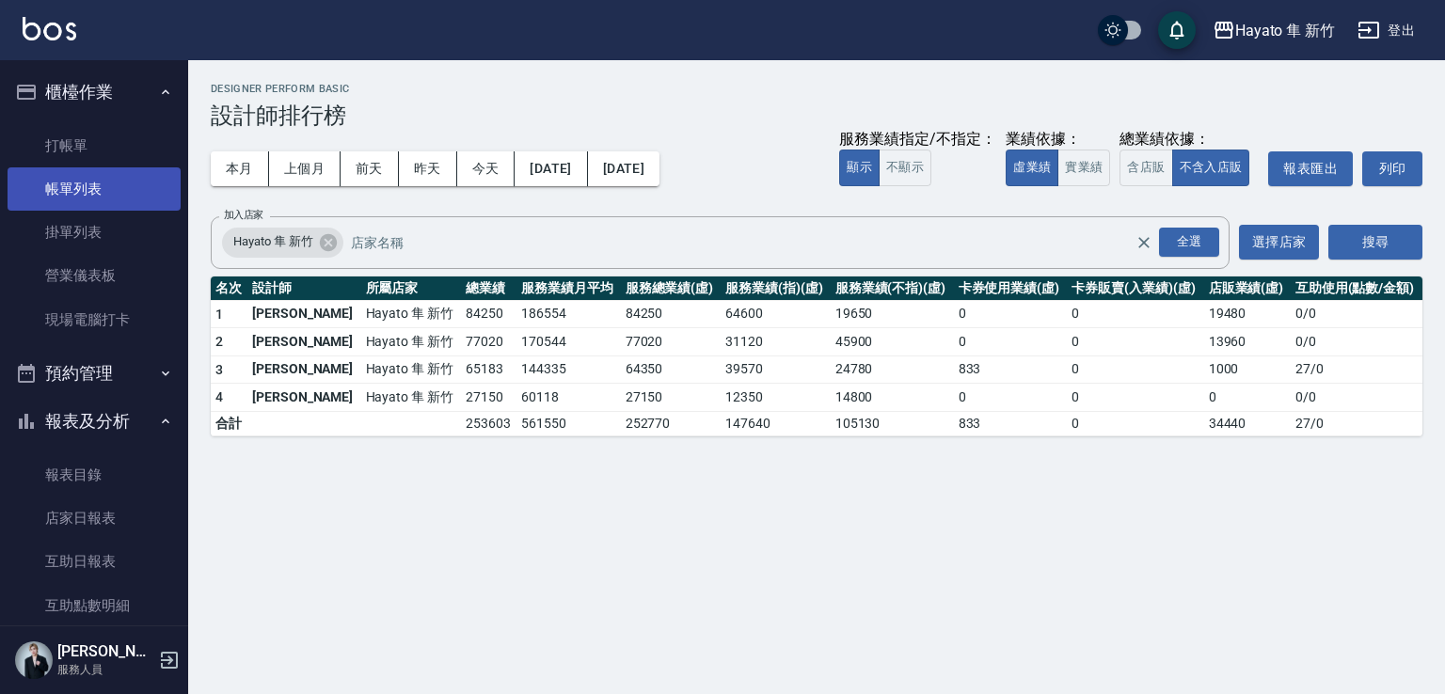
click at [54, 182] on link "帳單列表" at bounding box center [94, 188] width 173 height 43
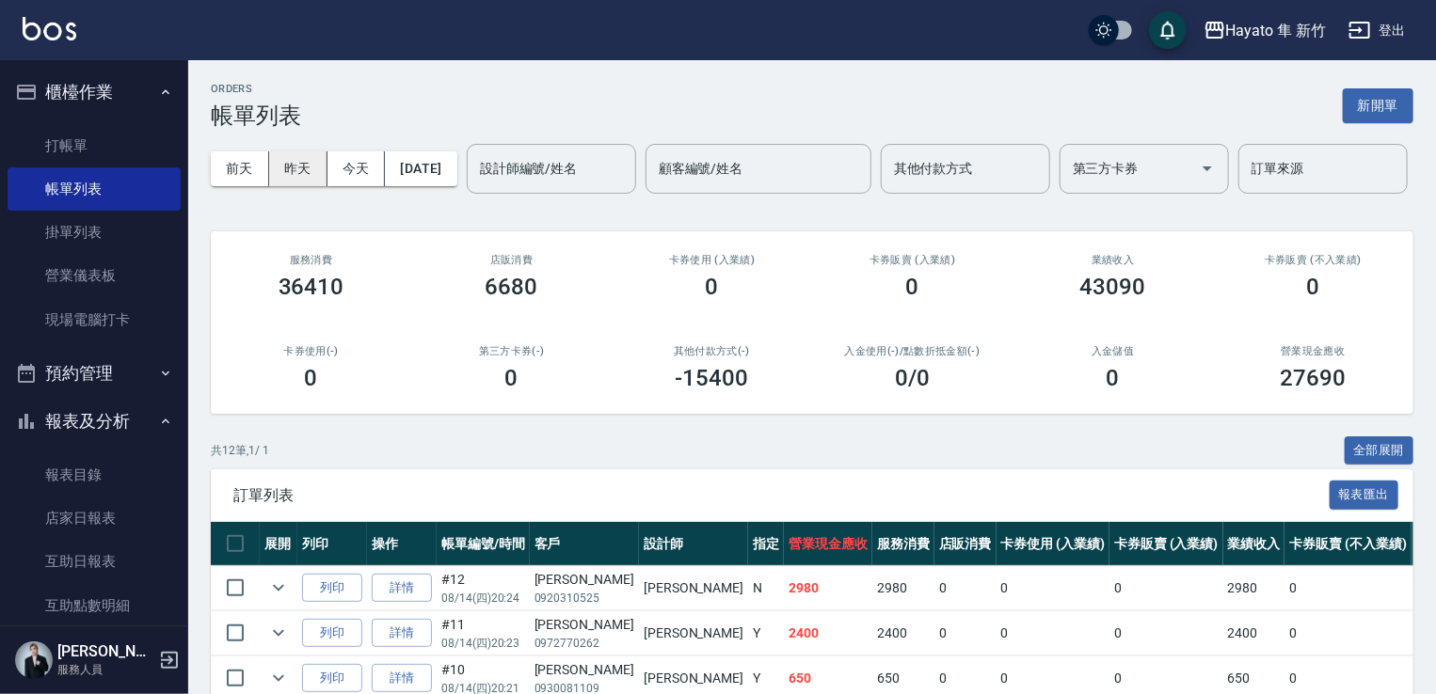
click at [295, 151] on button "昨天" at bounding box center [298, 168] width 58 height 35
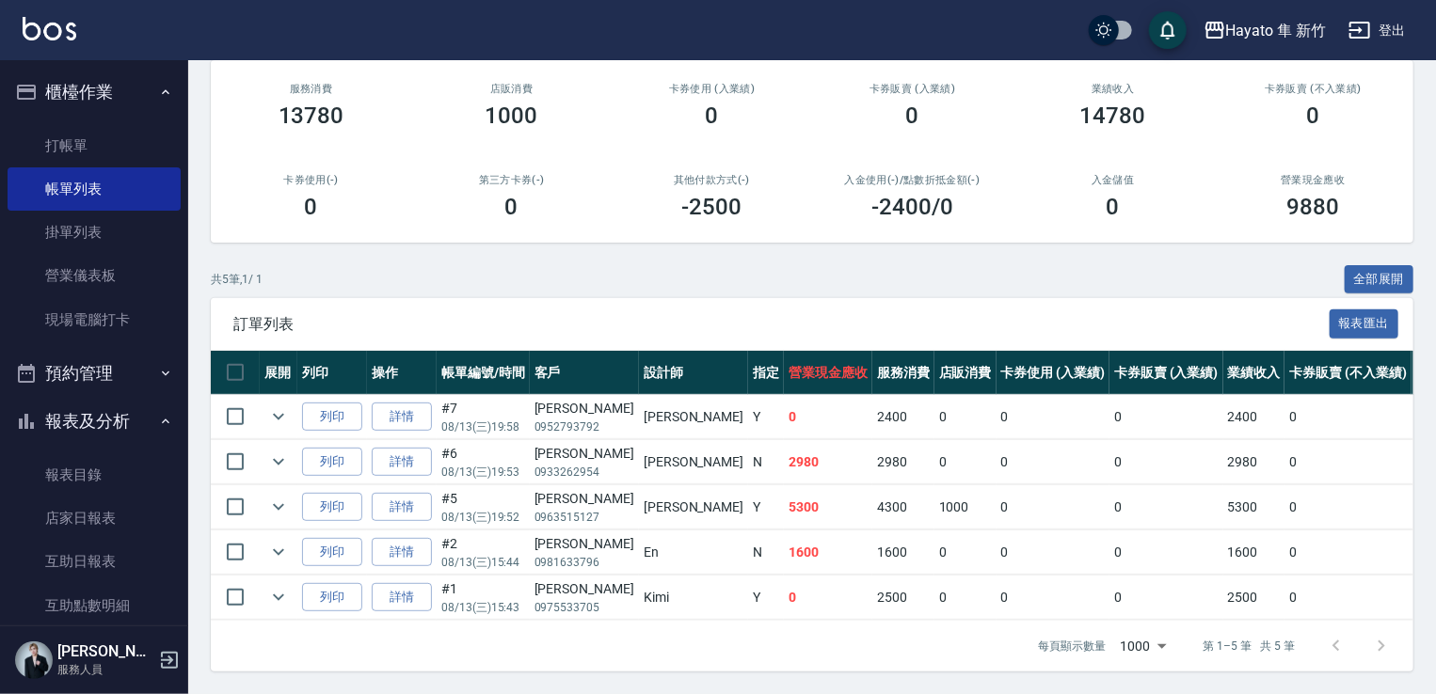
scroll to position [243, 0]
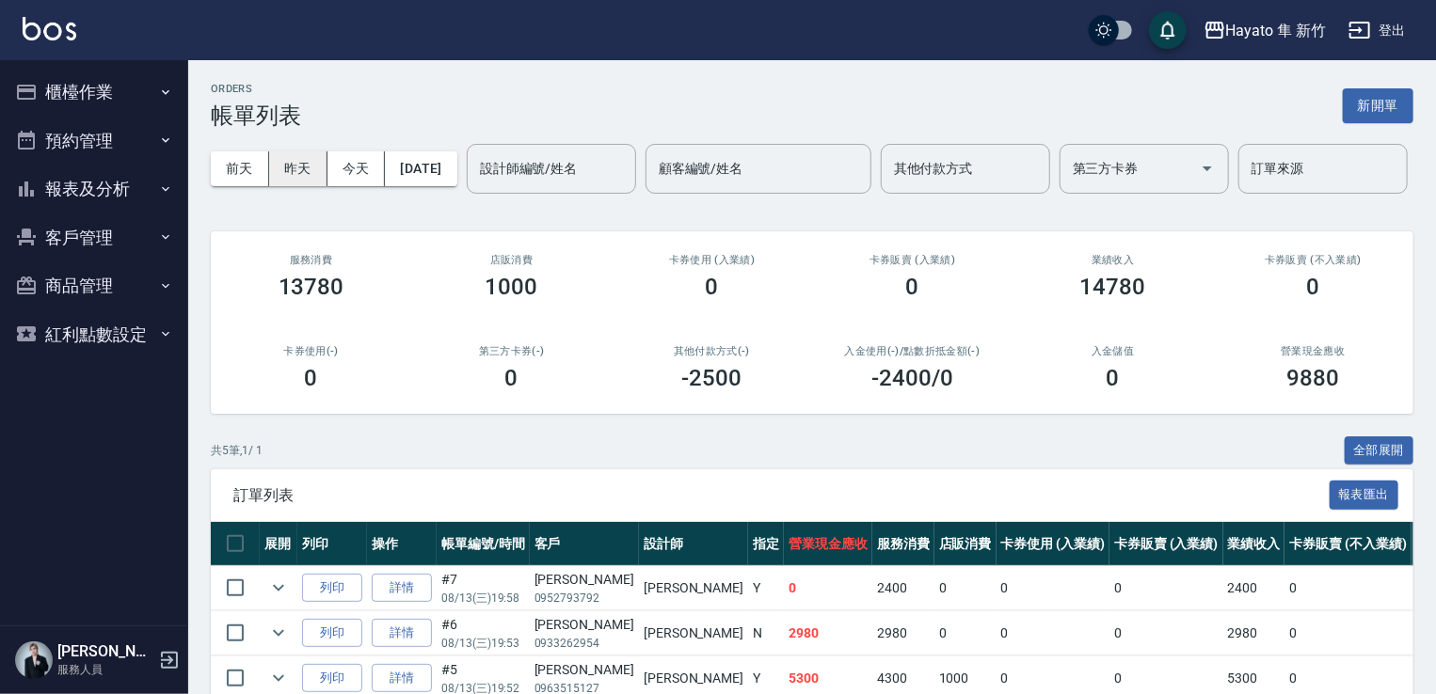
click at [302, 169] on button "昨天" at bounding box center [298, 168] width 58 height 35
click at [290, 165] on button "昨天" at bounding box center [298, 168] width 58 height 35
click at [56, 85] on button "櫃檯作業" at bounding box center [94, 92] width 173 height 49
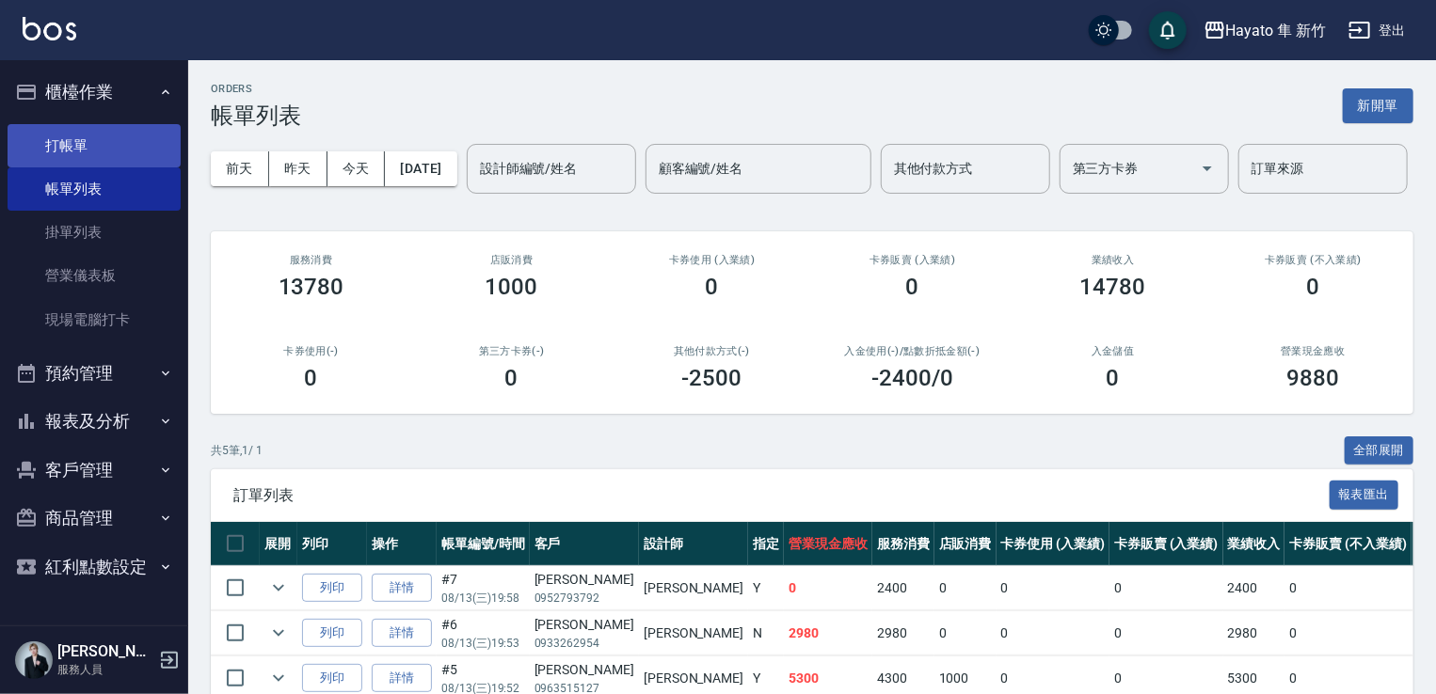
click at [95, 136] on link "打帳單" at bounding box center [94, 145] width 173 height 43
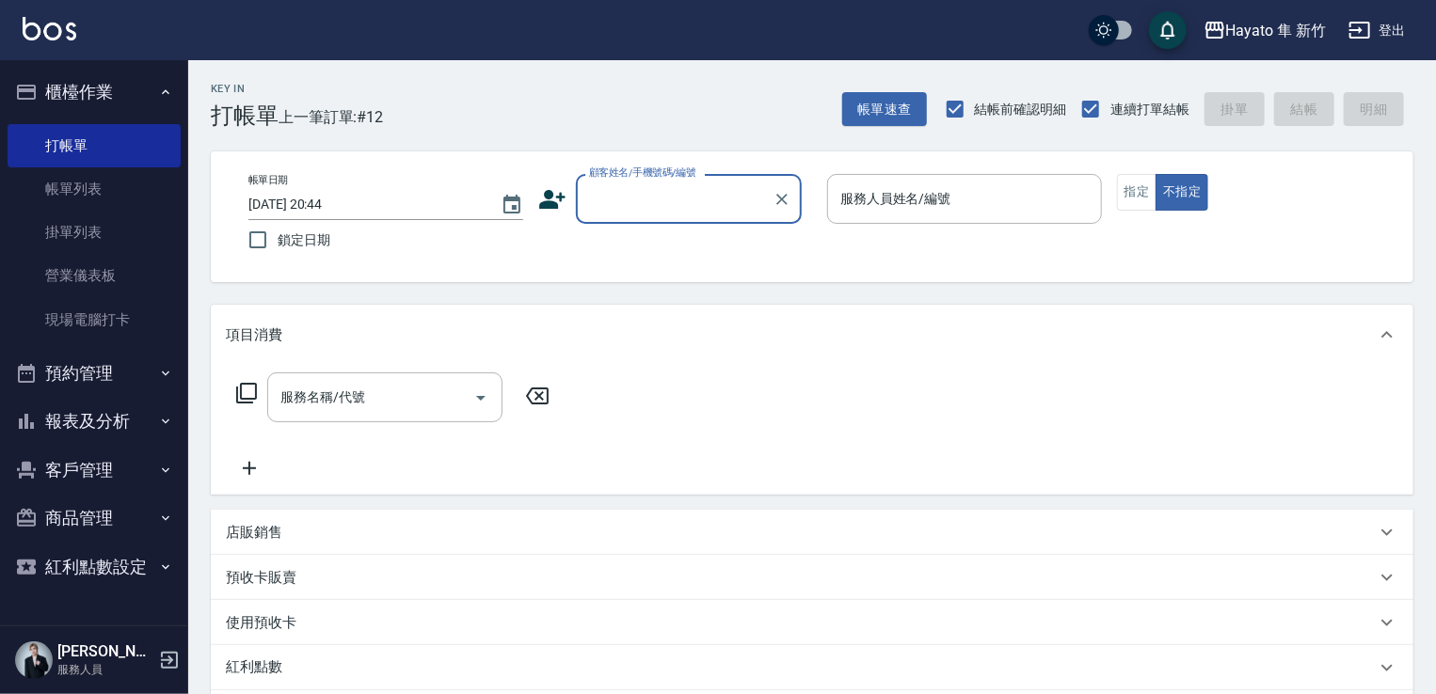
click at [689, 198] on input "顧客姓名/手機號碼/編號" at bounding box center [674, 199] width 181 height 33
drag, startPoint x: 666, startPoint y: 242, endPoint x: 703, endPoint y: 242, distance: 36.7
click at [663, 242] on li "王仲嘉/0916770628/" at bounding box center [689, 246] width 226 height 31
type input "王仲嘉/0916770628/"
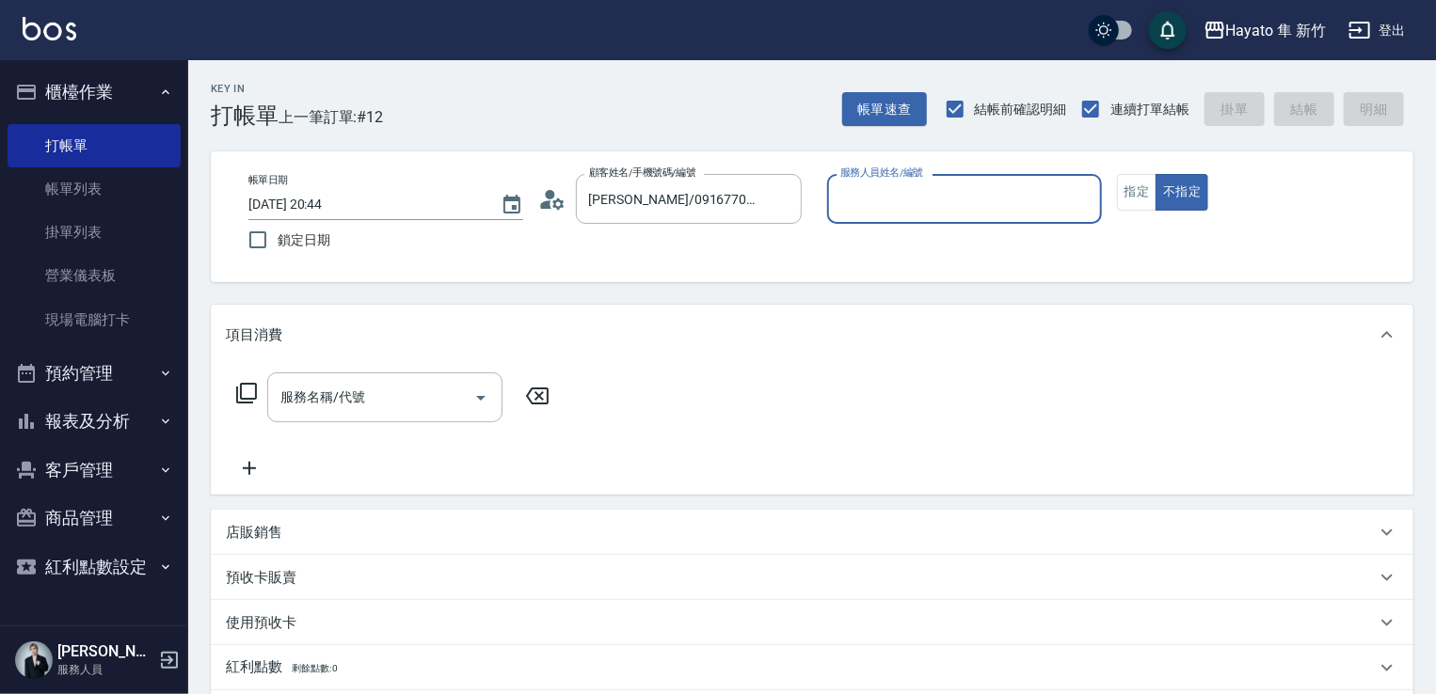
type input "Amy(無代號)"
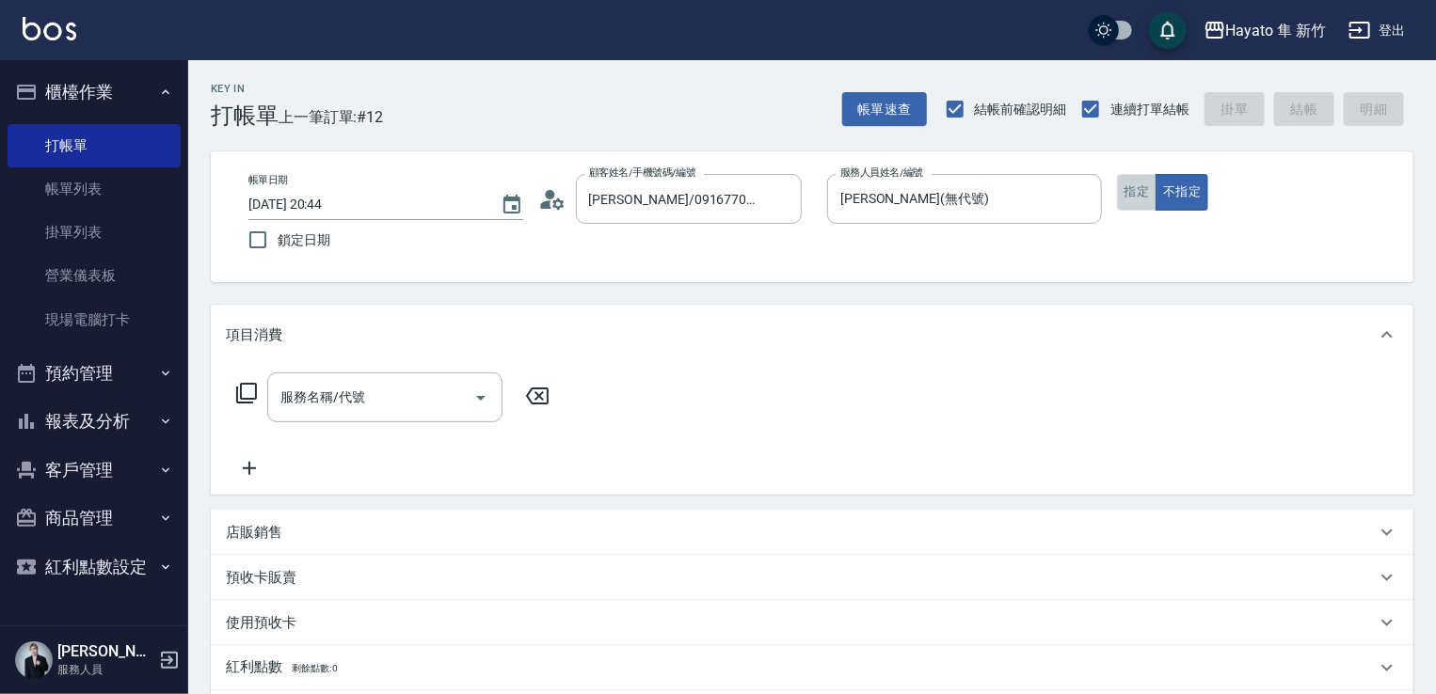
drag, startPoint x: 1137, startPoint y: 181, endPoint x: 701, endPoint y: 388, distance: 483.1
click at [1137, 190] on button "指定" at bounding box center [1137, 192] width 40 height 37
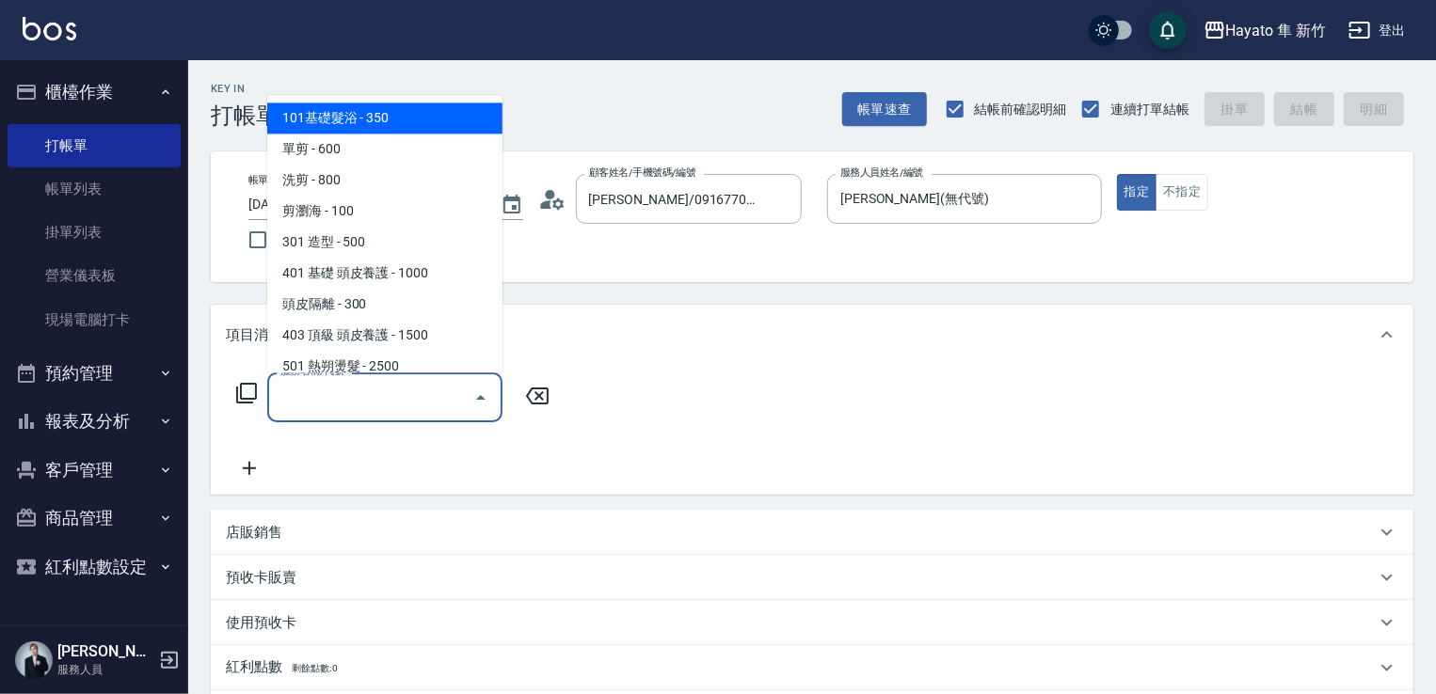
click at [361, 386] on input "服務名稱/代號" at bounding box center [371, 397] width 190 height 33
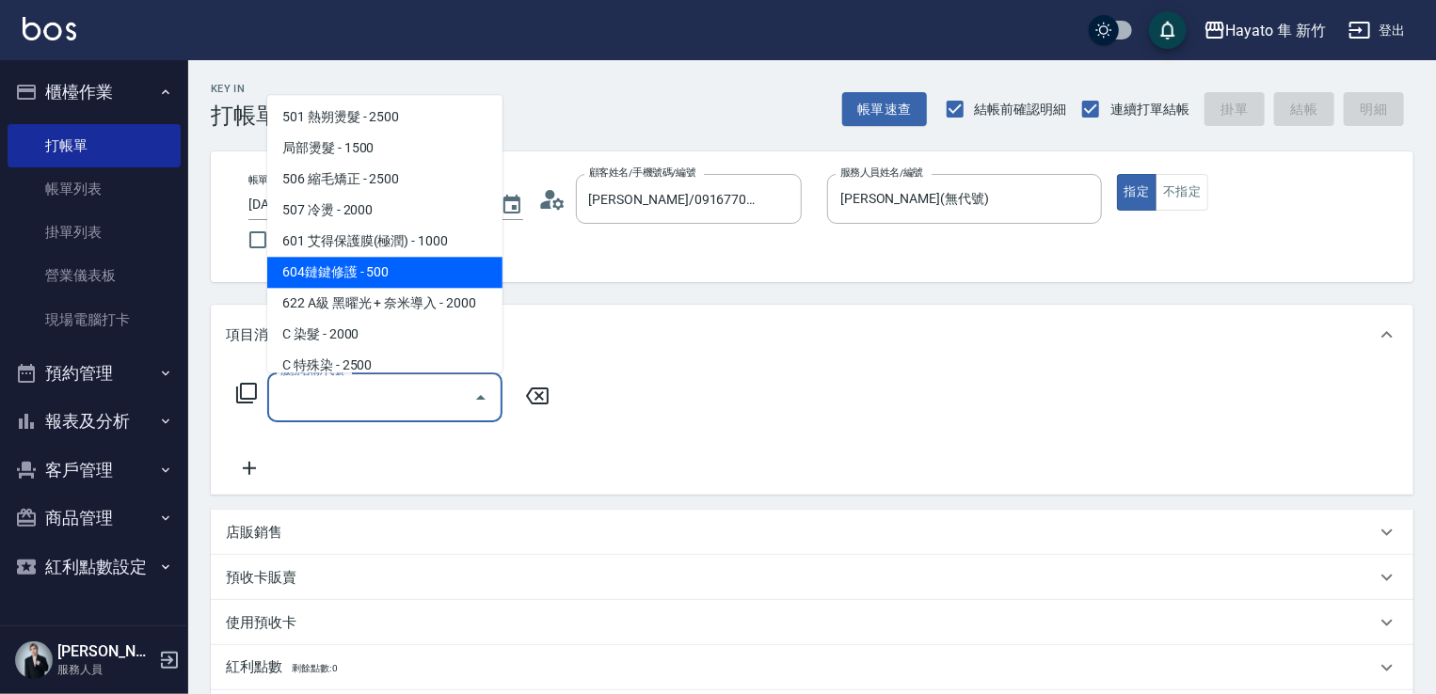
scroll to position [282, 0]
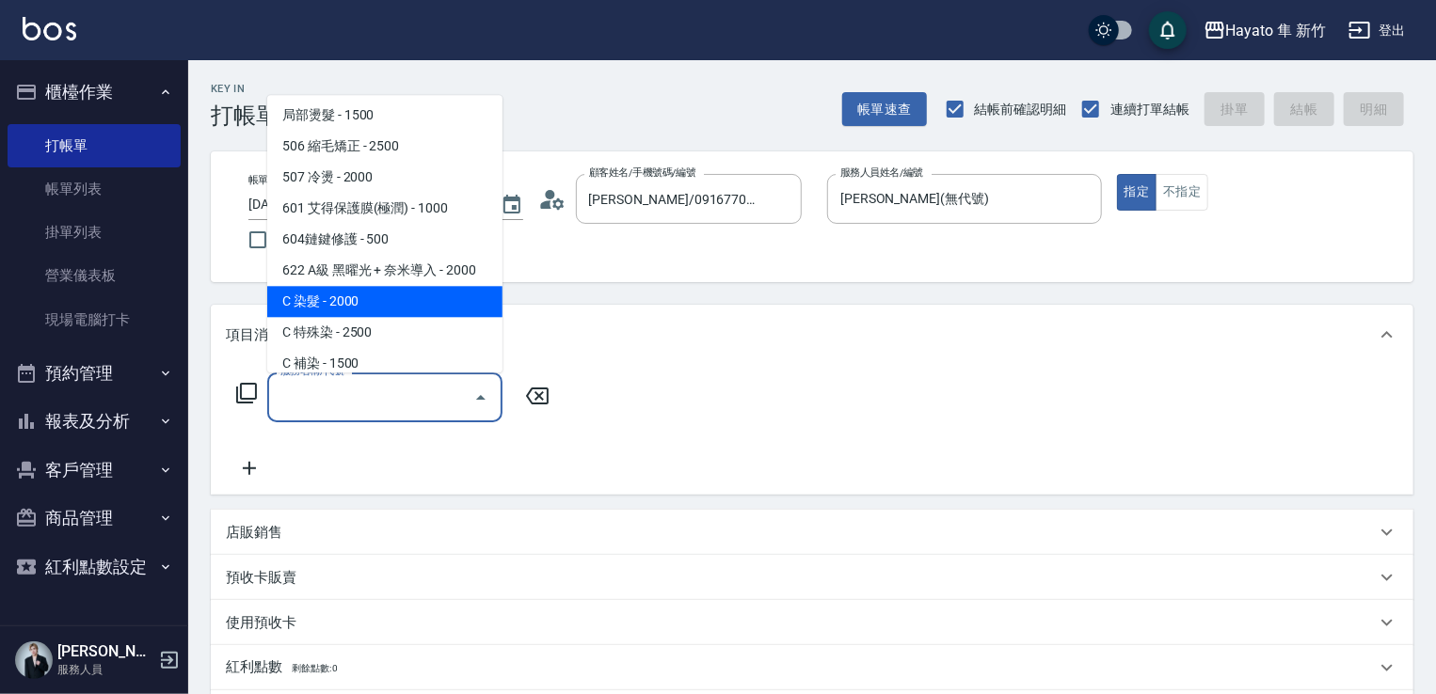
click at [378, 302] on span "C 染髮 - 2000" at bounding box center [384, 301] width 235 height 31
type input "C 染髮(701)"
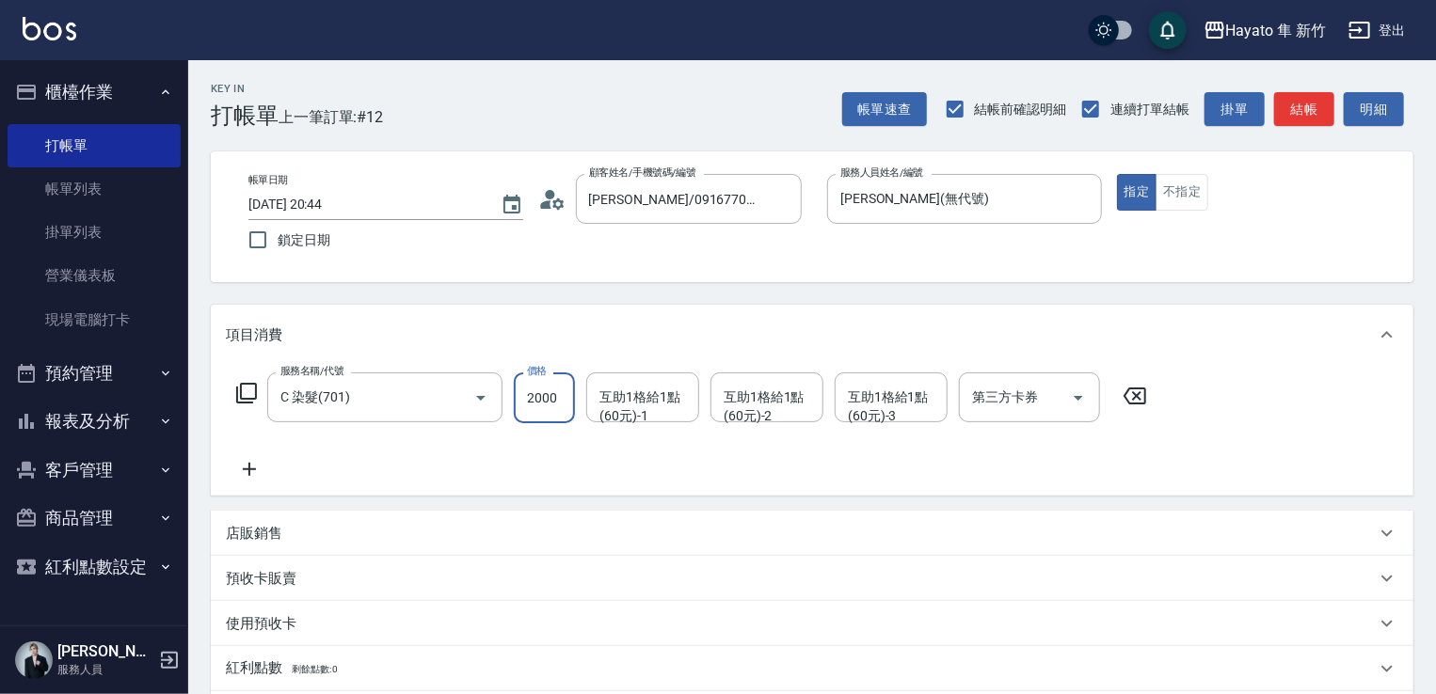
click at [549, 409] on input "2000" at bounding box center [544, 398] width 61 height 51
type input "1600"
click at [405, 466] on div "服務名稱/代號 C 染髮(701) 服務名稱/代號 價格 1600 價格 互助1格給1點(60元)-1 互助1格給1點(60元)-1 互助1格給1點(60元)…" at bounding box center [692, 427] width 932 height 108
click at [252, 466] on icon at bounding box center [249, 469] width 47 height 23
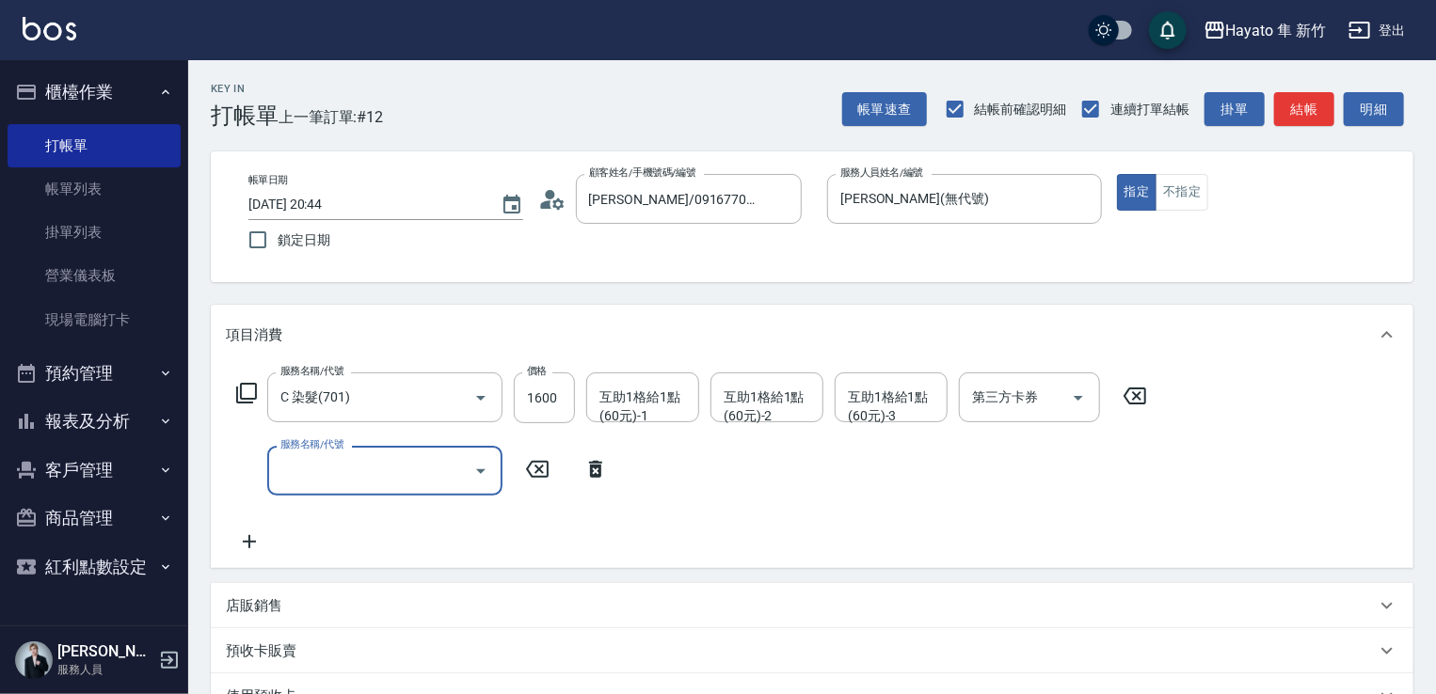
click at [358, 468] on input "服務名稱/代號" at bounding box center [371, 470] width 190 height 33
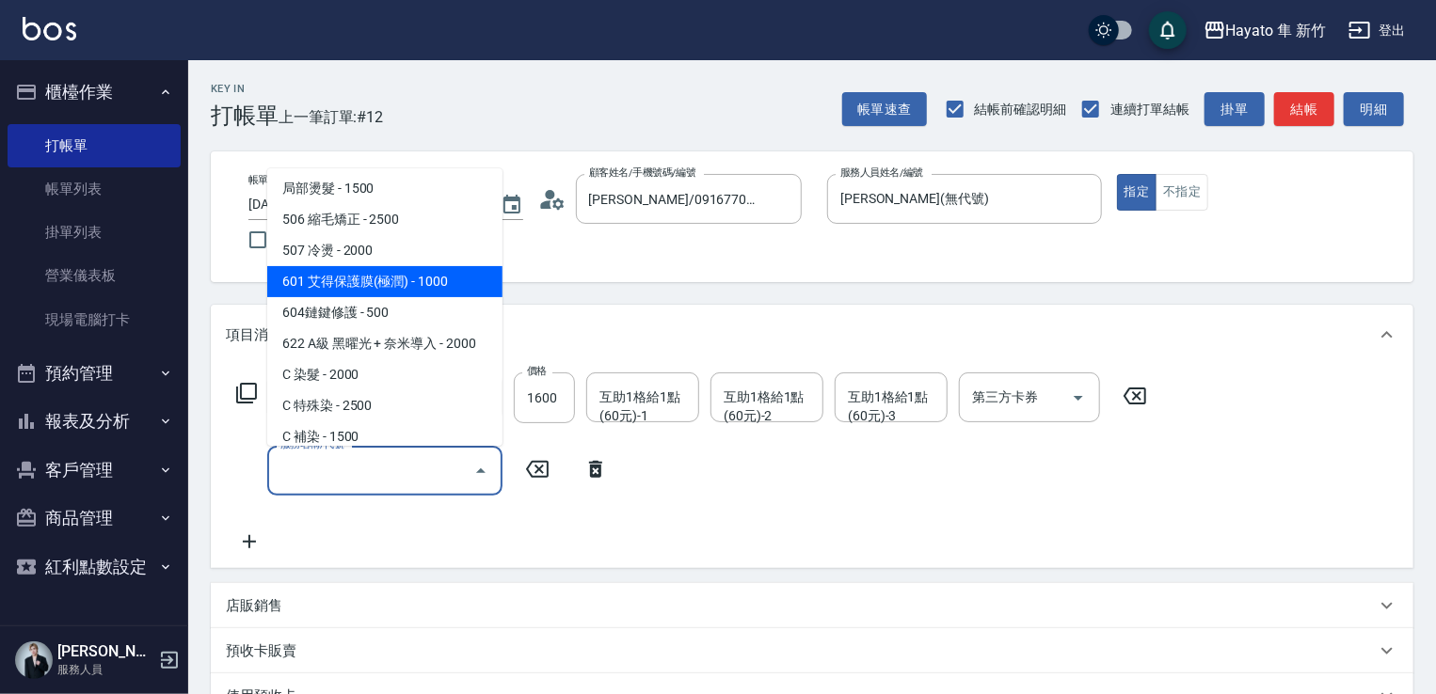
click at [399, 283] on span "601 艾得保護膜(極潤) - 1000" at bounding box center [384, 281] width 235 height 31
type input "601 艾得保護膜(極潤)(601)"
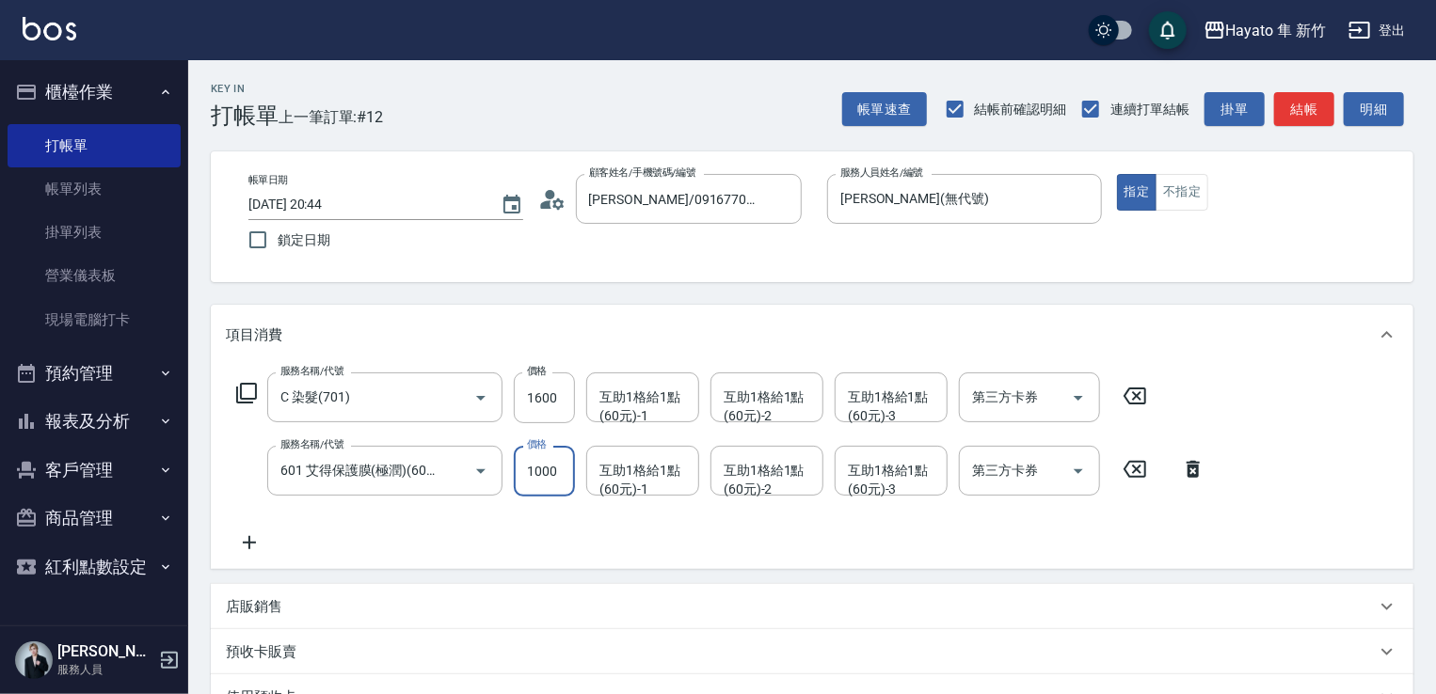
click at [549, 456] on input "1000" at bounding box center [544, 471] width 61 height 51
type input "800"
click at [478, 506] on div "服務名稱/代號 C 染髮(701) 服務名稱/代號 價格 1600 價格 互助1格給1點(60元)-1 互助1格給1點(60元)-1 互助1格給1點(60元)…" at bounding box center [721, 464] width 991 height 182
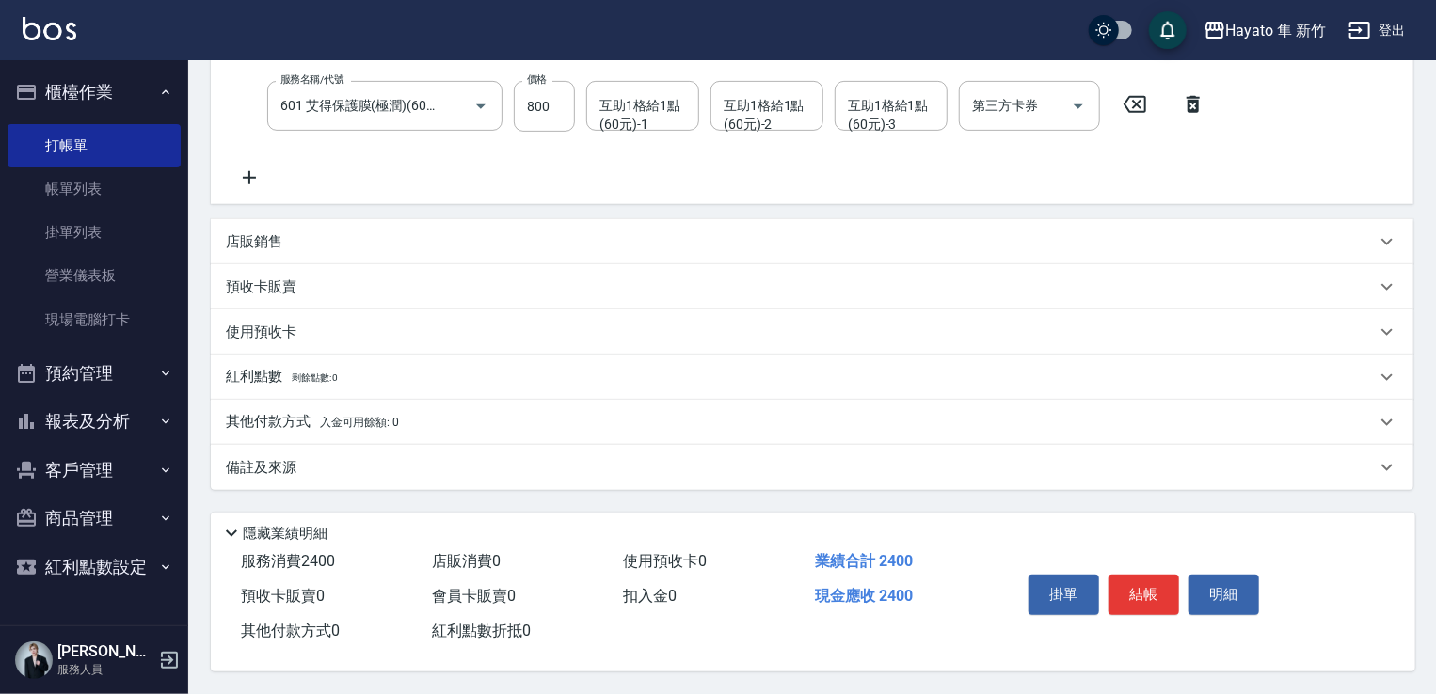
scroll to position [372, 0]
click at [380, 461] on div "備註及來源" at bounding box center [801, 468] width 1150 height 20
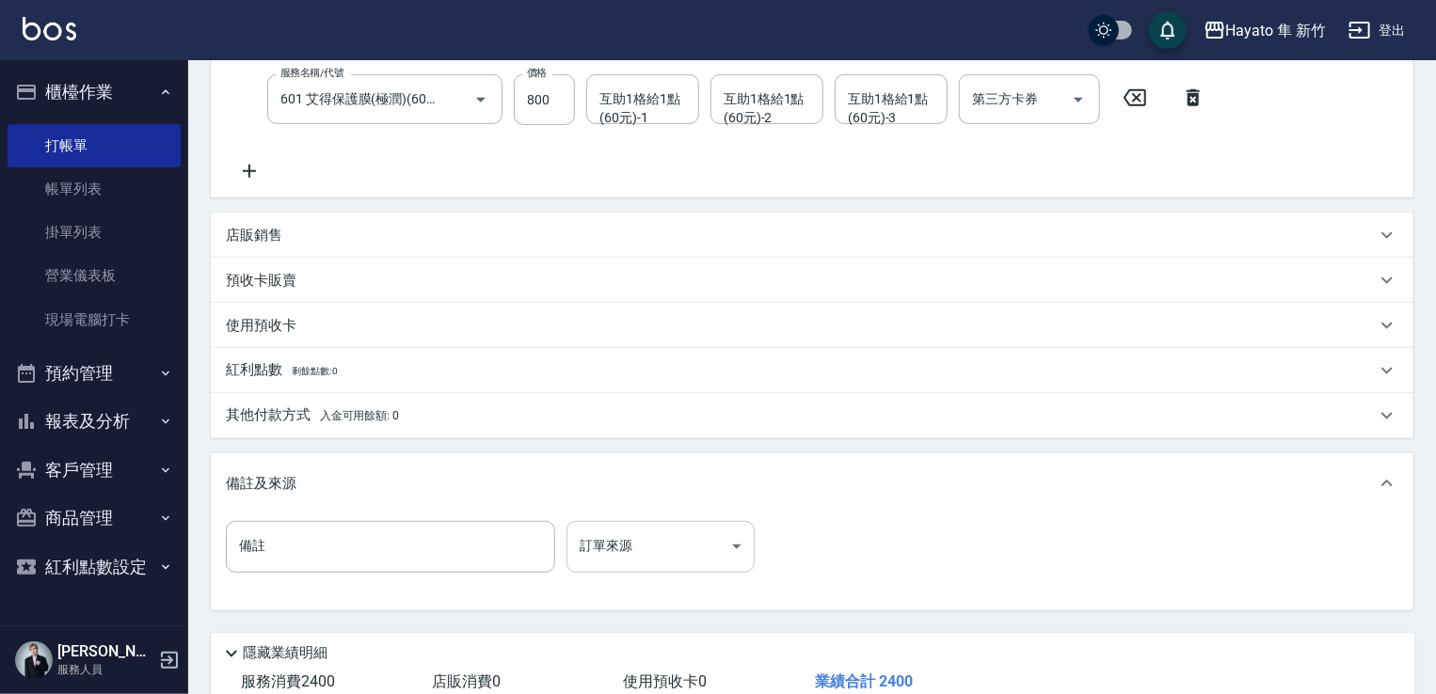
click at [606, 538] on body "Hayato 隼 新竹 登出 櫃檯作業 打帳單 帳單列表 掛單列表 營業儀表板 現場電腦打卡 預約管理 預約管理 報表及分析 報表目錄 店家日報表 互助日報表…" at bounding box center [718, 221] width 1436 height 1186
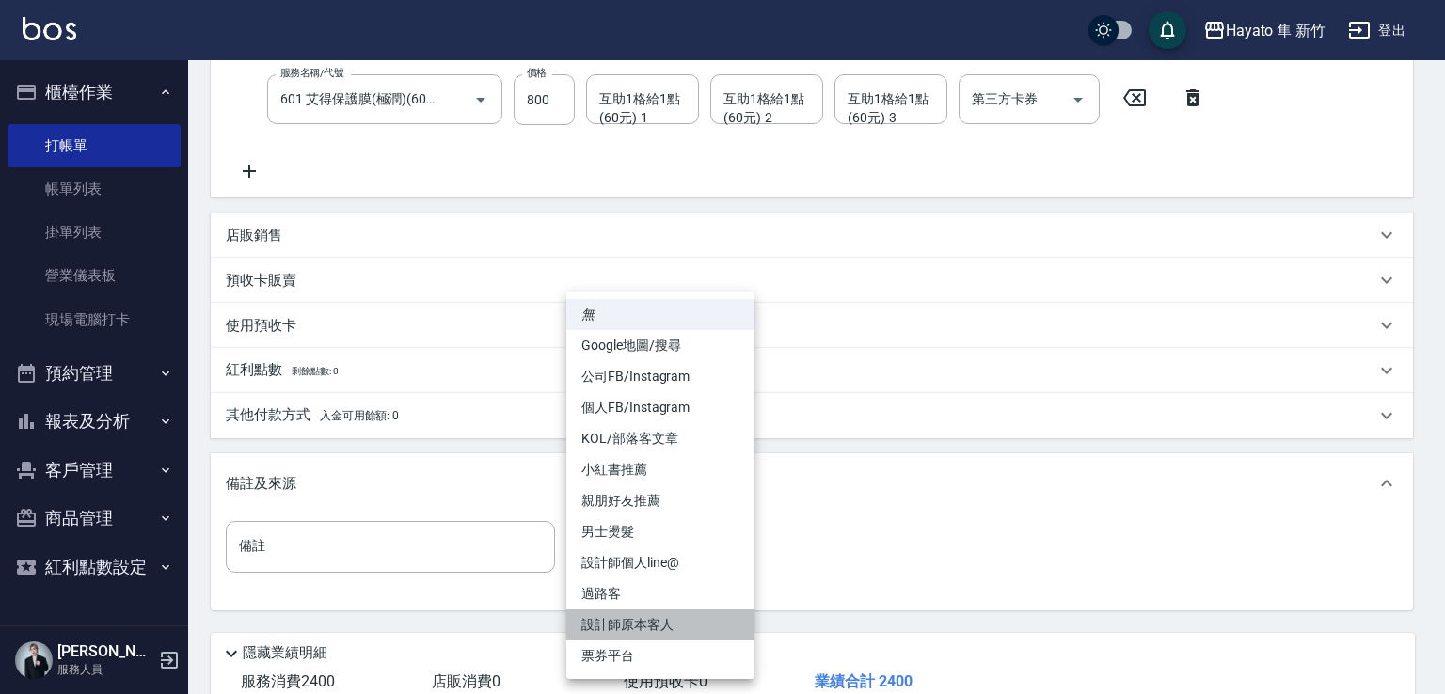
click at [673, 626] on li "設計師原本客人" at bounding box center [660, 625] width 188 height 31
type input "設計師原本客人"
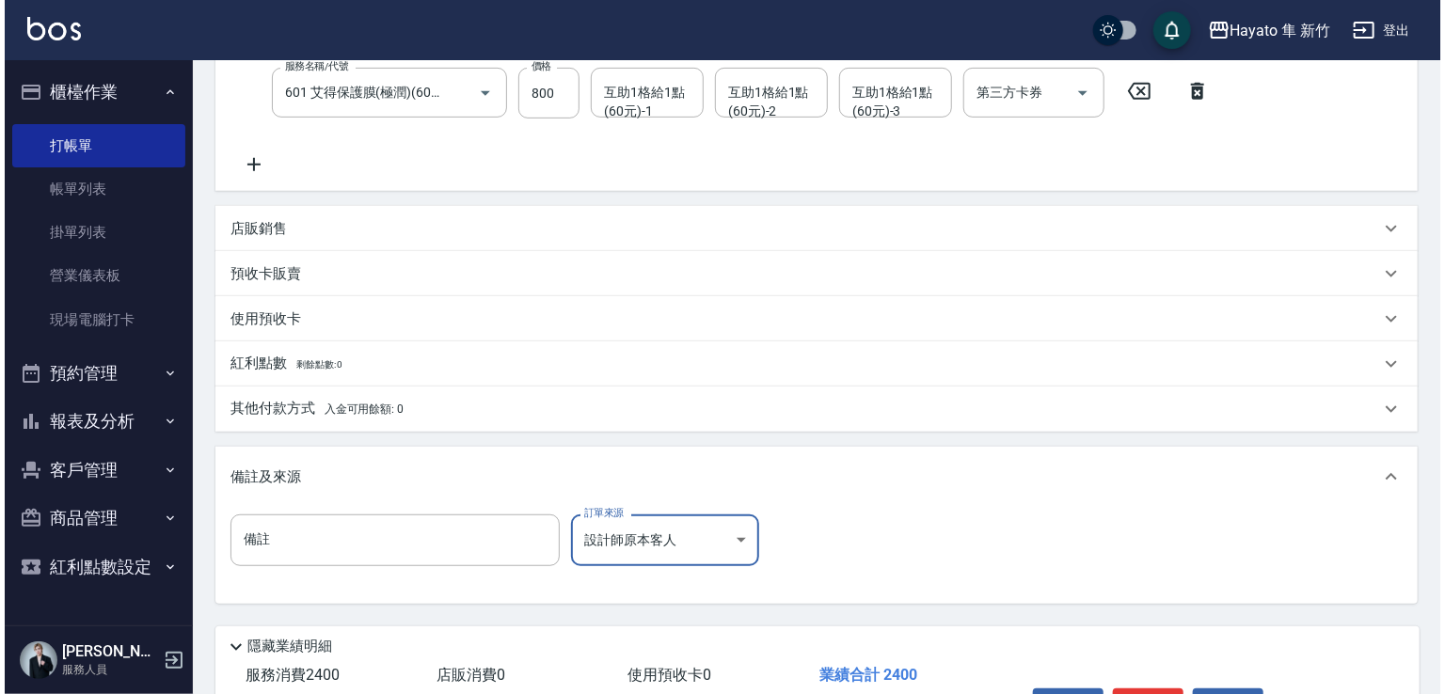
scroll to position [466, 0]
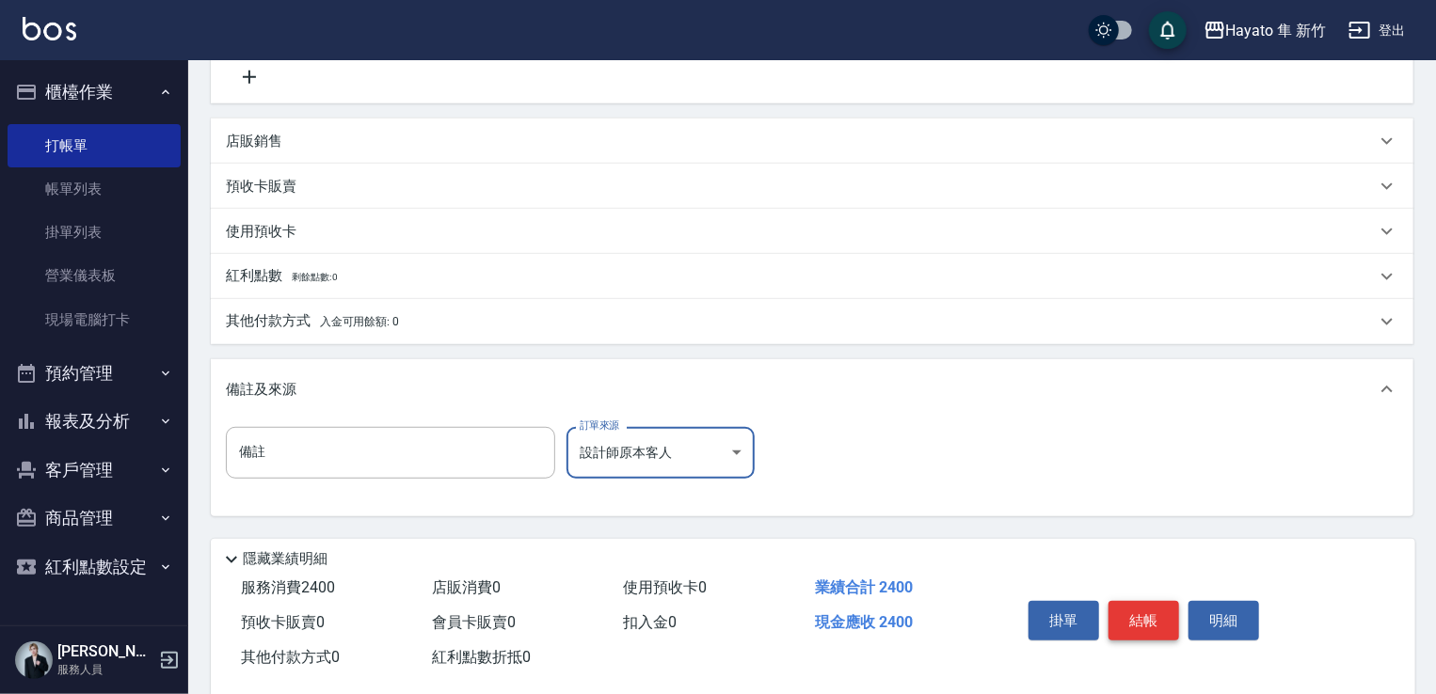
click at [1152, 638] on button "結帳" at bounding box center [1143, 621] width 71 height 40
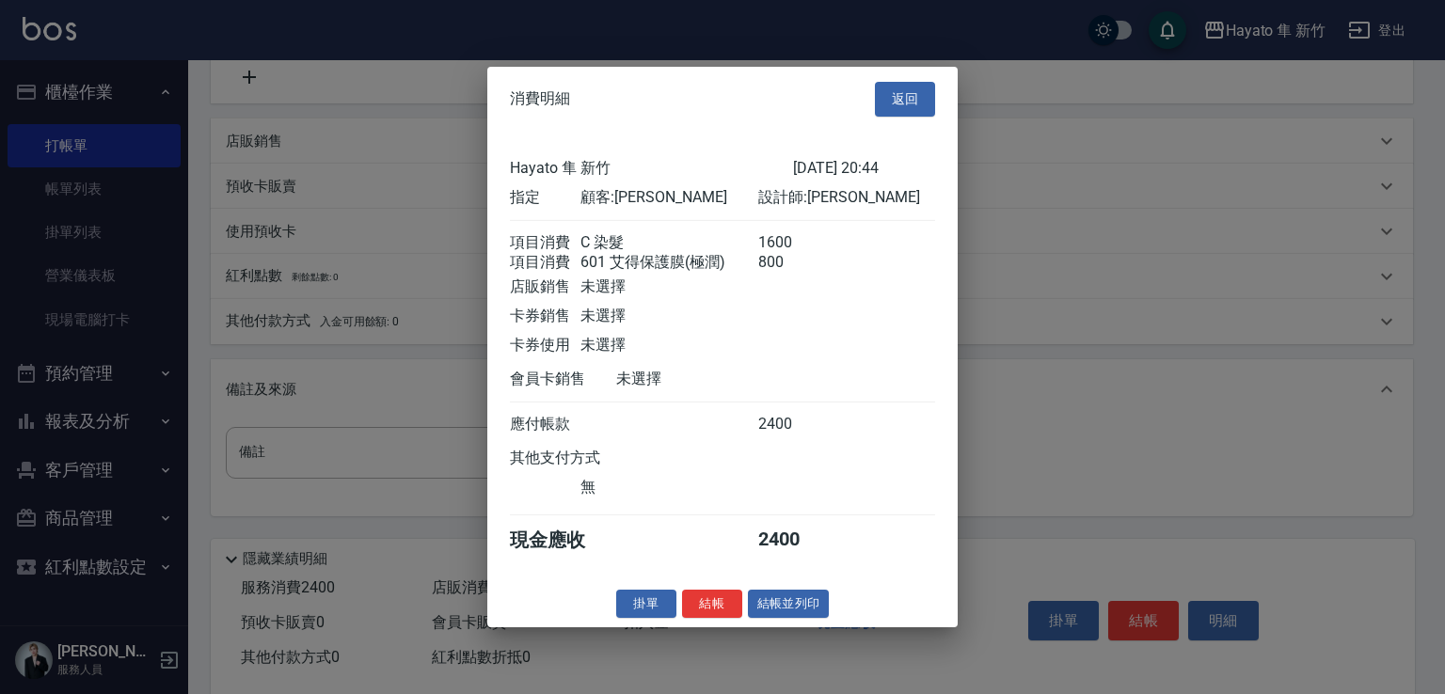
click at [706, 628] on div "消費明細 返回 Hayato 隼 新竹 2025/08/14 20:44 指定 顧客: 王仲嘉 設計師: Amy 項目消費 C 染髮 1600 項目消費 60…" at bounding box center [722, 347] width 470 height 561
click at [708, 611] on button "結帳" at bounding box center [712, 603] width 60 height 29
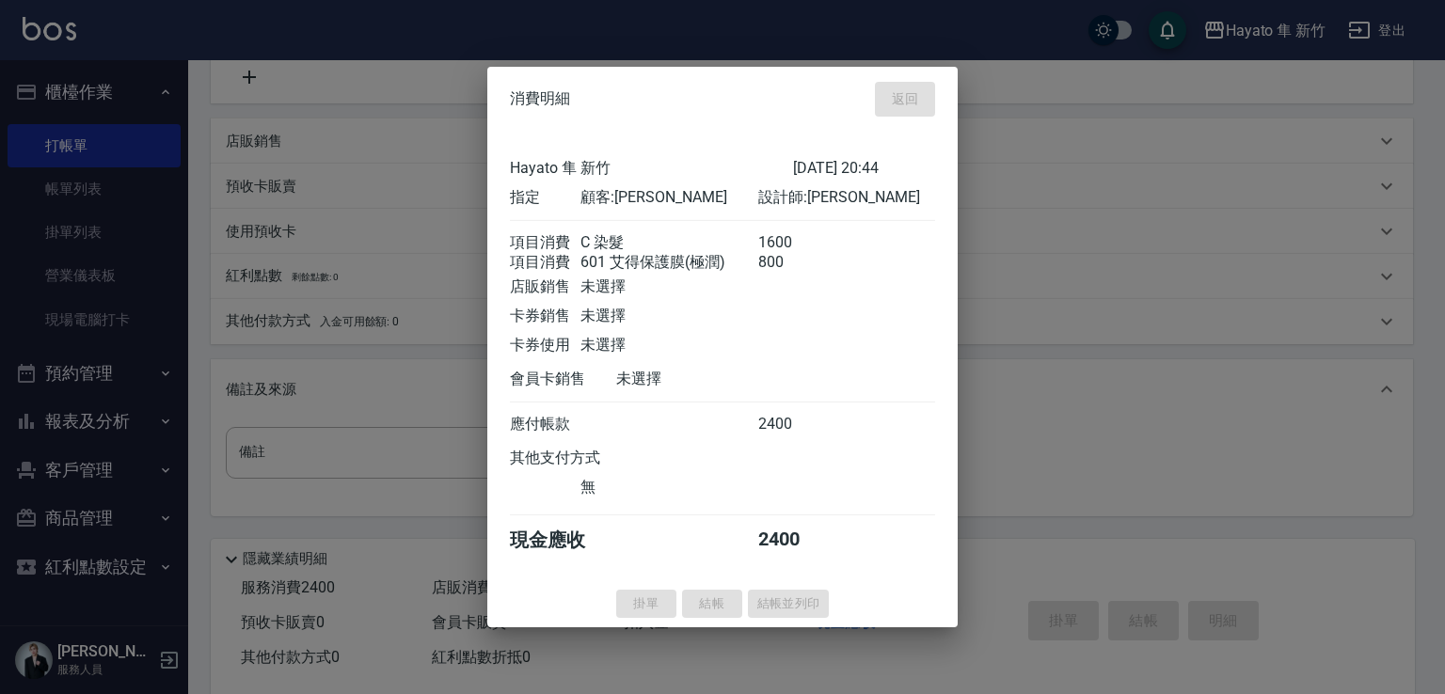
type input "2025/08/14 20:45"
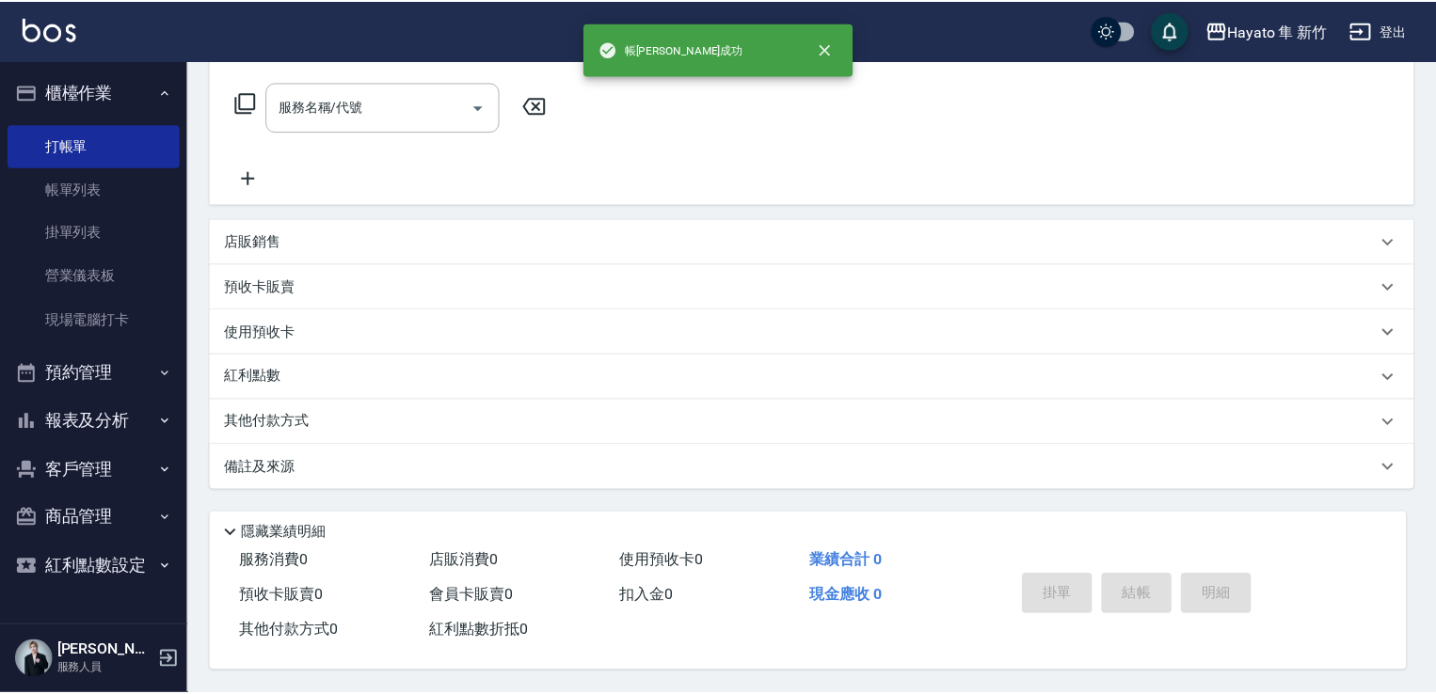
scroll to position [0, 0]
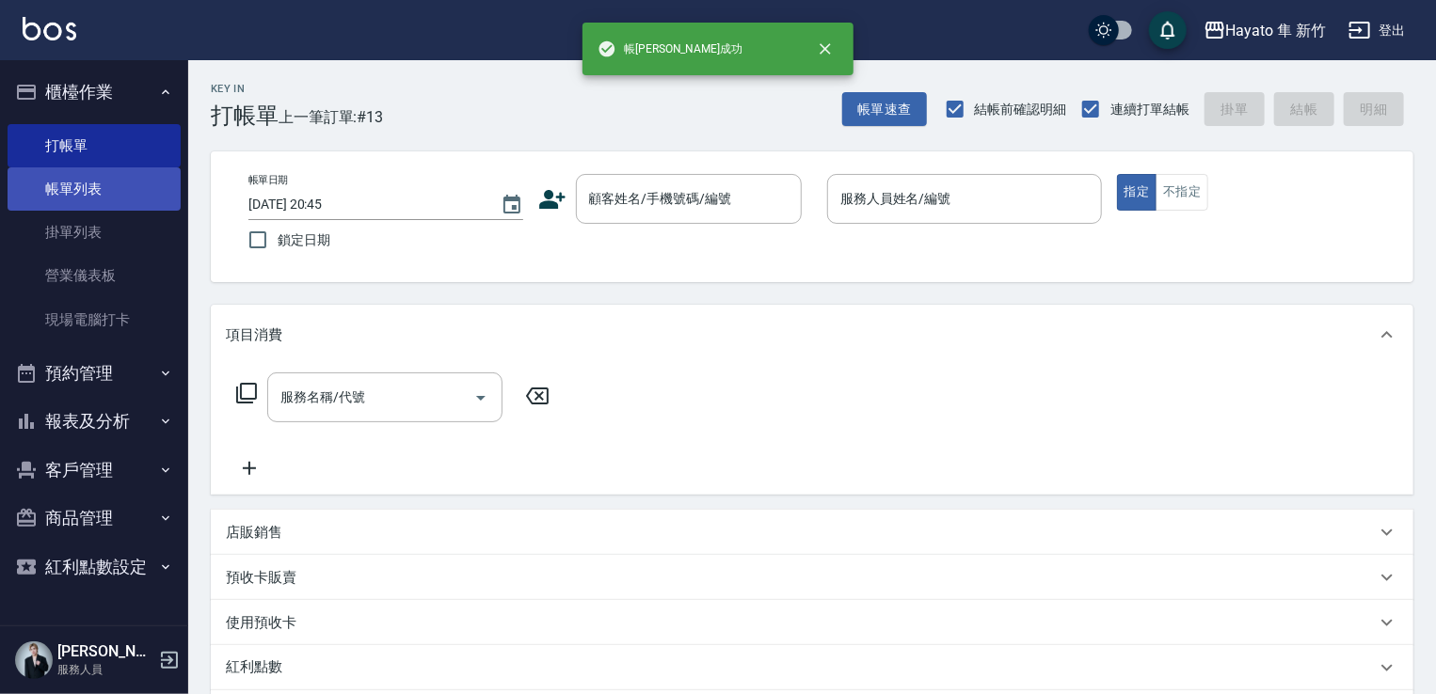
click at [57, 186] on link "帳單列表" at bounding box center [94, 188] width 173 height 43
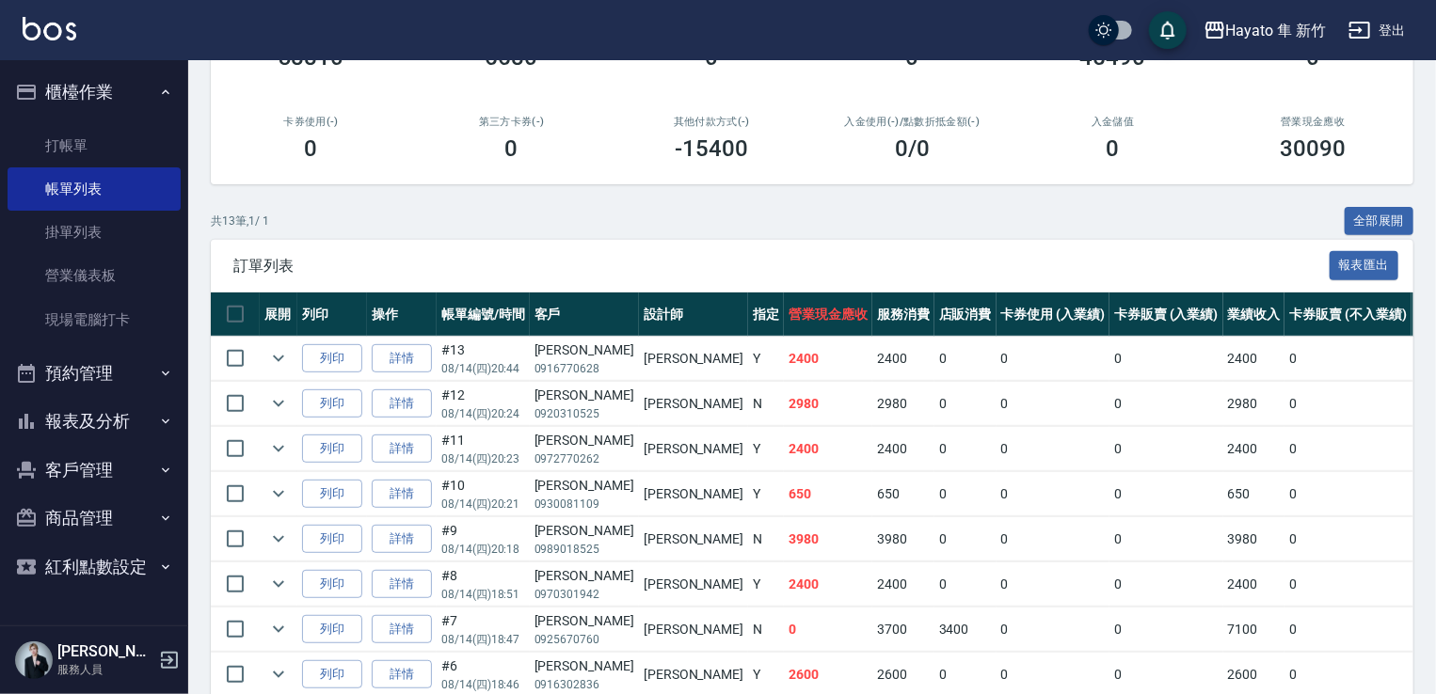
scroll to position [282, 0]
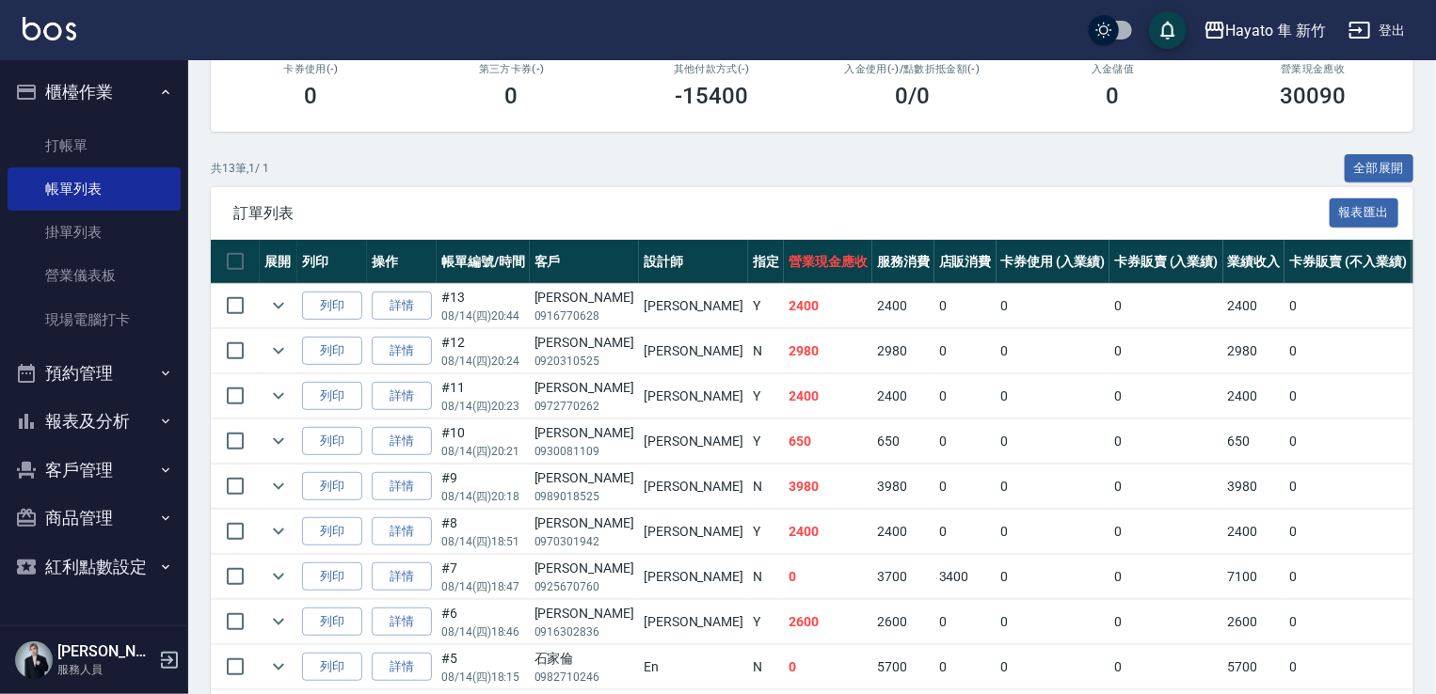
click at [110, 402] on button "報表及分析" at bounding box center [94, 421] width 173 height 49
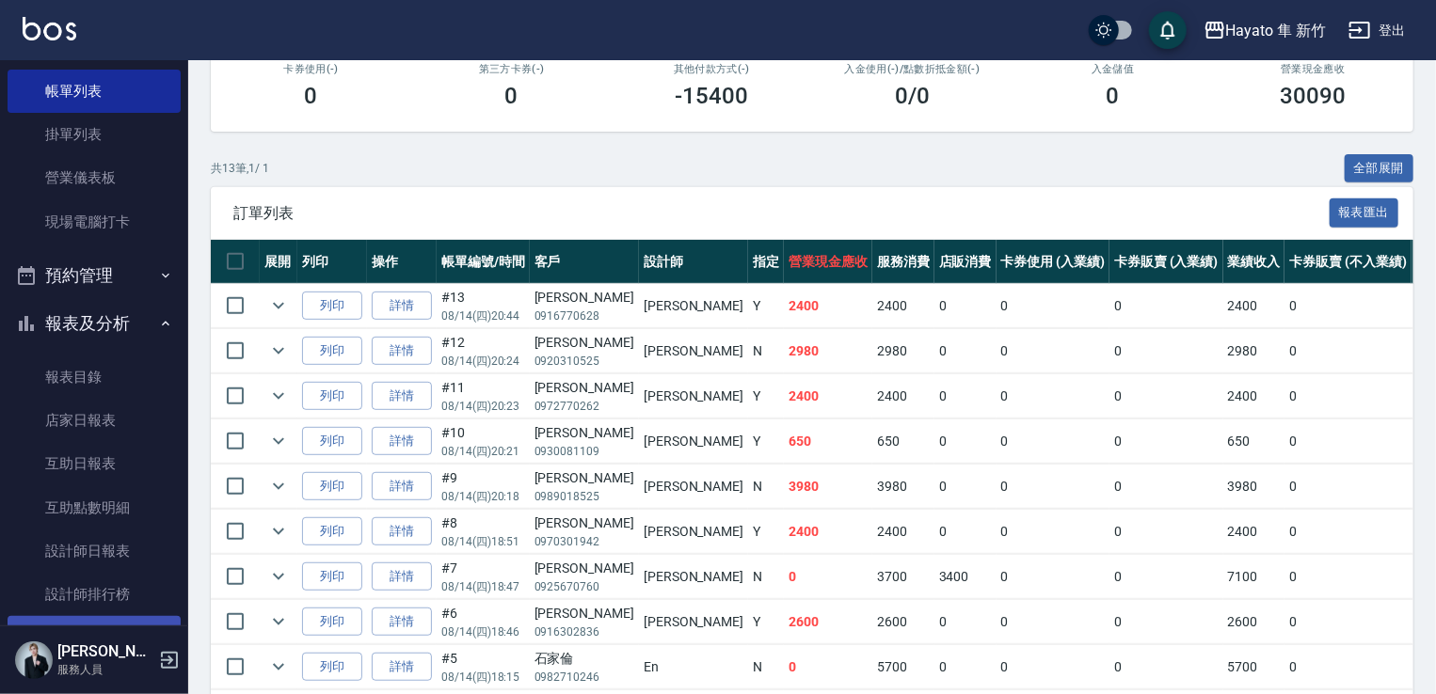
scroll to position [188, 0]
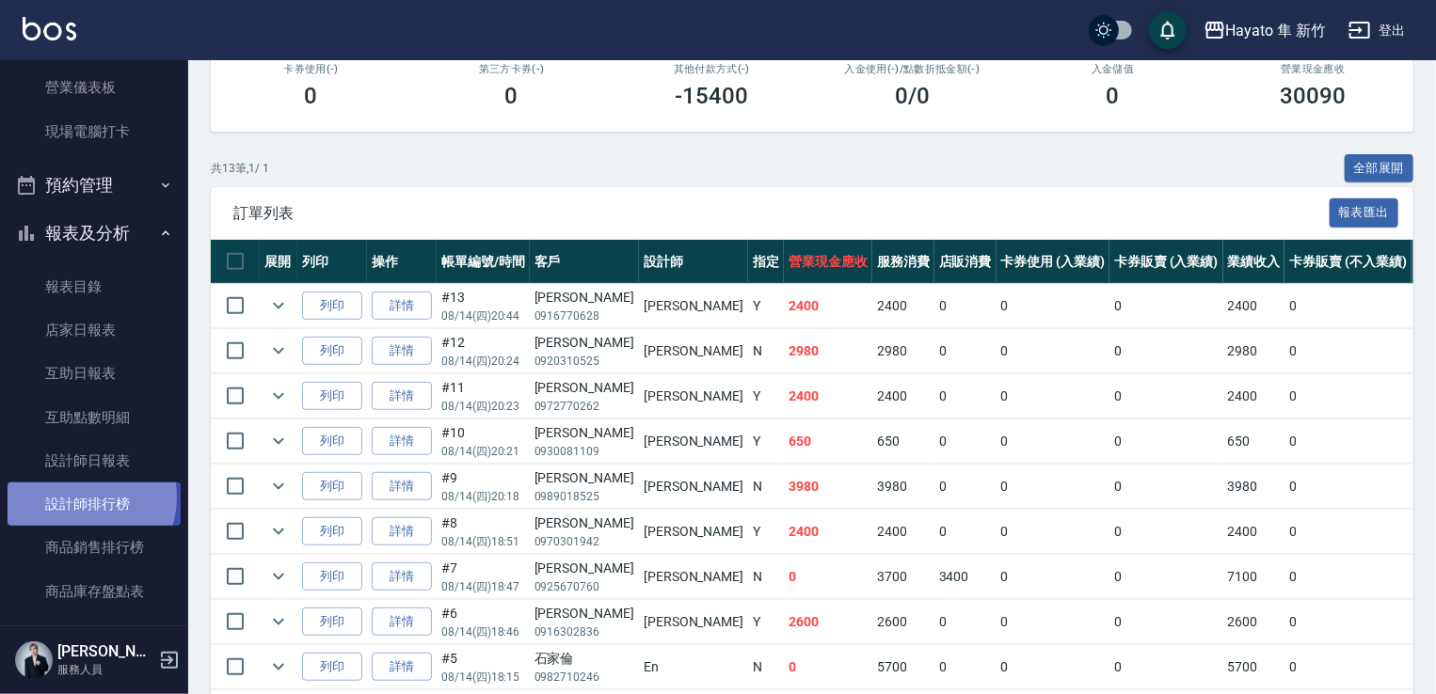
click at [82, 498] on link "設計師排行榜" at bounding box center [94, 504] width 173 height 43
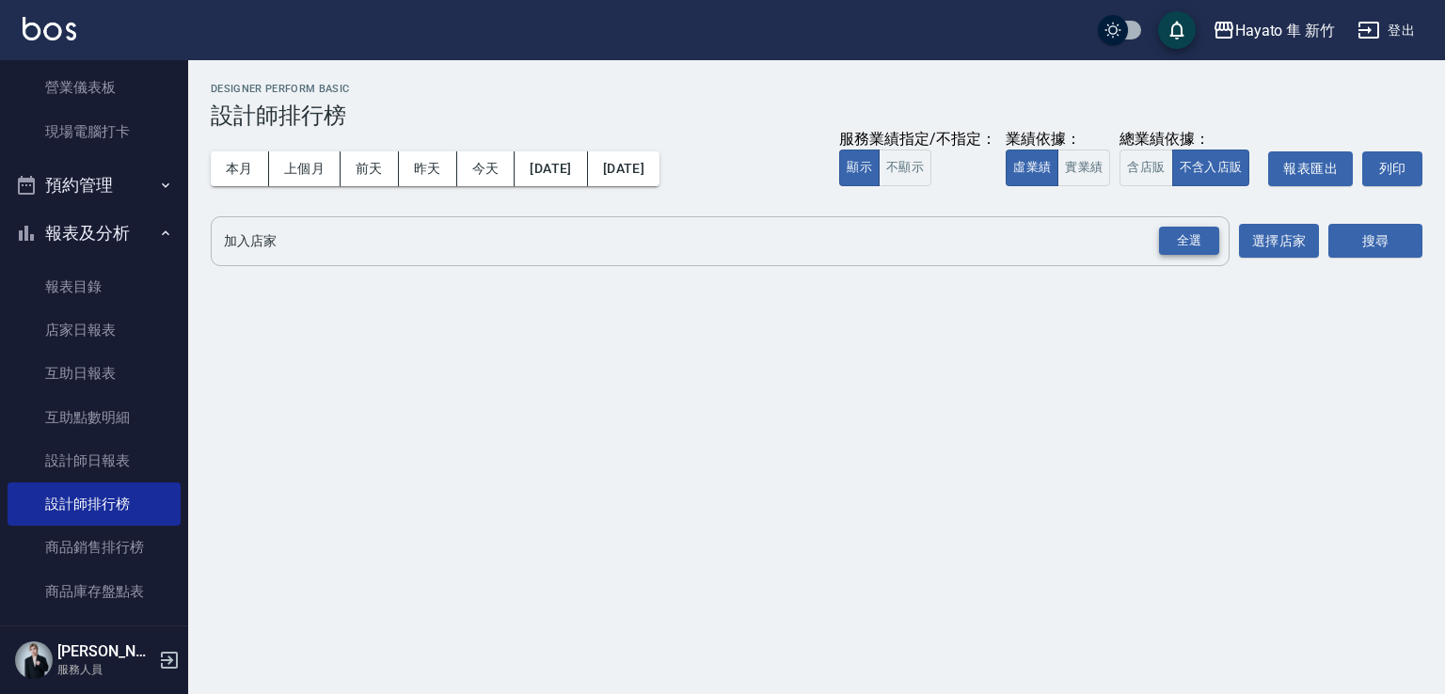
click at [1181, 245] on div "全選" at bounding box center [1189, 241] width 60 height 29
click at [1387, 246] on button "搜尋" at bounding box center [1375, 242] width 94 height 35
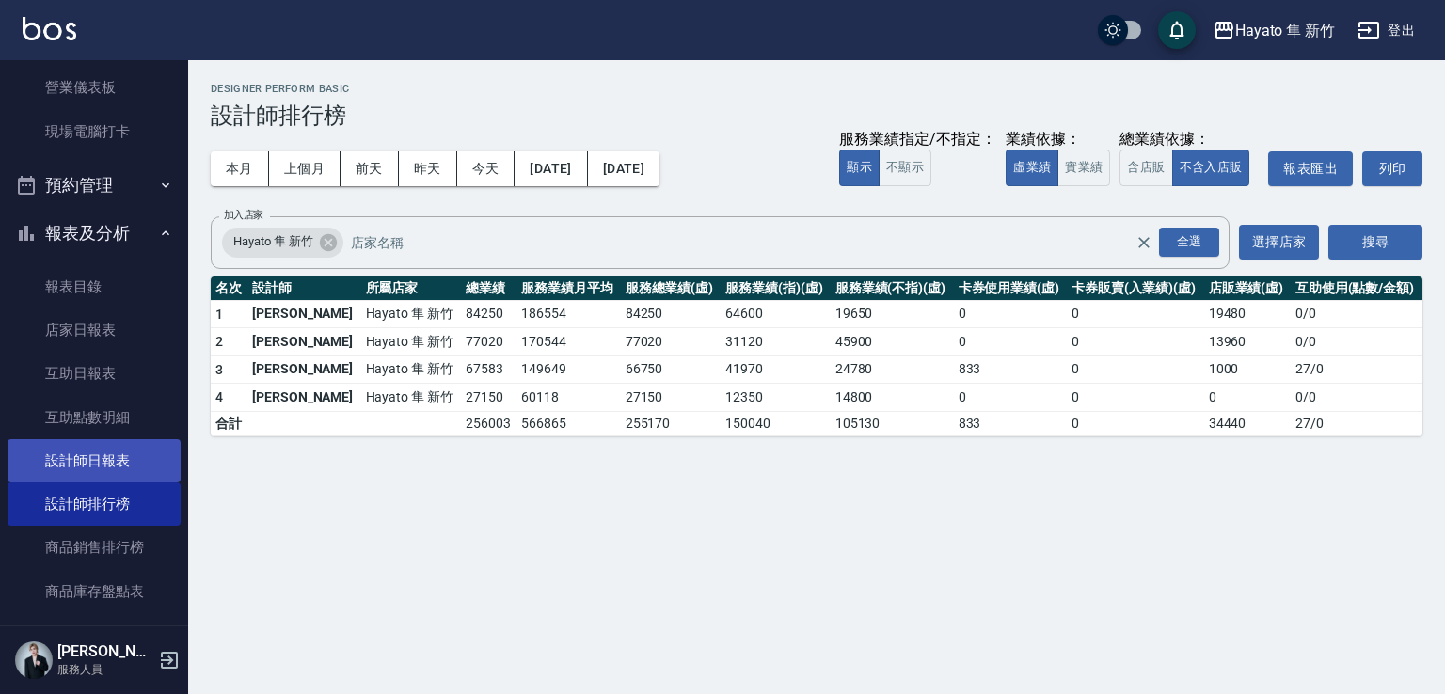
click at [88, 452] on link "設計師日報表" at bounding box center [94, 460] width 173 height 43
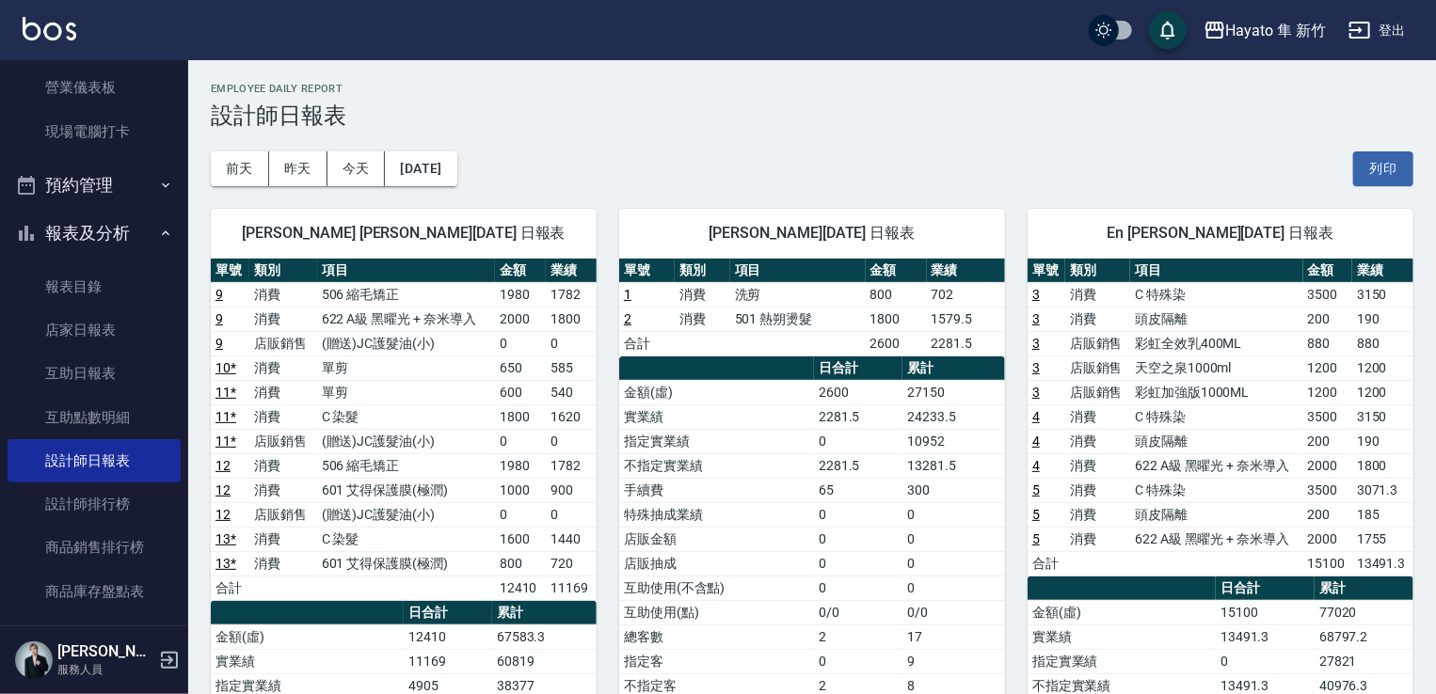
click at [515, 120] on h3 "設計師日報表" at bounding box center [812, 116] width 1202 height 26
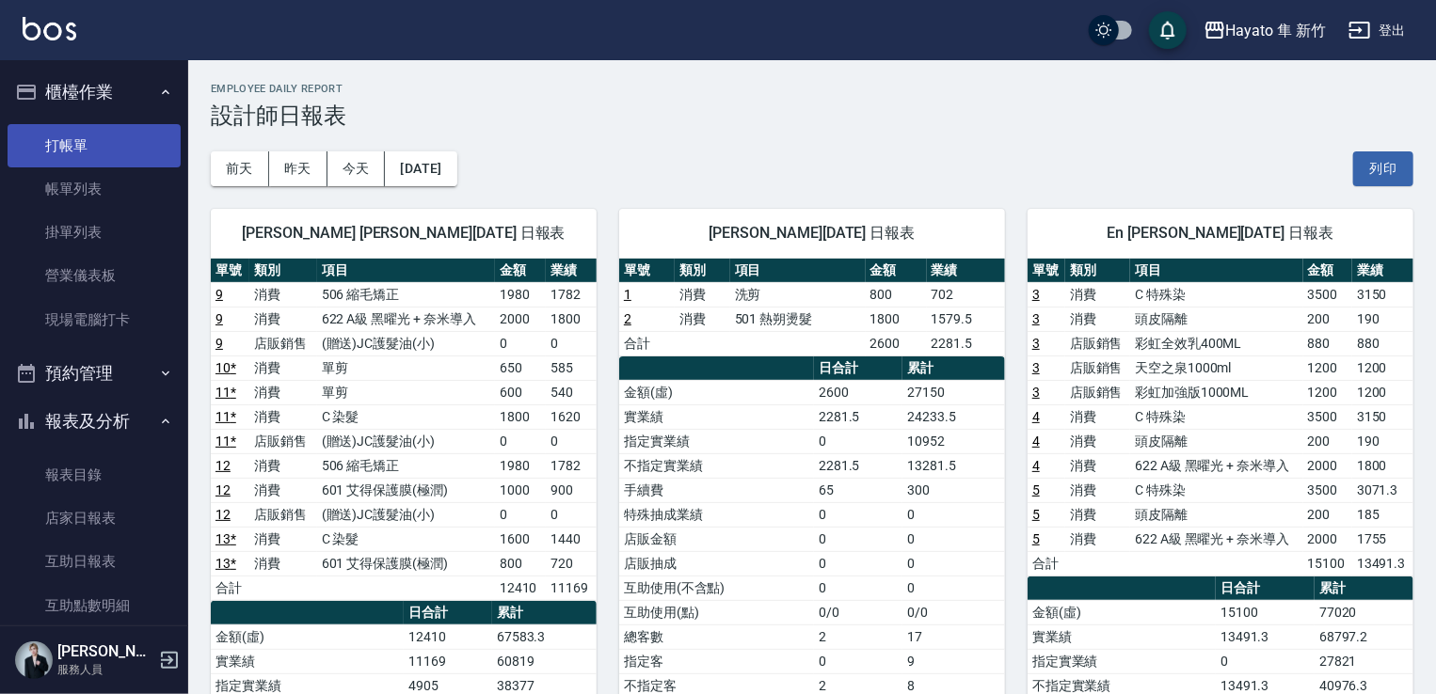
click at [81, 141] on link "打帳單" at bounding box center [94, 145] width 173 height 43
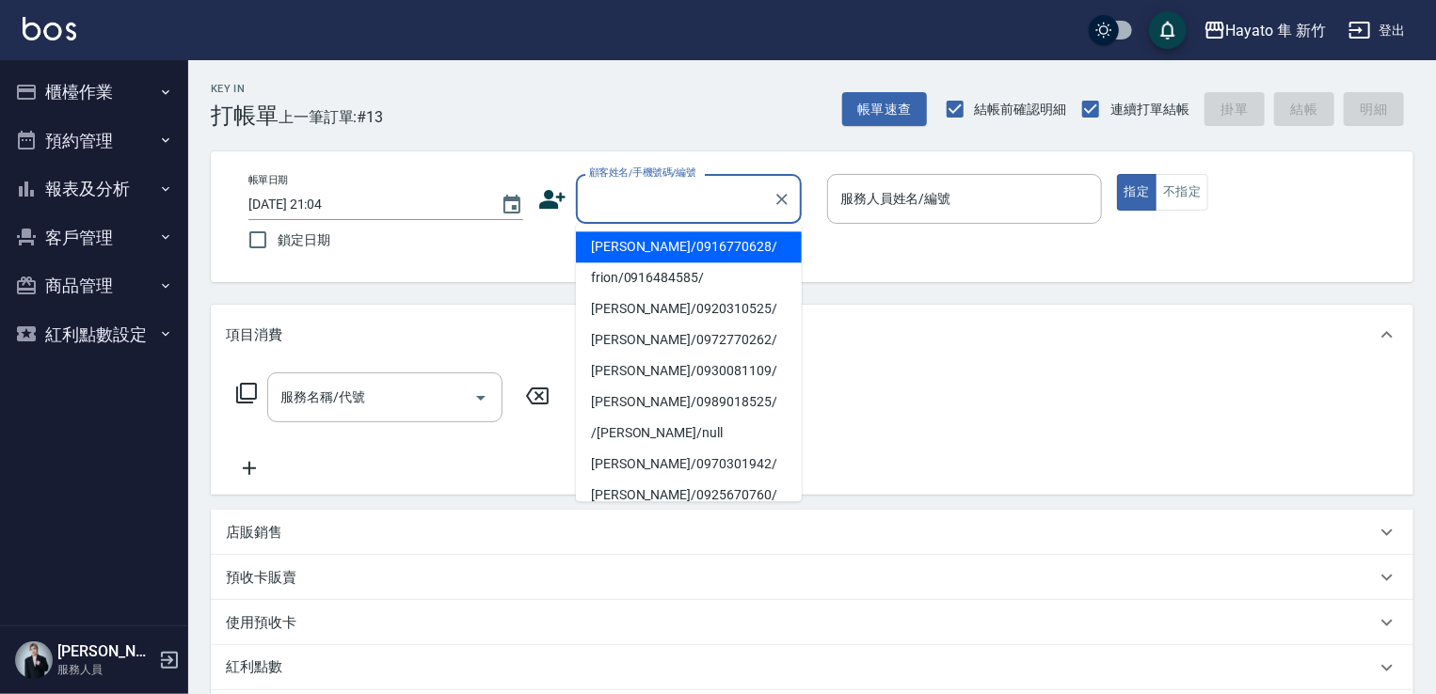
click at [633, 210] on input "顧客姓名/手機號碼/編號" at bounding box center [674, 199] width 181 height 33
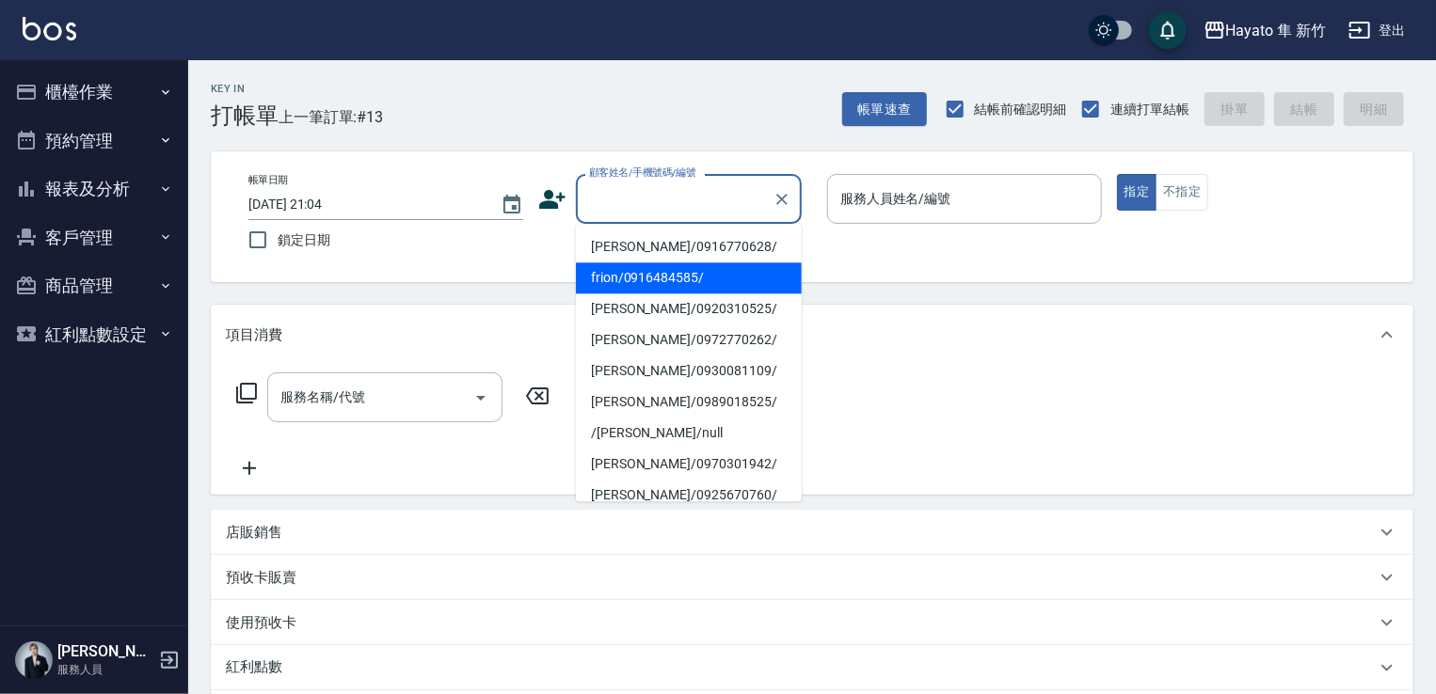
click at [628, 275] on li "frion/0916484585/" at bounding box center [689, 277] width 226 height 31
type input "frion/0916484585/"
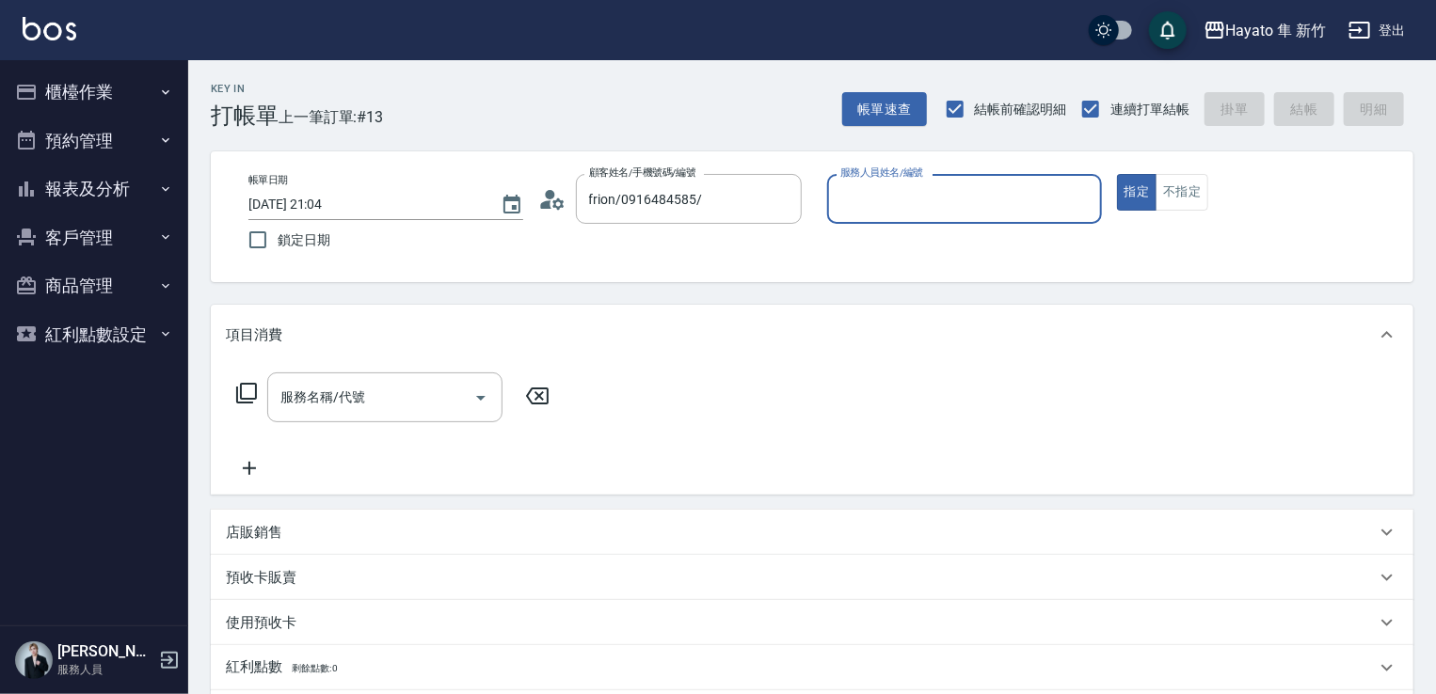
type input "Amy(無代號)"
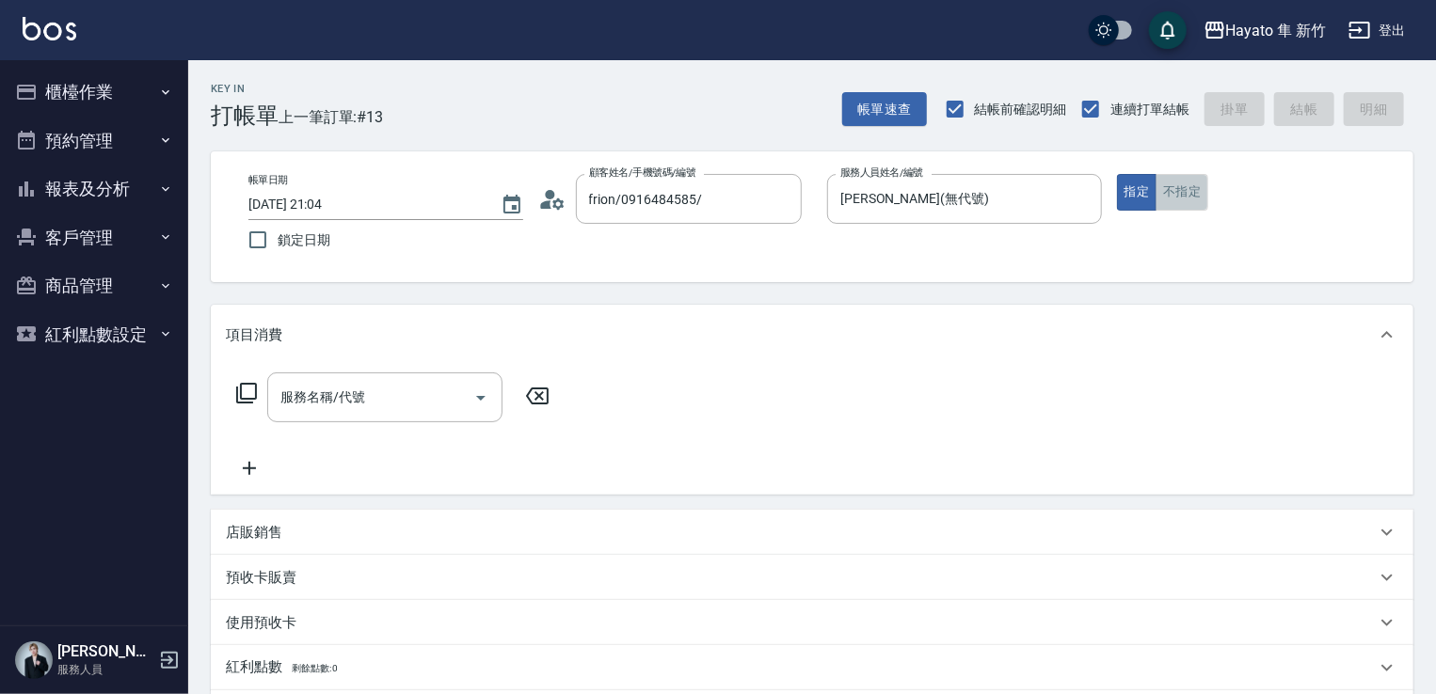
click at [1192, 183] on button "不指定" at bounding box center [1181, 192] width 53 height 37
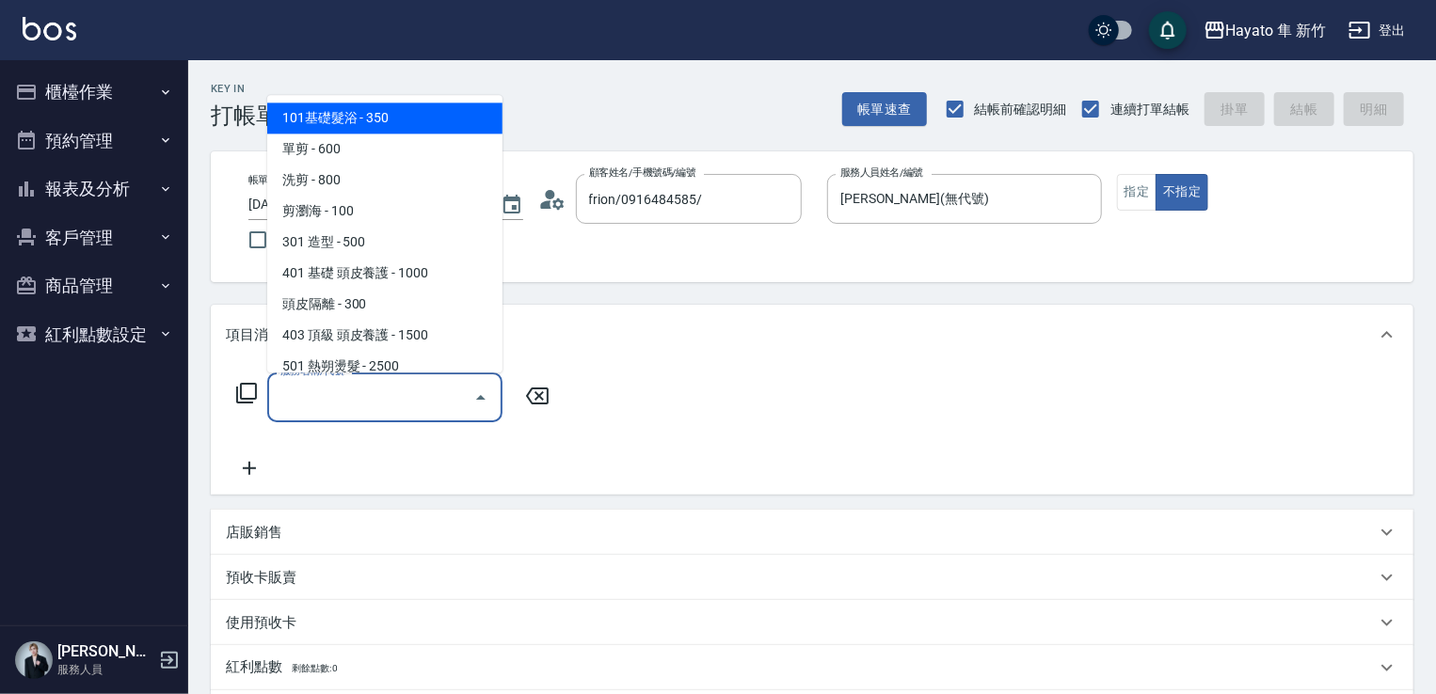
click at [433, 395] on input "服務名稱/代號" at bounding box center [371, 397] width 190 height 33
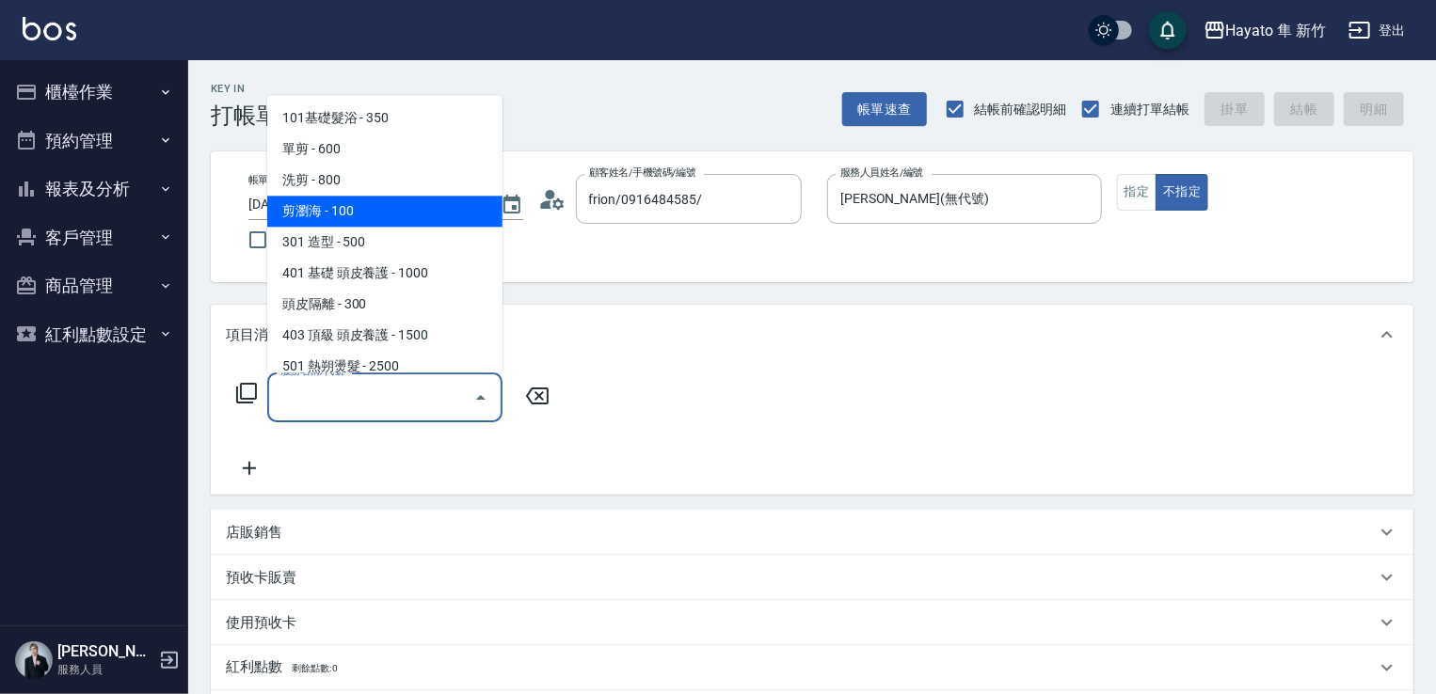
scroll to position [188, 0]
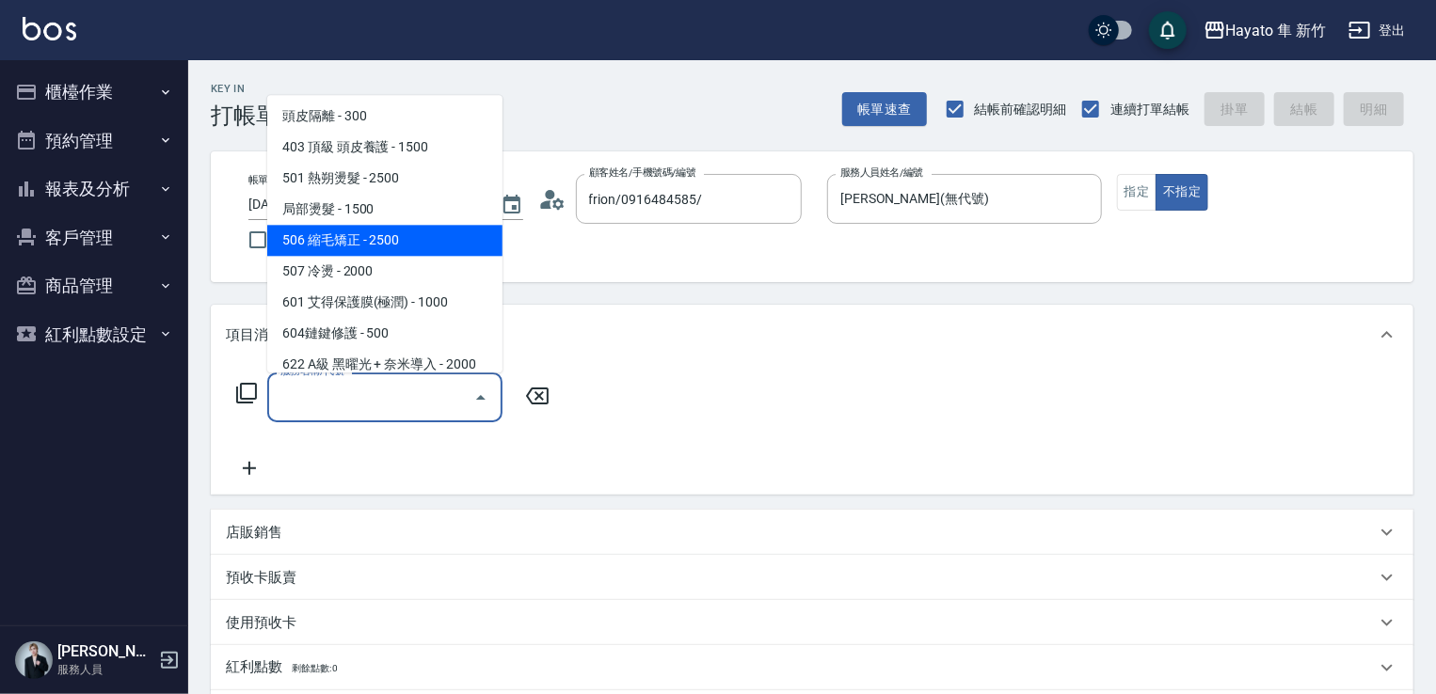
click at [403, 242] on span "506 縮毛矯正 - 2500" at bounding box center [384, 240] width 235 height 31
type input "506 縮毛矯正 (506)"
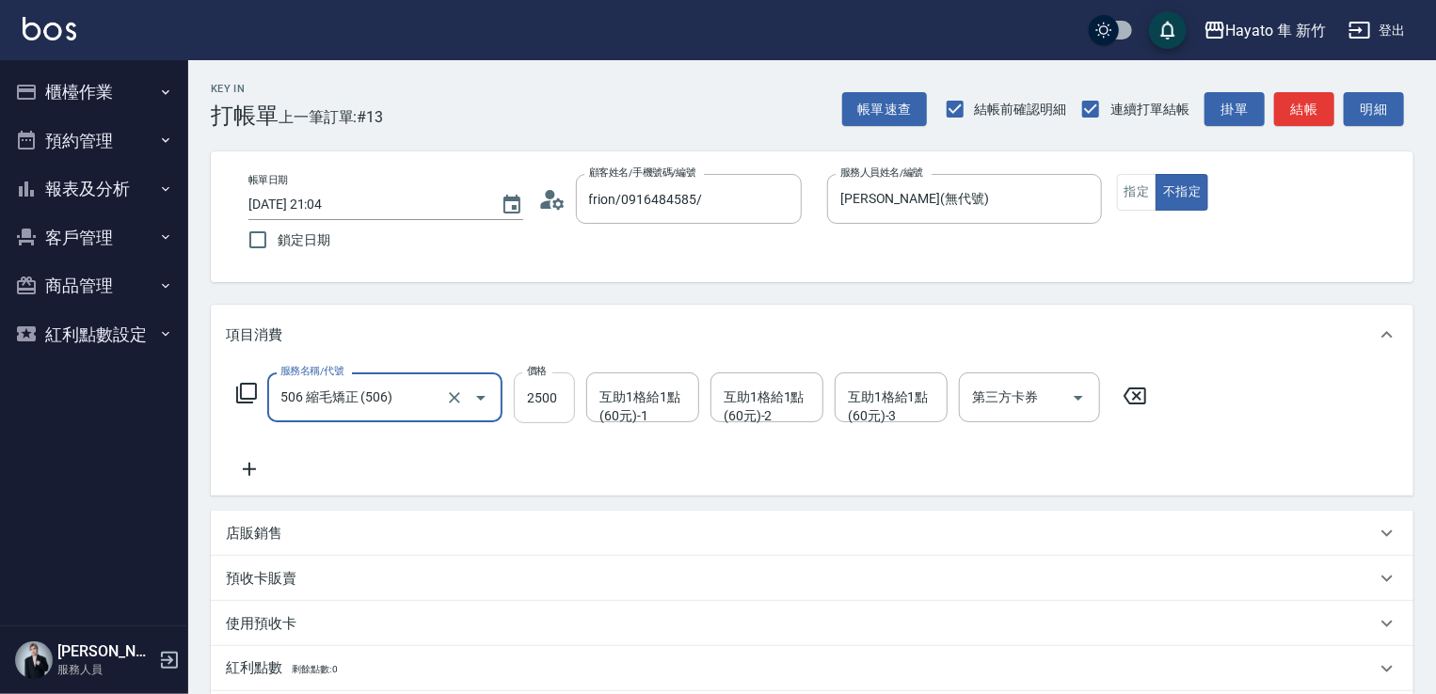
click at [542, 378] on input "2500" at bounding box center [544, 398] width 61 height 51
type input "1980"
click at [427, 439] on div "服務名稱/代號 506 縮毛矯正 (506) 服務名稱/代號 價格 1980 價格 互助1格給1點(60元)-1 互助1格給1點(60元)-1 互助1格給1點…" at bounding box center [692, 427] width 932 height 108
click at [260, 466] on icon at bounding box center [249, 469] width 47 height 23
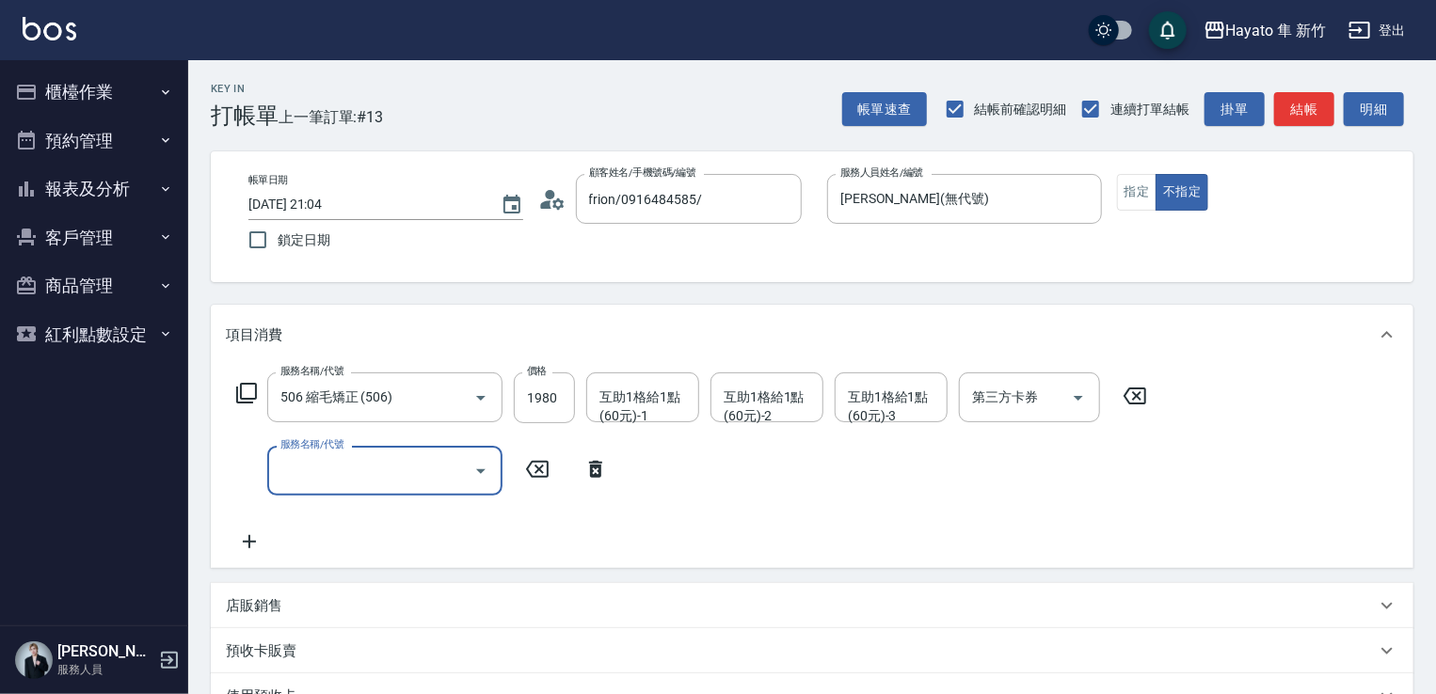
click at [351, 461] on input "服務名稱/代號" at bounding box center [371, 470] width 190 height 33
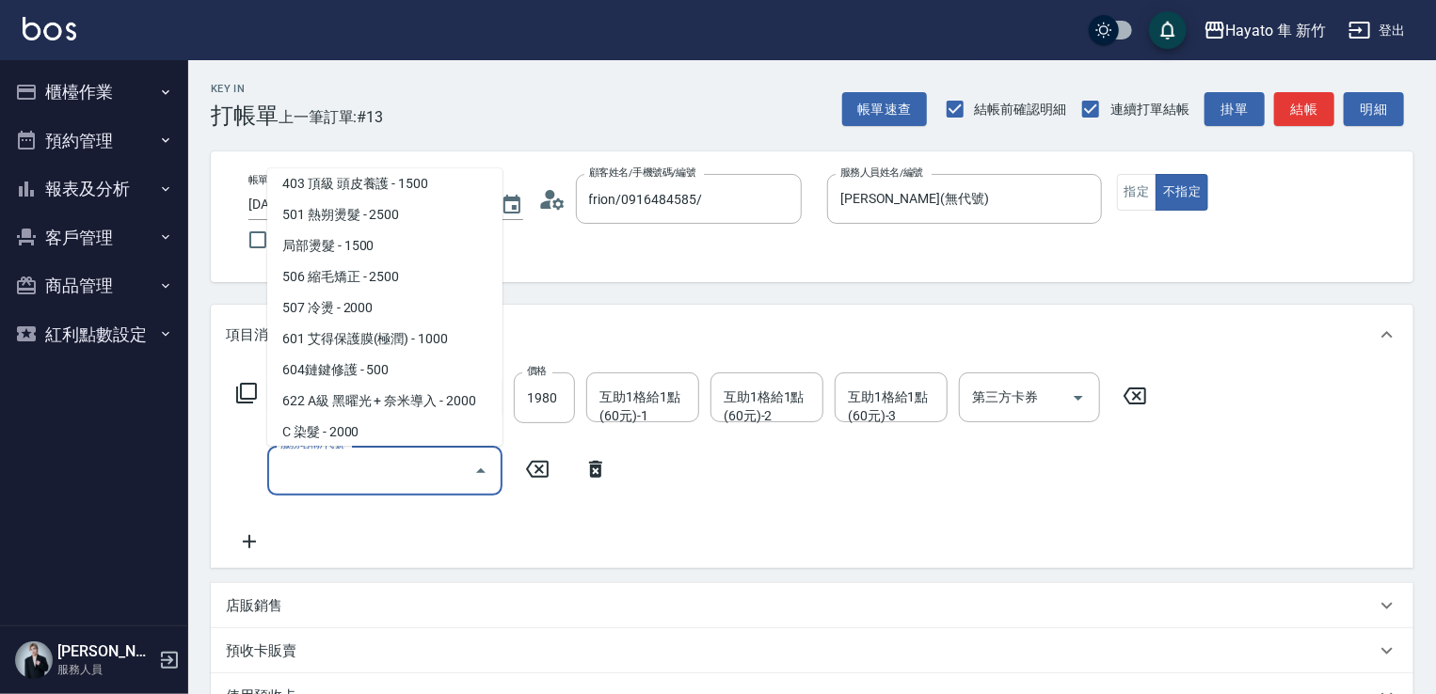
scroll to position [282, 0]
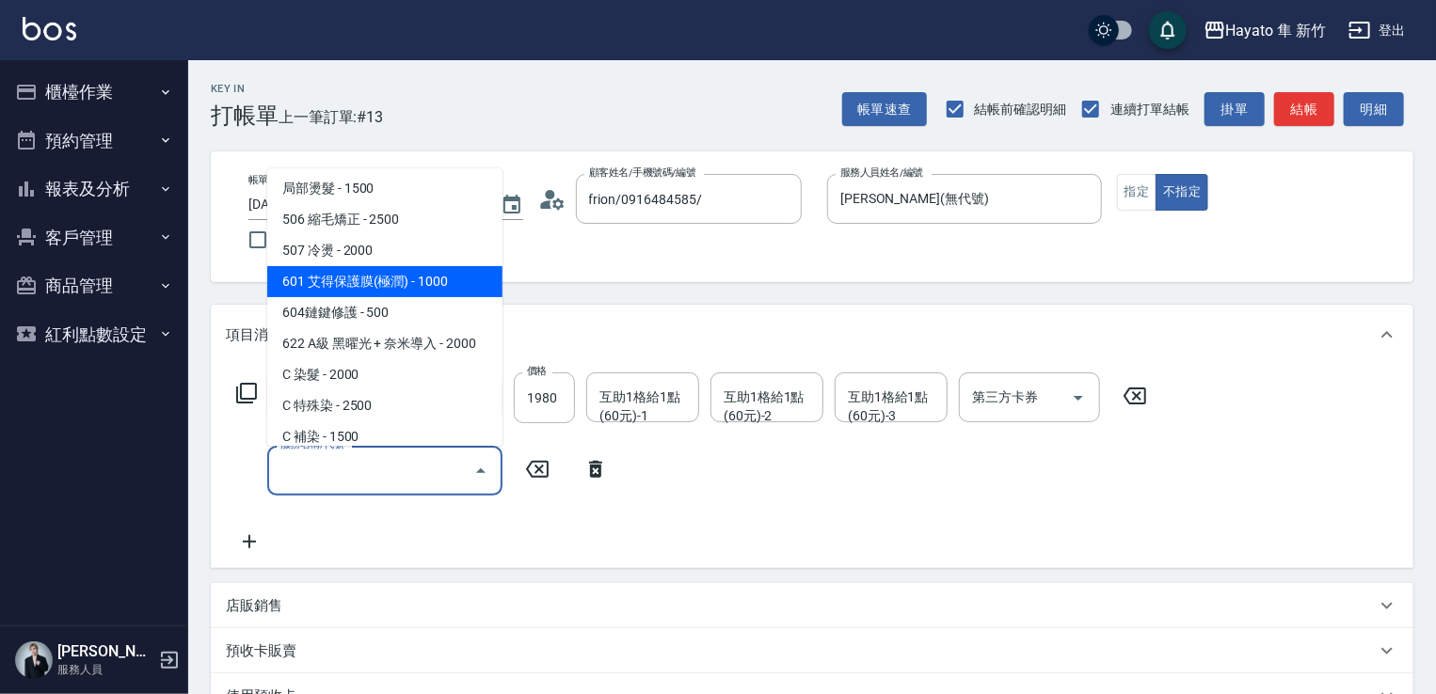
click at [403, 287] on span "601 艾得保護膜(極潤) - 1000" at bounding box center [384, 281] width 235 height 31
type input "601 艾得保護膜(極潤)(601)"
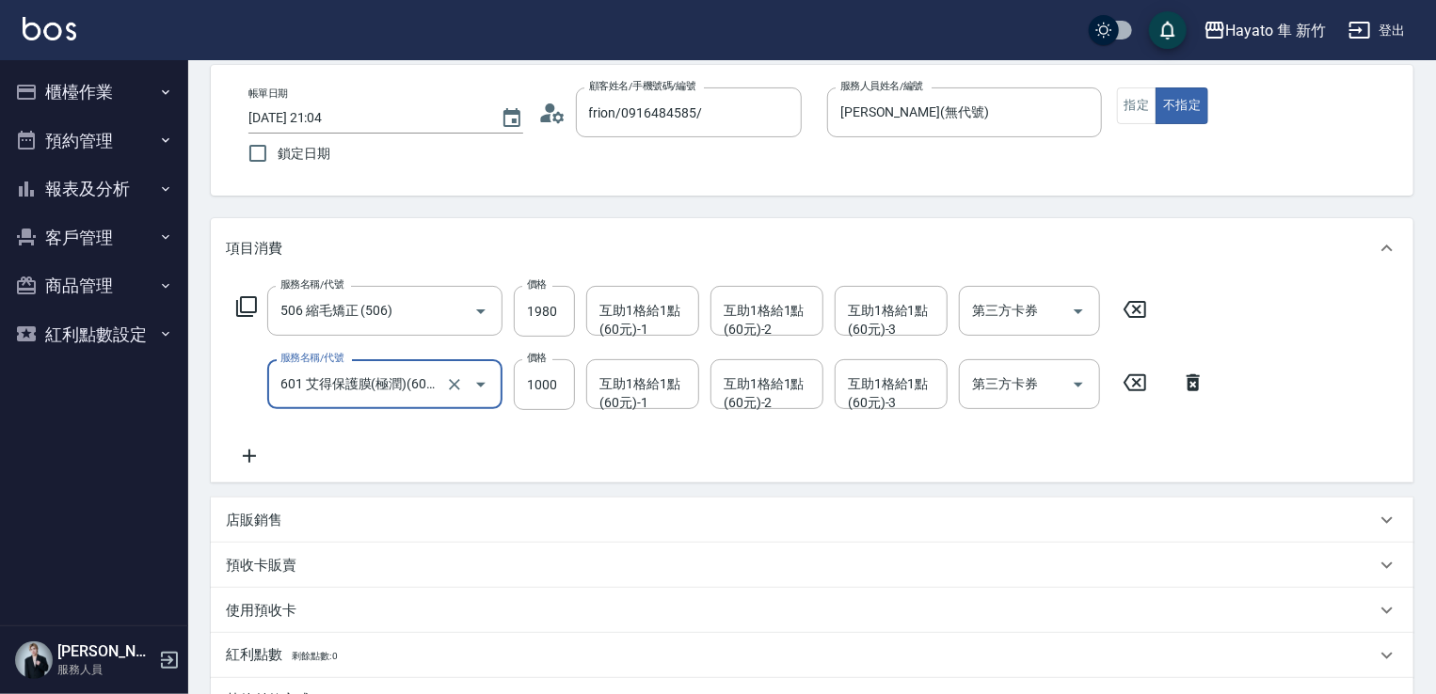
scroll to position [188, 0]
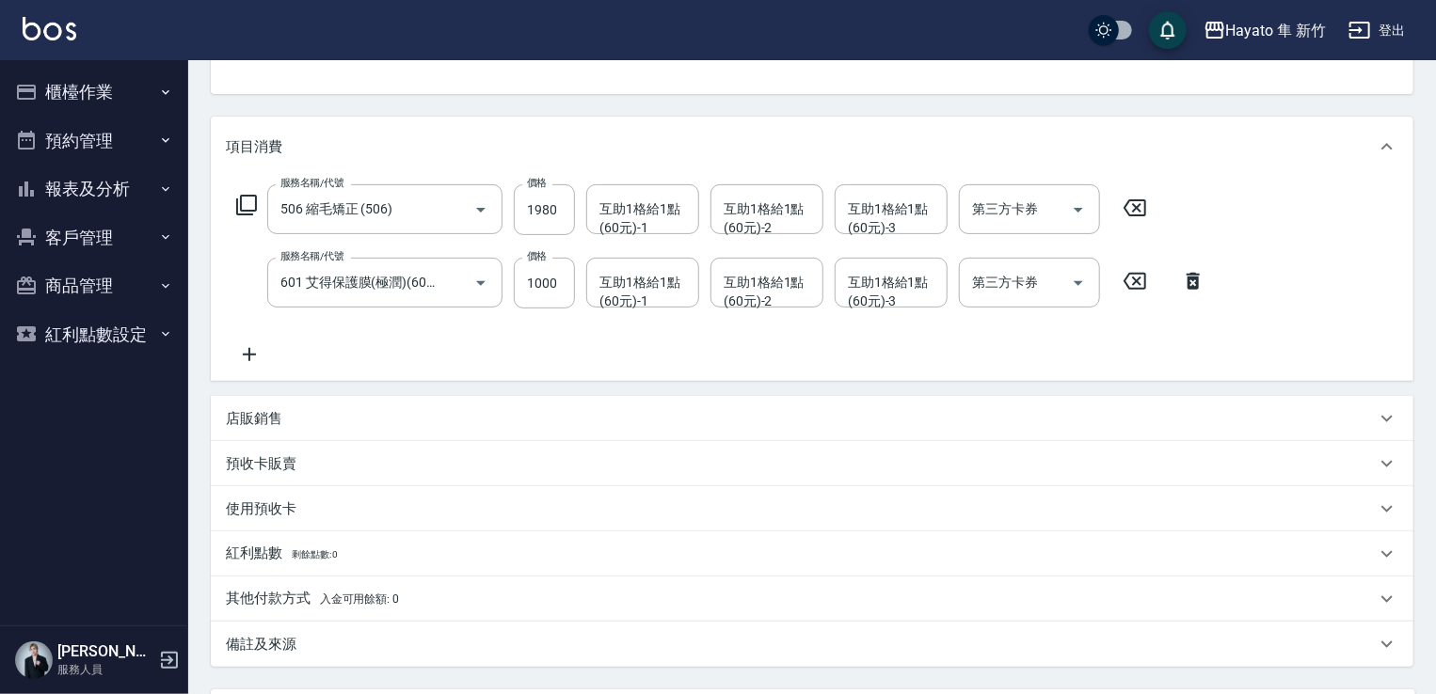
click at [230, 425] on p "店販銷售" at bounding box center [254, 419] width 56 height 20
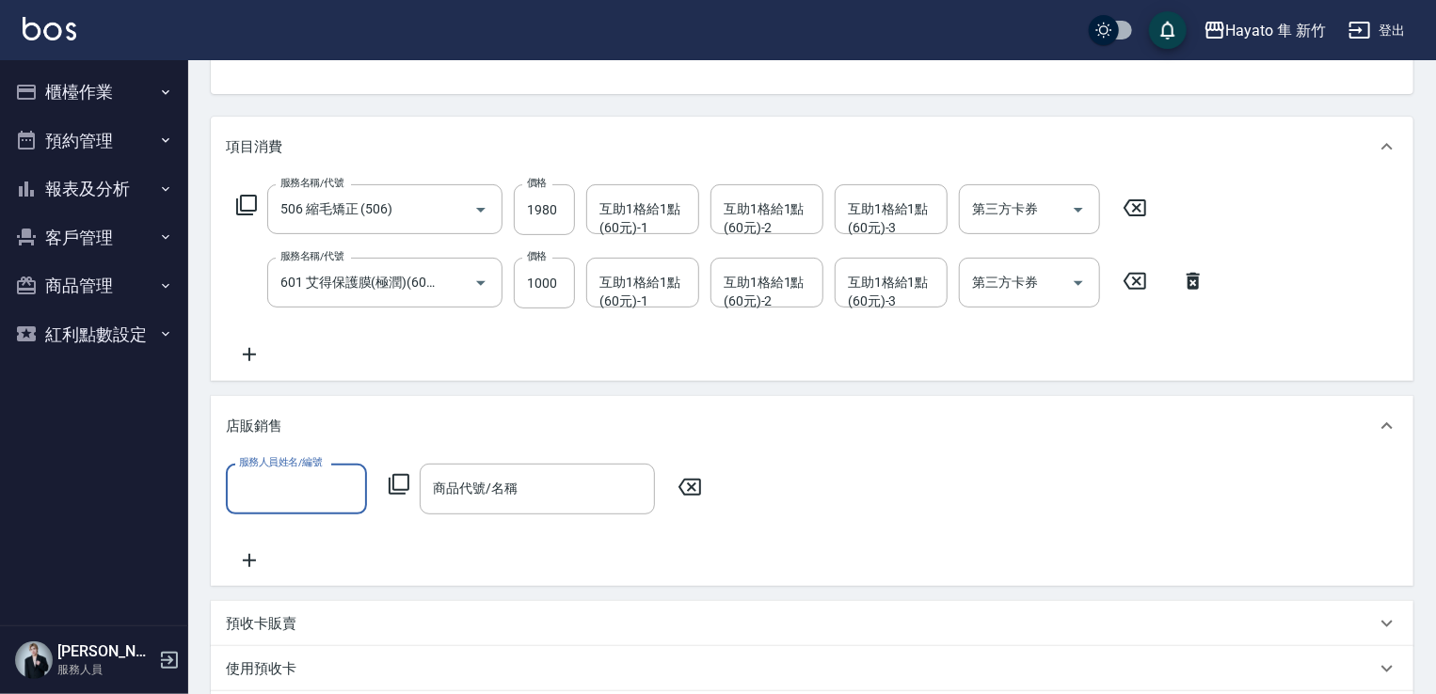
scroll to position [4, 0]
click at [342, 456] on div "店販銷售" at bounding box center [812, 426] width 1202 height 60
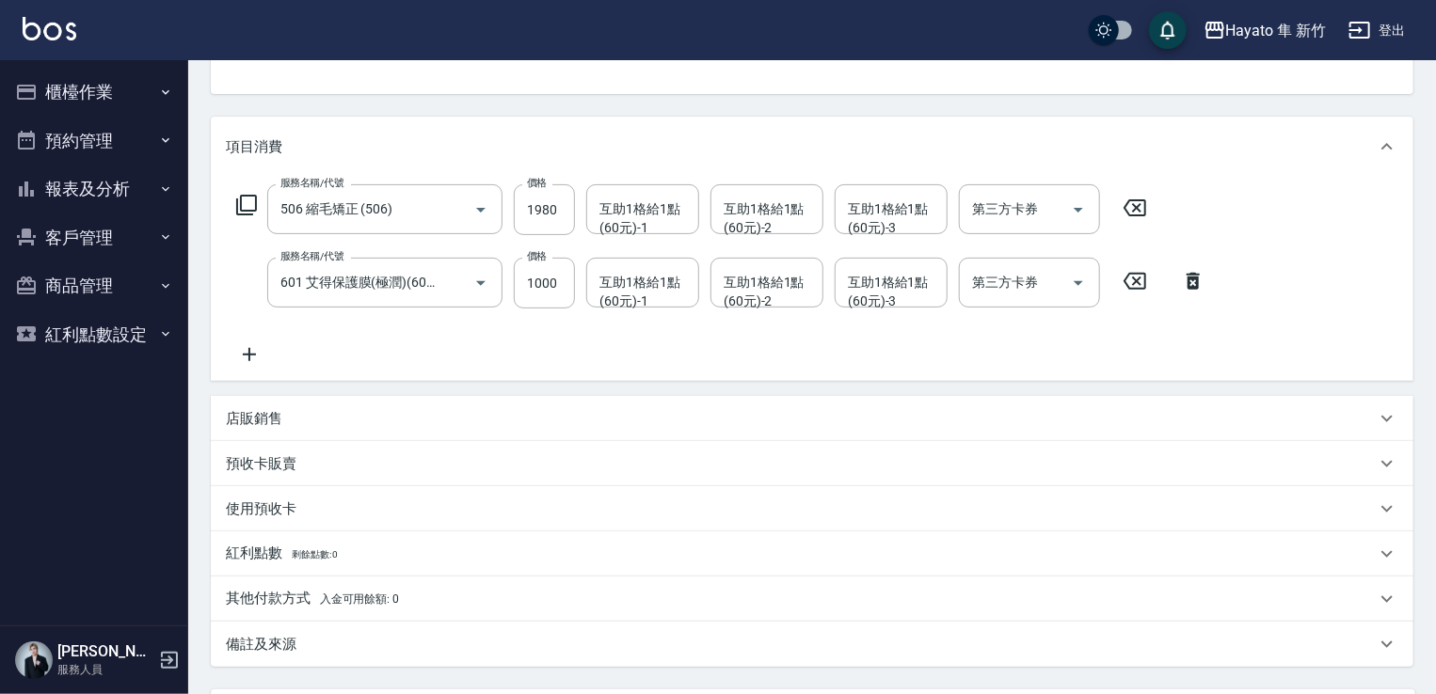
click at [302, 412] on div "店販銷售" at bounding box center [801, 419] width 1150 height 20
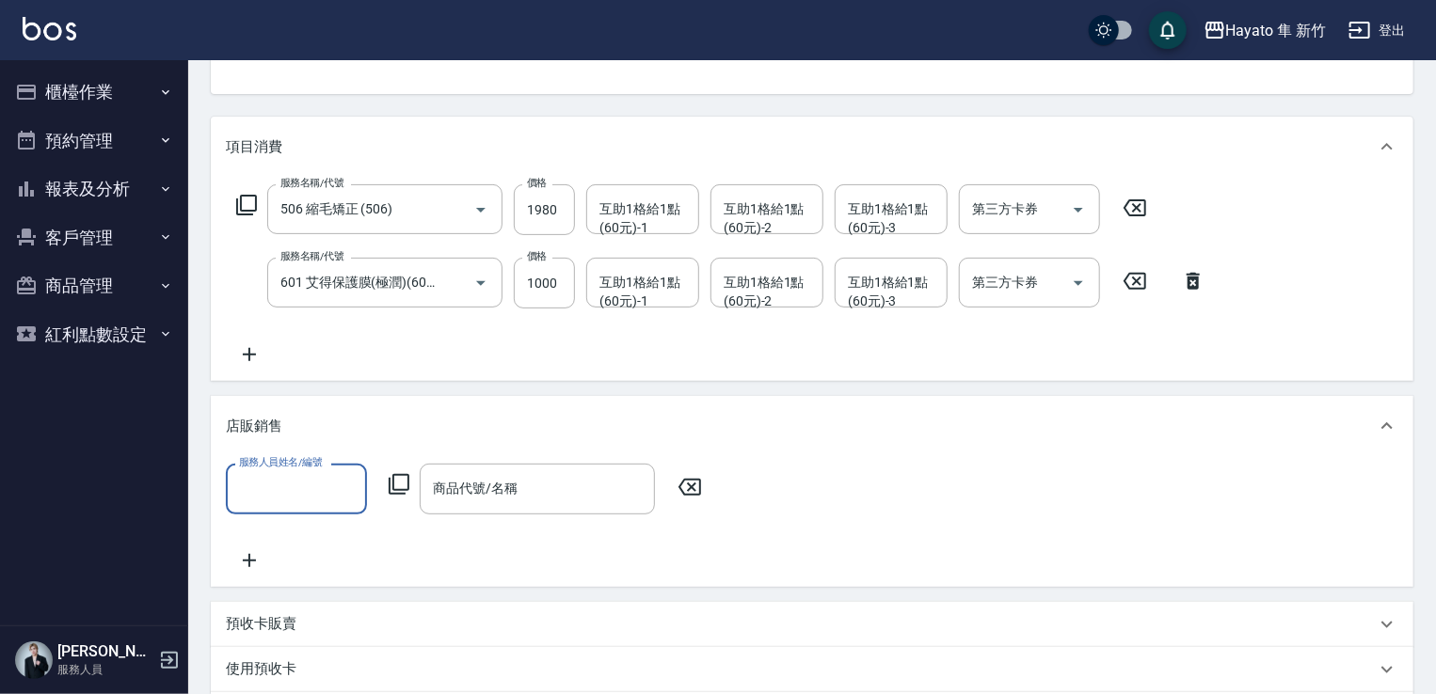
drag, startPoint x: 305, startPoint y: 472, endPoint x: 303, endPoint y: 491, distance: 18.9
click at [305, 482] on input "服務人員姓名/編號" at bounding box center [296, 488] width 124 height 33
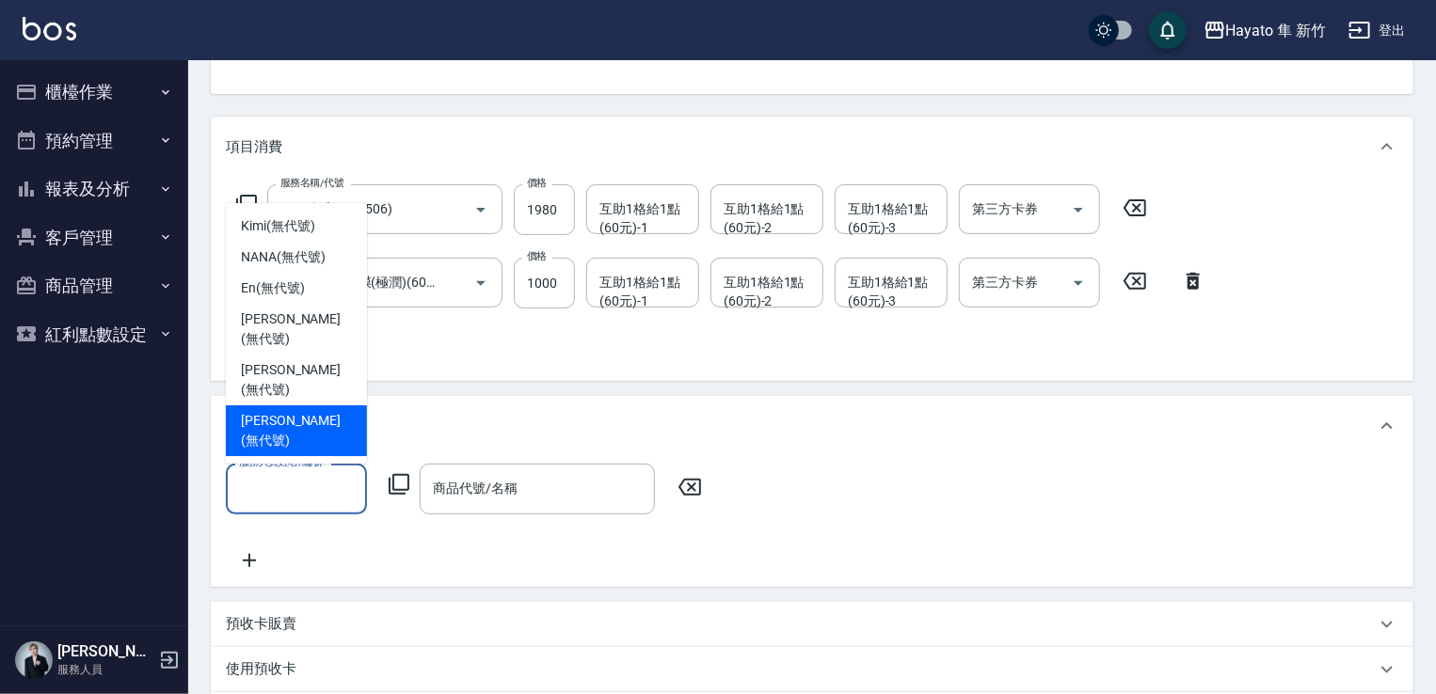
click at [293, 440] on span "[PERSON_NAME] (無代號)" at bounding box center [296, 431] width 111 height 40
type input "[PERSON_NAME](無代號)"
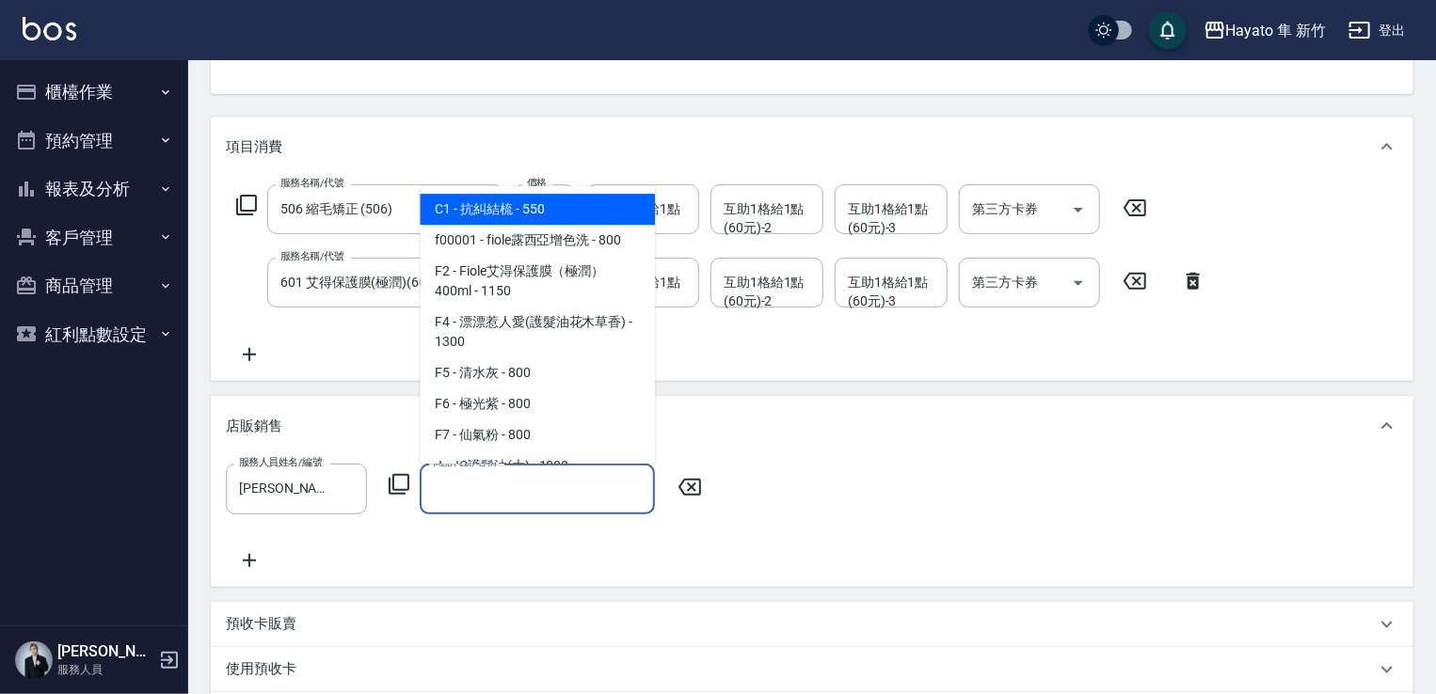
click at [568, 492] on input "商品代號/名稱" at bounding box center [537, 488] width 218 height 33
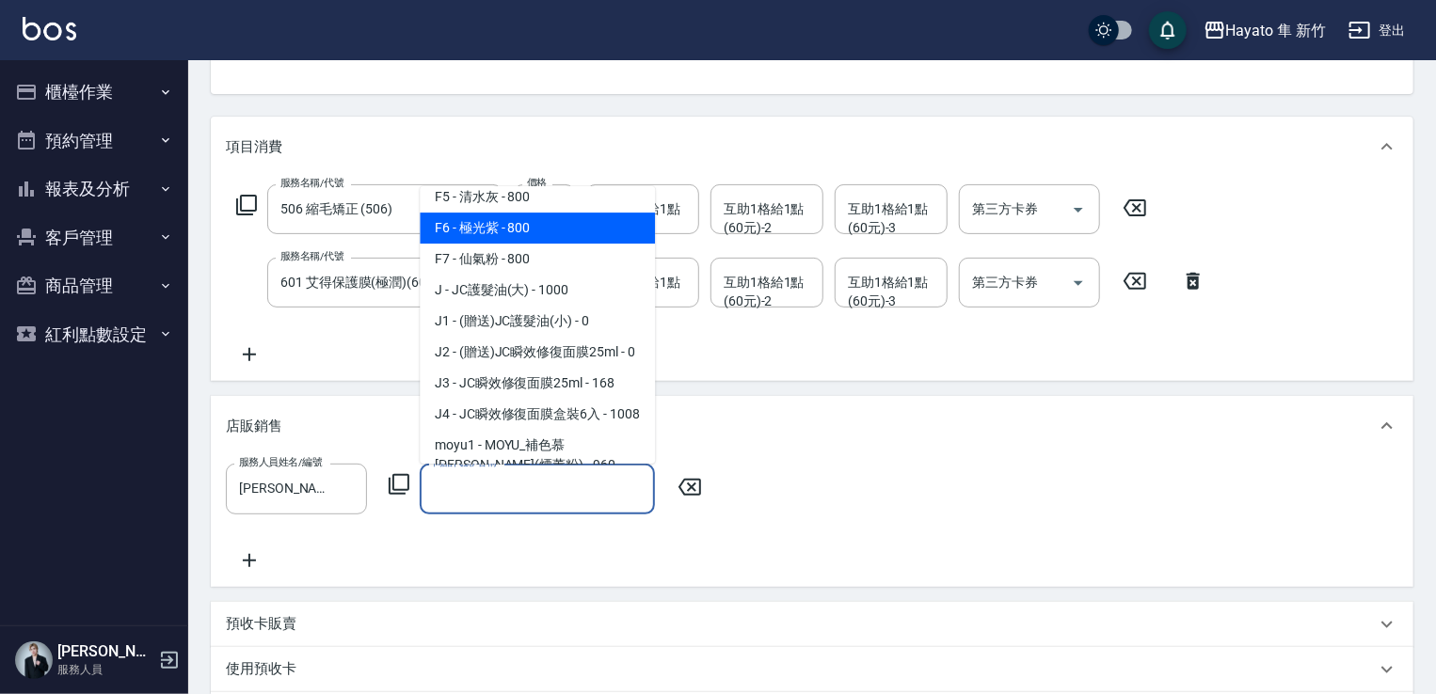
scroll to position [188, 0]
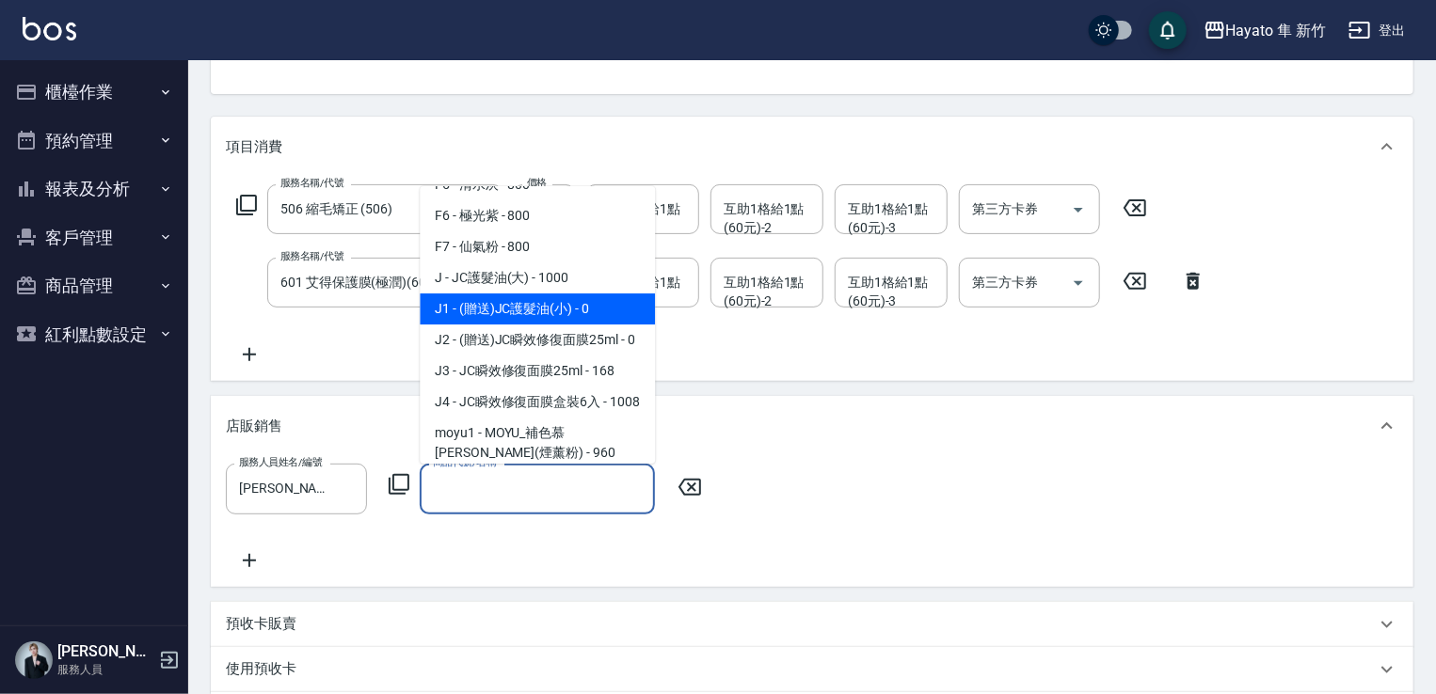
click at [479, 315] on span "J1 - (贈送)JC護髮油(小) - 0" at bounding box center [537, 309] width 235 height 31
type input "(贈送)JC護髮油(小)"
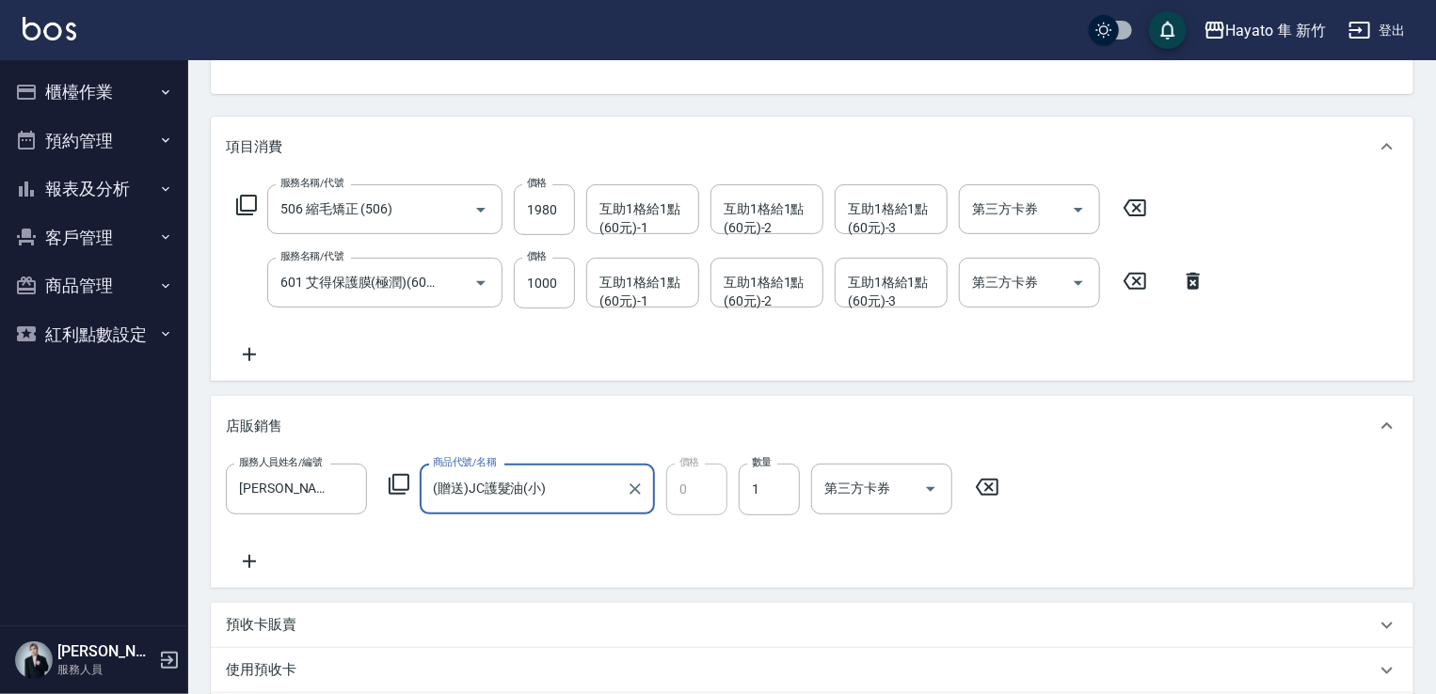
scroll to position [376, 0]
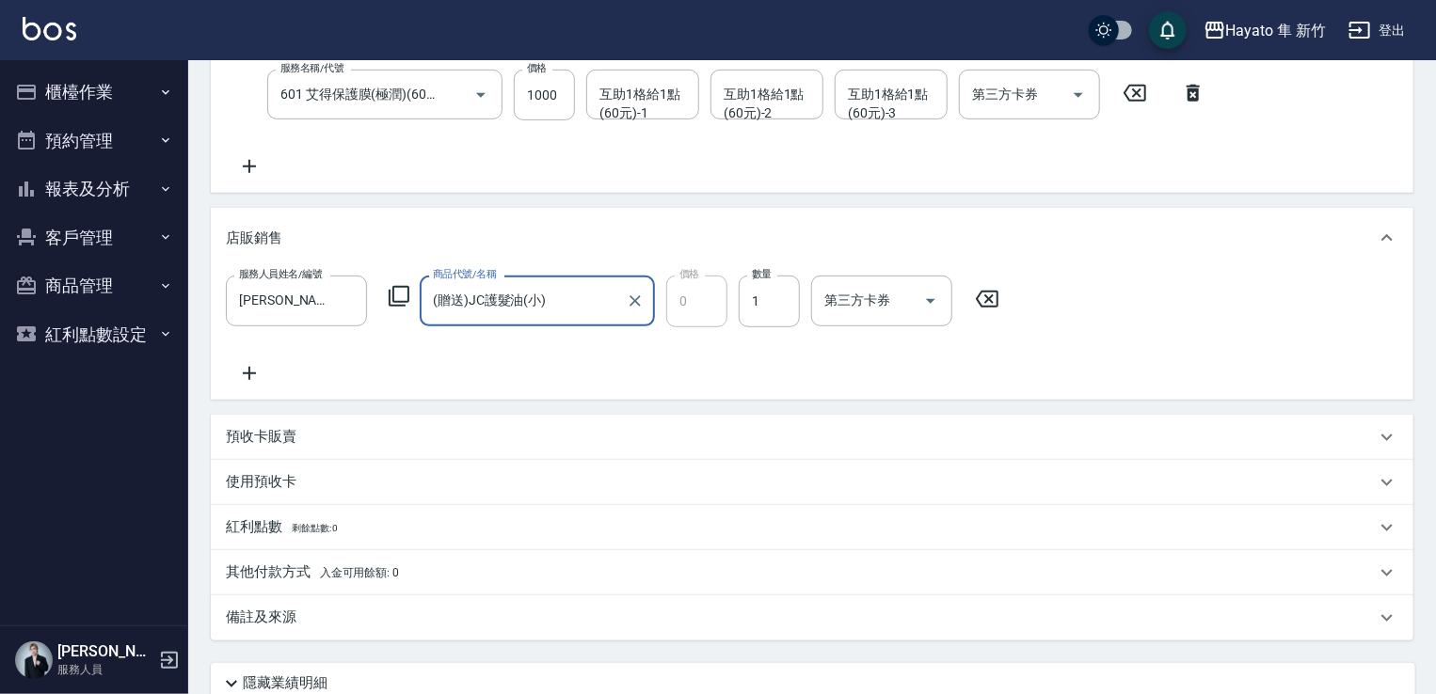
click at [453, 612] on div "備註及來源" at bounding box center [801, 618] width 1150 height 20
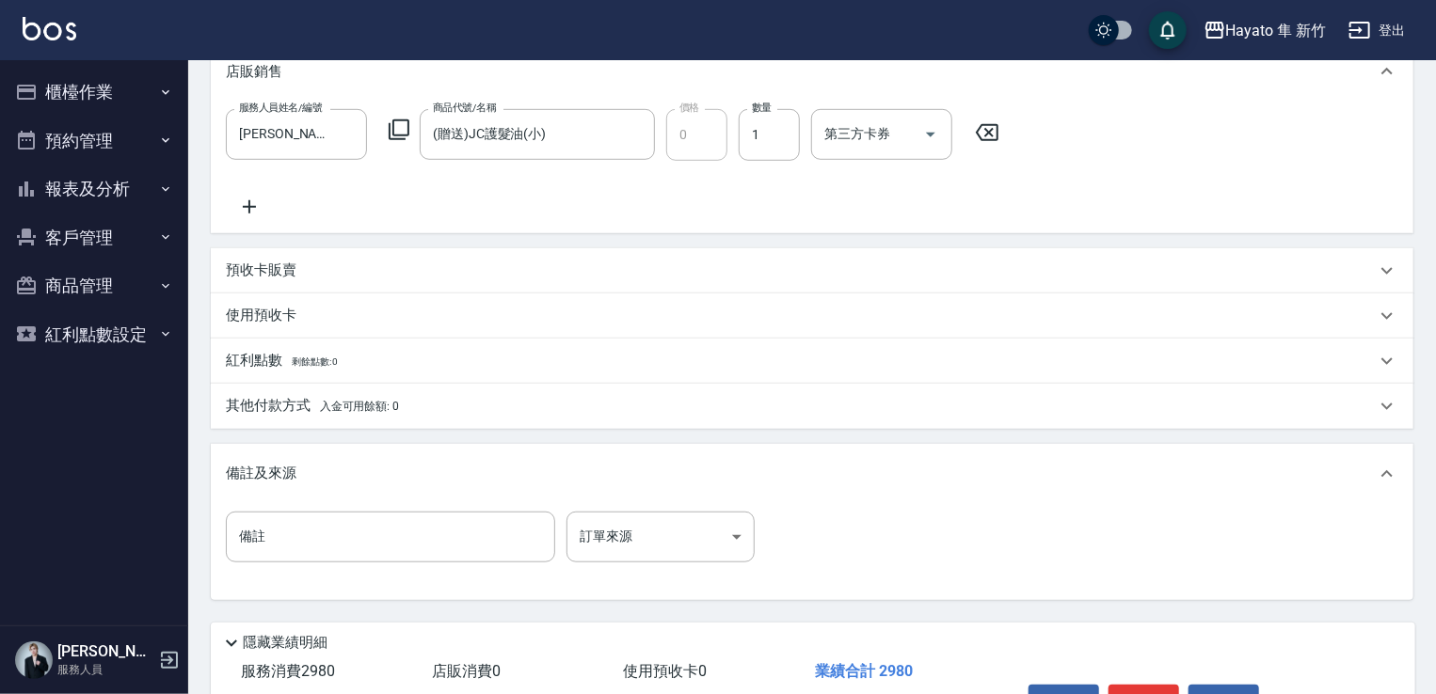
scroll to position [565, 0]
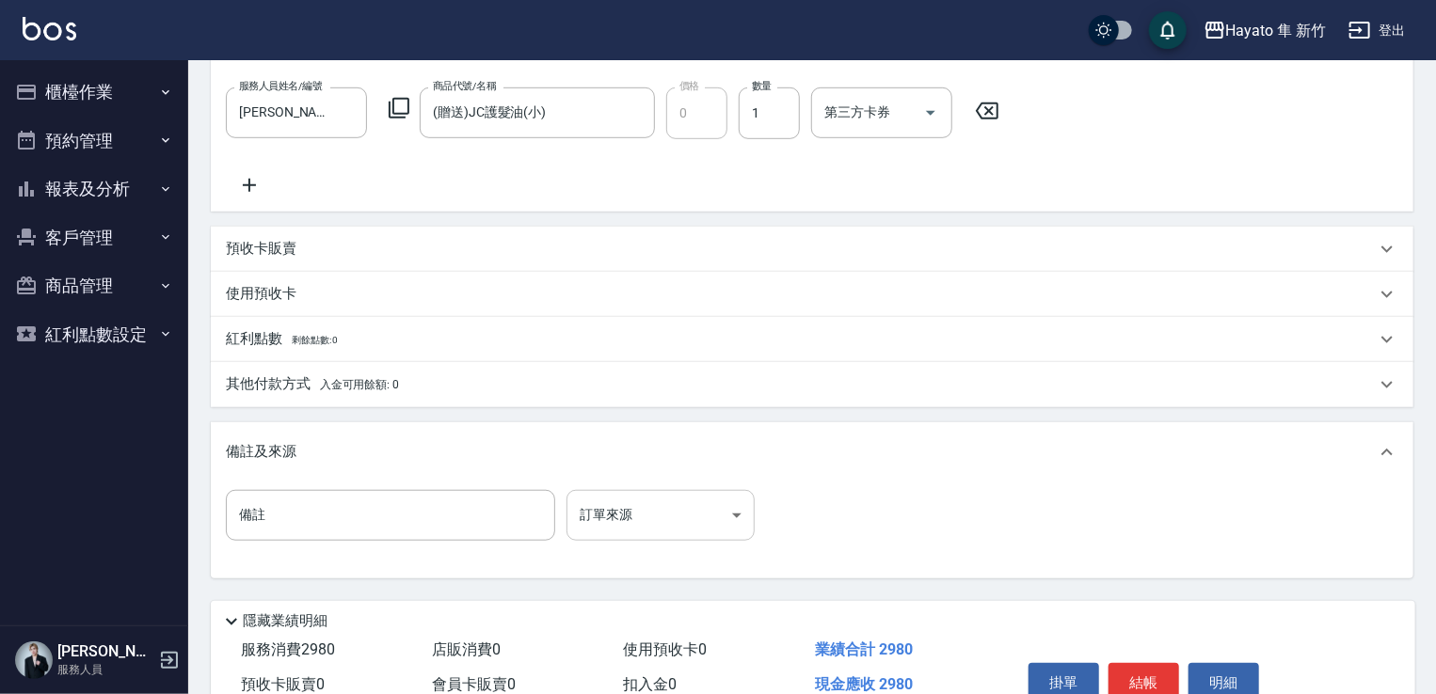
click at [679, 528] on body "Hayato 隼 新竹 登出 櫃檯作業 打帳單 帳單列表 掛單列表 營業儀表板 現場電腦打卡 預約管理 預約管理 報表及分析 報表目錄 店家日報表 互助日報表…" at bounding box center [718, 108] width 1436 height 1347
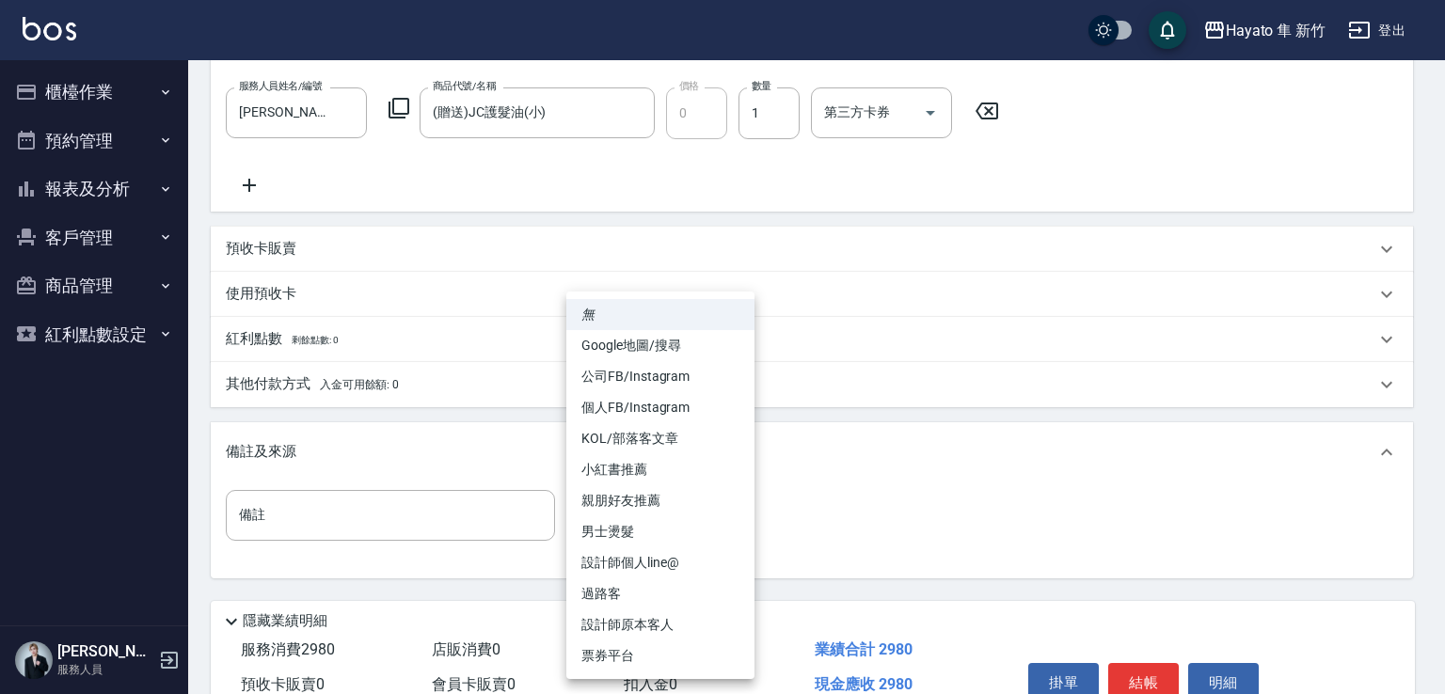
click at [642, 403] on li "個人FB/Instagram" at bounding box center [660, 407] width 188 height 31
type input "個人FB/Instagram"
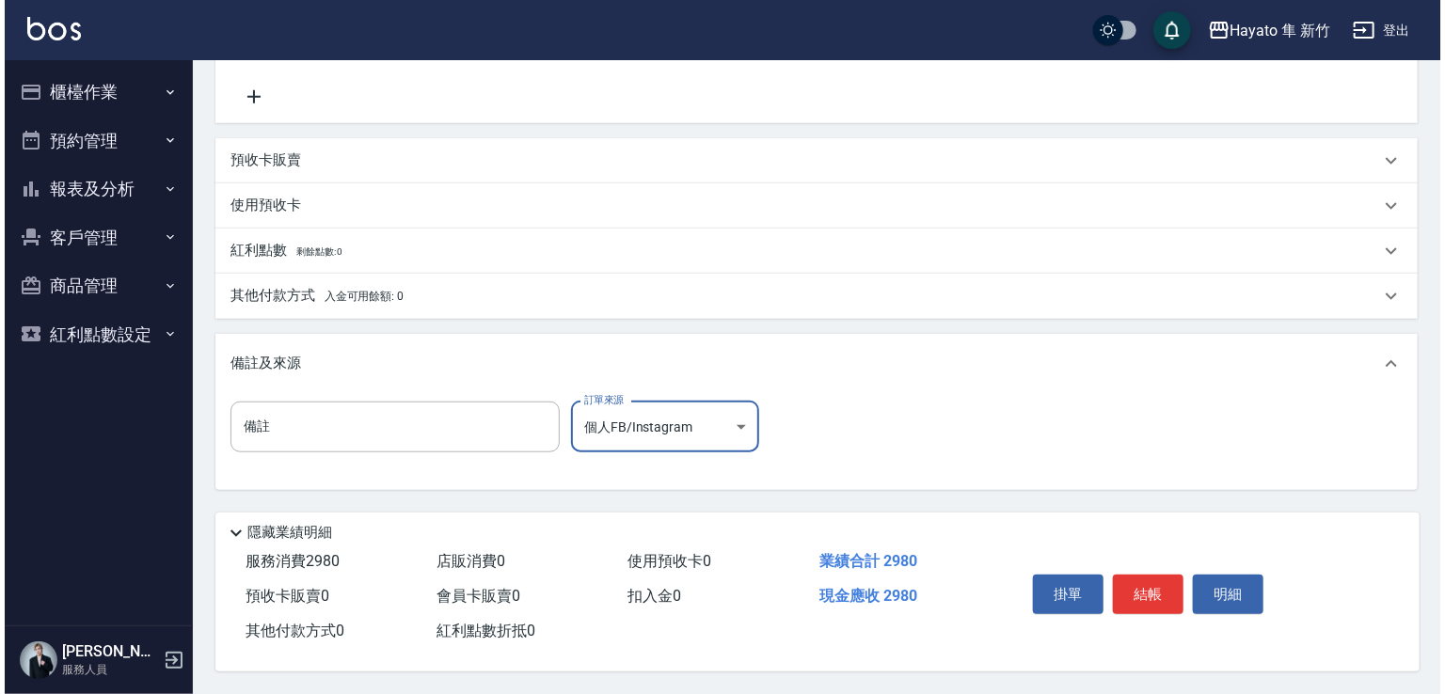
scroll to position [659, 0]
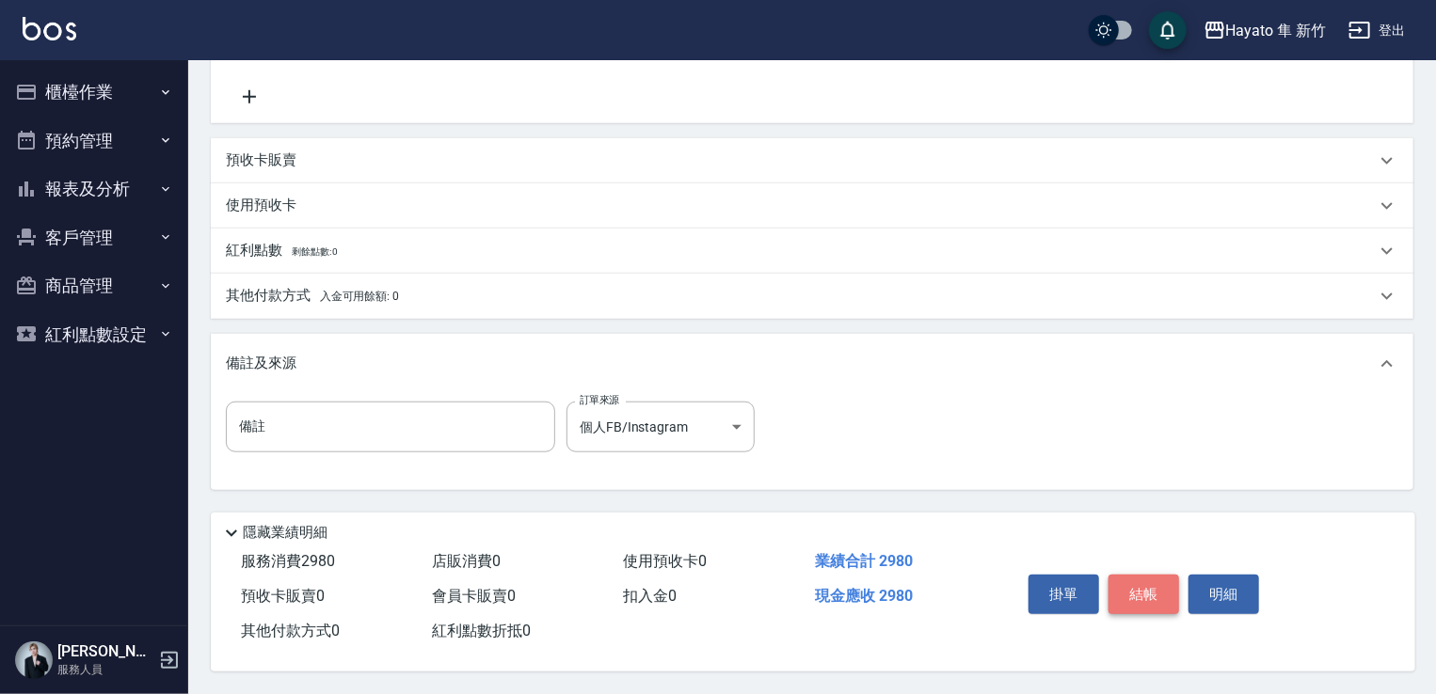
click at [1163, 575] on button "結帳" at bounding box center [1143, 595] width 71 height 40
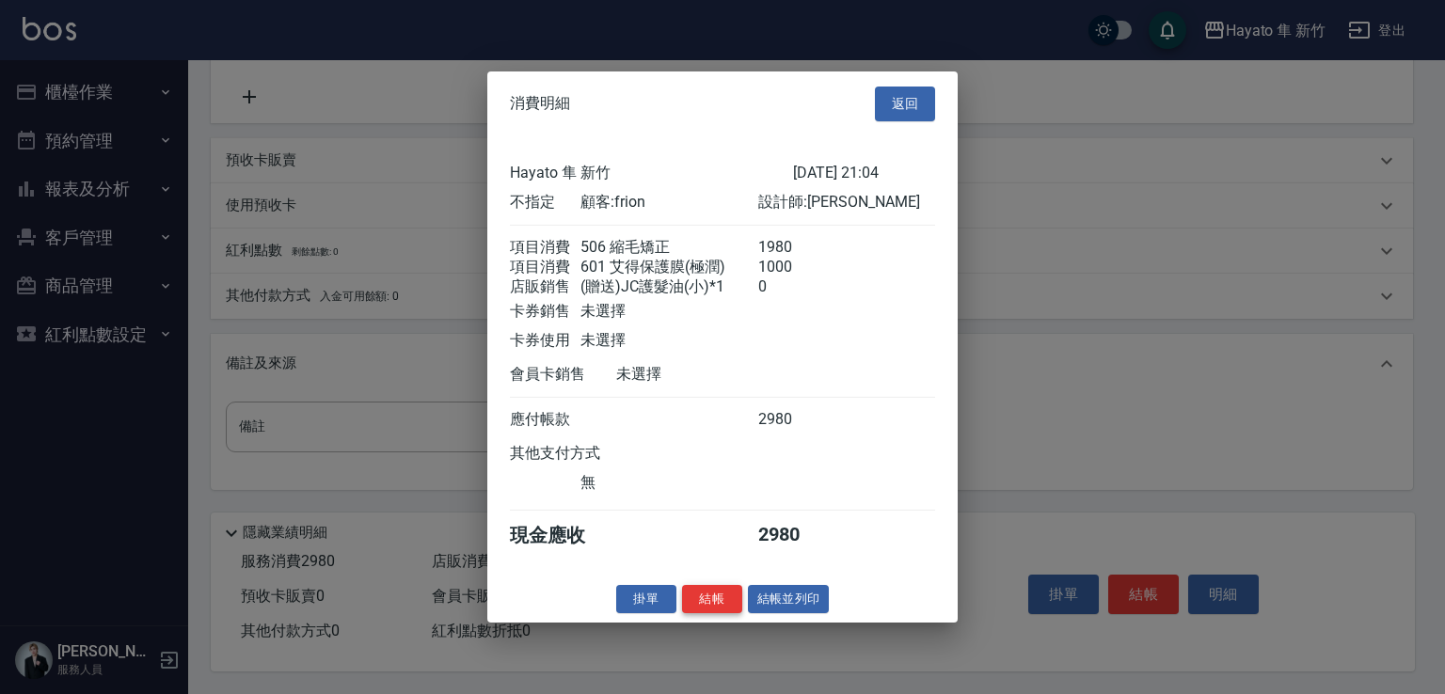
click at [711, 597] on button "結帳" at bounding box center [712, 598] width 60 height 29
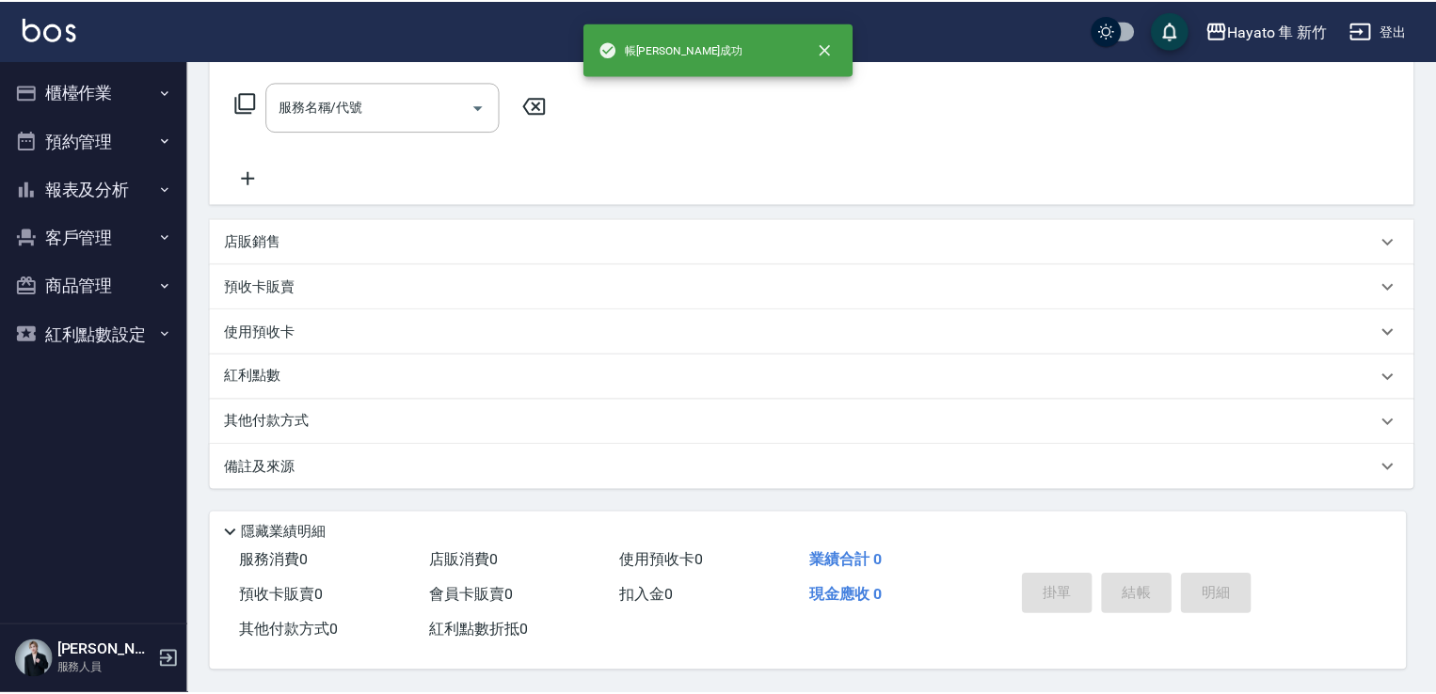
scroll to position [0, 0]
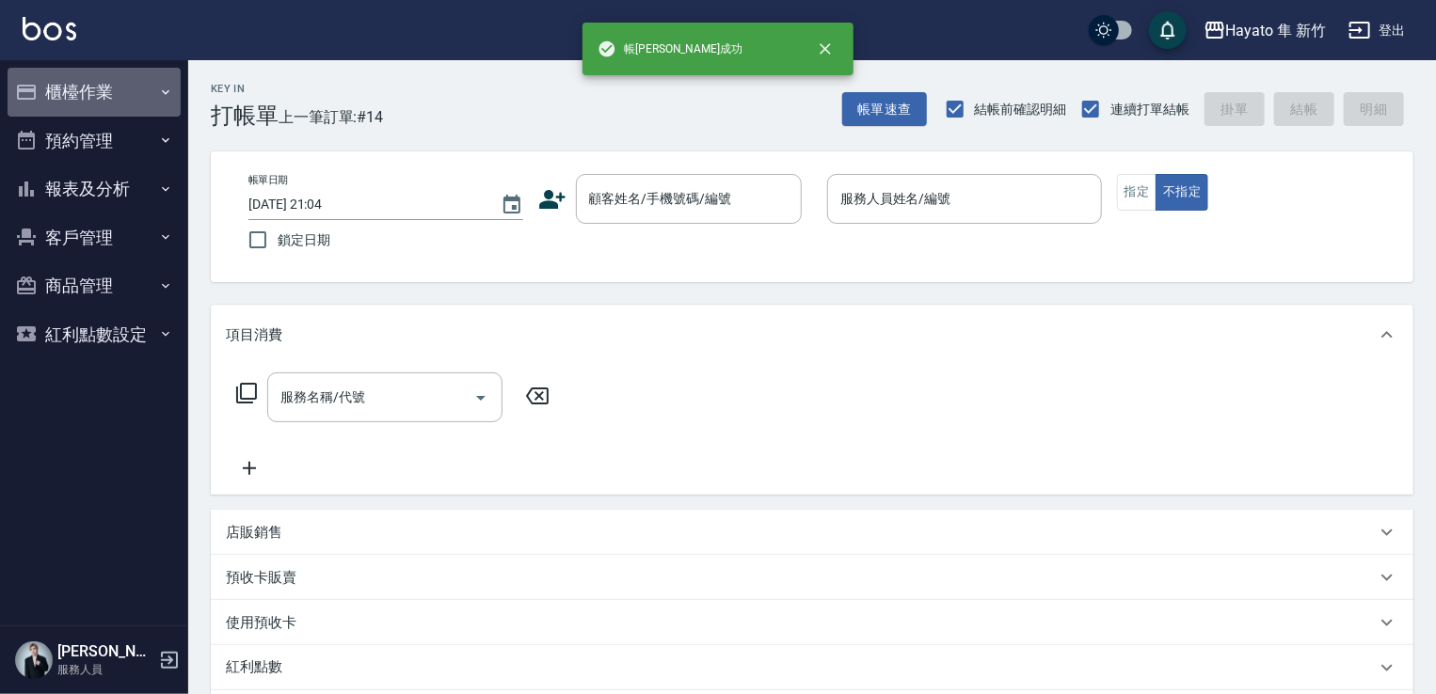
click at [39, 83] on button "櫃檯作業" at bounding box center [94, 92] width 173 height 49
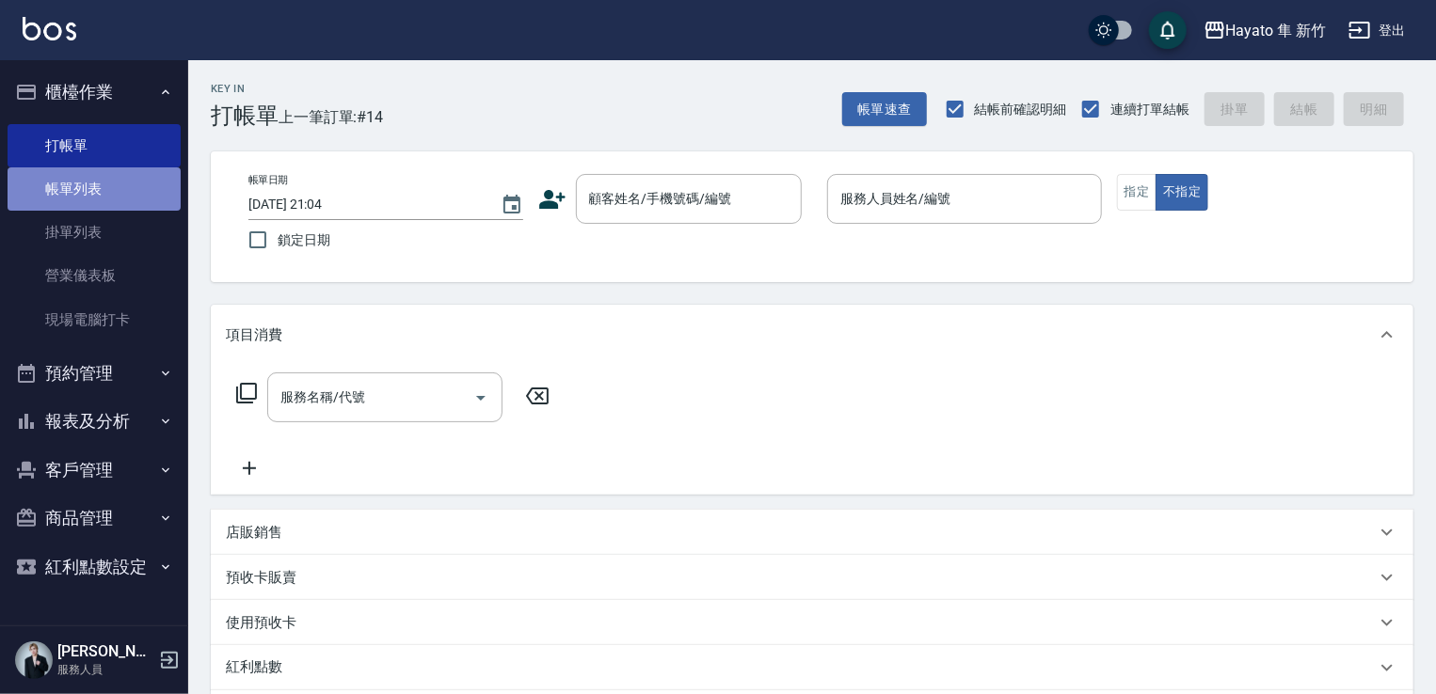
click at [82, 207] on link "帳單列表" at bounding box center [94, 188] width 173 height 43
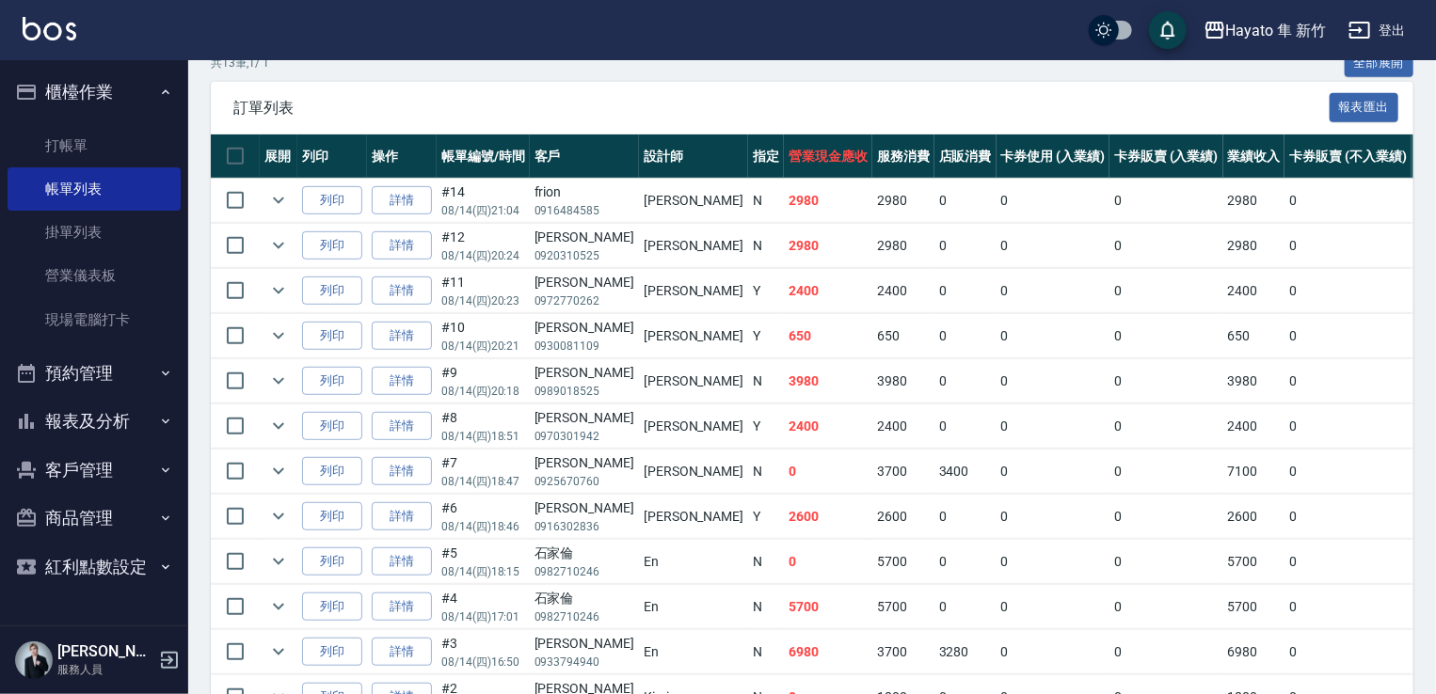
scroll to position [470, 0]
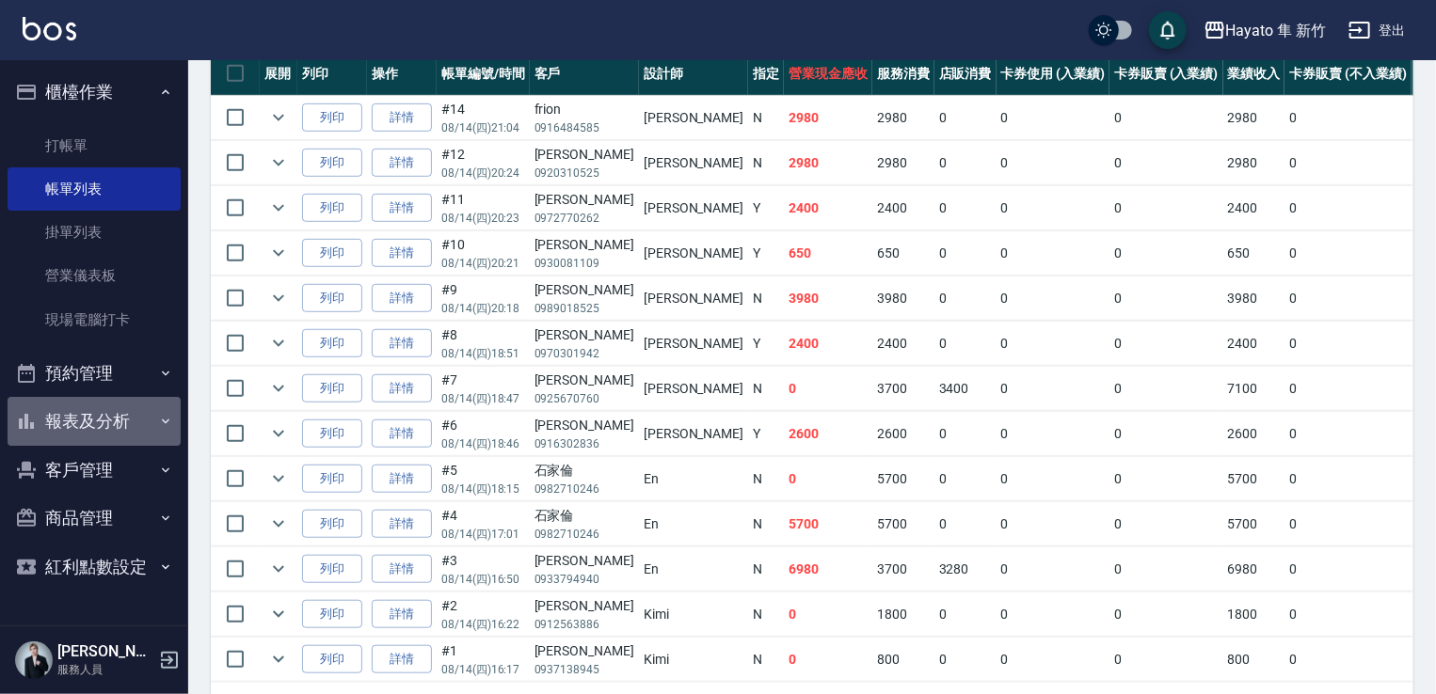
click at [90, 422] on button "報表及分析" at bounding box center [94, 421] width 173 height 49
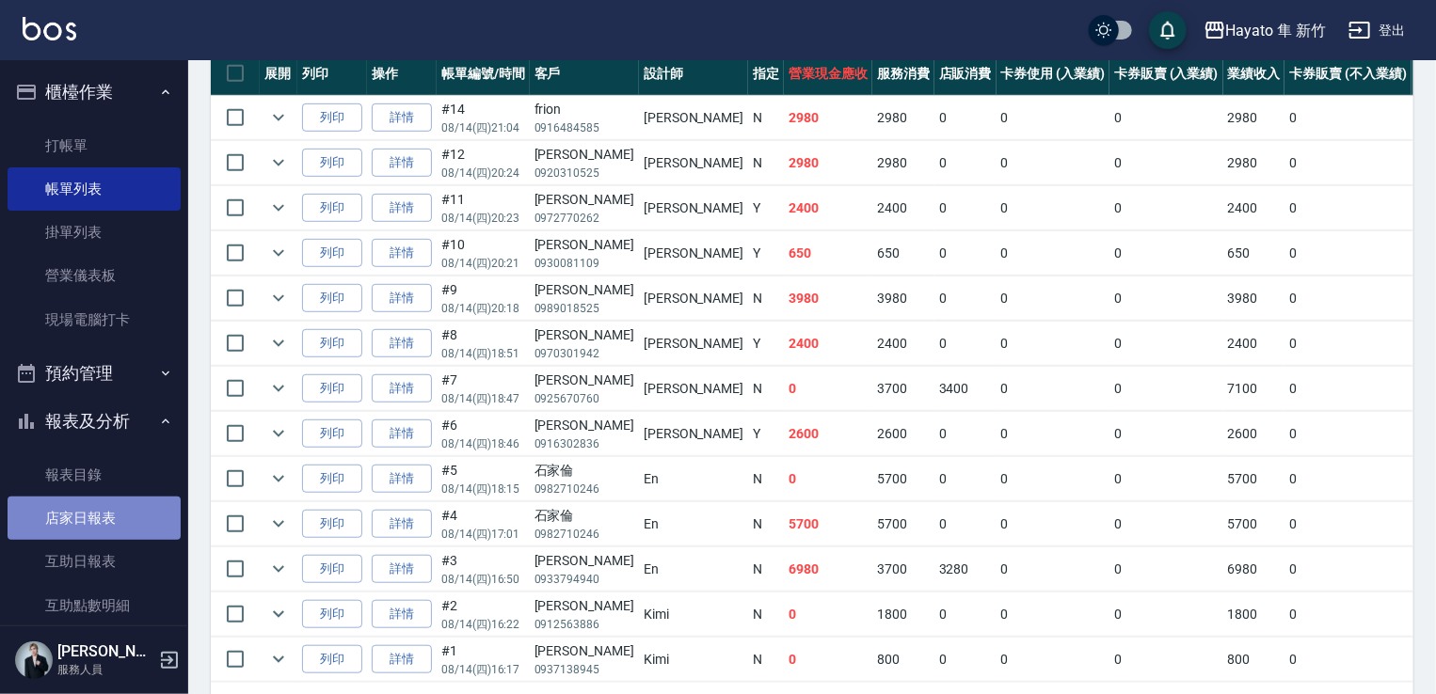
click at [105, 522] on link "店家日報表" at bounding box center [94, 518] width 173 height 43
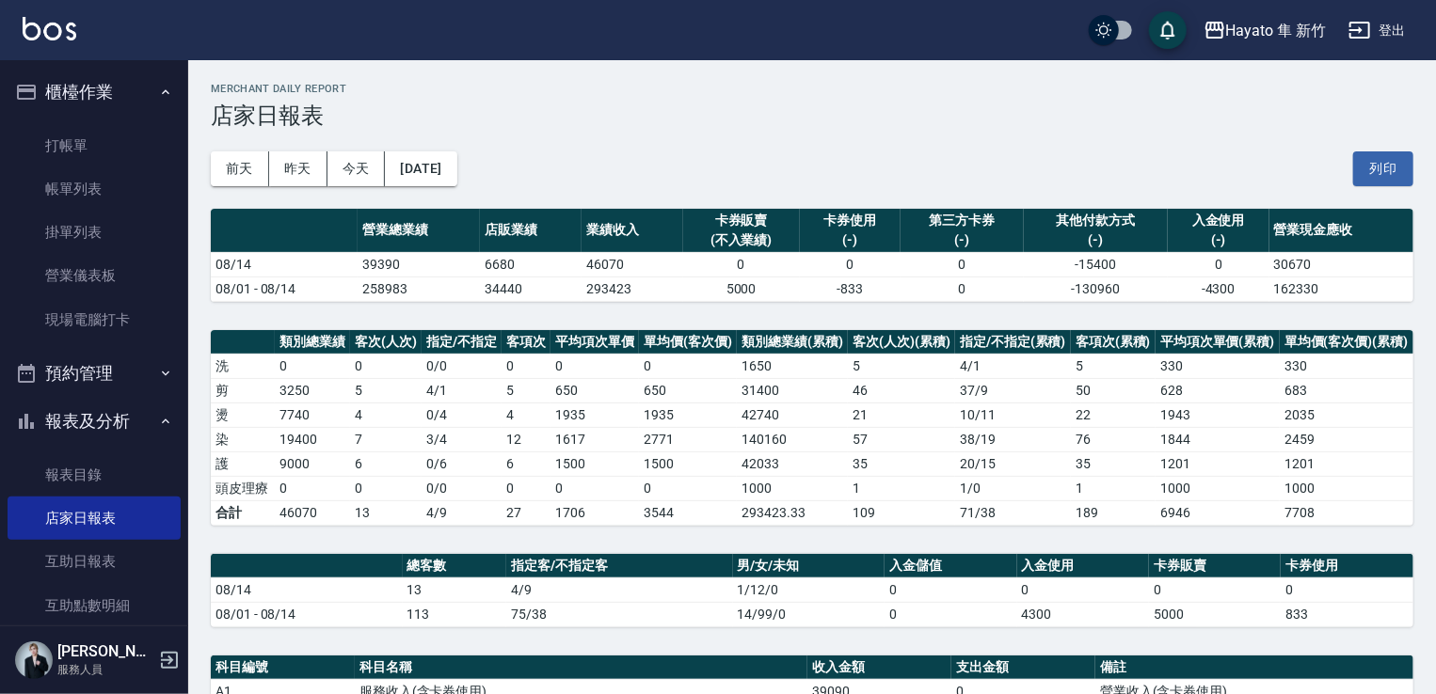
scroll to position [282, 0]
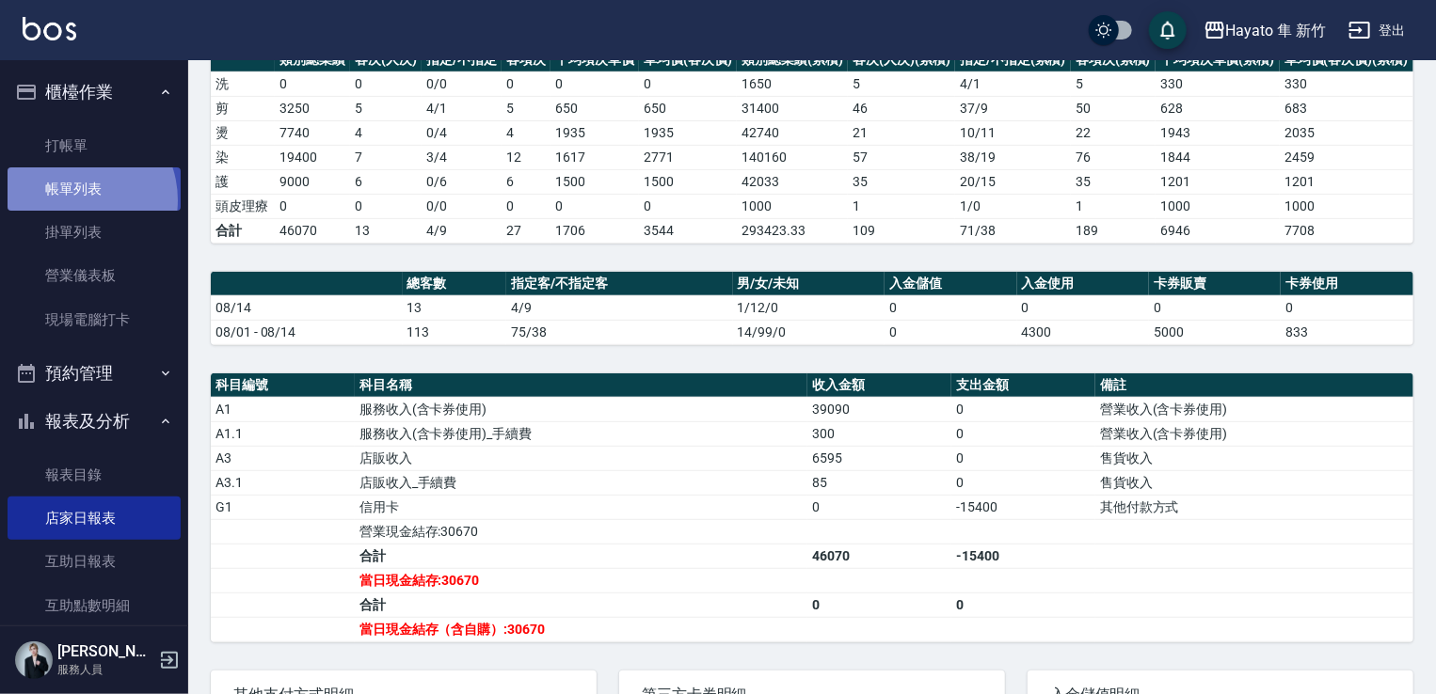
click at [72, 200] on link "帳單列表" at bounding box center [94, 188] width 173 height 43
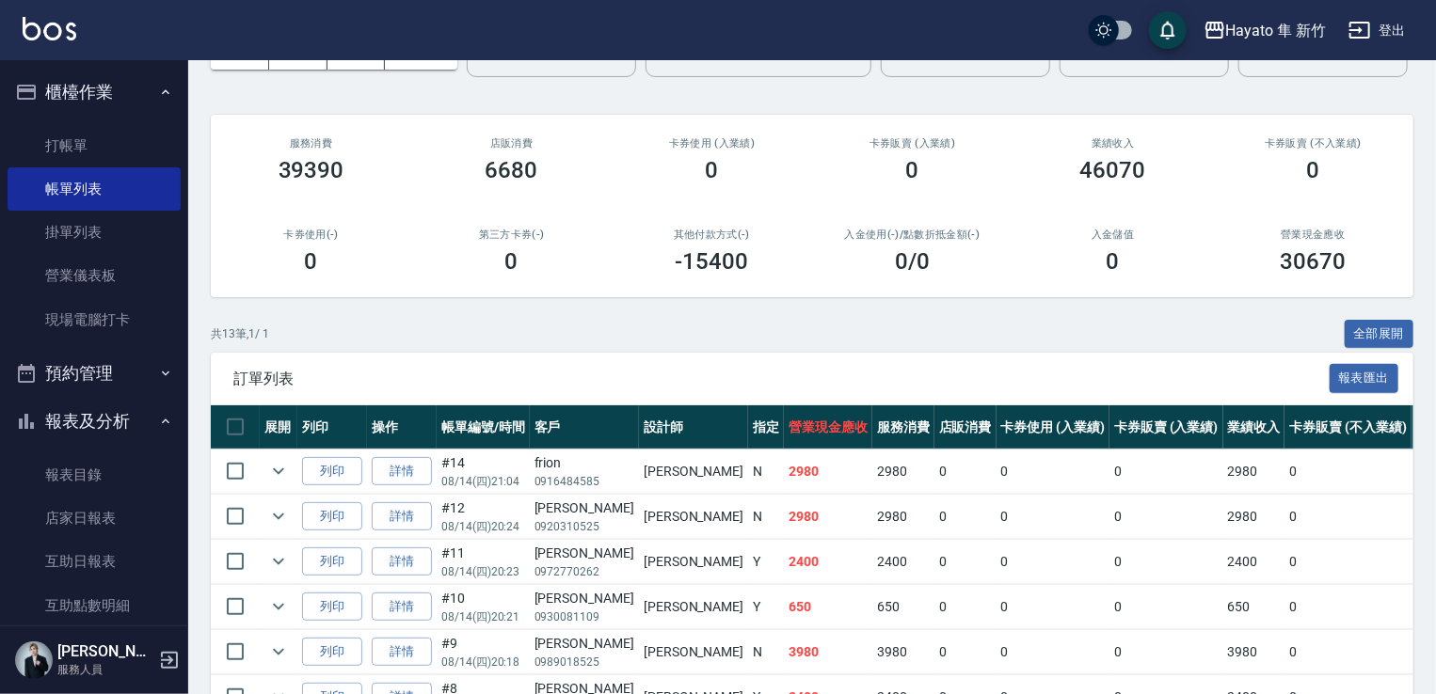
scroll to position [37, 0]
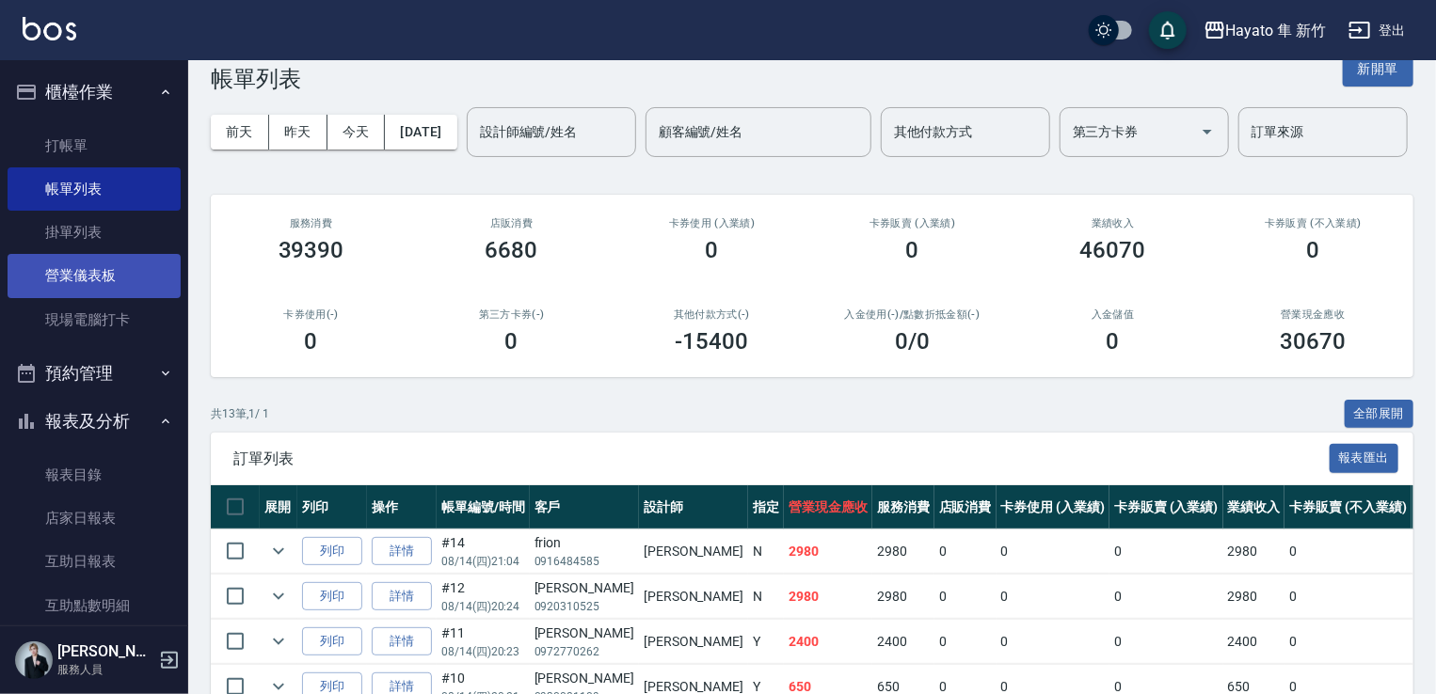
click at [76, 275] on link "營業儀表板" at bounding box center [94, 275] width 173 height 43
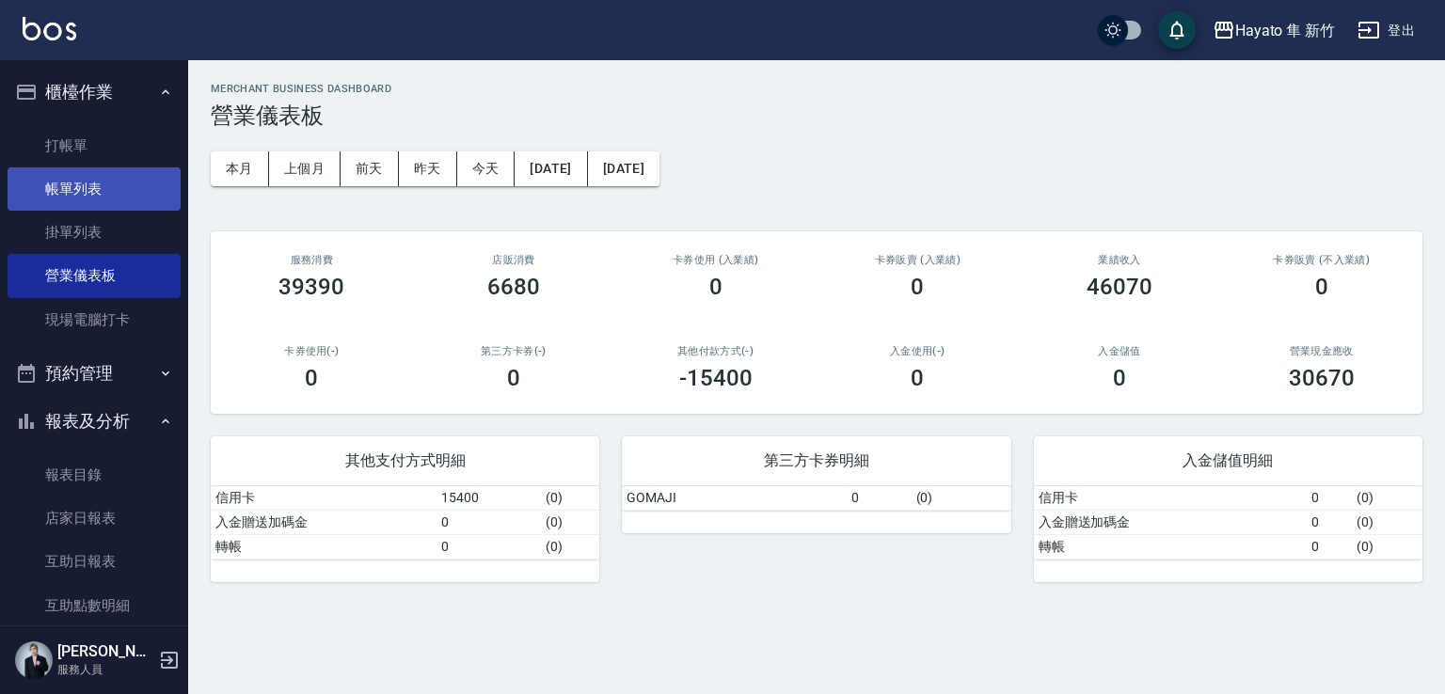
click at [83, 171] on link "帳單列表" at bounding box center [94, 188] width 173 height 43
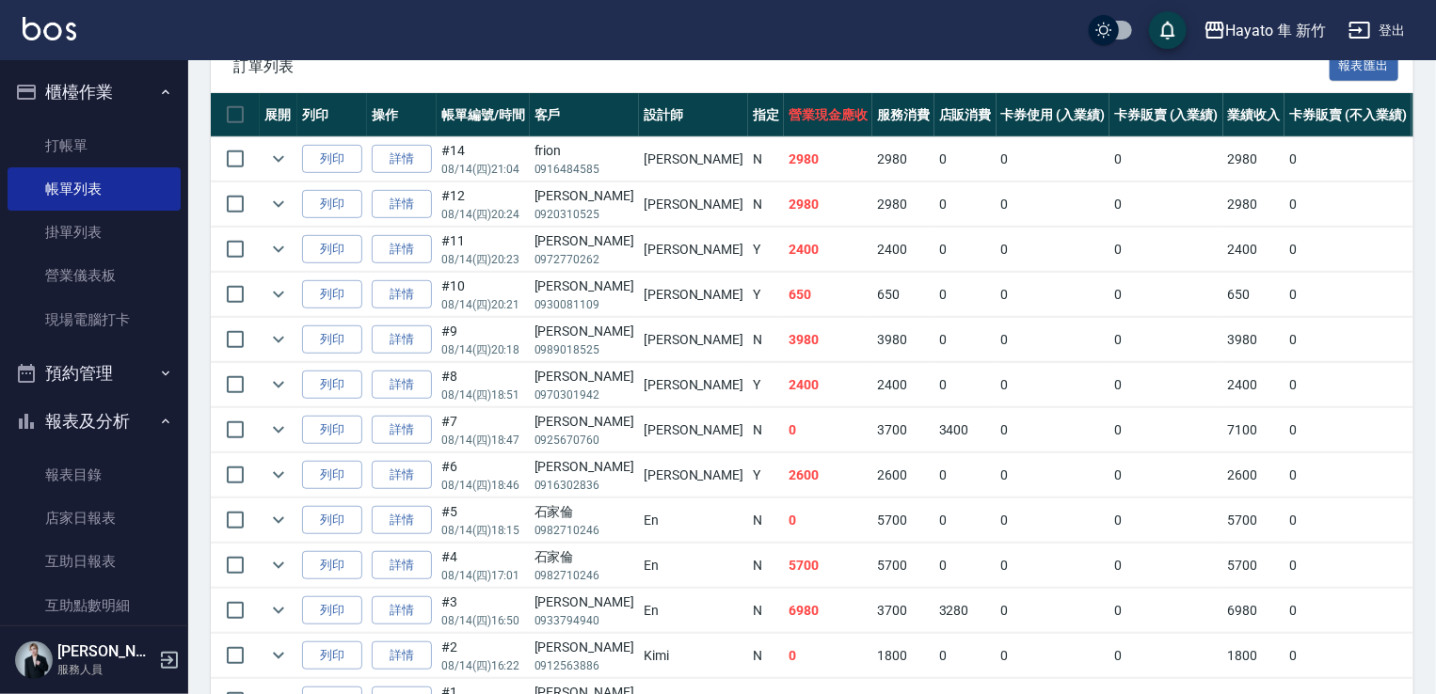
scroll to position [432, 0]
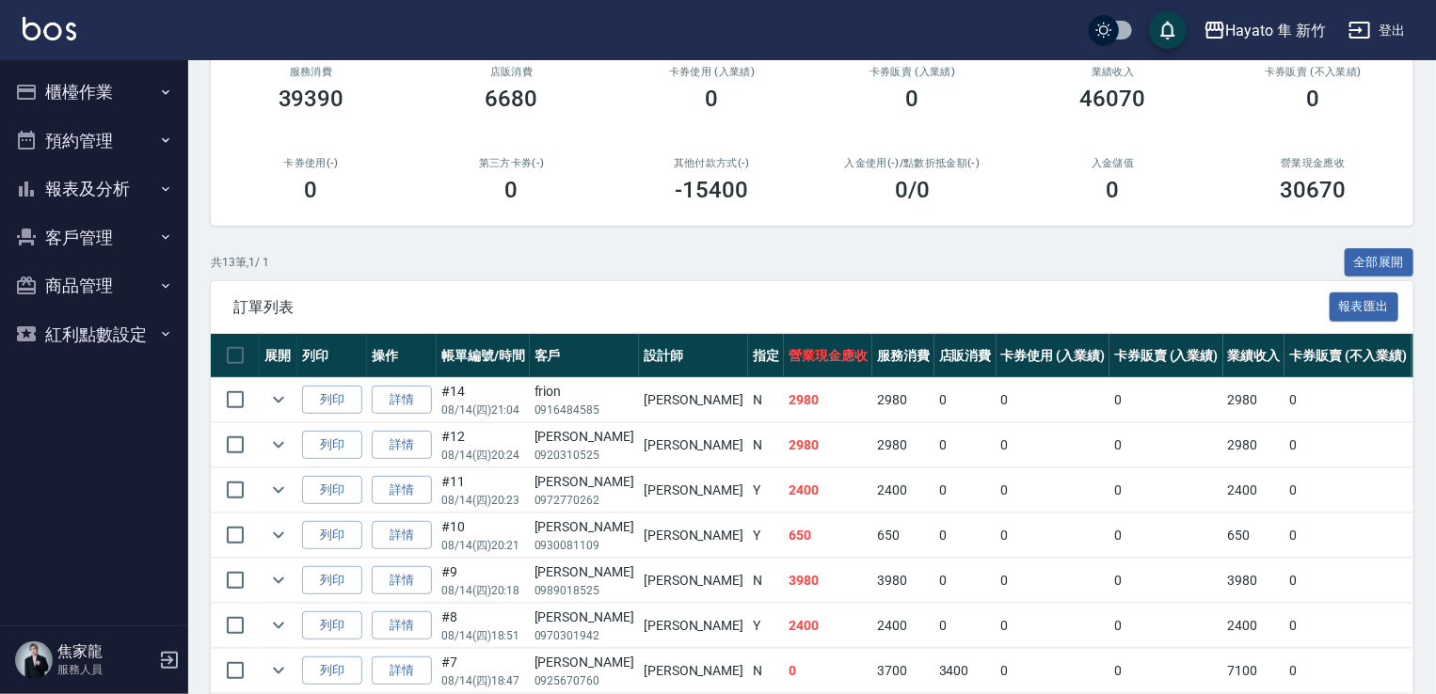
scroll to position [470, 0]
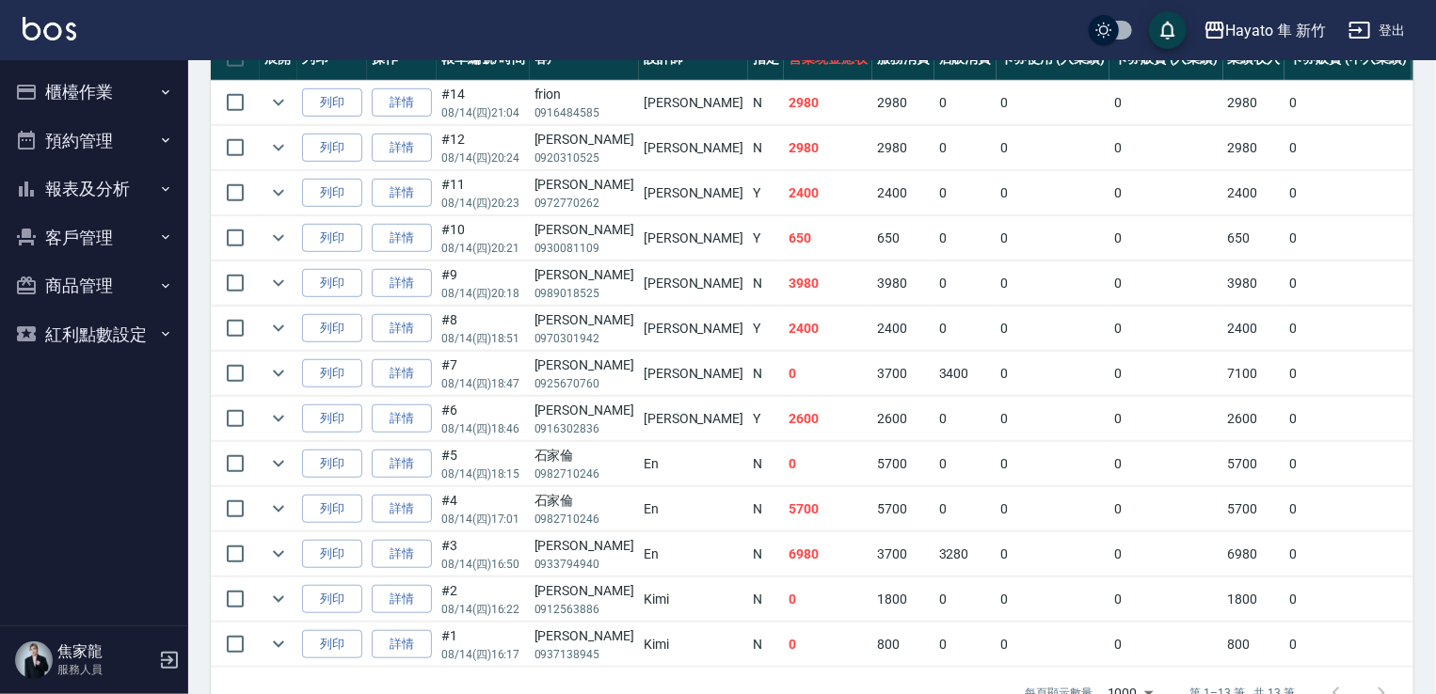
scroll to position [319, 0]
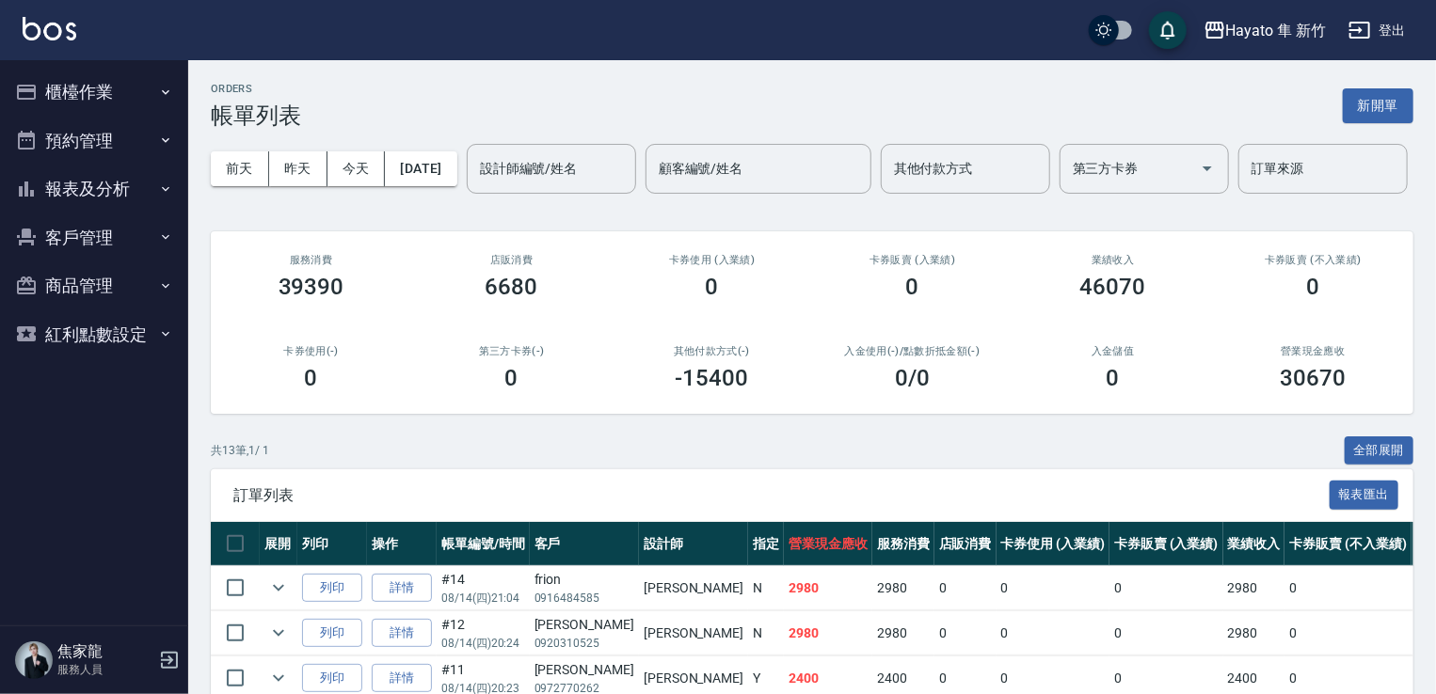
click at [54, 89] on button "櫃檯作業" at bounding box center [94, 92] width 173 height 49
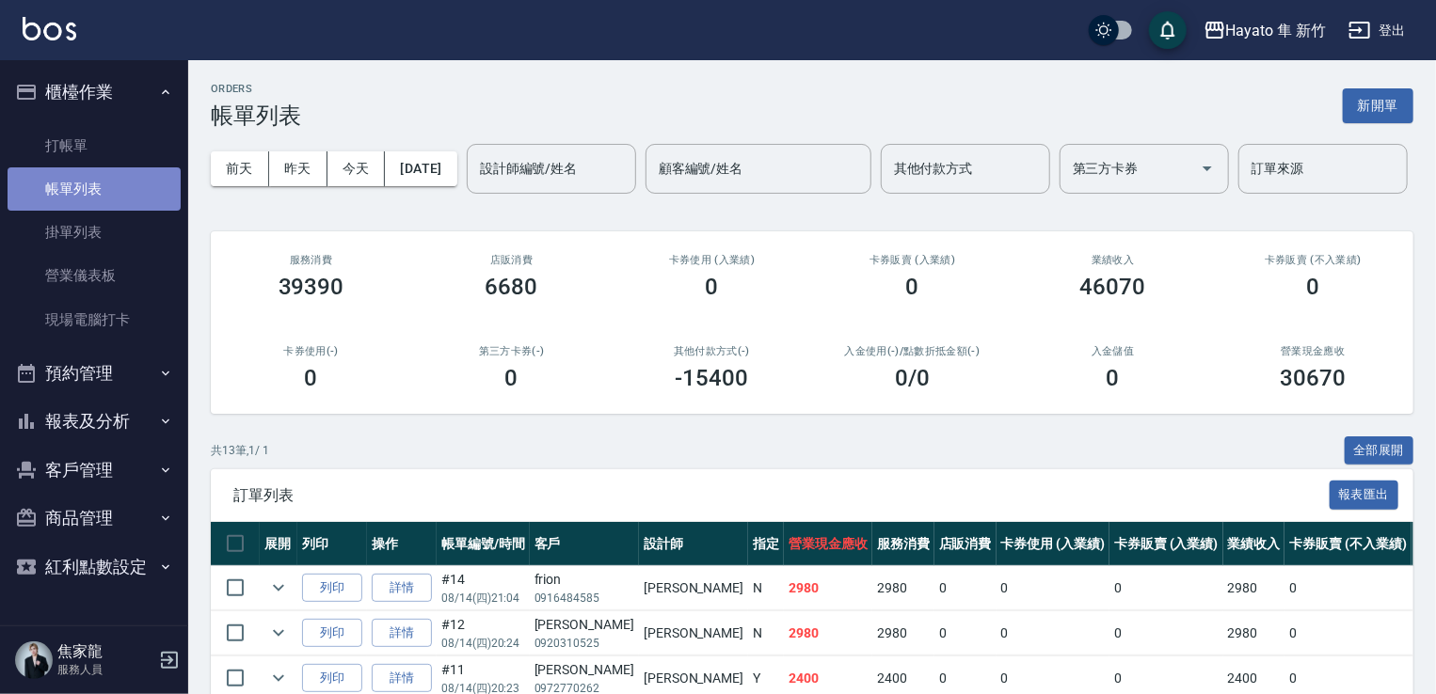
click at [64, 189] on link "帳單列表" at bounding box center [94, 188] width 173 height 43
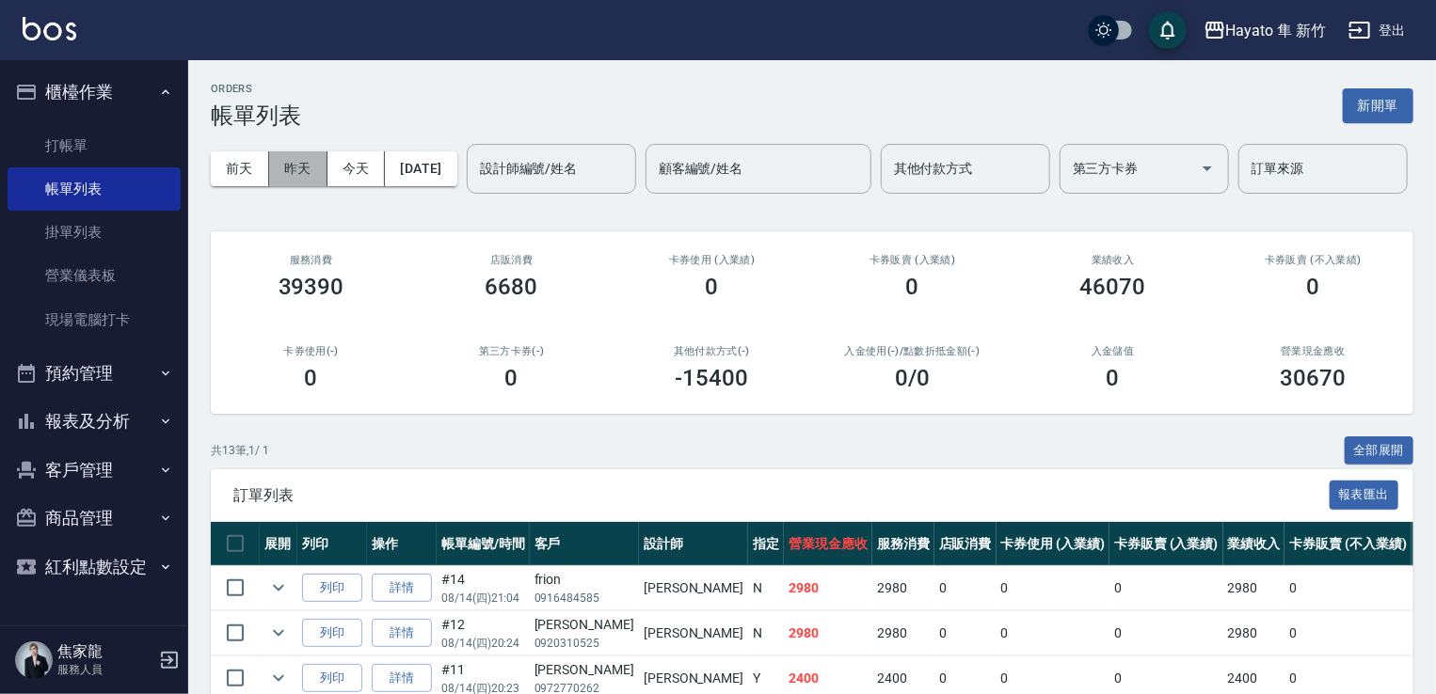
click at [290, 170] on button "昨天" at bounding box center [298, 168] width 58 height 35
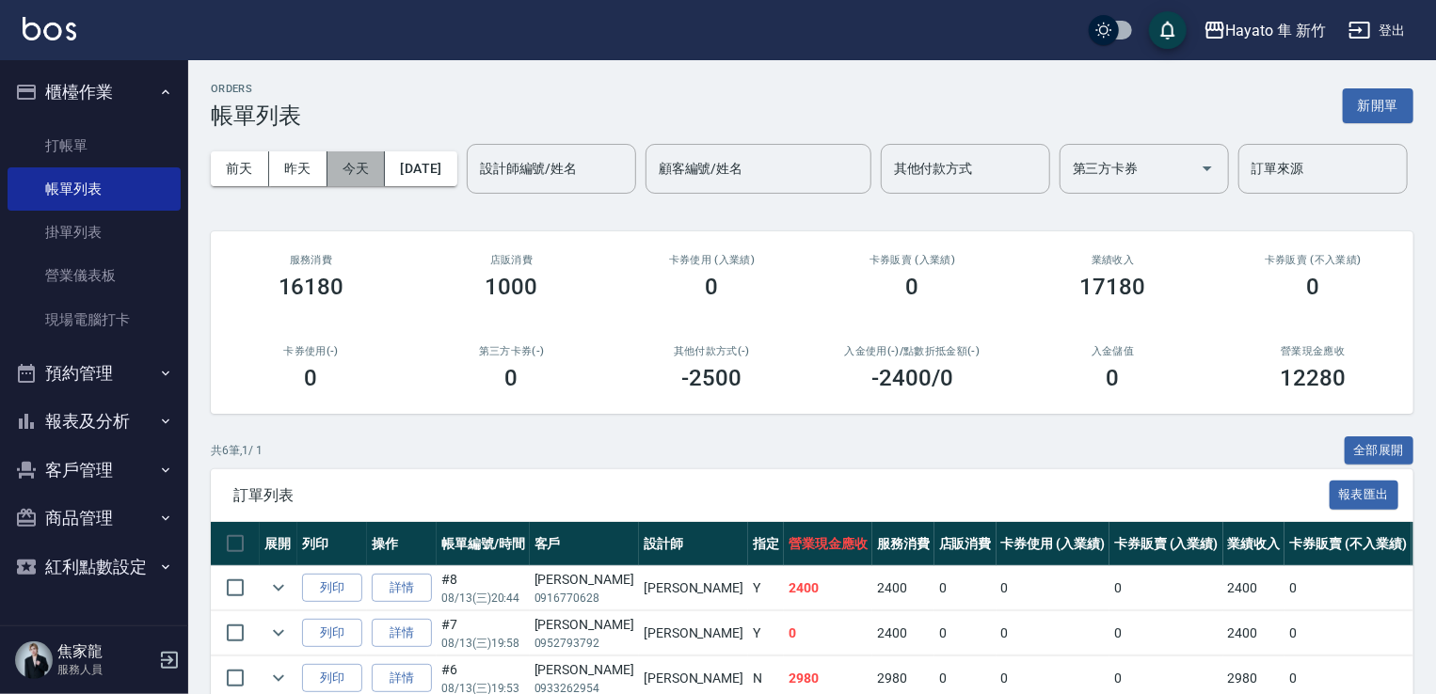
click at [339, 167] on button "今天" at bounding box center [356, 168] width 58 height 35
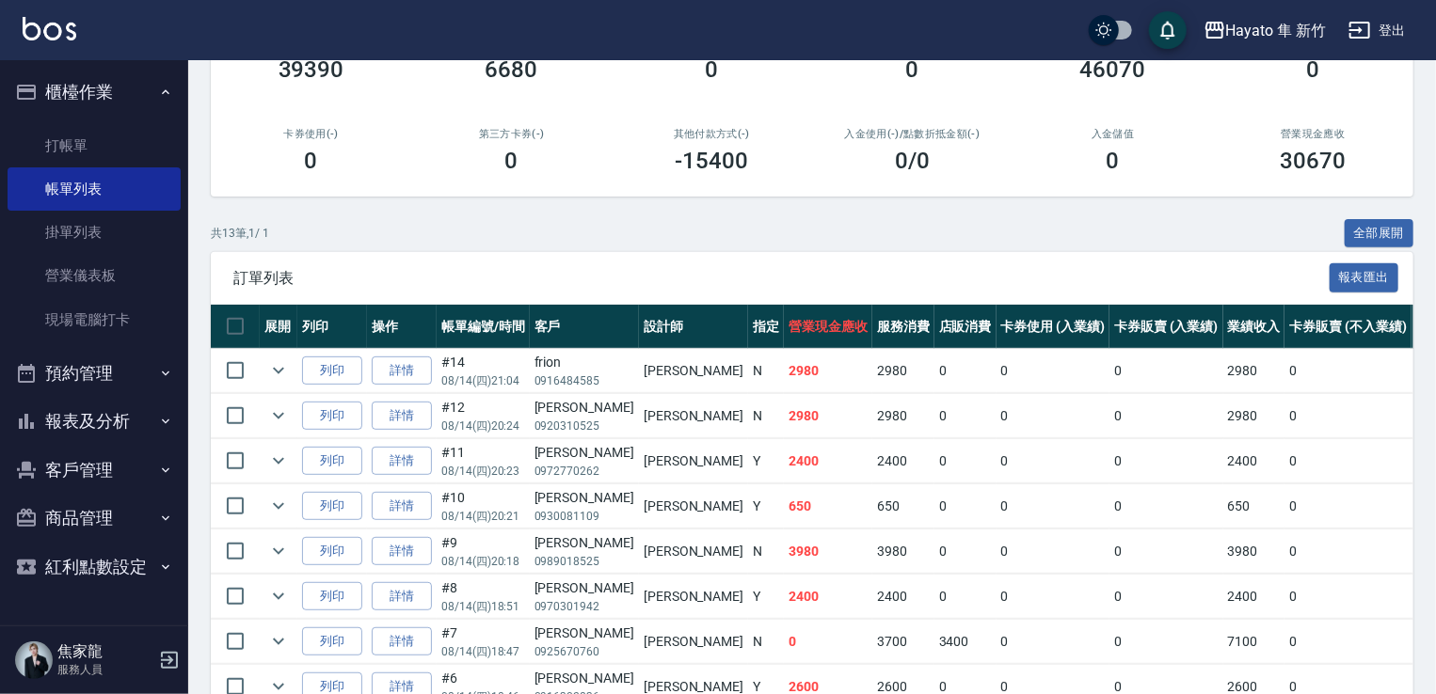
scroll to position [188, 0]
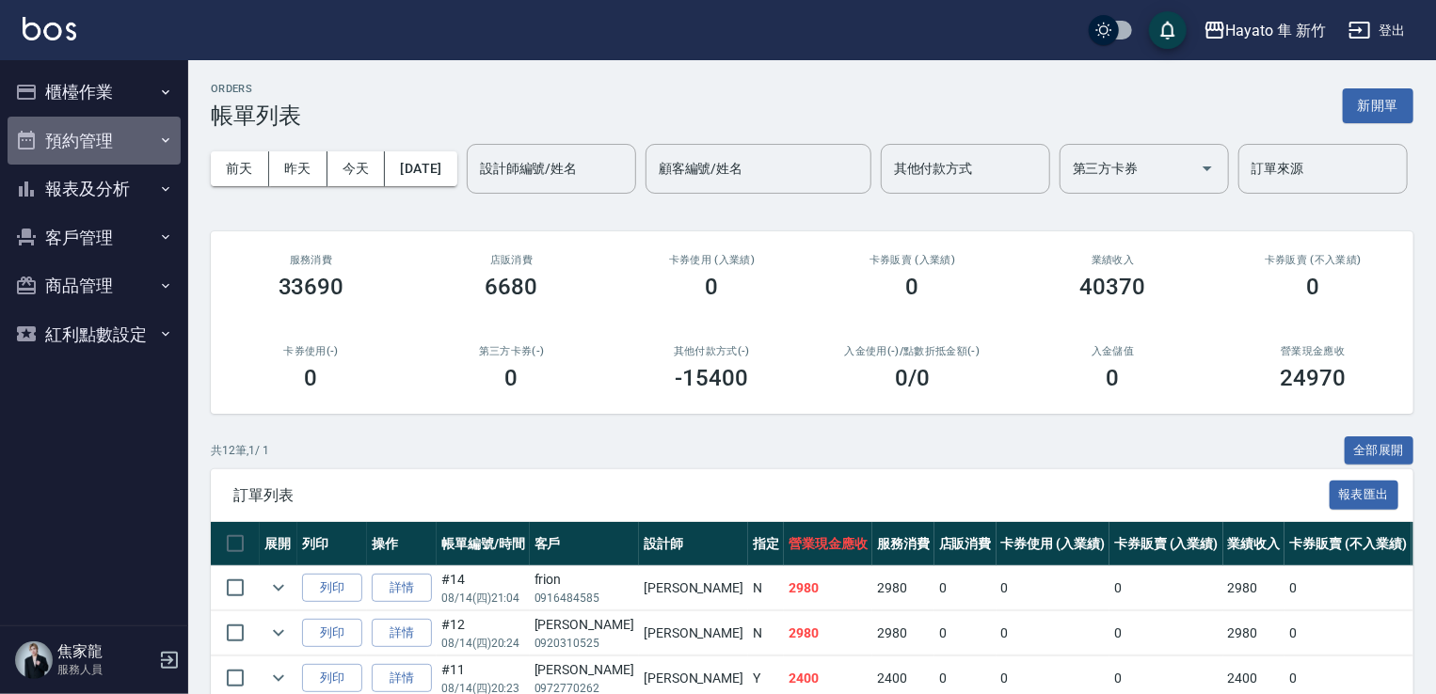
click at [40, 142] on button "預約管理" at bounding box center [94, 141] width 173 height 49
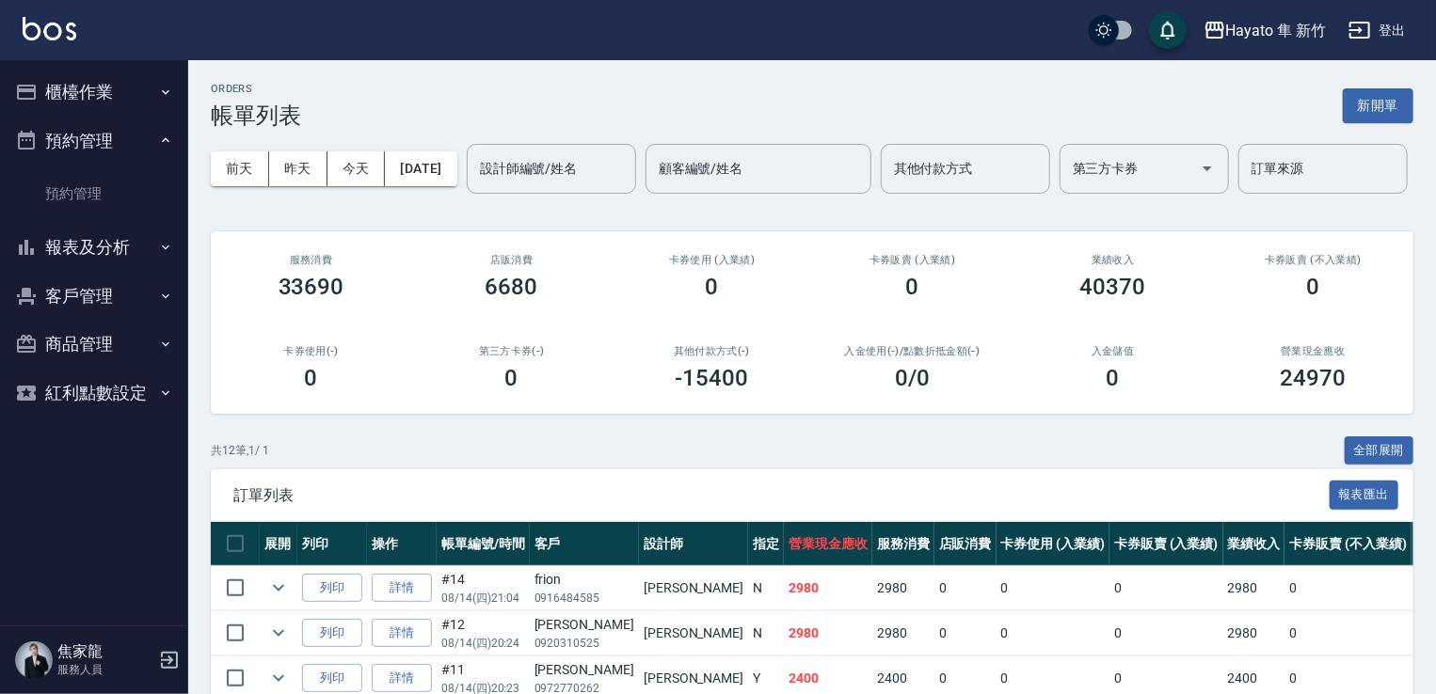
click at [90, 81] on button "櫃檯作業" at bounding box center [94, 92] width 173 height 49
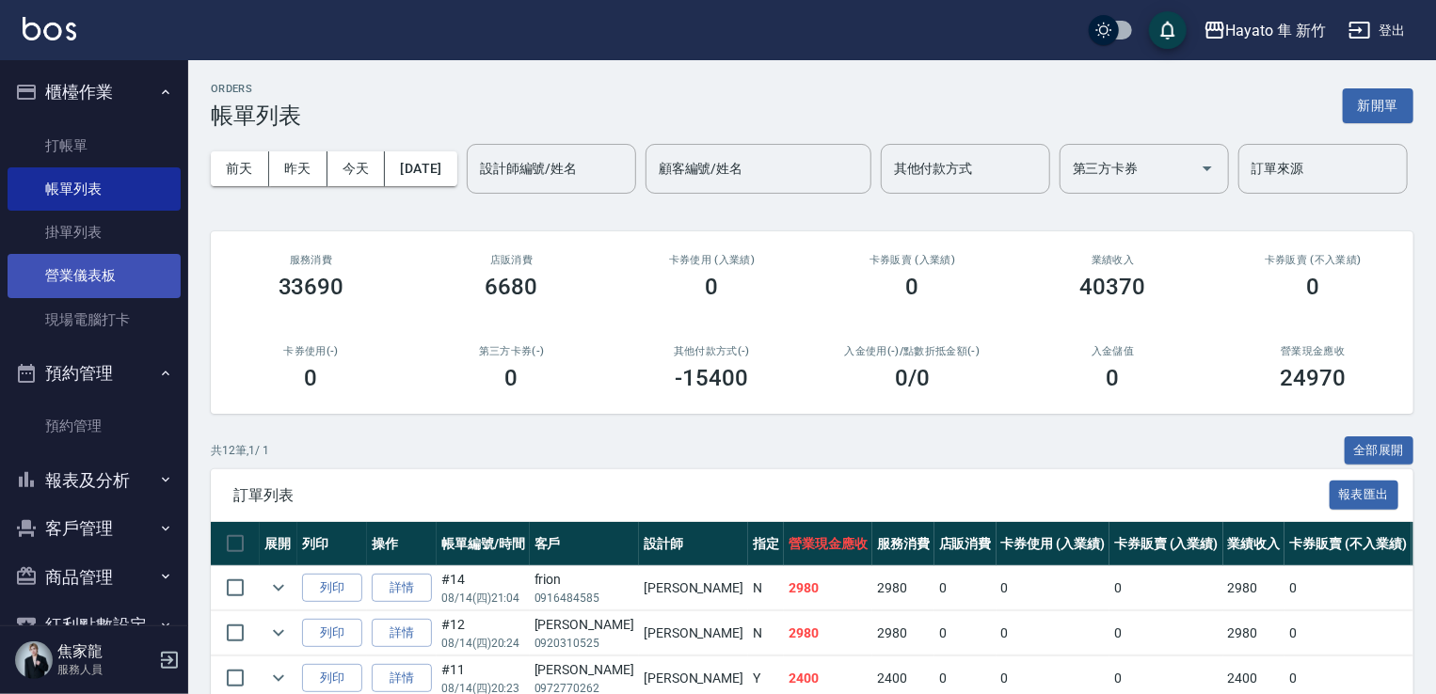
click at [127, 268] on link "營業儀表板" at bounding box center [94, 275] width 173 height 43
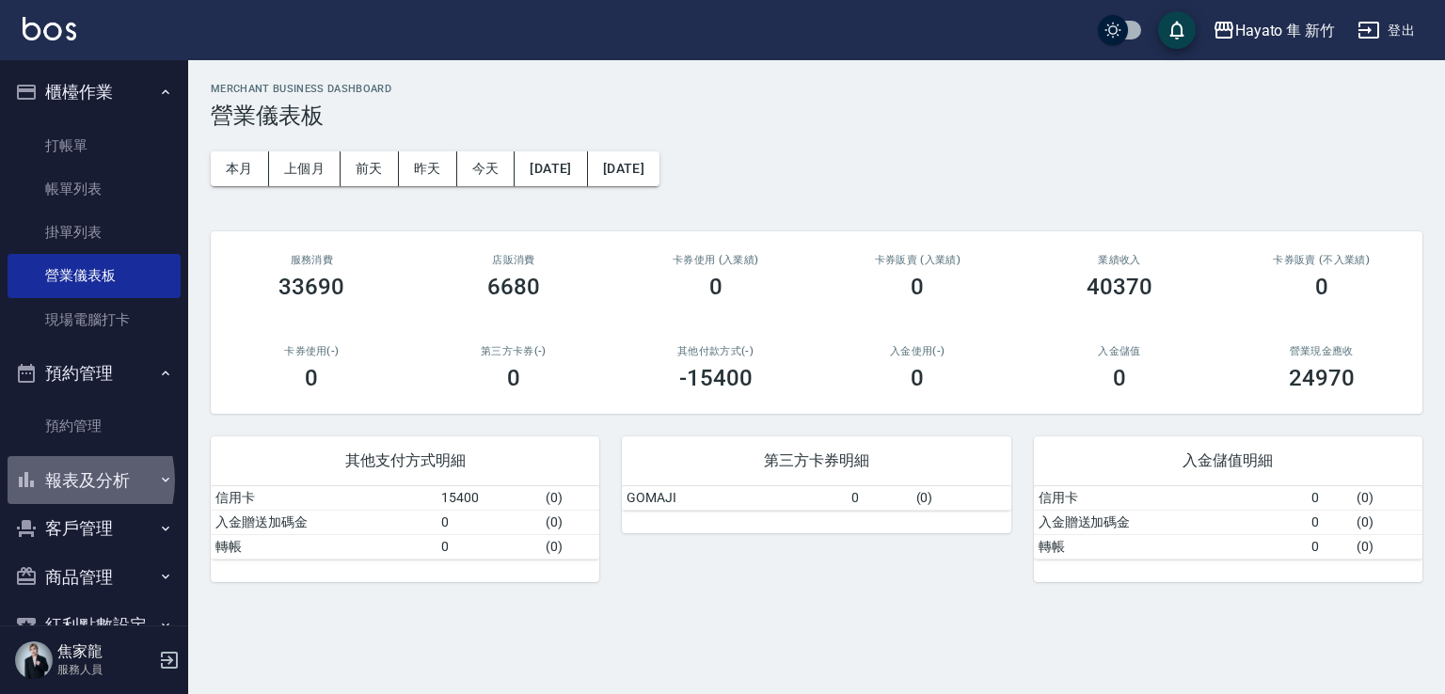
click at [58, 480] on button "報表及分析" at bounding box center [94, 480] width 173 height 49
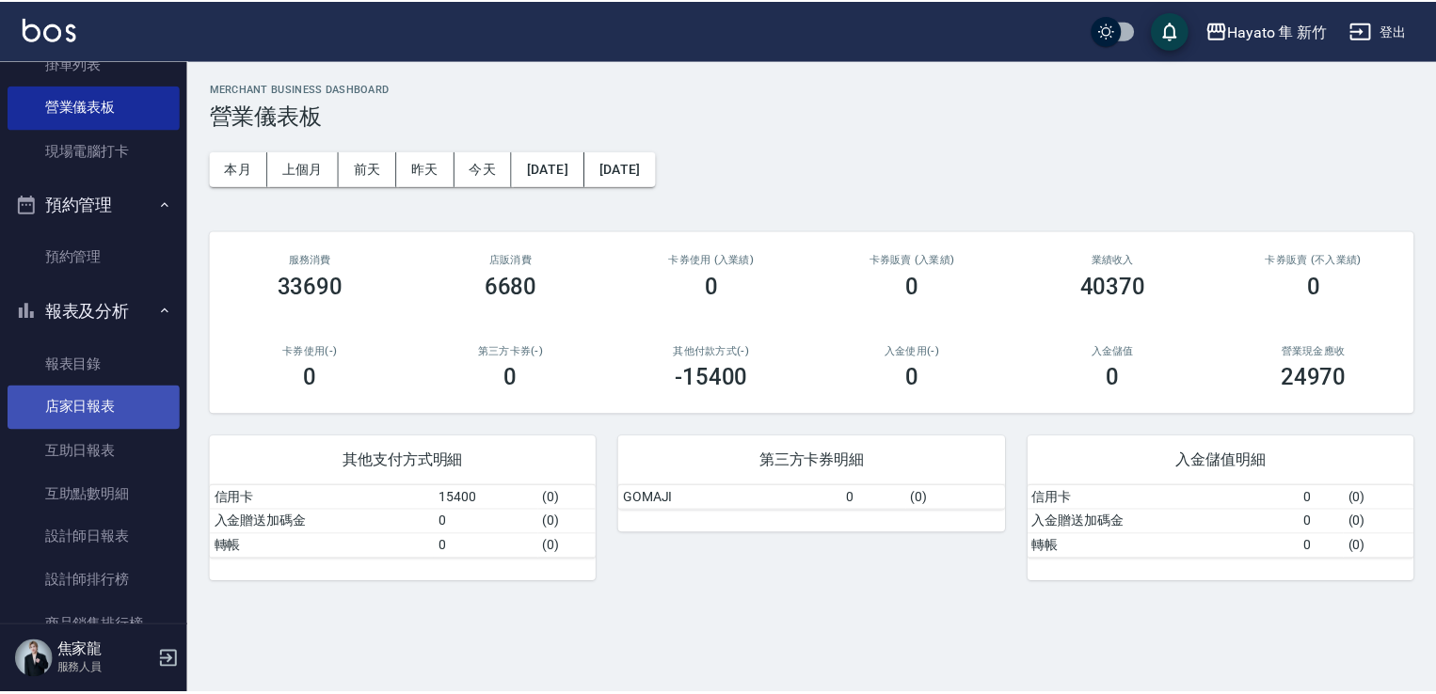
scroll to position [188, 0]
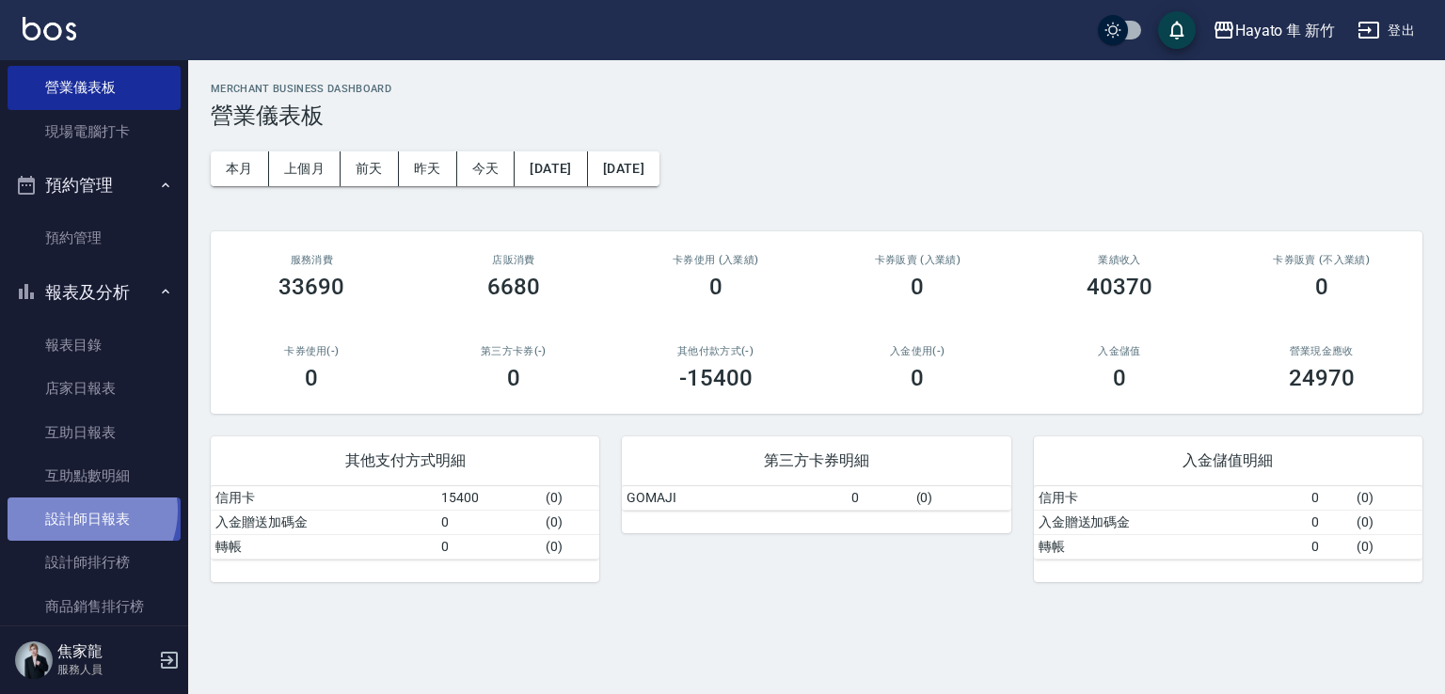
click at [87, 511] on link "設計師日報表" at bounding box center [94, 519] width 173 height 43
